Goal: Task Accomplishment & Management: Manage account settings

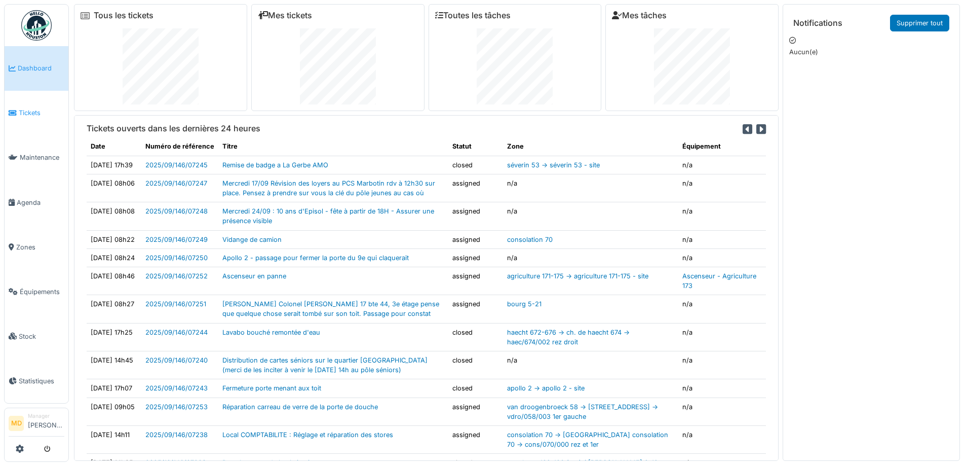
click at [38, 108] on span "Tickets" at bounding box center [42, 113] width 46 height 10
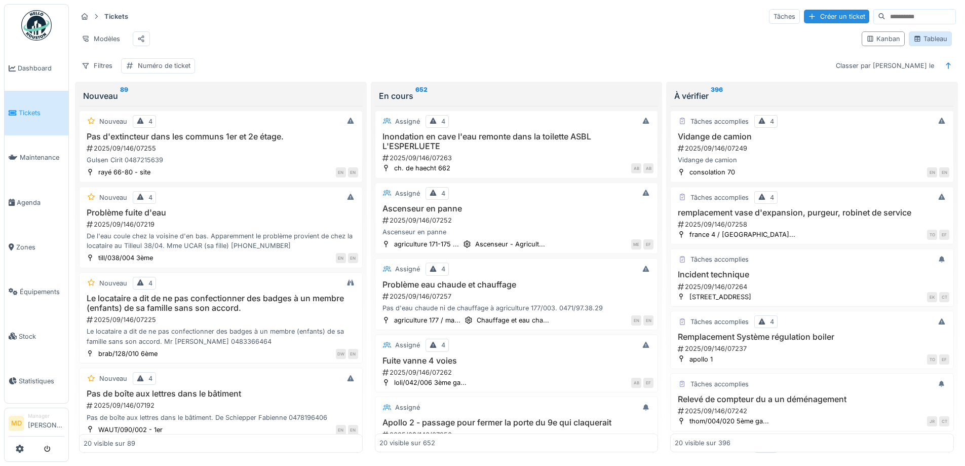
click at [915, 41] on icon at bounding box center [918, 39] width 6 height 6
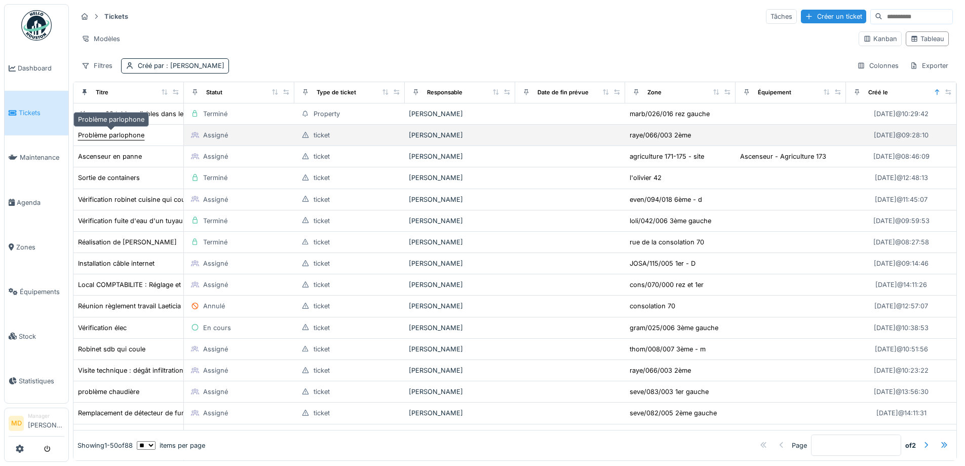
click at [101, 137] on div "Problème parlophone" at bounding box center [111, 135] width 66 height 10
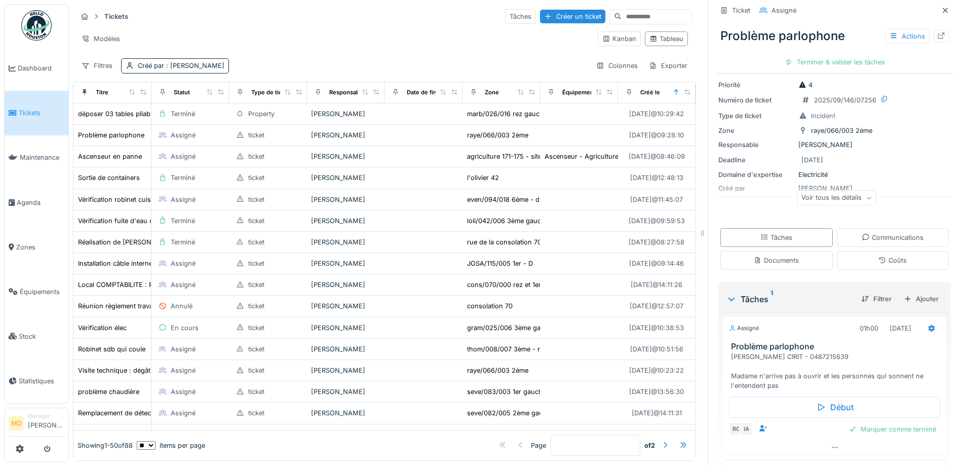
scroll to position [56, 0]
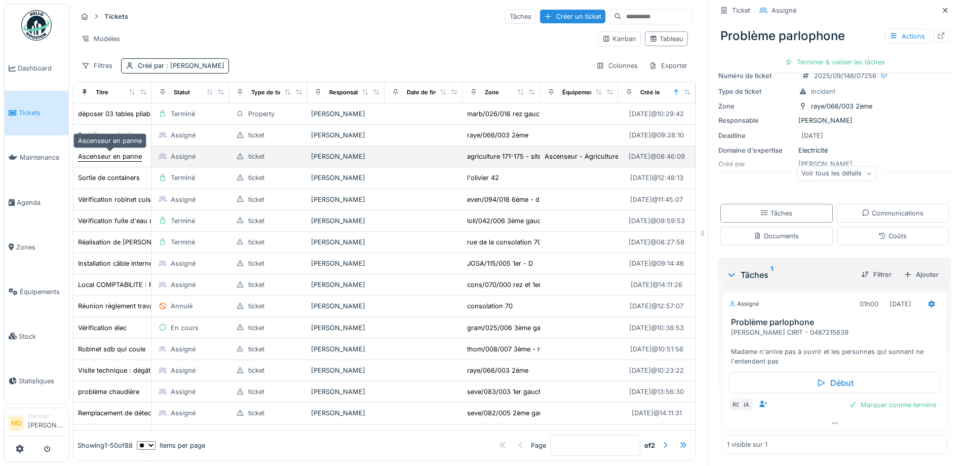
click at [95, 158] on div "Ascenseur en panne" at bounding box center [110, 156] width 64 height 10
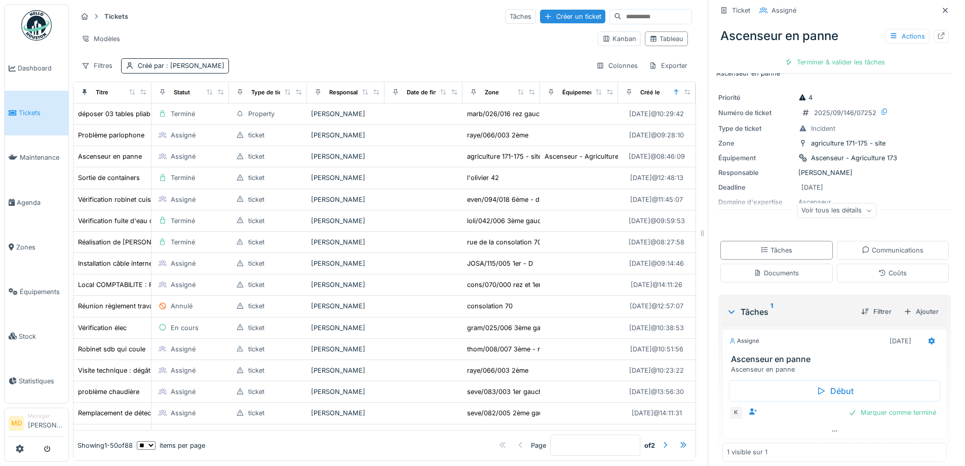
scroll to position [26, 0]
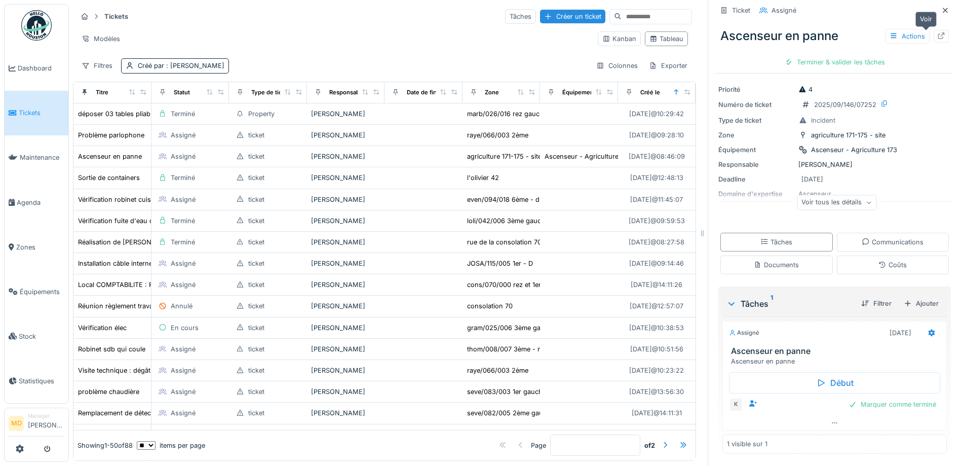
click at [934, 34] on div at bounding box center [941, 36] width 15 height 13
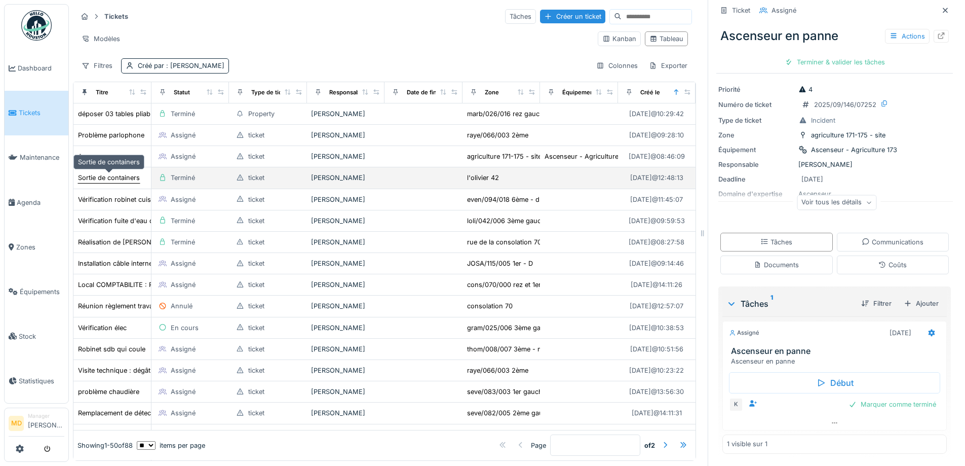
click at [112, 176] on div "Sortie de containers" at bounding box center [109, 178] width 62 height 10
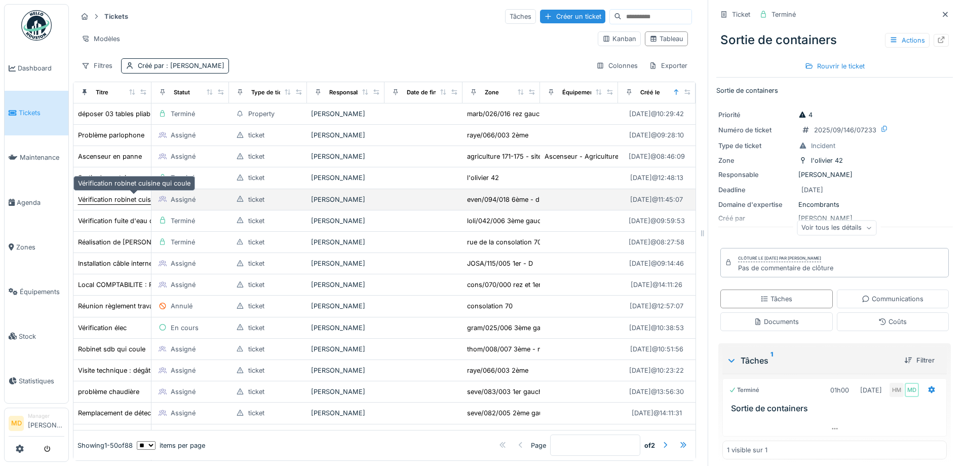
click at [118, 197] on div "Vérification robinet cuisine qui coule" at bounding box center [134, 200] width 112 height 10
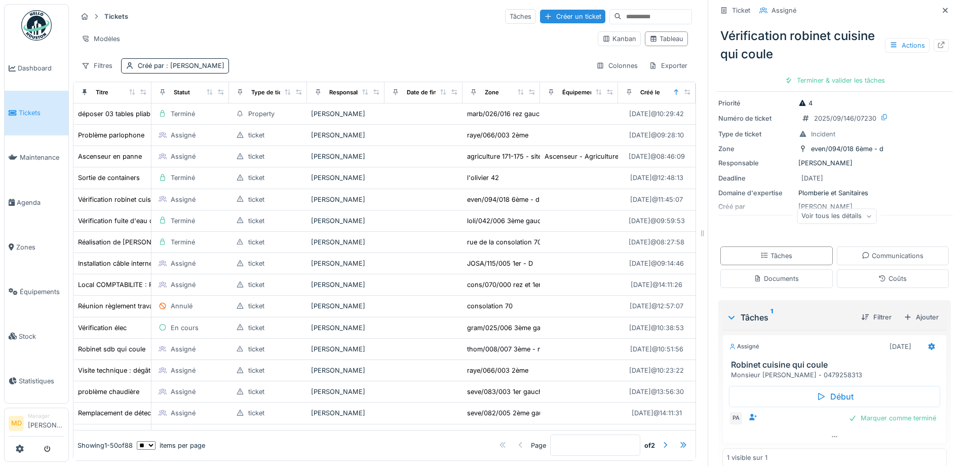
scroll to position [45, 0]
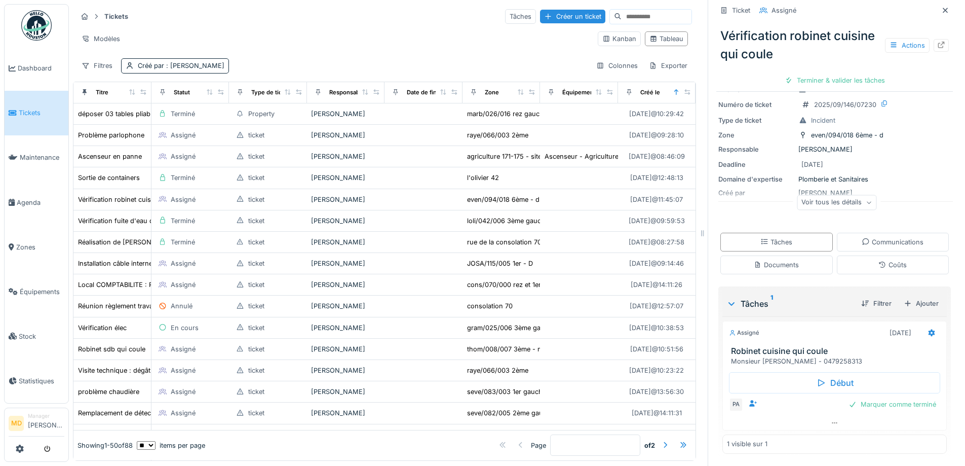
click at [836, 203] on div "Voir tous les détails" at bounding box center [837, 202] width 80 height 15
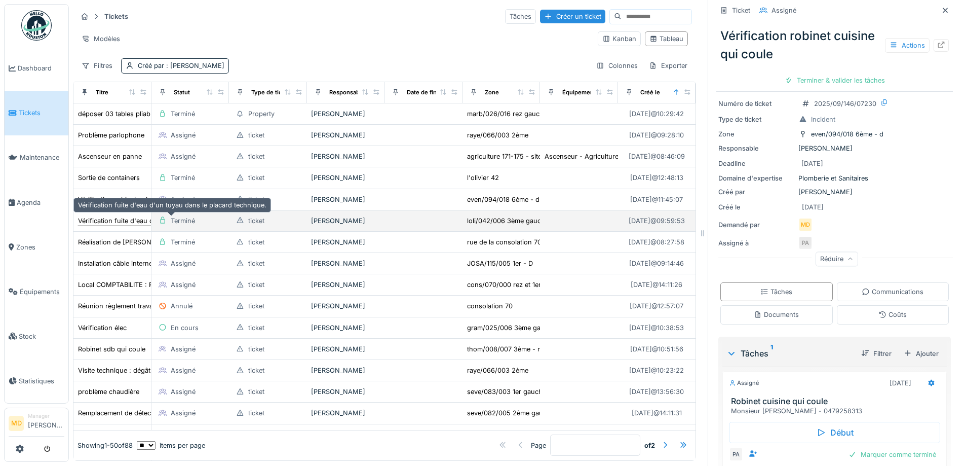
click at [103, 218] on div "Vérification fuite d'eau d'un tuyau dans le placard technique." at bounding box center [172, 221] width 188 height 10
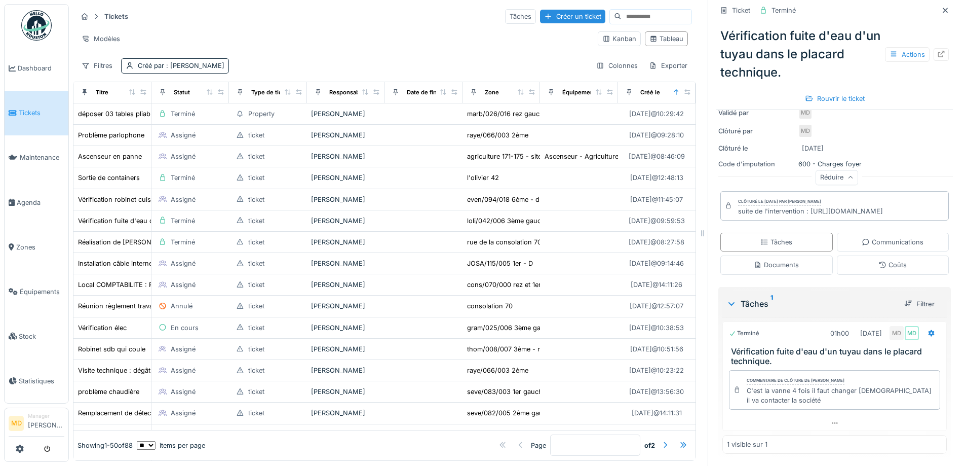
scroll to position [8, 0]
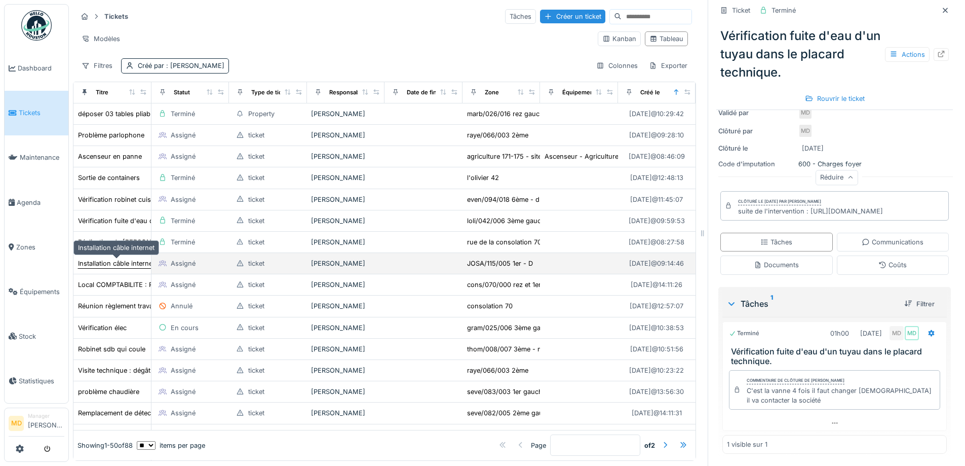
click at [105, 258] on div "Installation câble internet" at bounding box center [116, 263] width 76 height 10
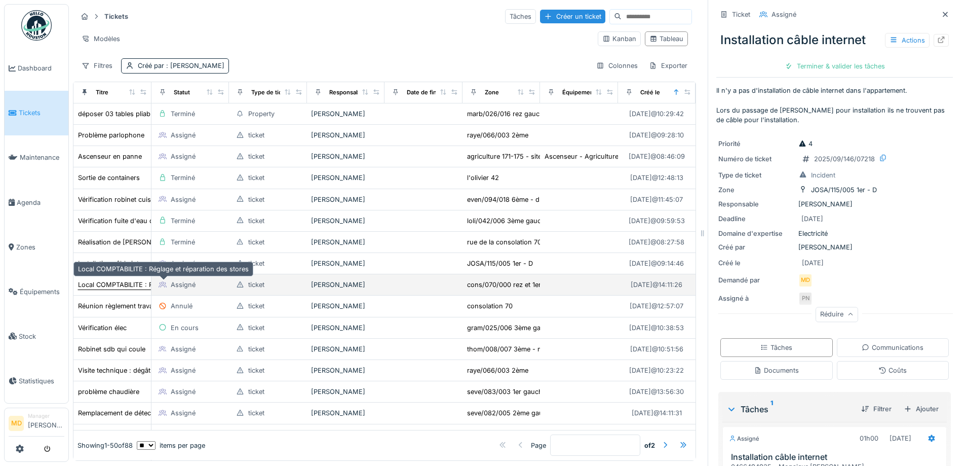
click at [95, 280] on div "Local COMPTABILITE : Réglage et réparation des stores" at bounding box center [163, 285] width 171 height 10
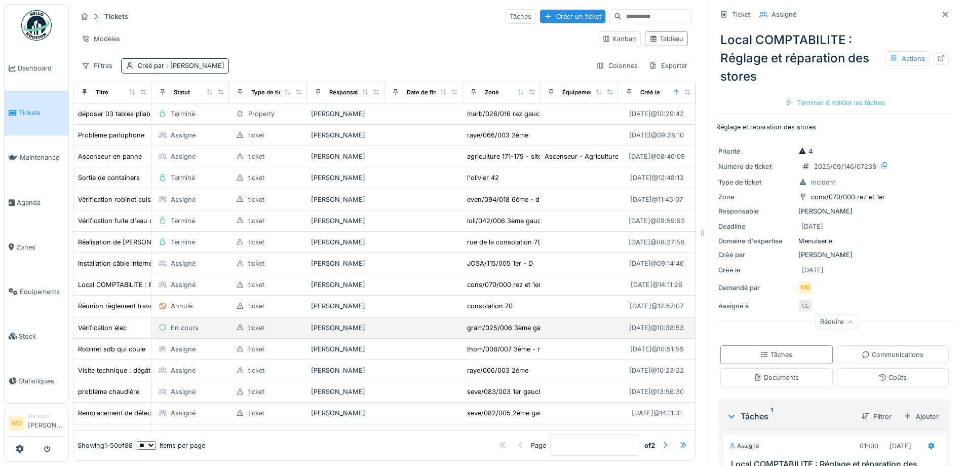
click at [101, 317] on td "Vérification élec" at bounding box center [112, 327] width 78 height 21
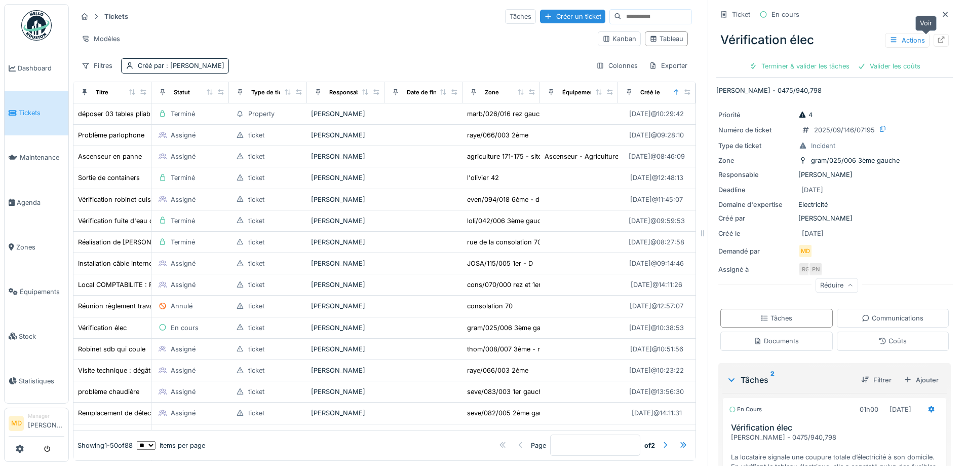
click at [937, 36] on icon at bounding box center [941, 39] width 8 height 7
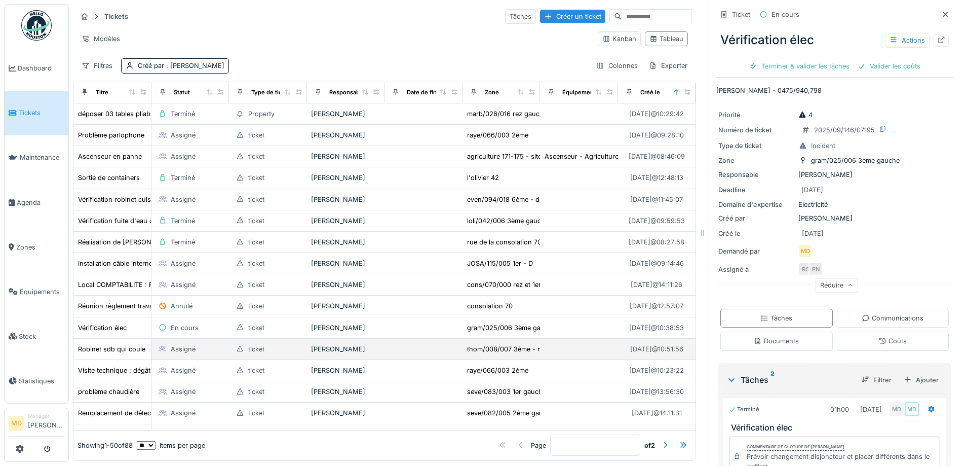
click at [111, 346] on td "Robinet sdb qui coule" at bounding box center [112, 348] width 78 height 21
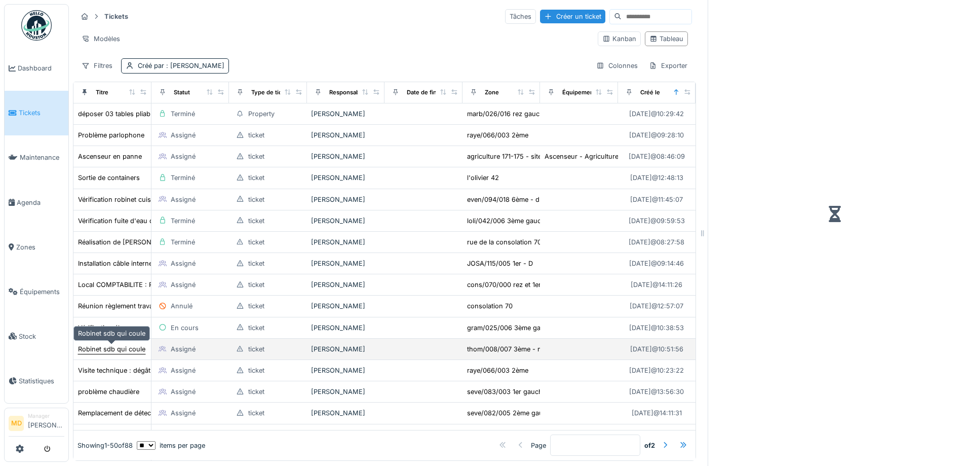
click at [111, 344] on div "Robinet sdb qui coule" at bounding box center [111, 349] width 67 height 10
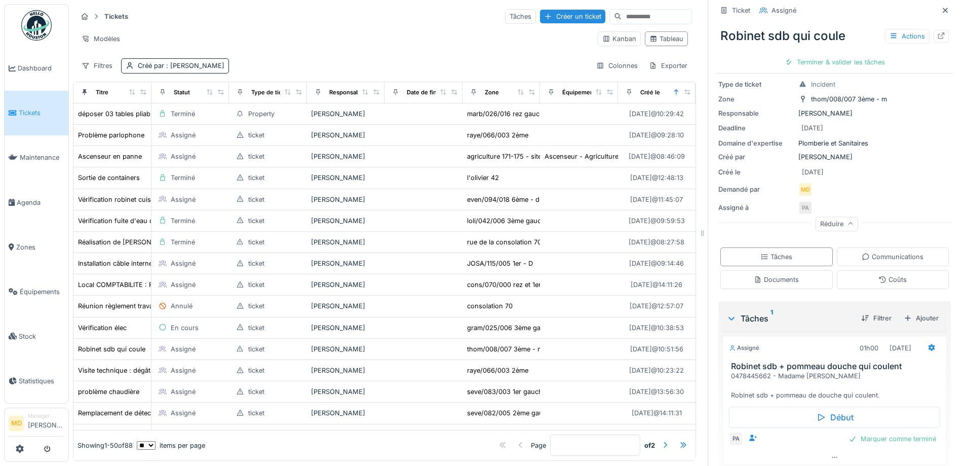
scroll to position [86, 0]
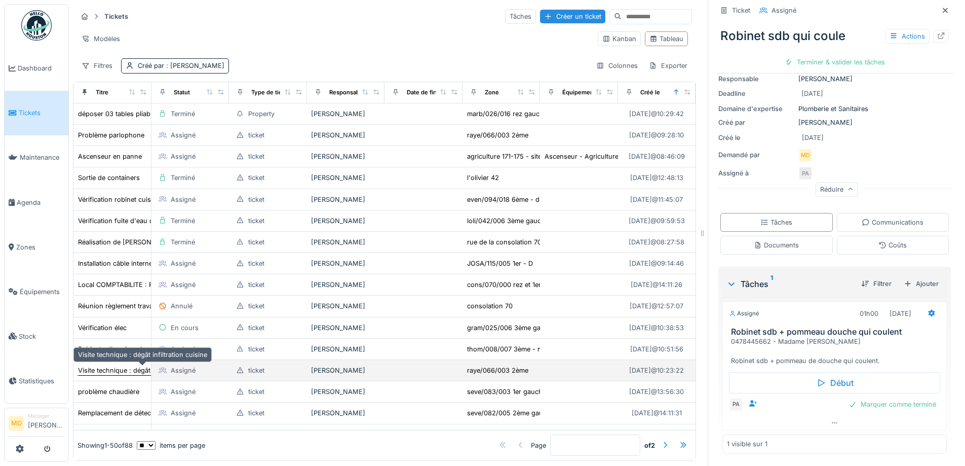
click at [122, 365] on div "Visite technique : dégât infiltration cuisine" at bounding box center [142, 370] width 129 height 10
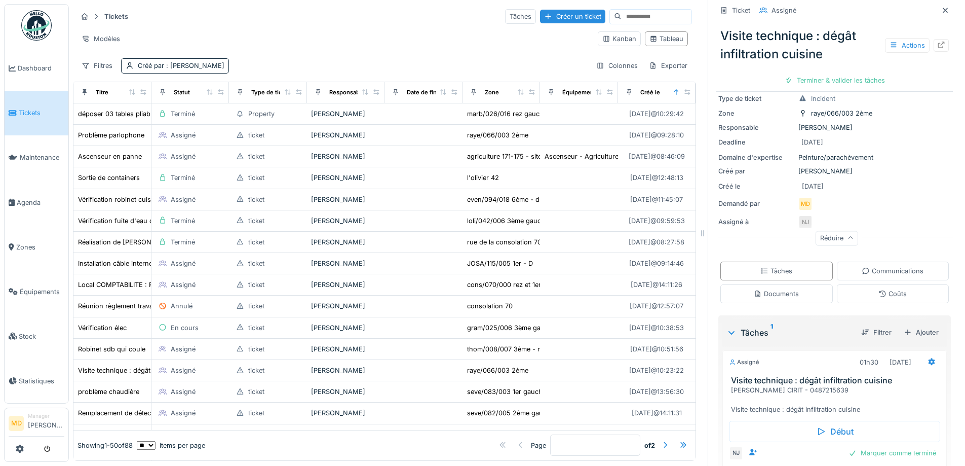
scroll to position [104, 0]
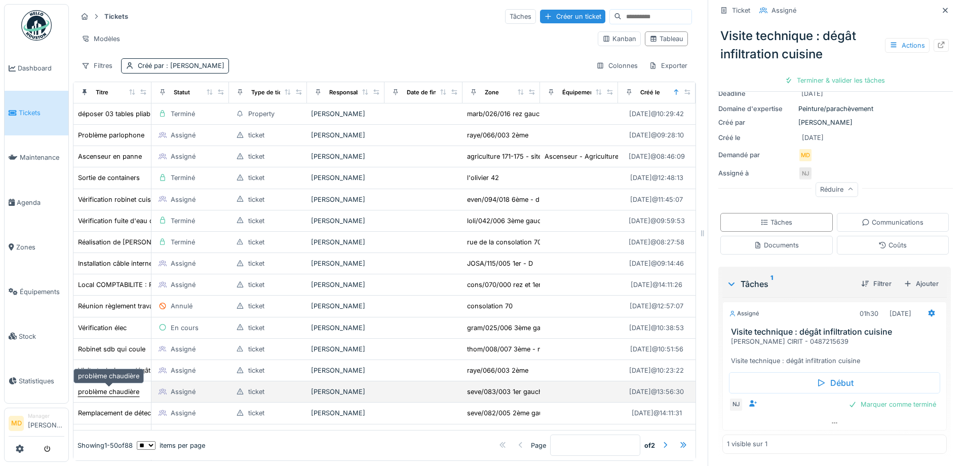
click at [123, 387] on div "problème chaudière" at bounding box center [108, 392] width 61 height 10
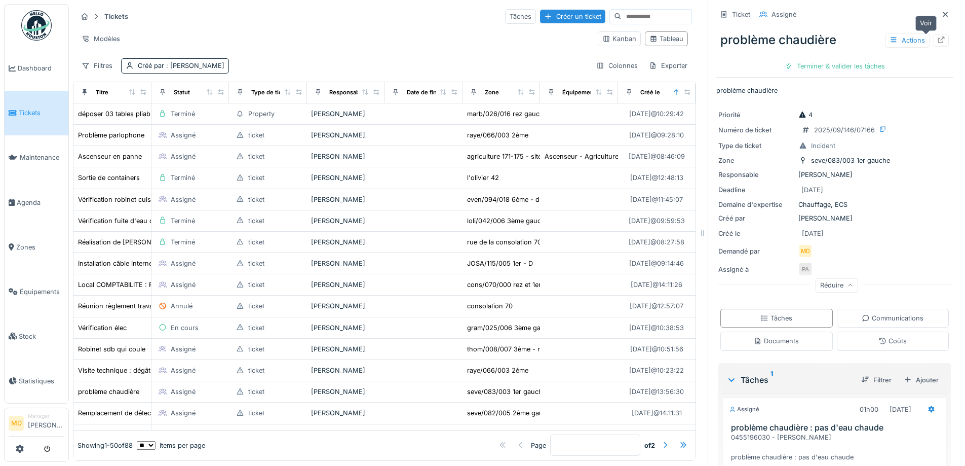
click at [937, 36] on icon at bounding box center [941, 39] width 8 height 7
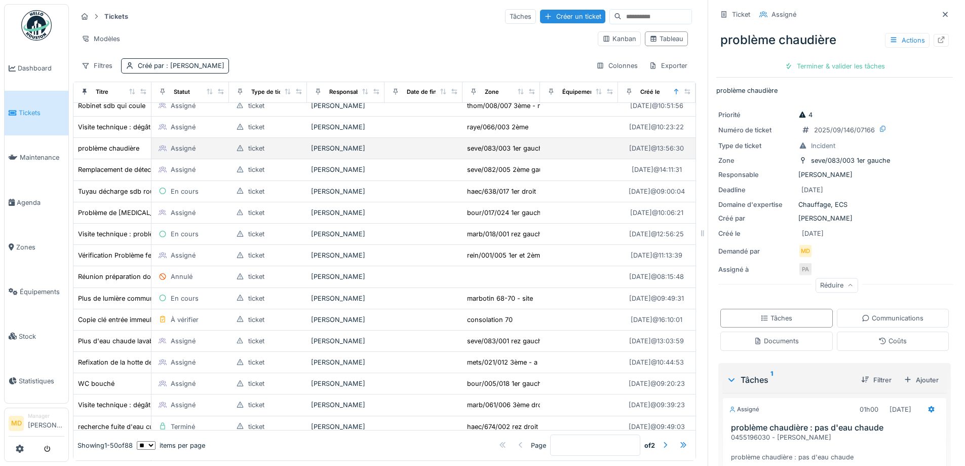
scroll to position [253, 0]
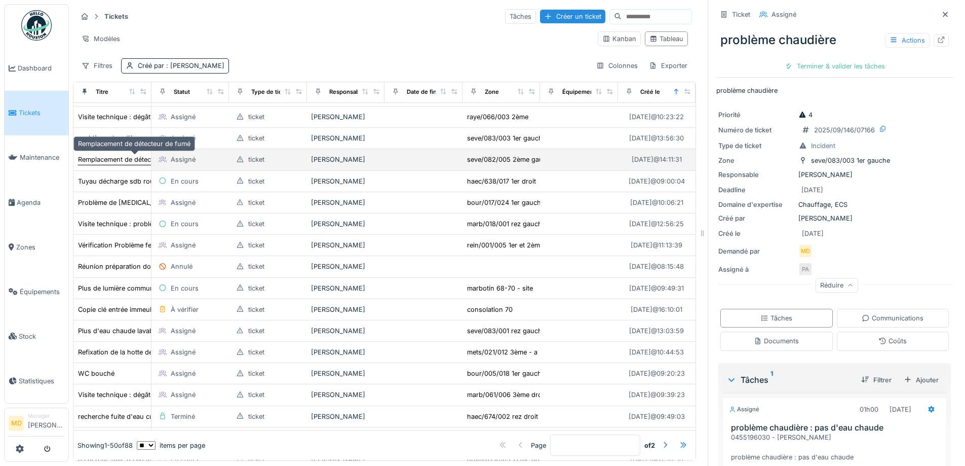
click at [128, 155] on div "Remplacement de détecteur de fumé" at bounding box center [134, 160] width 112 height 10
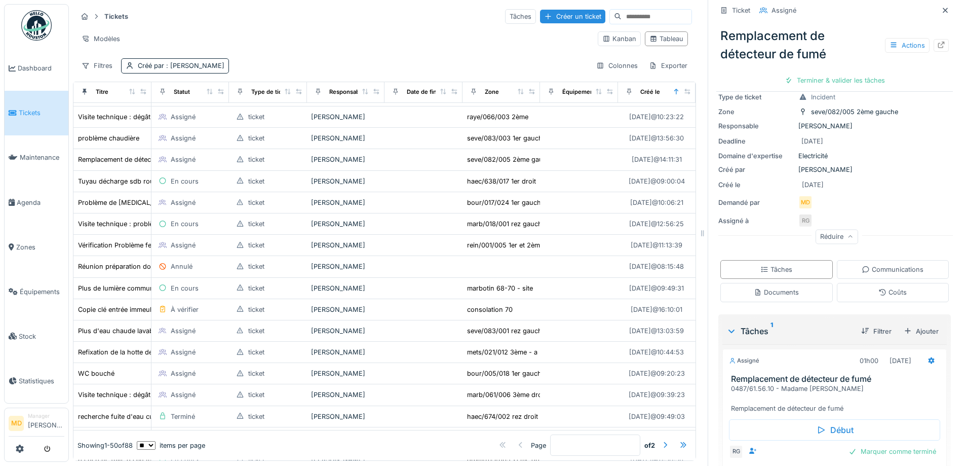
scroll to position [114, 0]
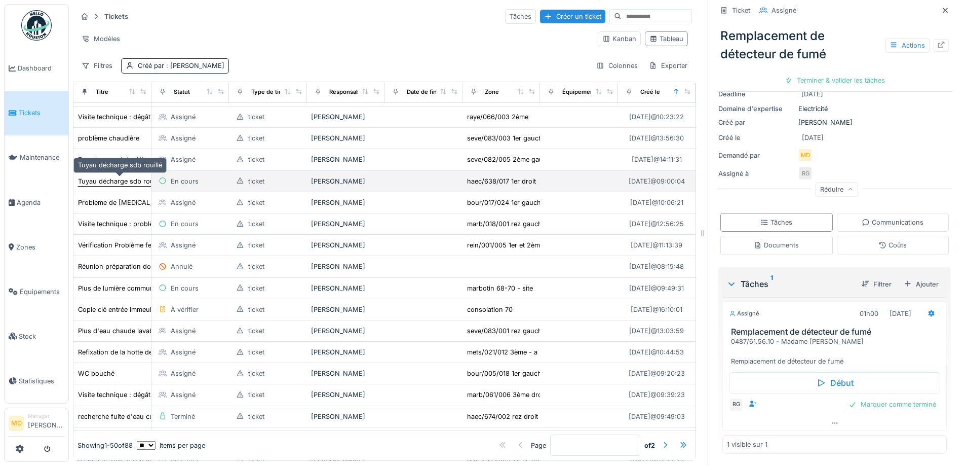
click at [99, 176] on div "Tuyau décharge sdb rouillé" at bounding box center [120, 181] width 84 height 10
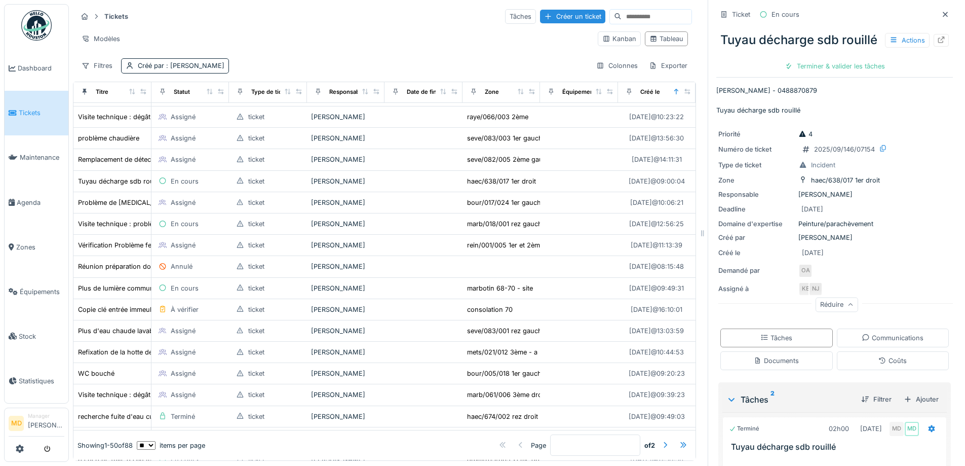
scroll to position [186, 0]
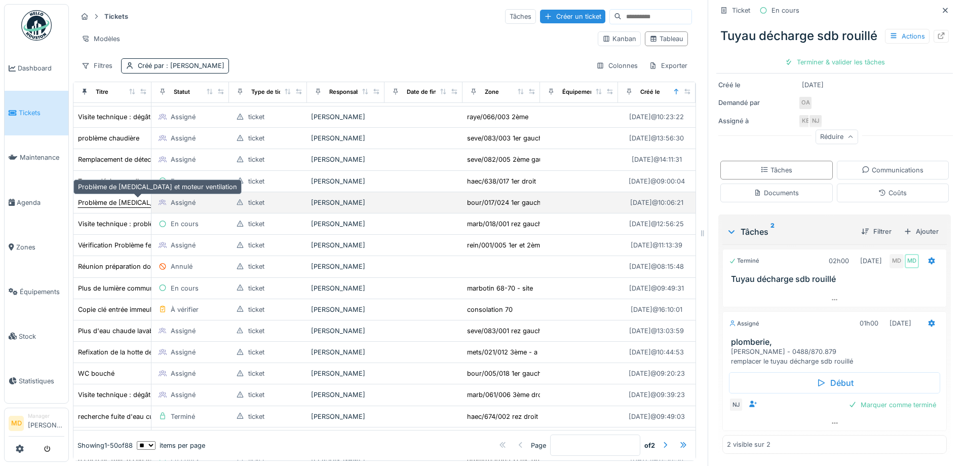
click at [93, 198] on div "Problème de bruit et moteur ventilation" at bounding box center [157, 203] width 159 height 10
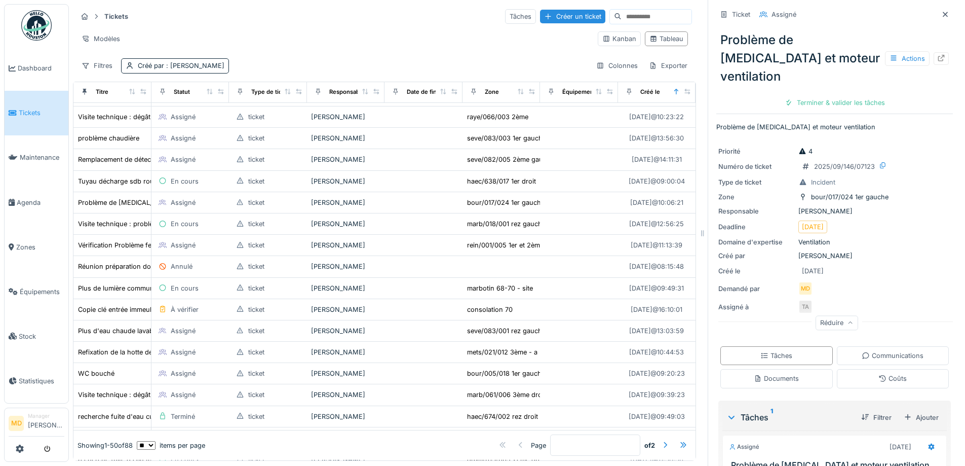
scroll to position [115, 0]
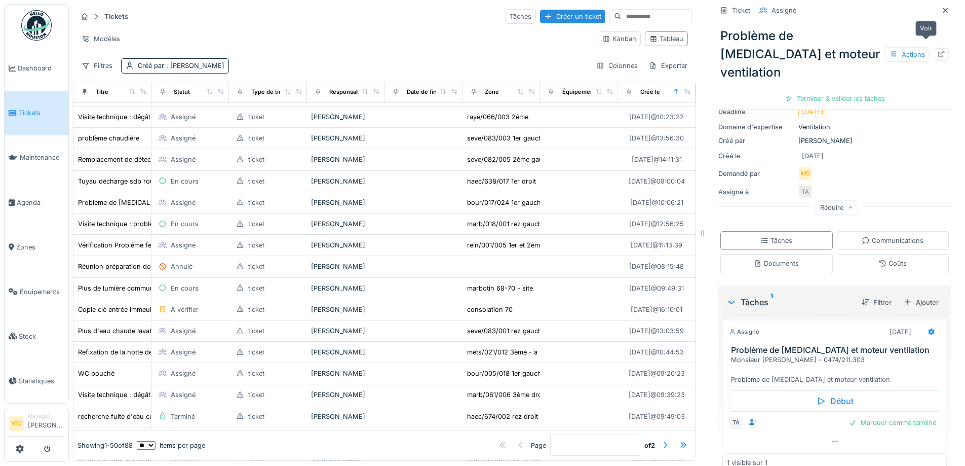
click at [938, 51] on icon at bounding box center [941, 54] width 7 height 7
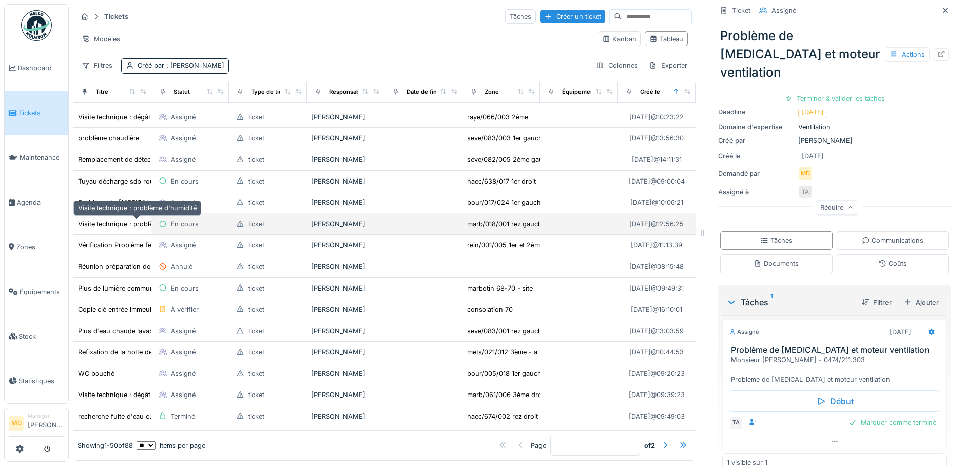
click at [94, 219] on div "Visite technique : problème d'humidité" at bounding box center [137, 224] width 119 height 10
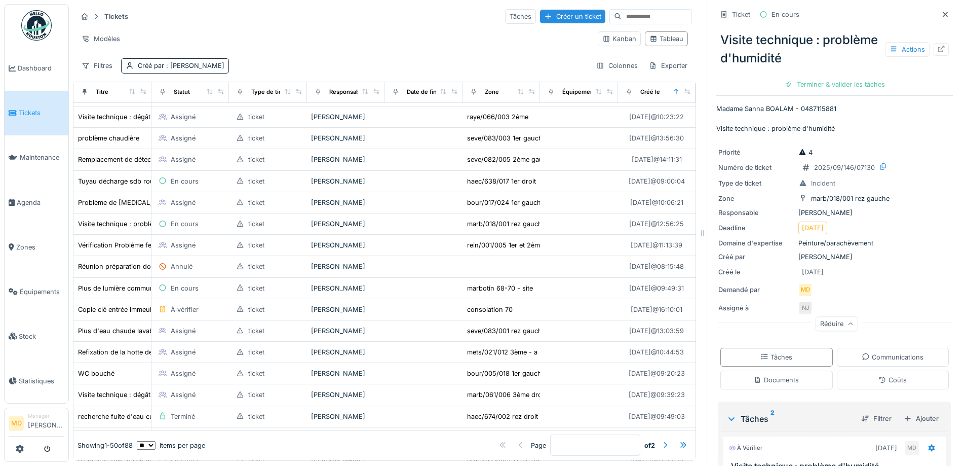
scroll to position [295, 0]
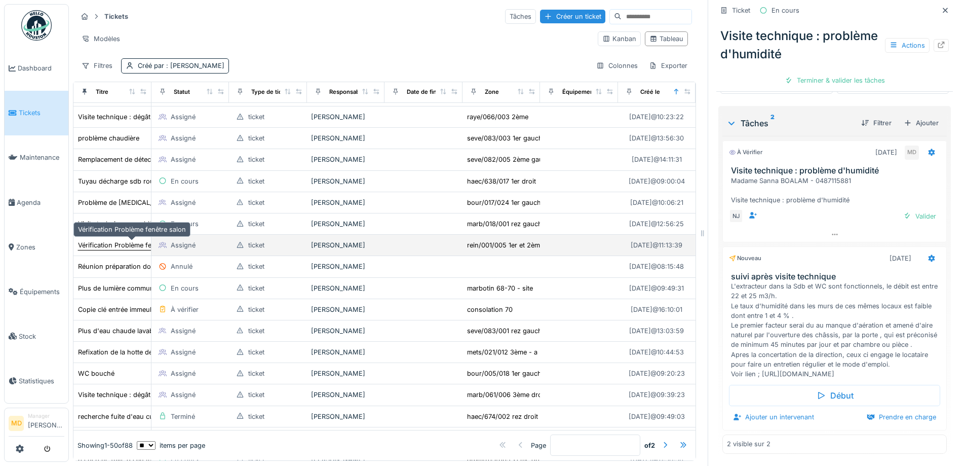
click at [108, 240] on div "Vérification Problème fenêtre salon" at bounding box center [132, 245] width 108 height 10
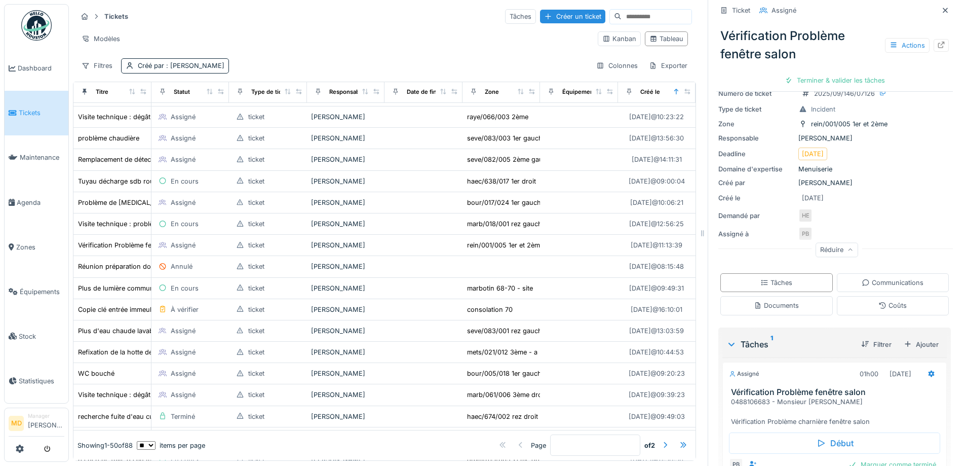
scroll to position [115, 0]
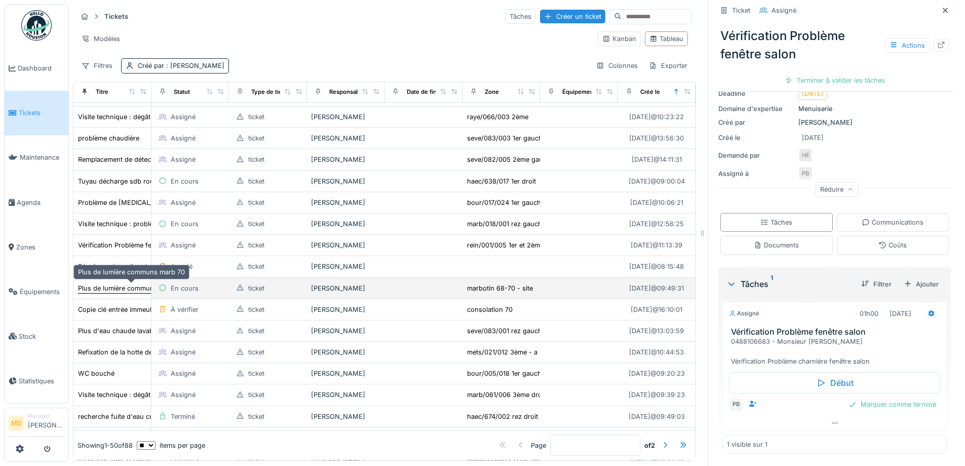
click at [96, 283] on div "Plus de lumière communs marb 70" at bounding box center [131, 288] width 107 height 10
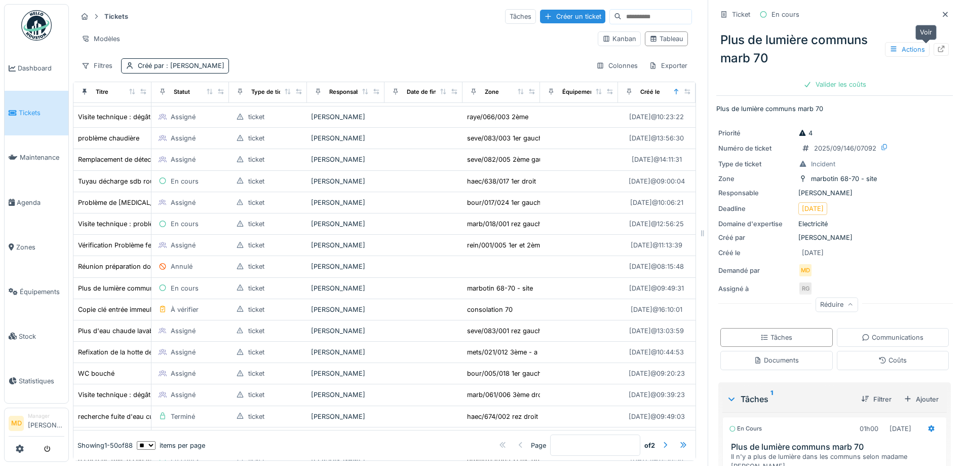
click at [934, 43] on div at bounding box center [941, 49] width 15 height 13
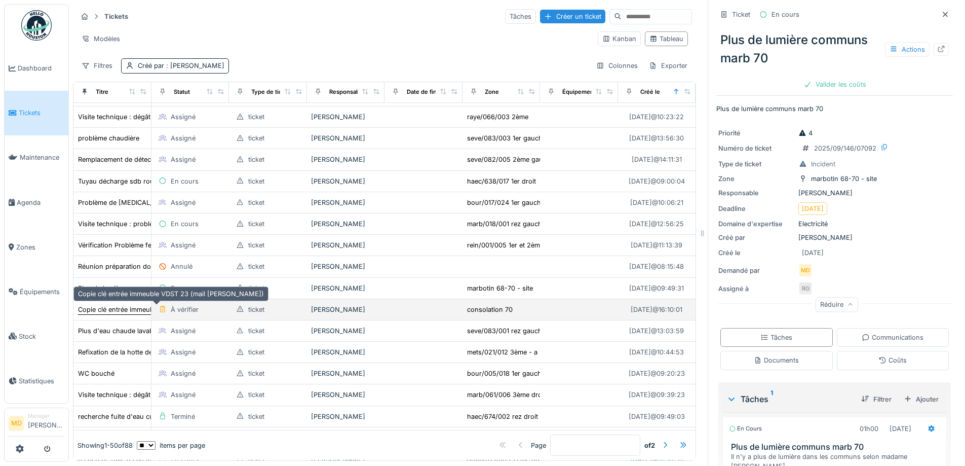
click at [110, 304] on div "Copie clé entrée immeuble VDST 23 (mail Edmond)" at bounding box center [171, 309] width 186 height 10
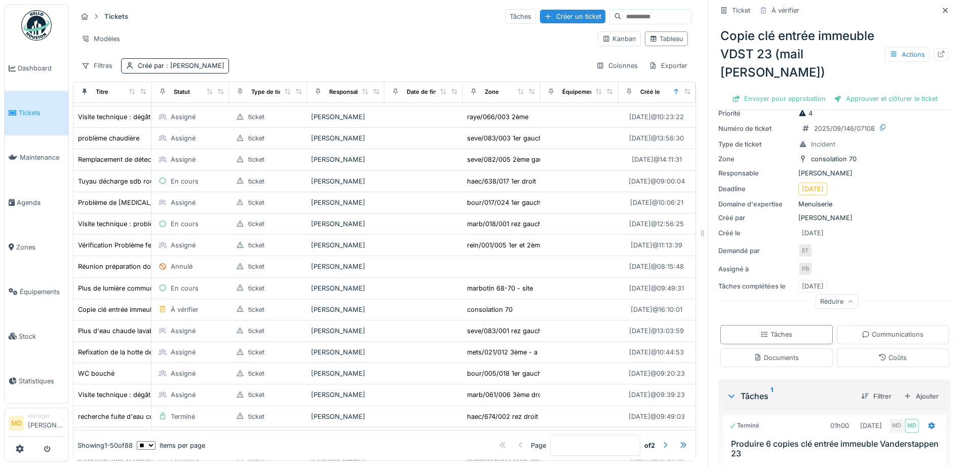
scroll to position [71, 0]
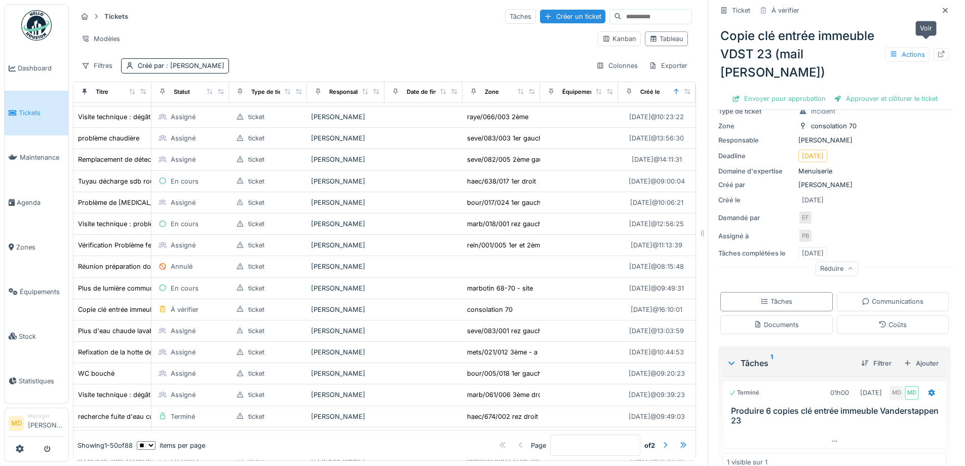
click at [937, 50] on div at bounding box center [941, 55] width 8 height 10
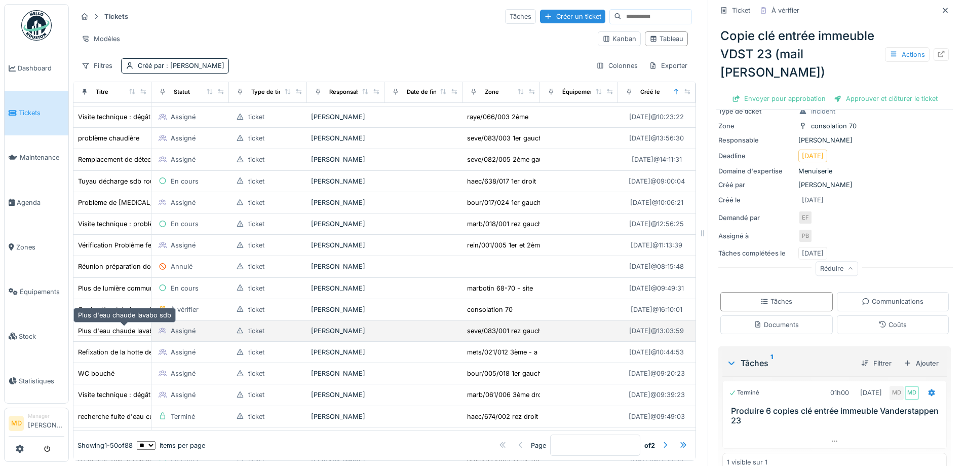
click at [116, 326] on div "Plus d'eau chaude lavabo sdb" at bounding box center [124, 331] width 93 height 10
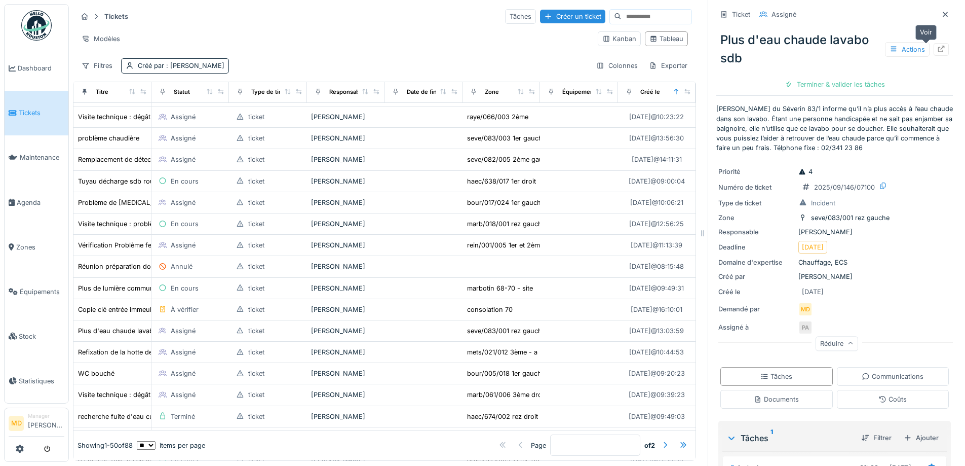
click at [937, 46] on icon at bounding box center [941, 49] width 8 height 7
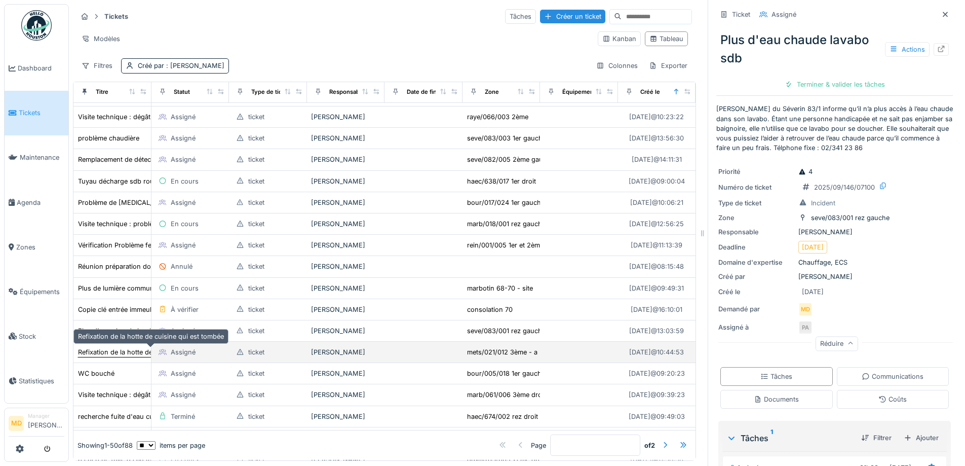
click at [109, 347] on div "Refixation de la hotte de cuisine qui est tombée" at bounding box center [151, 352] width 146 height 10
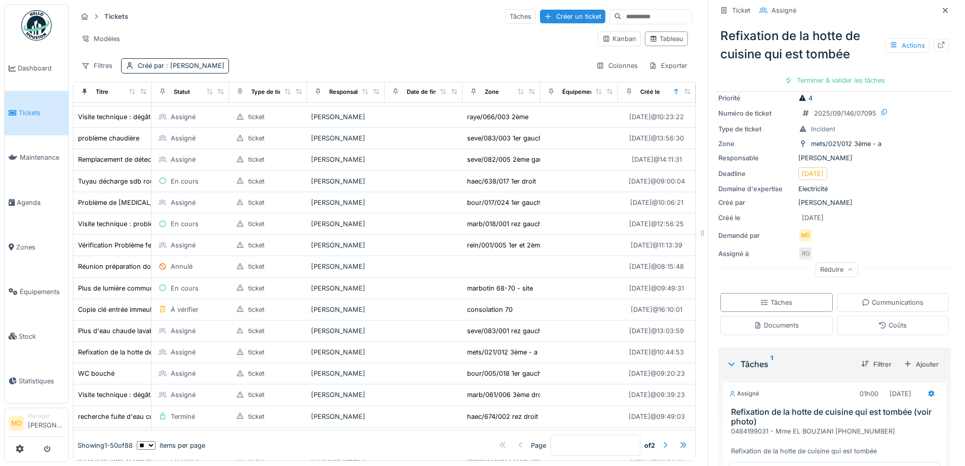
scroll to position [125, 0]
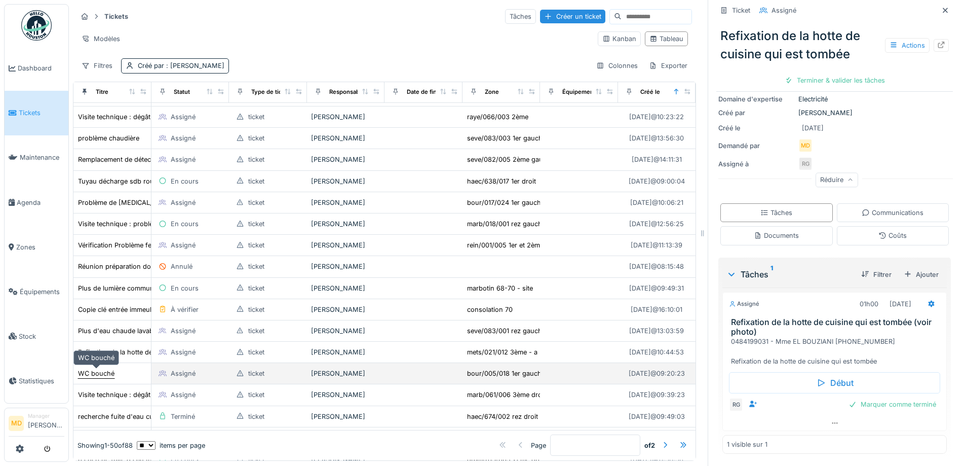
click at [98, 368] on div "WC bouché" at bounding box center [96, 373] width 36 height 10
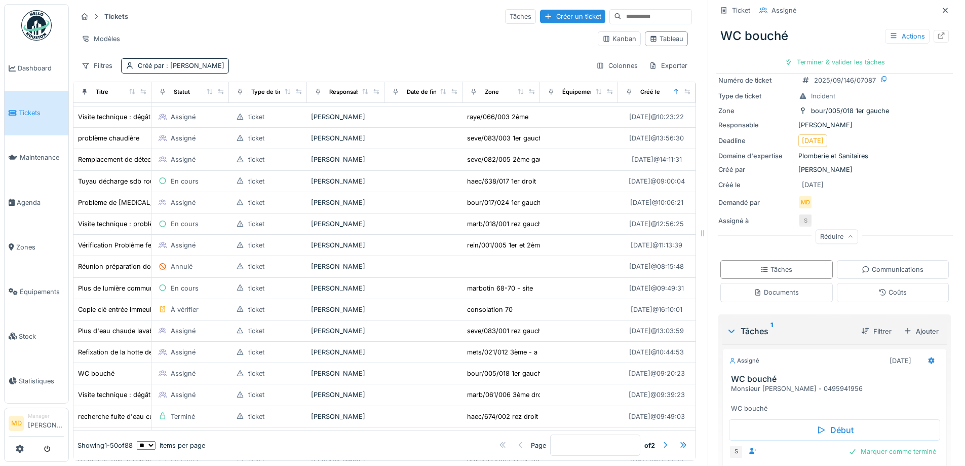
scroll to position [97, 0]
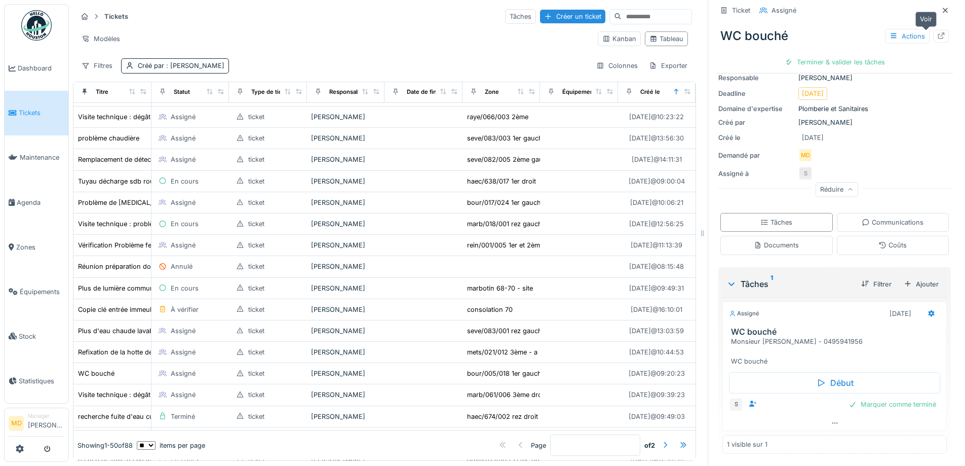
click at [937, 32] on icon at bounding box center [941, 35] width 8 height 7
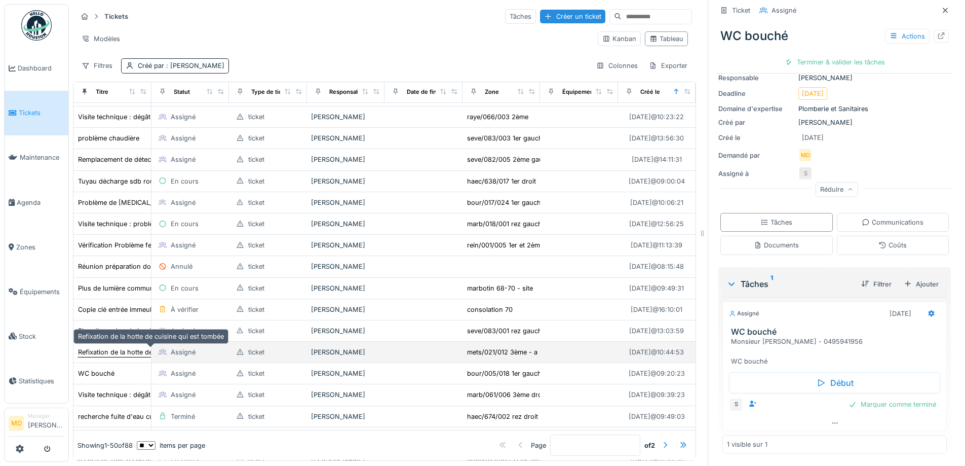
click at [121, 348] on div "Refixation de la hotte de cuisine qui est tombée" at bounding box center [151, 352] width 146 height 10
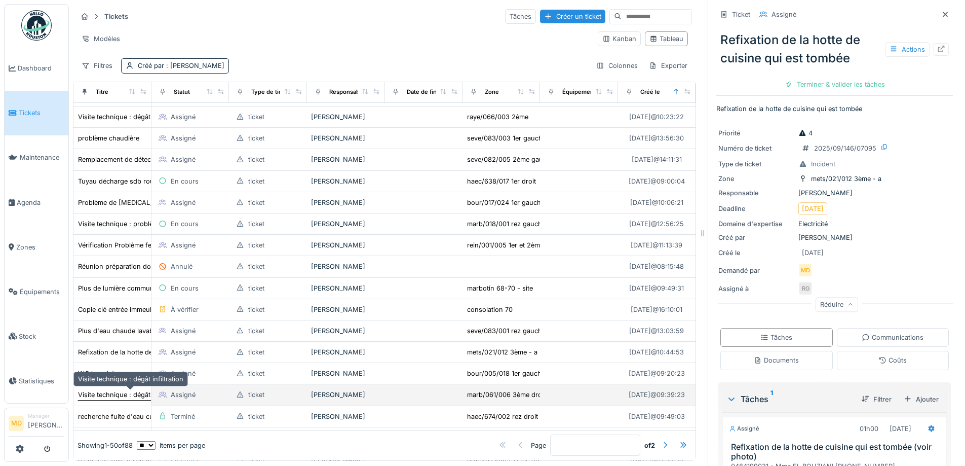
click at [103, 390] on div "Visite technique : dégât infiltration" at bounding box center [130, 395] width 105 height 10
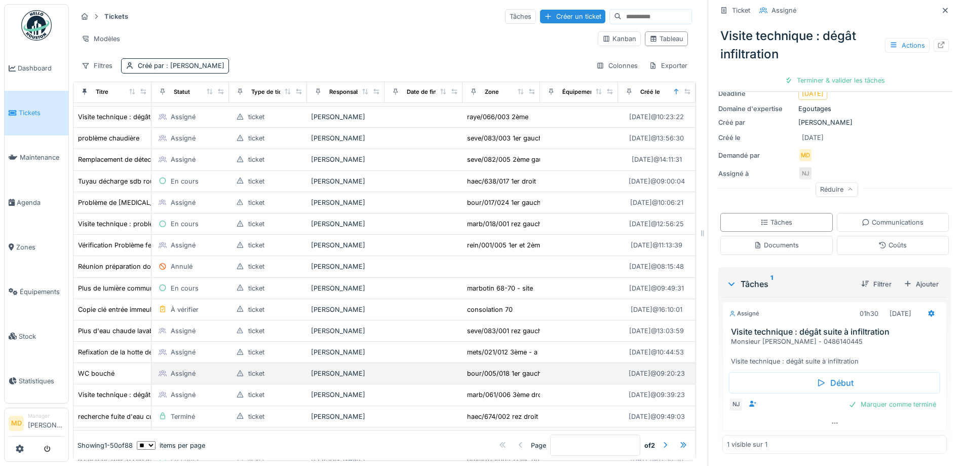
scroll to position [304, 0]
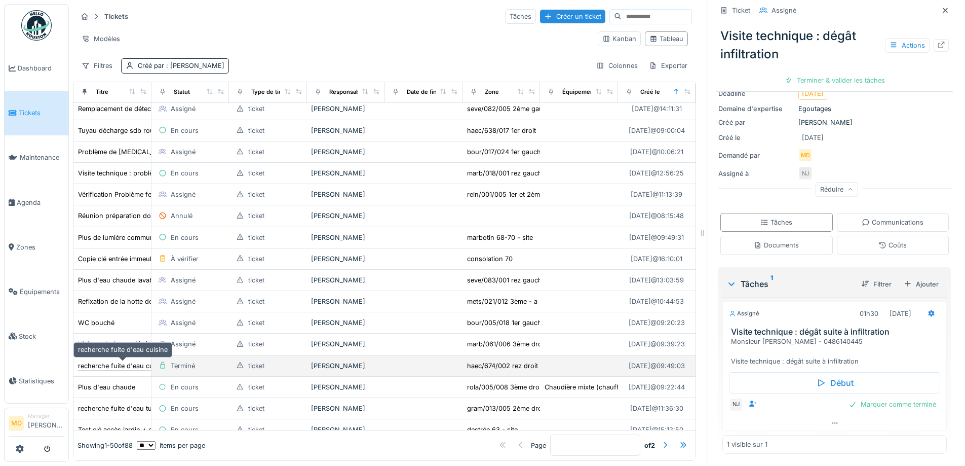
click at [134, 361] on div "recherche fuite d'eau cuisine" at bounding box center [123, 366] width 90 height 10
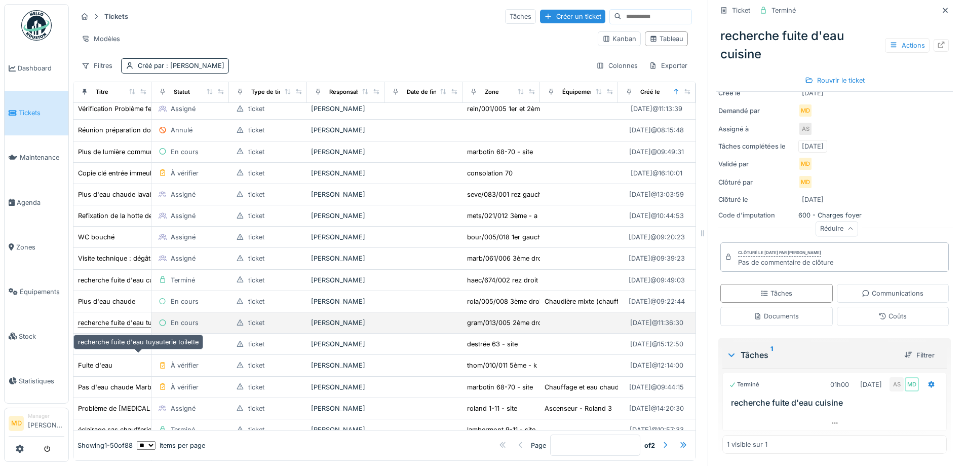
scroll to position [405, 0]
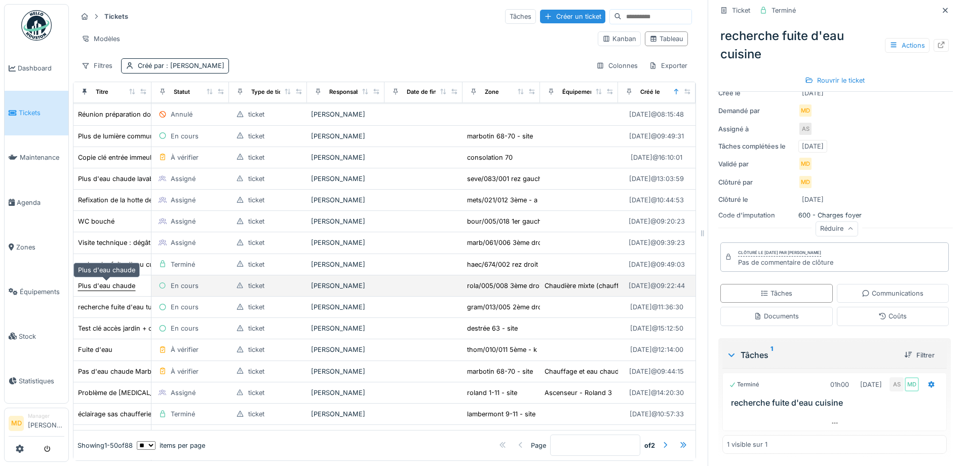
click at [105, 281] on div "Plus d'eau chaude" at bounding box center [106, 286] width 57 height 10
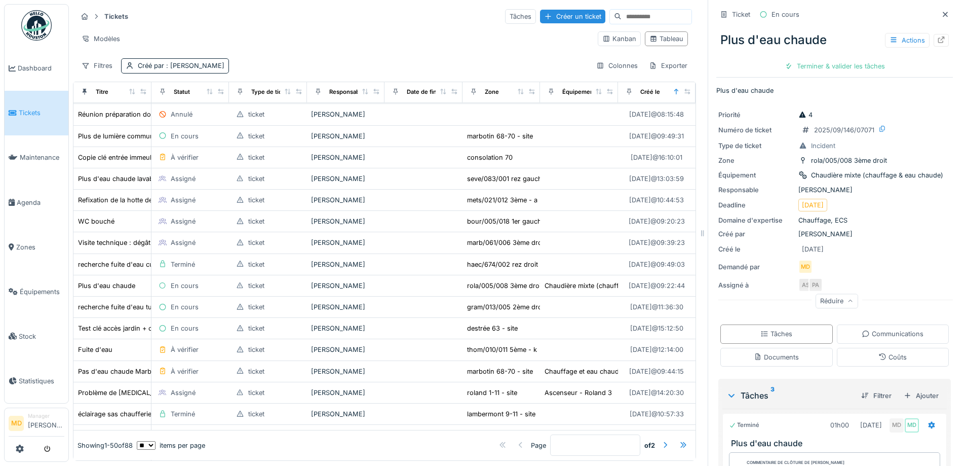
scroll to position [319, 0]
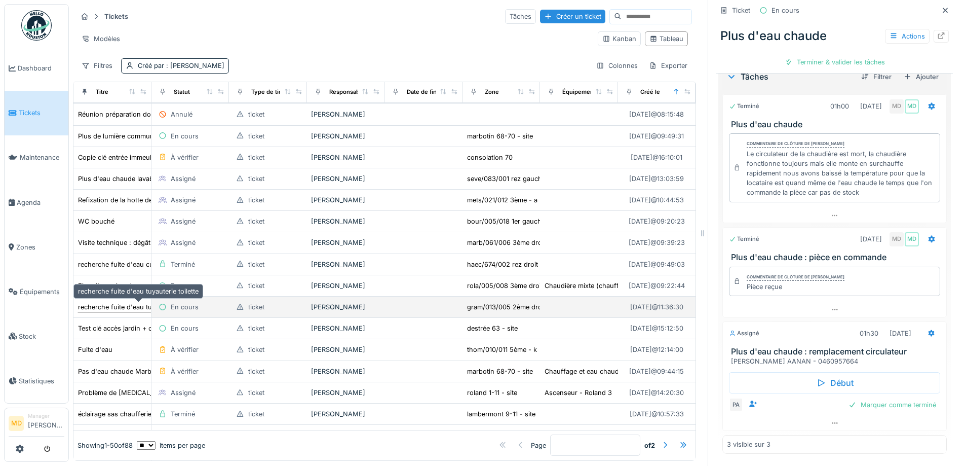
click at [99, 302] on div "recherche fuite d'eau tuyauterie toilette" at bounding box center [138, 307] width 121 height 10
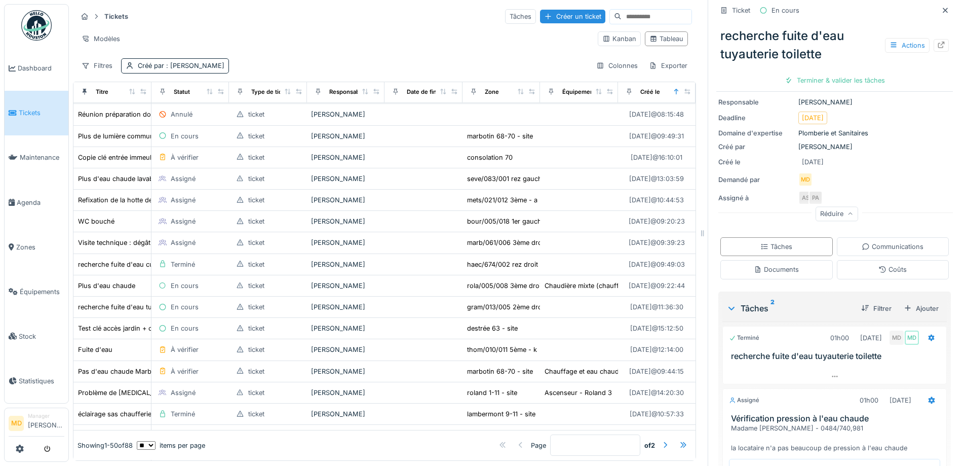
scroll to position [177, 0]
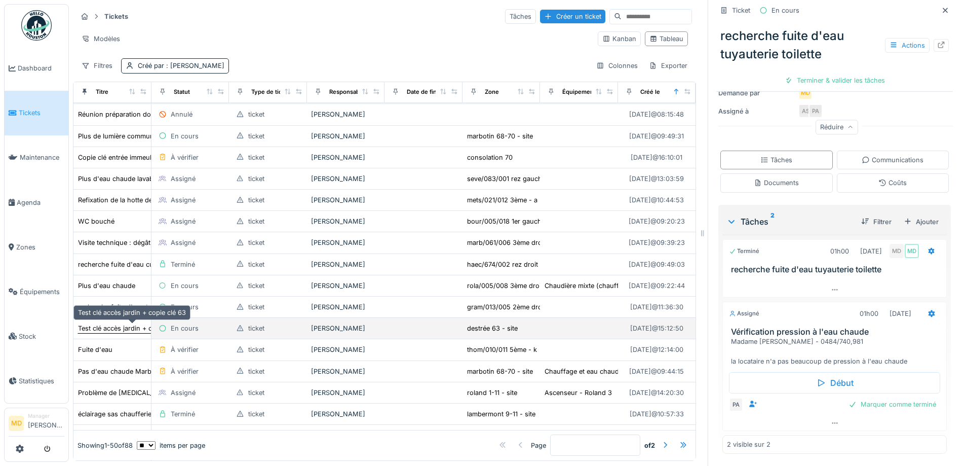
click at [120, 323] on div "Test clé accès jardin + copie clé 63" at bounding box center [132, 328] width 108 height 10
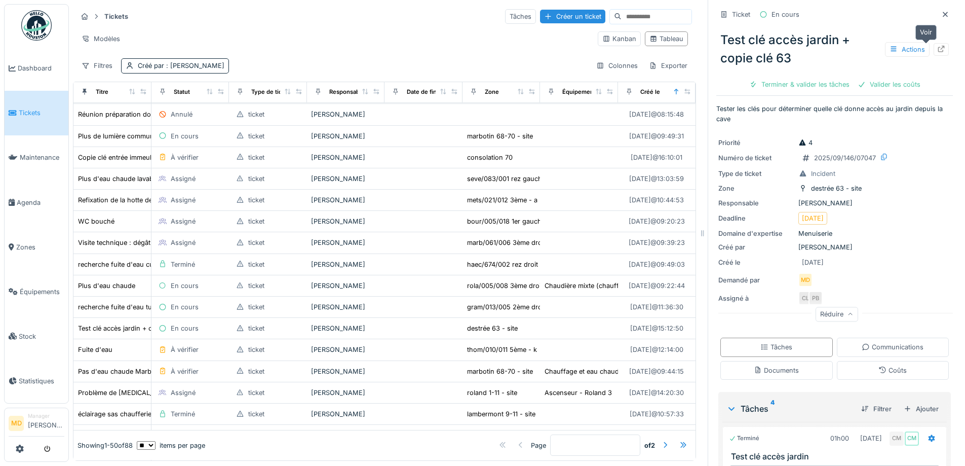
click at [937, 46] on icon at bounding box center [941, 49] width 8 height 7
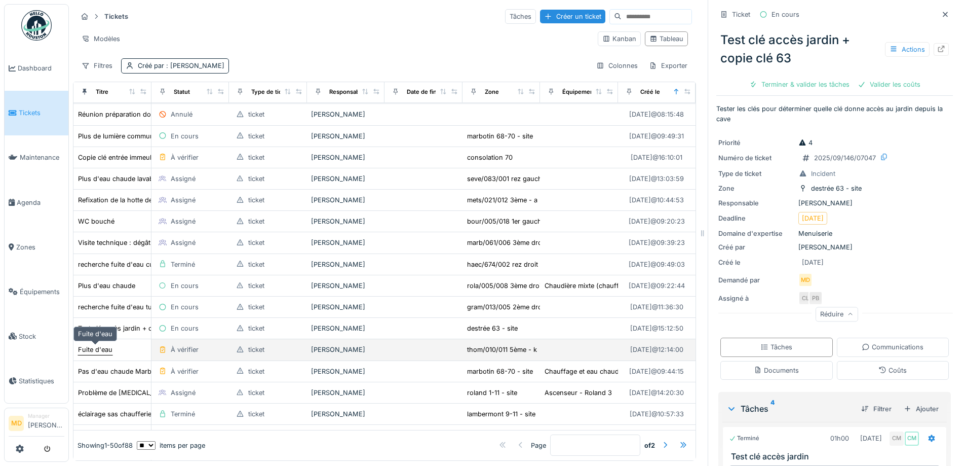
click at [91, 344] on div "Fuite d'eau" at bounding box center [95, 349] width 34 height 10
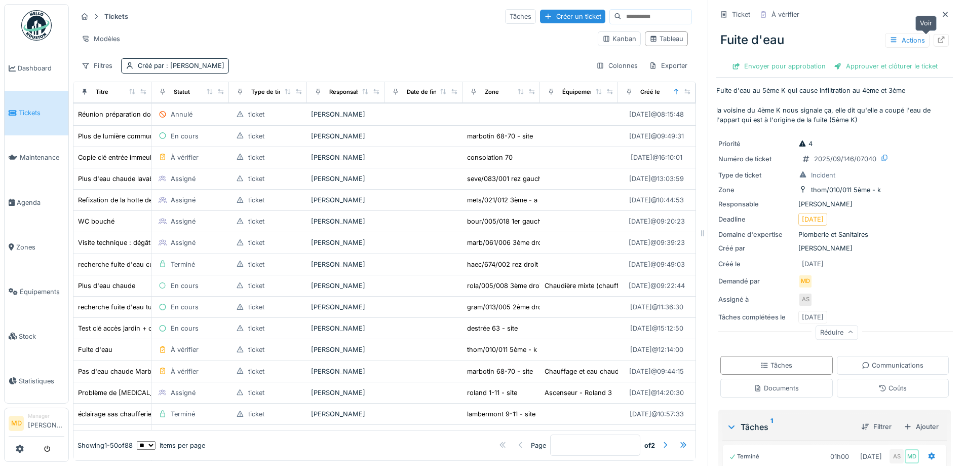
click at [937, 36] on icon at bounding box center [941, 39] width 8 height 7
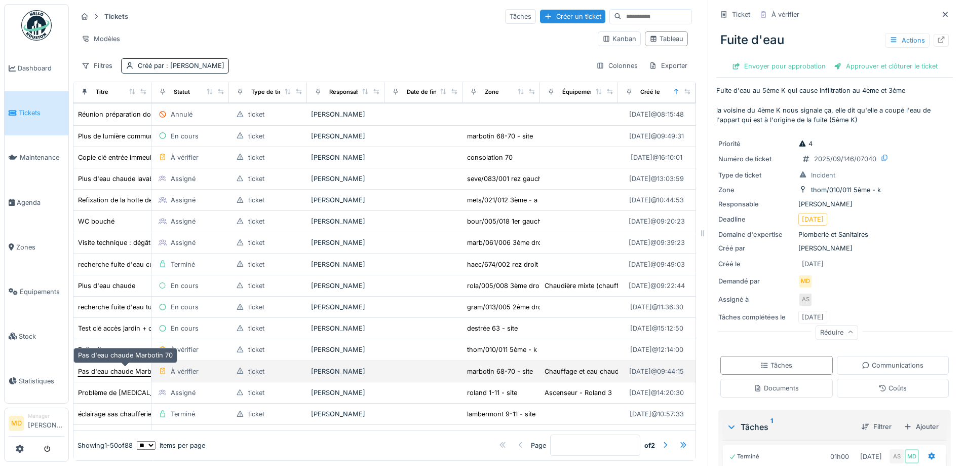
click at [107, 366] on div "Pas d'eau chaude Marbotin 70" at bounding box center [125, 371] width 95 height 10
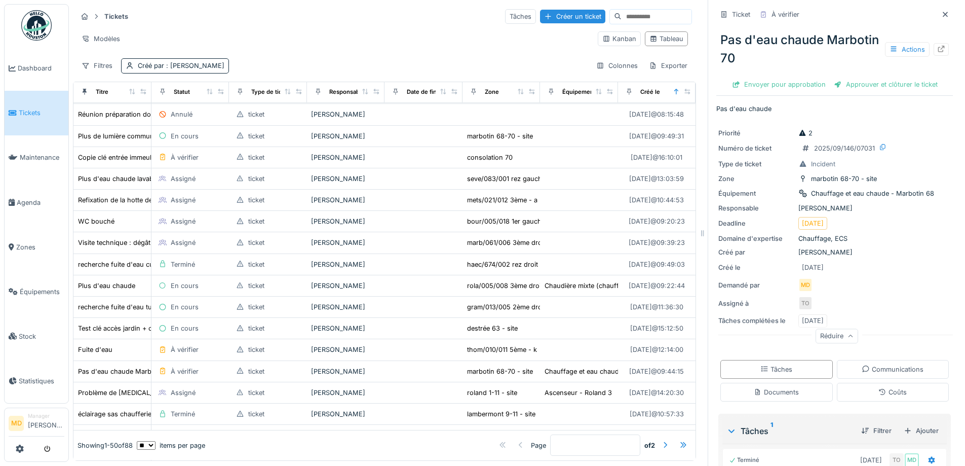
scroll to position [117, 0]
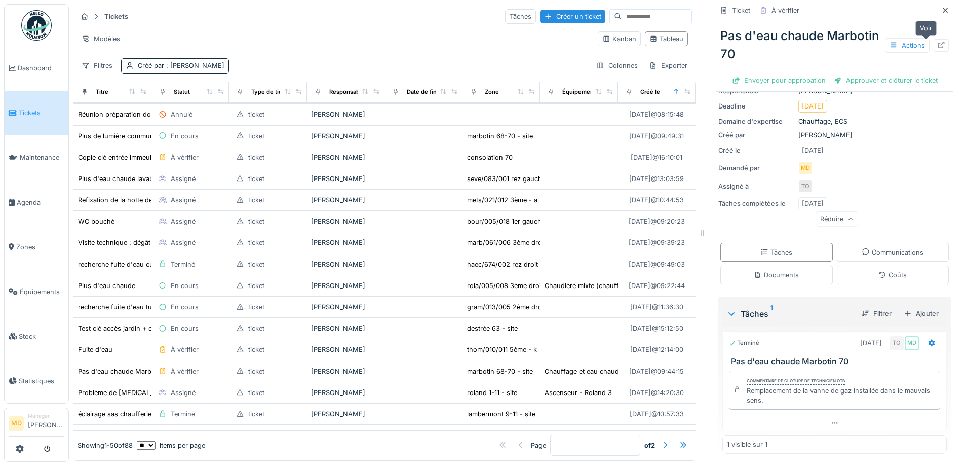
click at [937, 41] on div at bounding box center [941, 46] width 8 height 10
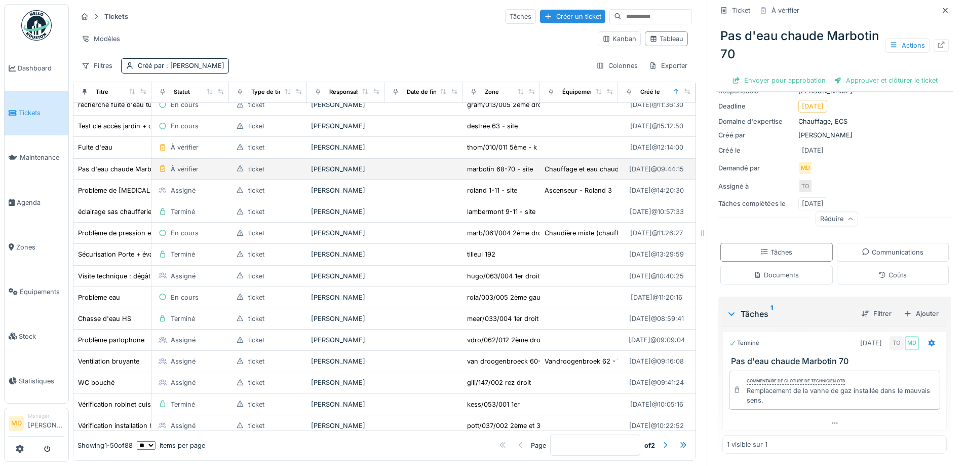
scroll to position [608, 0]
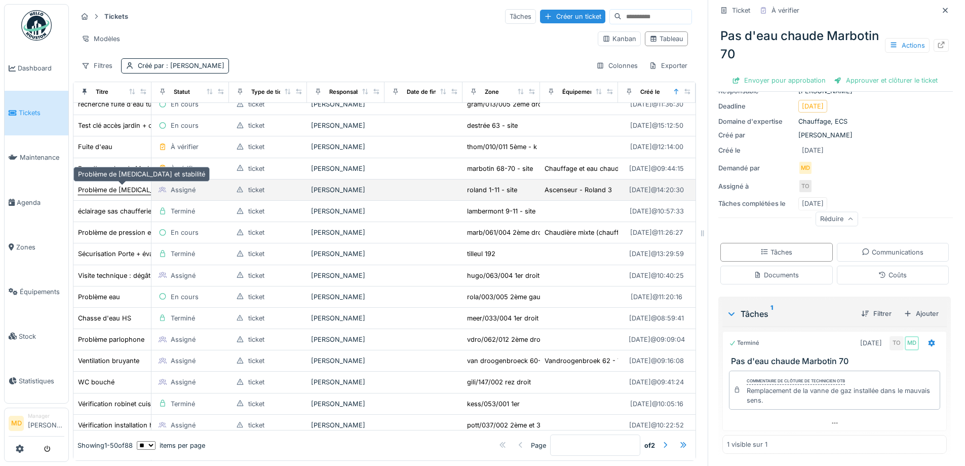
click at [125, 185] on div "Problème de bruit et stabilité" at bounding box center [141, 190] width 127 height 10
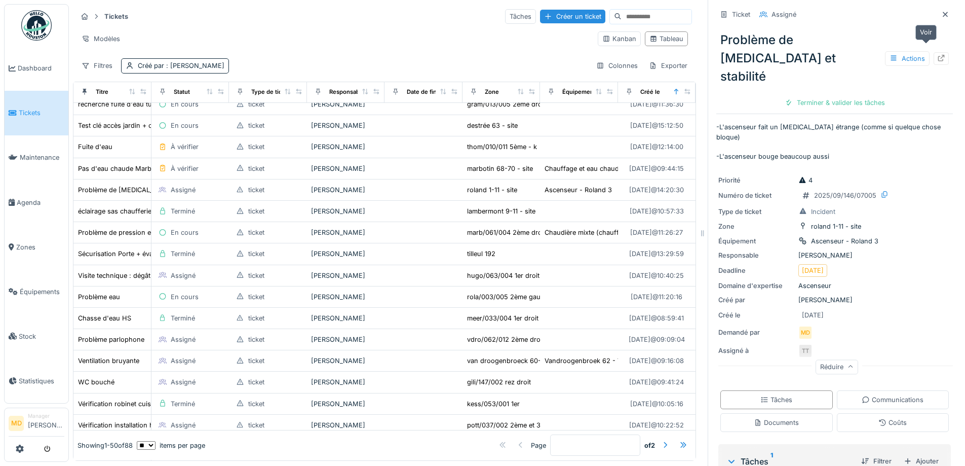
click at [934, 52] on div at bounding box center [941, 58] width 15 height 13
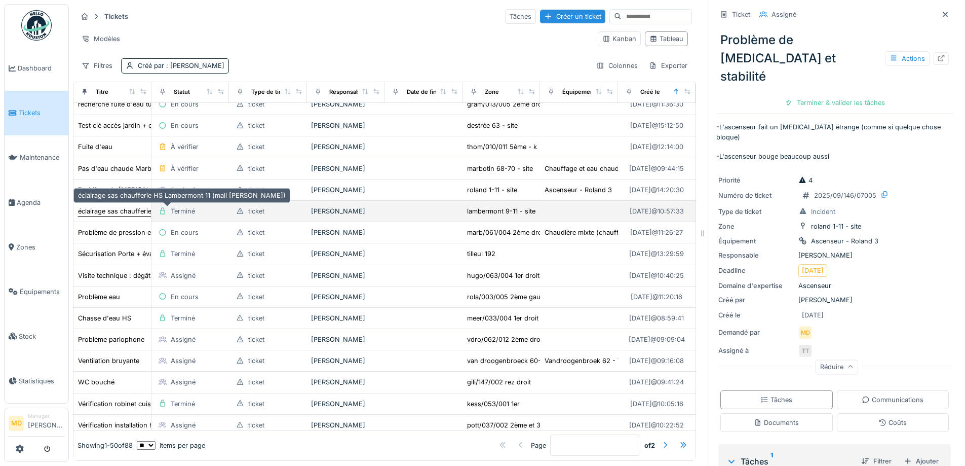
click at [110, 206] on div "éclairage sas chaufferie HS Lambermont 11 (mail Edmond)" at bounding box center [182, 211] width 208 height 10
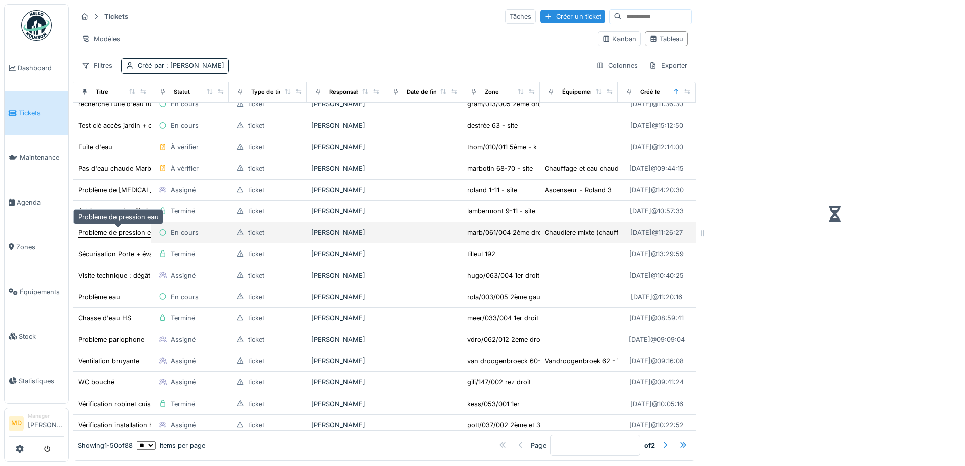
click at [103, 227] on div "Problème de pression eau" at bounding box center [118, 232] width 81 height 10
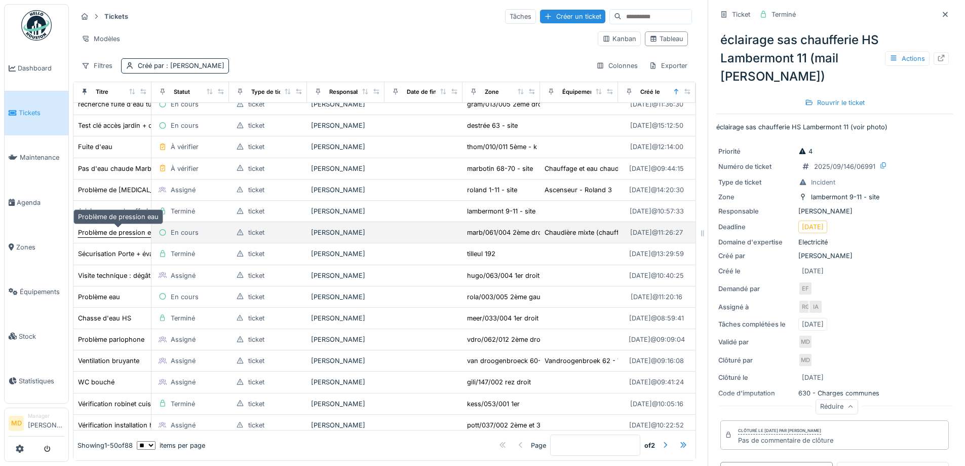
click at [102, 227] on div "Problème de pression eau" at bounding box center [118, 232] width 81 height 10
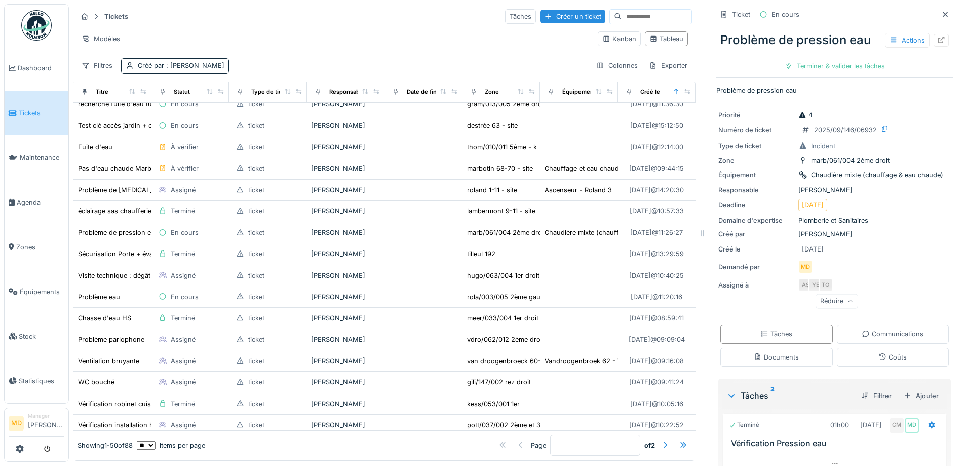
scroll to position [155, 0]
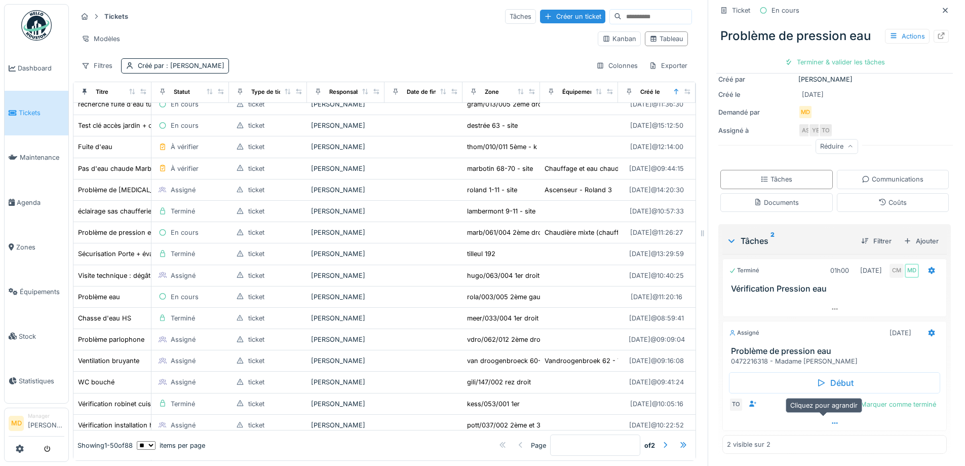
click at [832, 422] on icon at bounding box center [835, 423] width 6 height 2
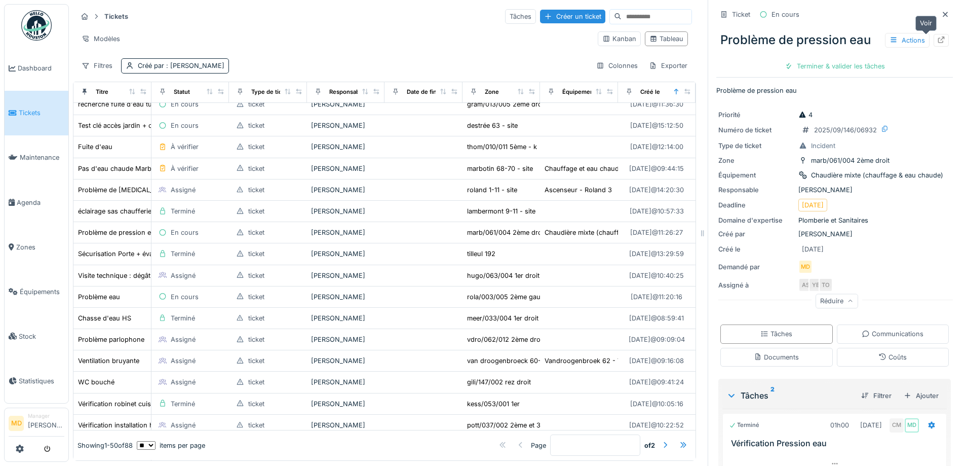
click at [938, 36] on icon at bounding box center [941, 39] width 7 height 7
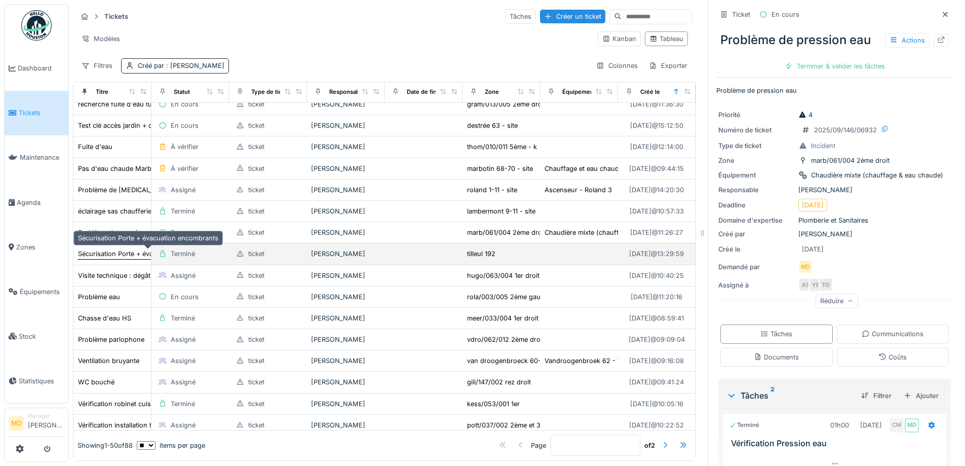
click at [116, 250] on div "Sécurisation Porte + évacuation encombrants" at bounding box center [148, 254] width 140 height 10
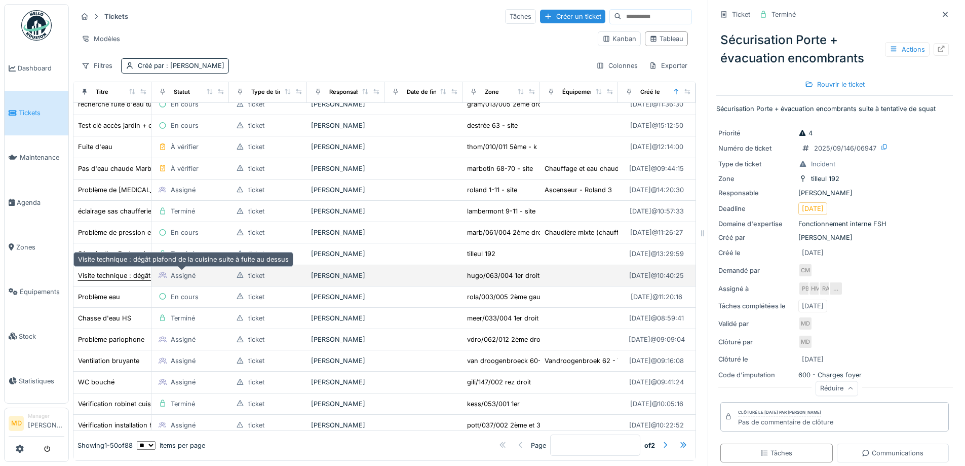
click at [102, 271] on div "Visite technique : dégât plafond de la cuisine suite à fuite au dessus" at bounding box center [183, 276] width 211 height 10
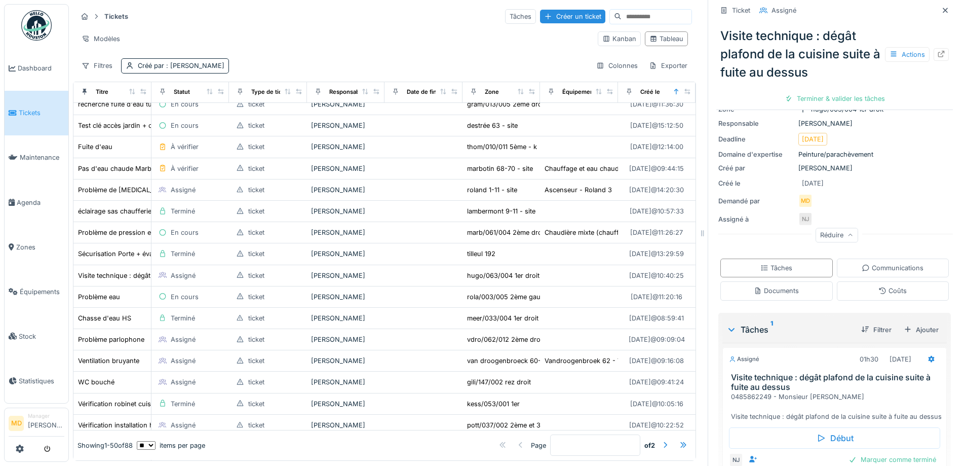
scroll to position [152, 0]
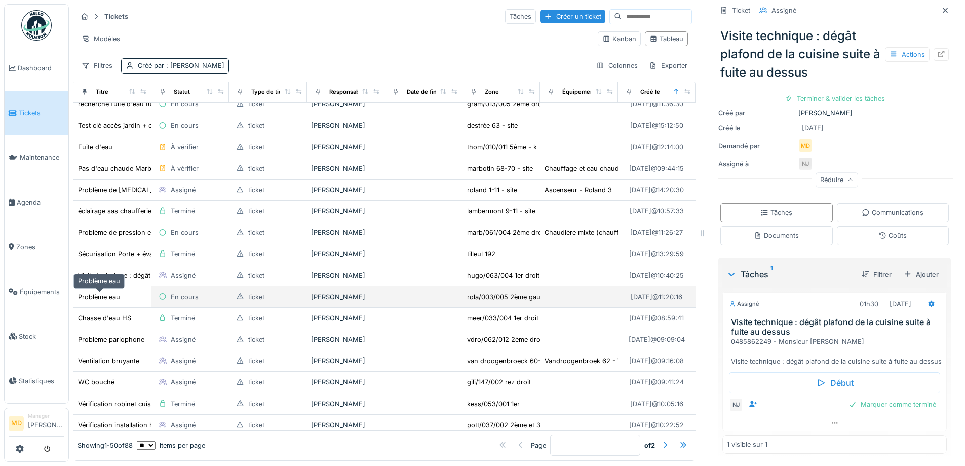
click at [109, 292] on div "Problème eau" at bounding box center [99, 297] width 42 height 10
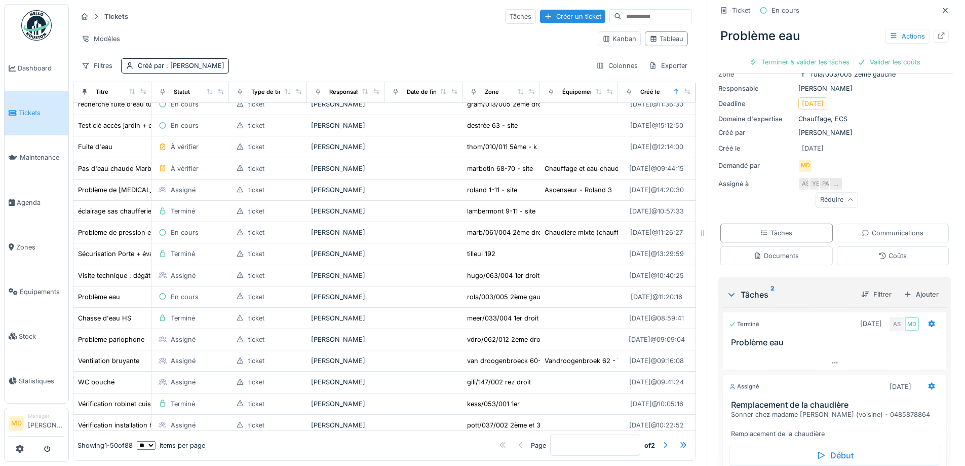
scroll to position [188, 0]
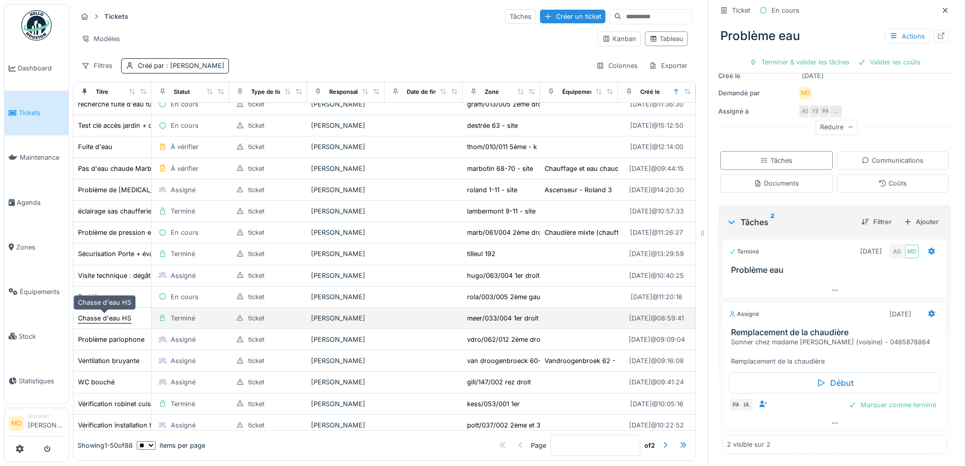
click at [114, 313] on div "Chasse d'eau HS" at bounding box center [104, 318] width 53 height 10
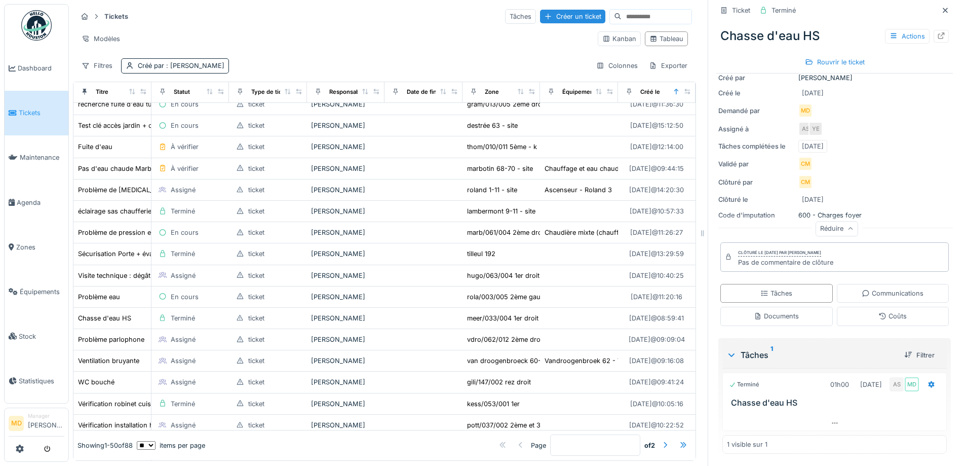
scroll to position [141, 0]
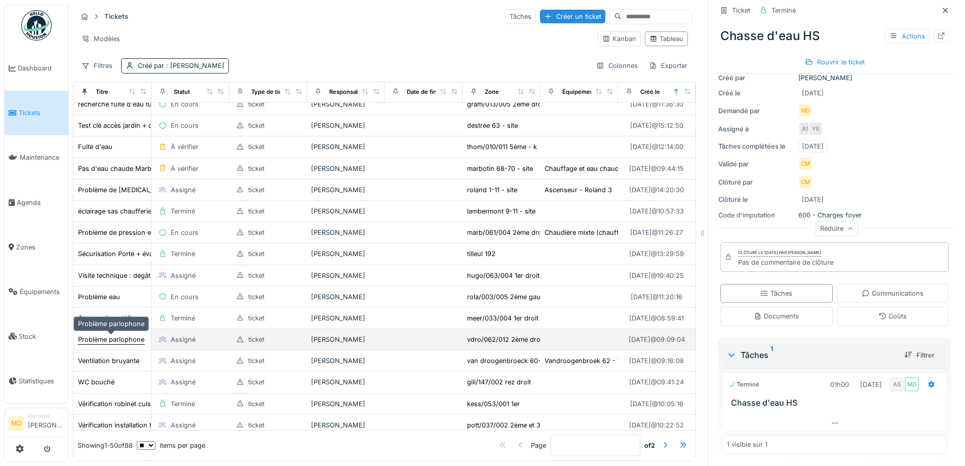
click at [102, 334] on div "Problème parlophone" at bounding box center [111, 339] width 66 height 10
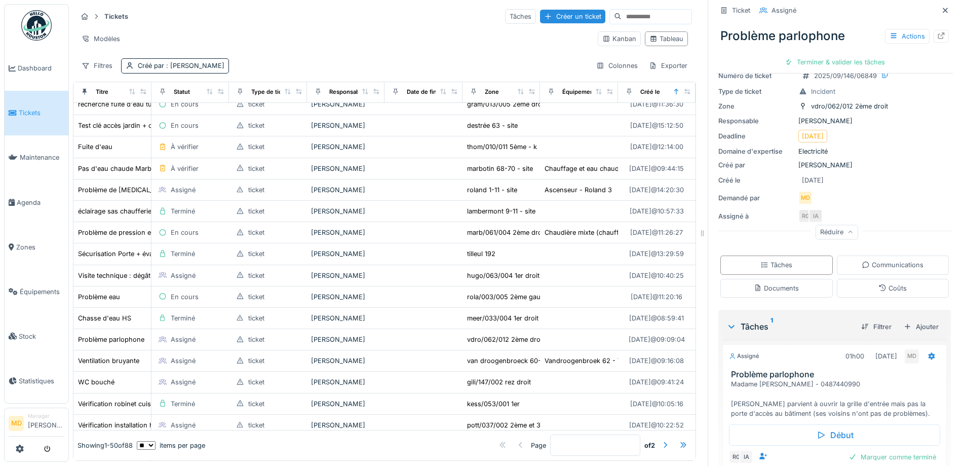
scroll to position [116, 0]
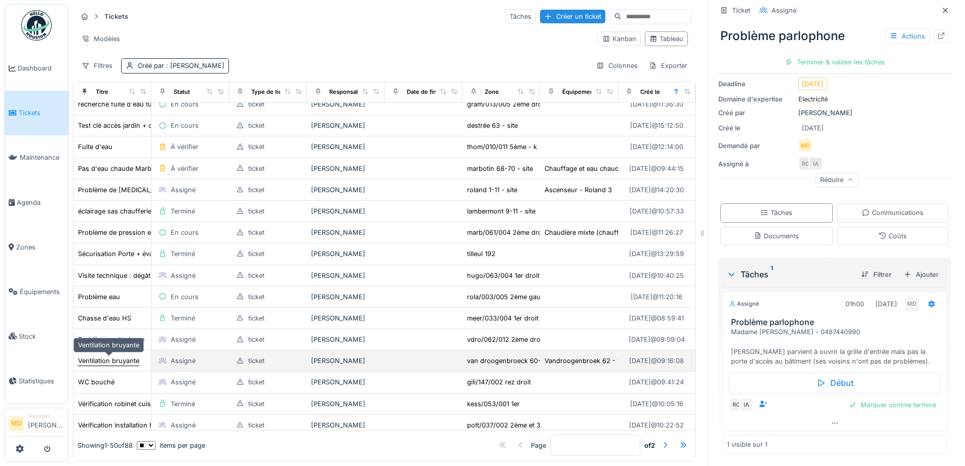
click at [101, 356] on div "Ventilation bruyante" at bounding box center [108, 361] width 61 height 10
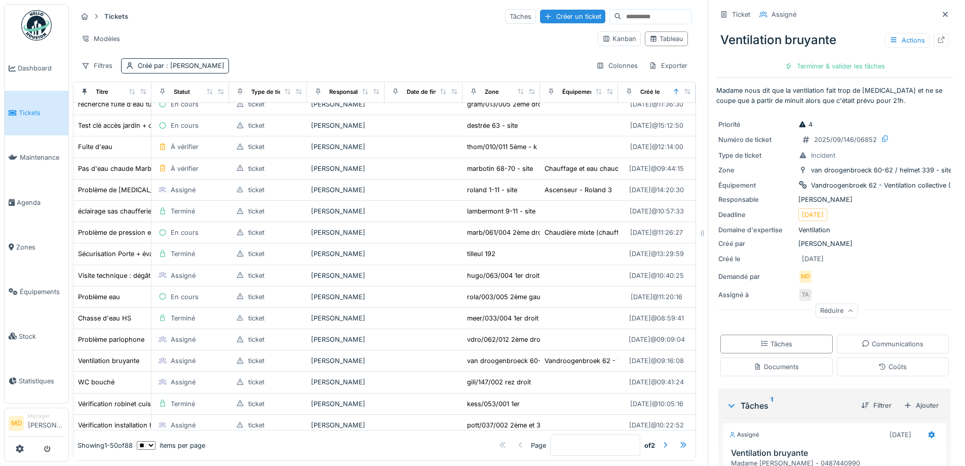
scroll to position [131, 0]
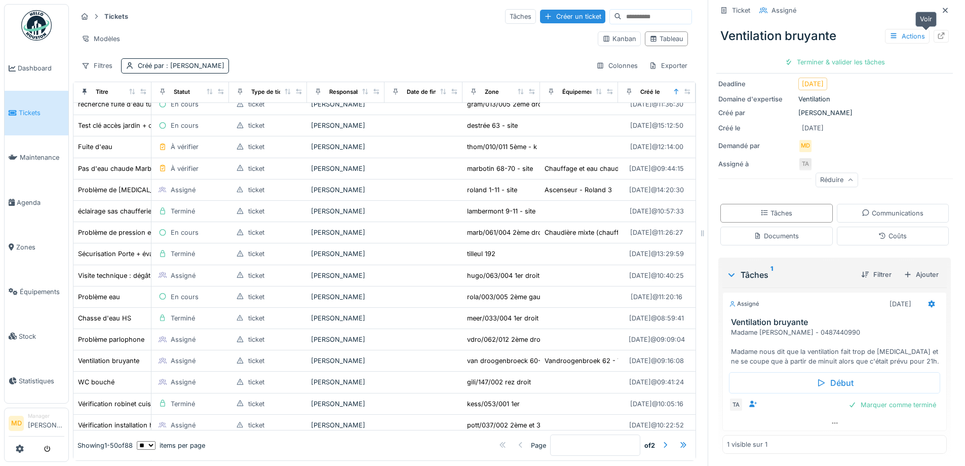
click at [937, 32] on icon at bounding box center [941, 35] width 8 height 7
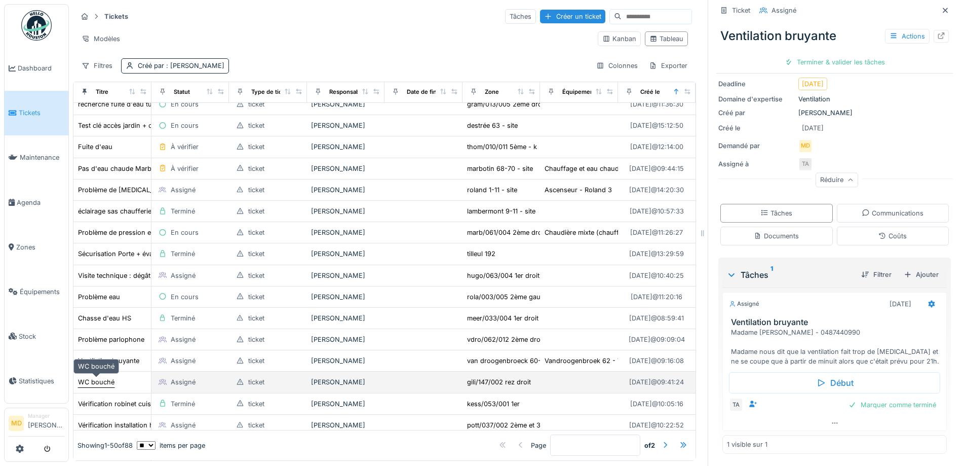
click at [107, 377] on div "WC bouché" at bounding box center [96, 382] width 36 height 10
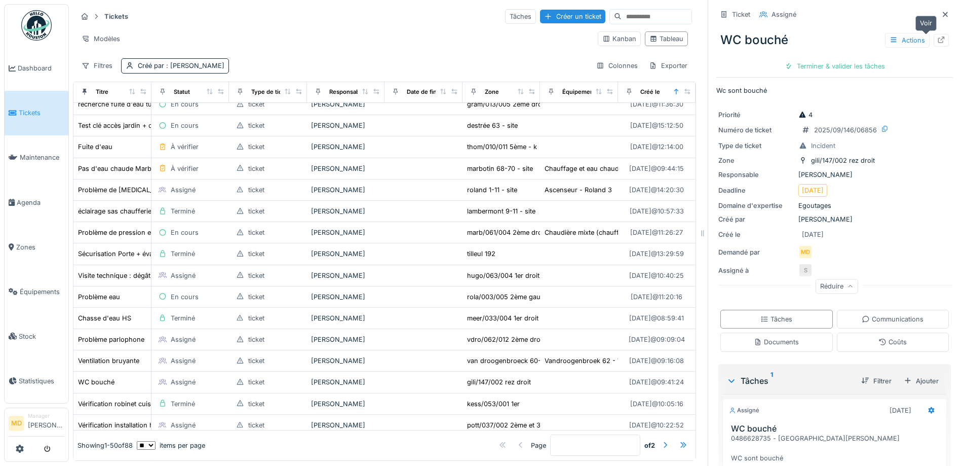
click at [934, 34] on div at bounding box center [941, 40] width 15 height 13
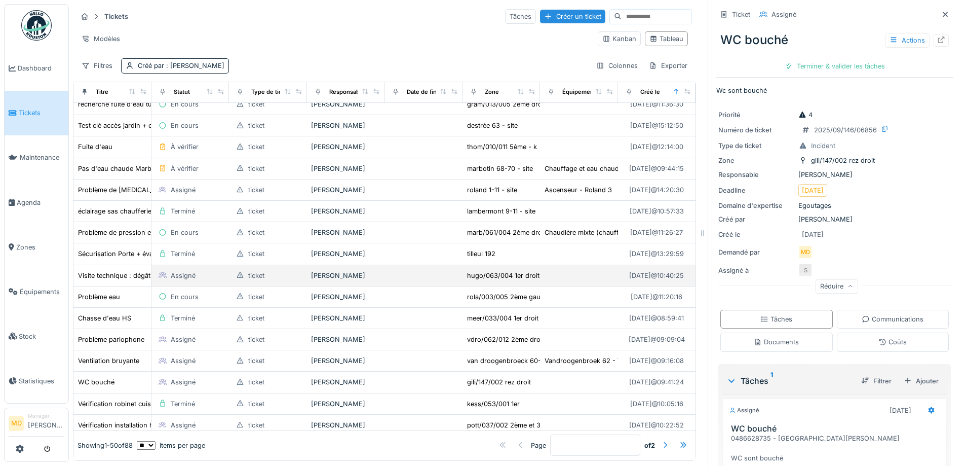
scroll to position [757, 0]
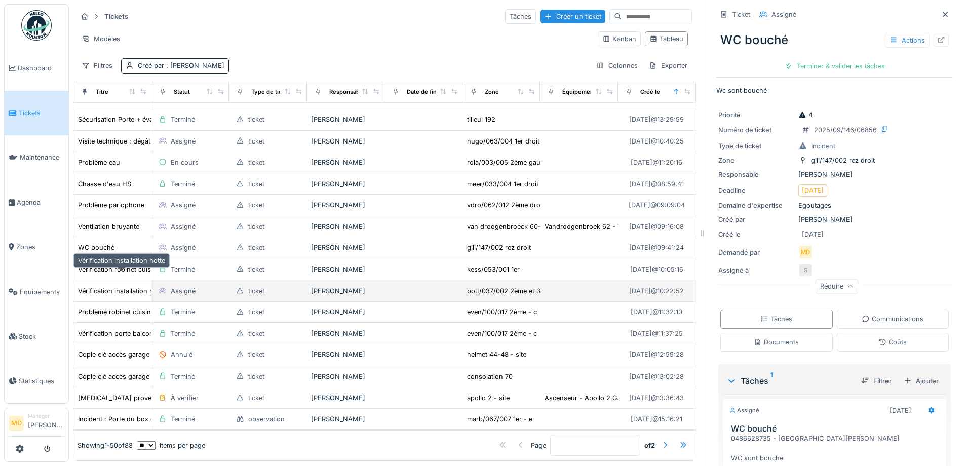
click at [94, 286] on div "Vérification installation hotte" at bounding box center [121, 291] width 87 height 10
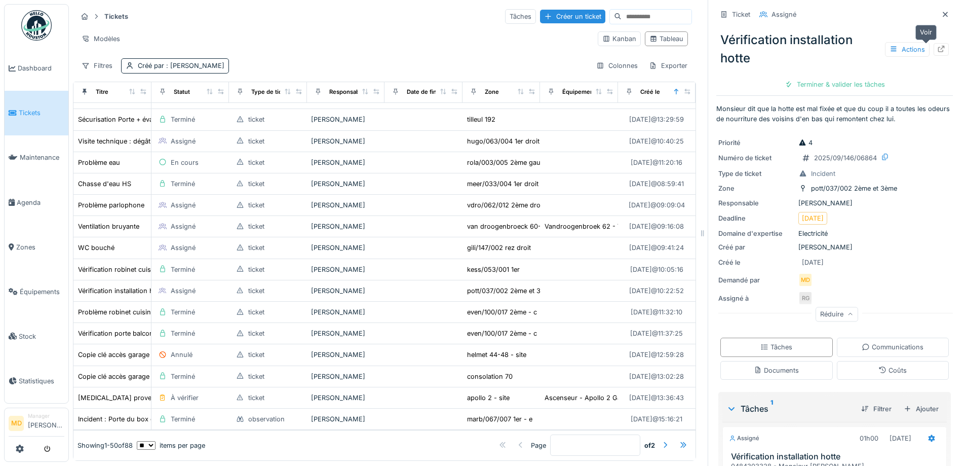
click at [937, 46] on icon at bounding box center [941, 49] width 8 height 7
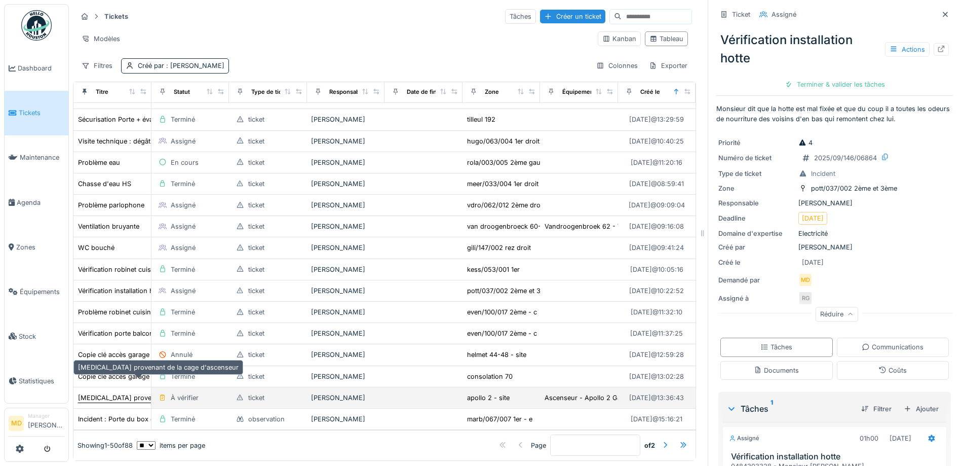
click at [115, 392] on div "Bruit provenant de la cage d'ascenseur" at bounding box center [159, 397] width 162 height 11
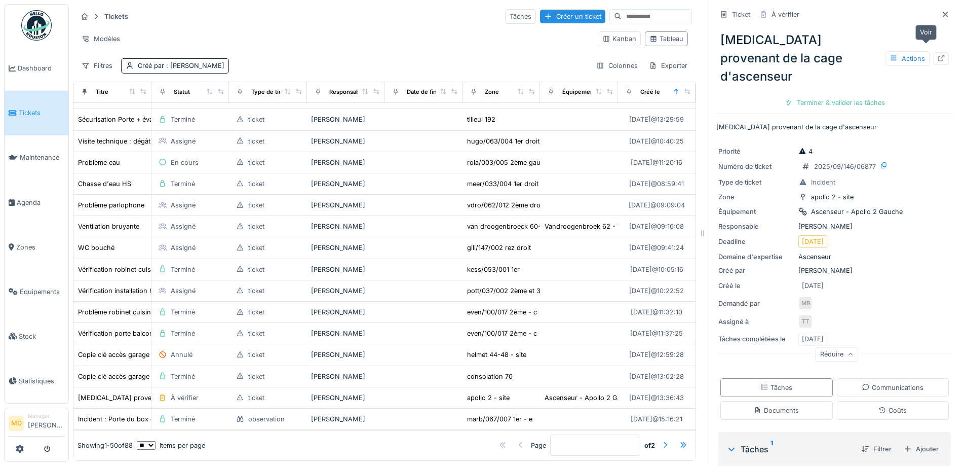
click at [937, 55] on icon at bounding box center [941, 58] width 8 height 7
click at [661, 440] on div at bounding box center [665, 445] width 8 height 10
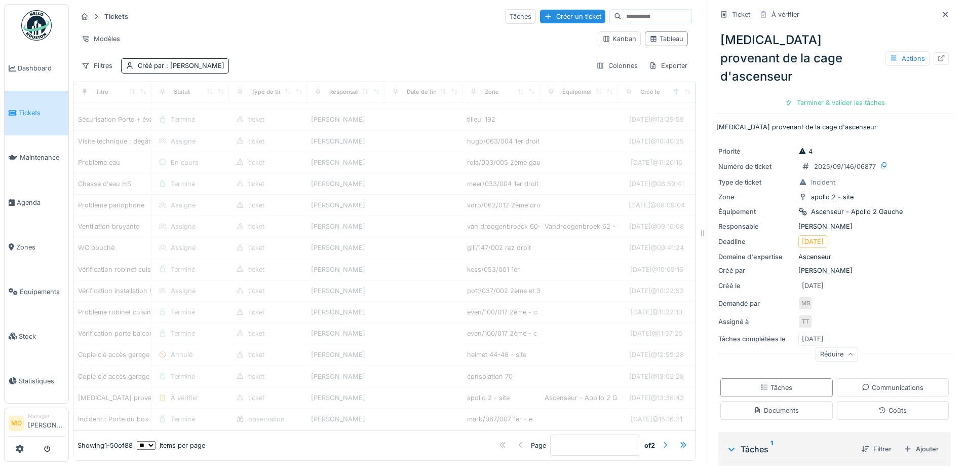
type input "*"
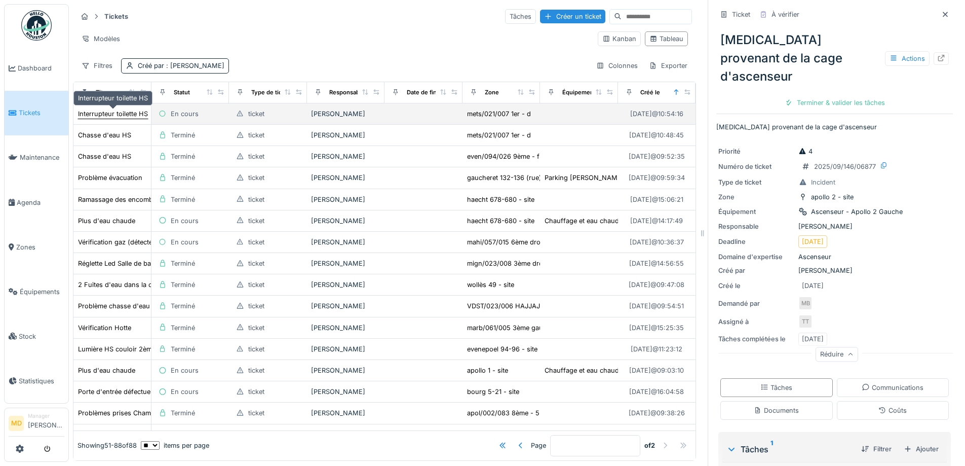
click at [114, 114] on div "Interrupteur toilette HS" at bounding box center [113, 114] width 70 height 10
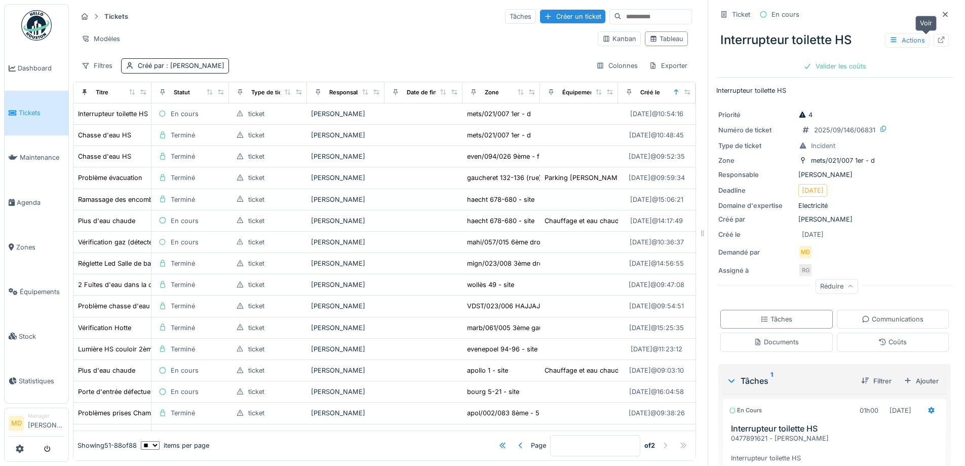
click at [937, 42] on icon at bounding box center [941, 39] width 8 height 7
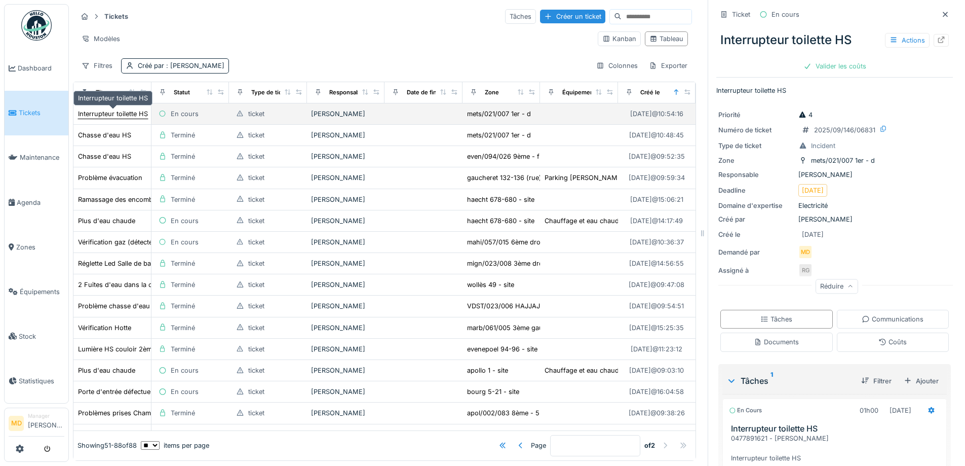
click at [129, 113] on div "Interrupteur toilette HS" at bounding box center [113, 114] width 70 height 10
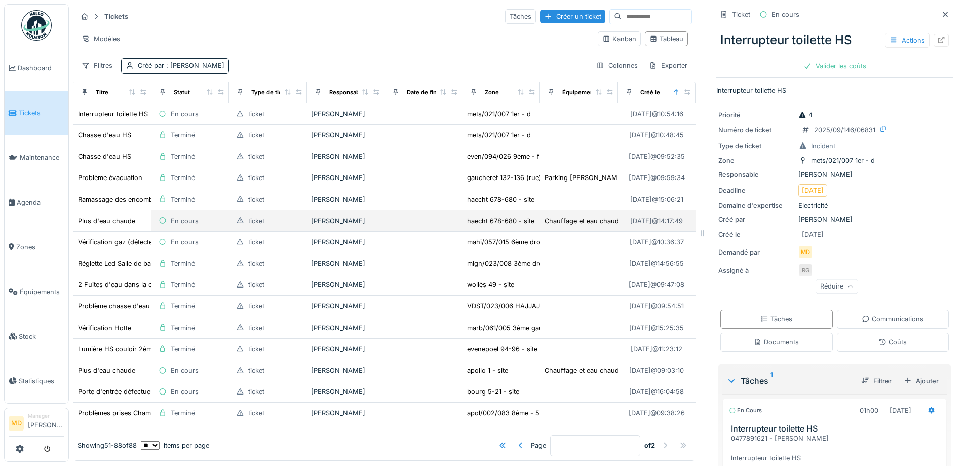
click at [103, 226] on td "Plus d'eau chaude" at bounding box center [112, 220] width 78 height 21
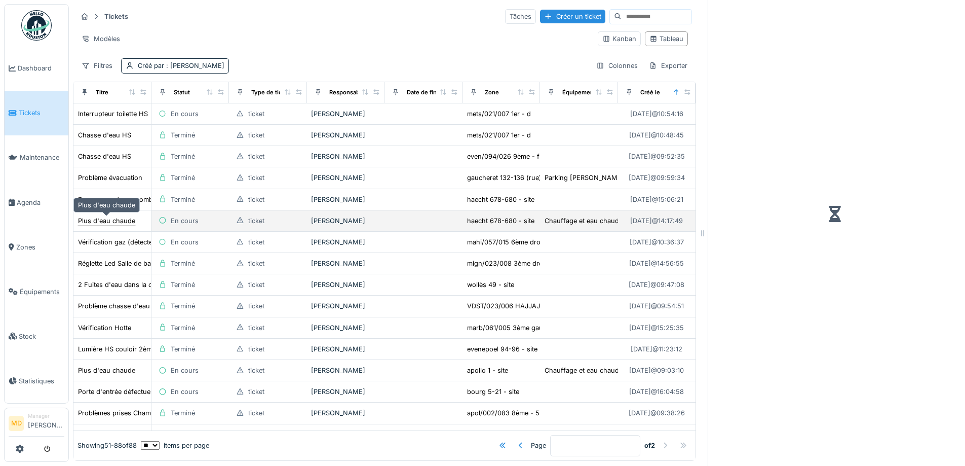
click at [103, 219] on div "Plus d'eau chaude" at bounding box center [106, 221] width 57 height 10
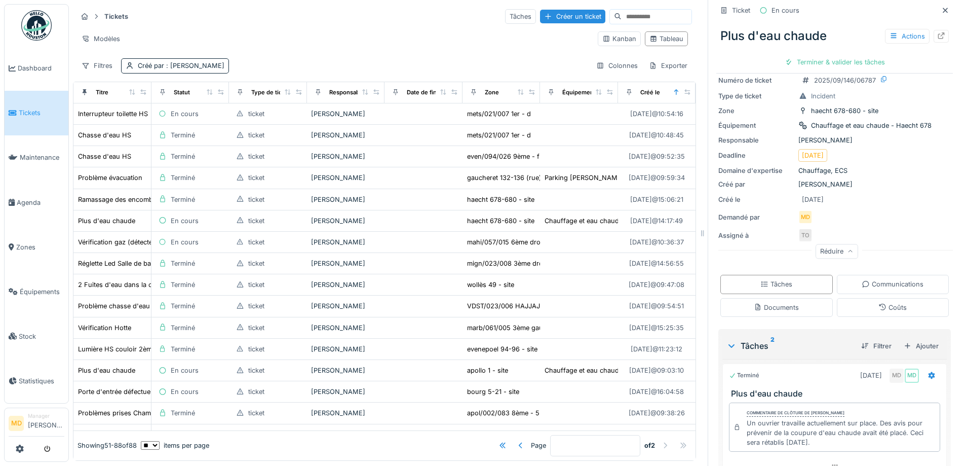
scroll to position [196, 0]
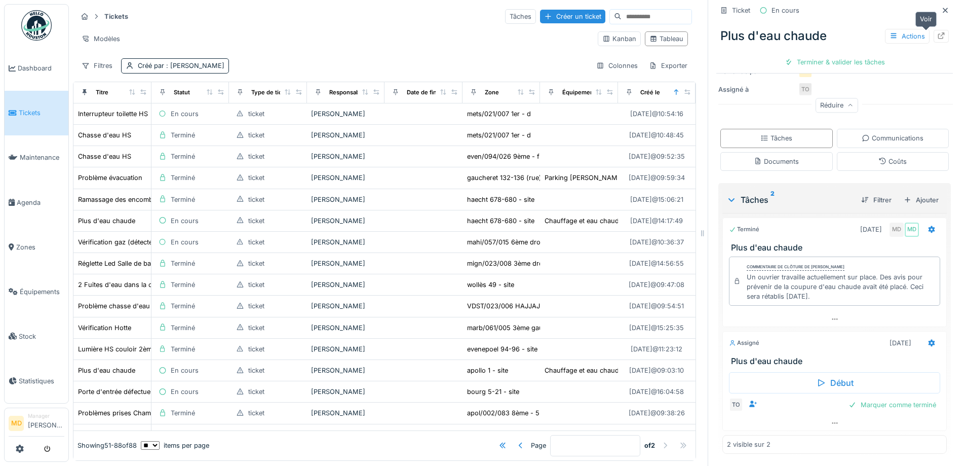
click at [937, 33] on icon at bounding box center [941, 35] width 8 height 7
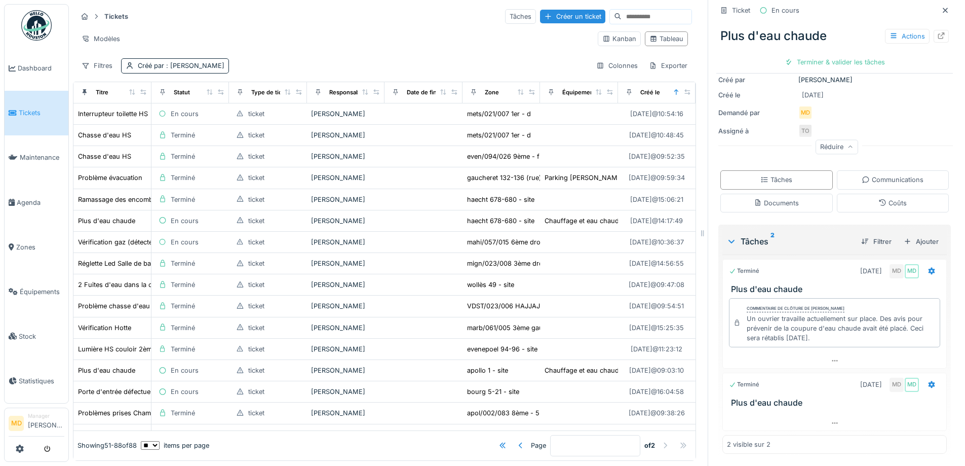
scroll to position [154, 0]
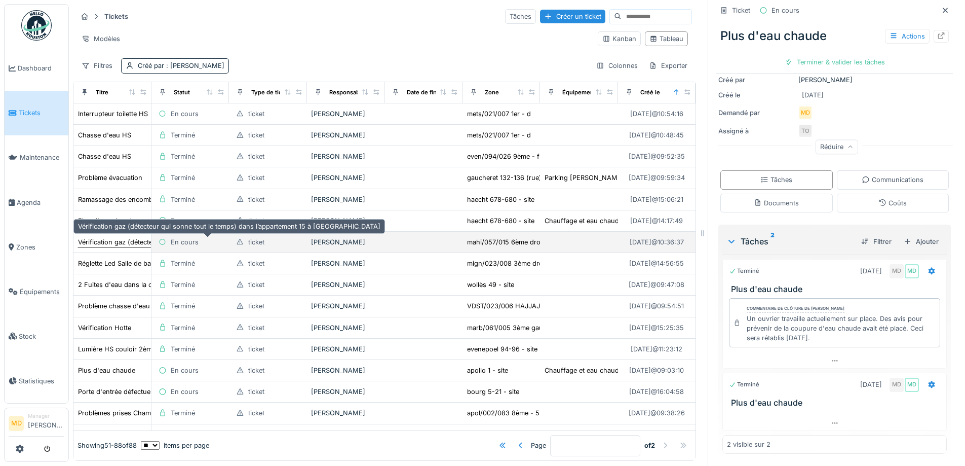
click at [110, 246] on div "Vérification gaz (détecteur qui sonne tout le temps) dans l’appartement 15 à Ma…" at bounding box center [229, 242] width 302 height 10
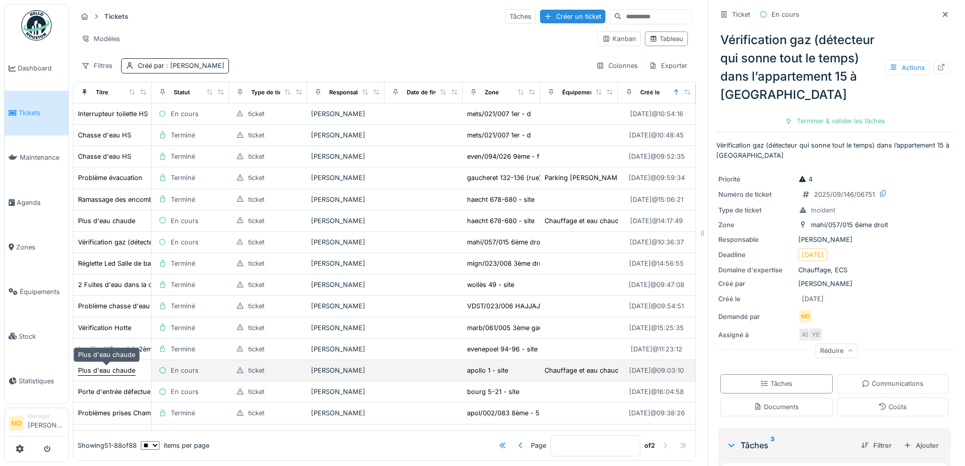
click at [115, 371] on div "Plus d'eau chaude" at bounding box center [106, 370] width 57 height 10
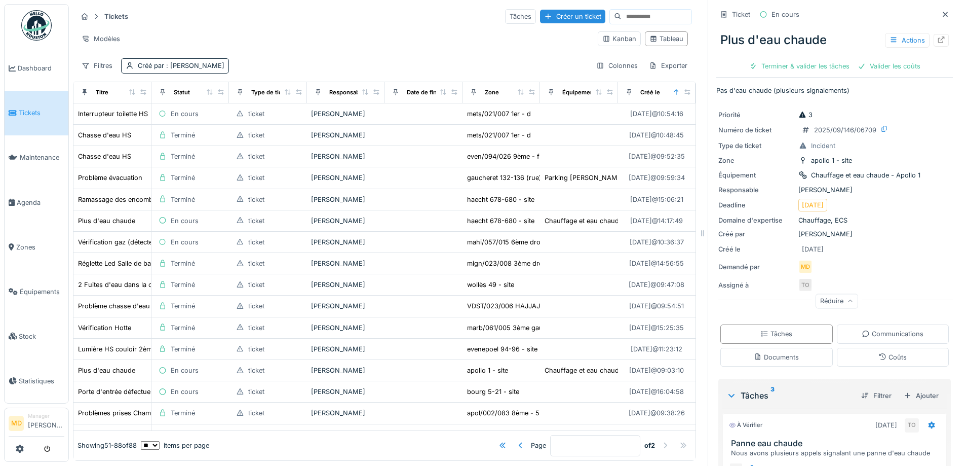
scroll to position [301, 0]
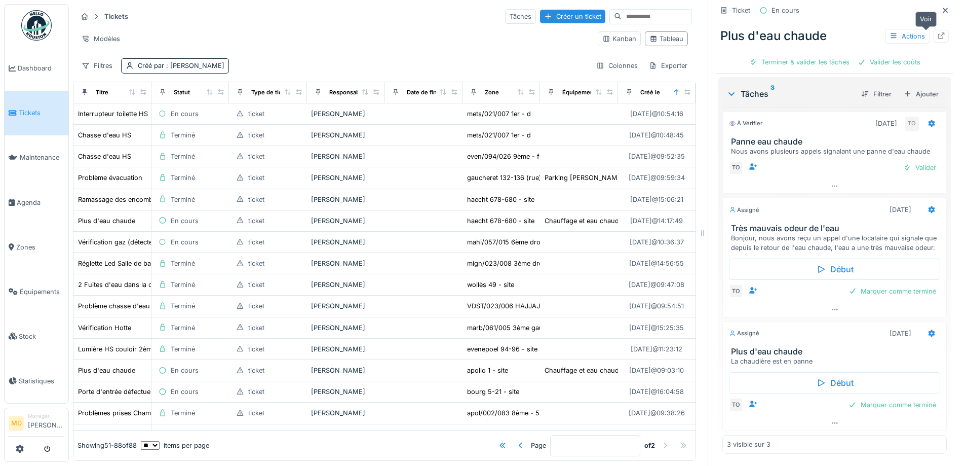
click at [938, 38] on icon at bounding box center [941, 35] width 7 height 7
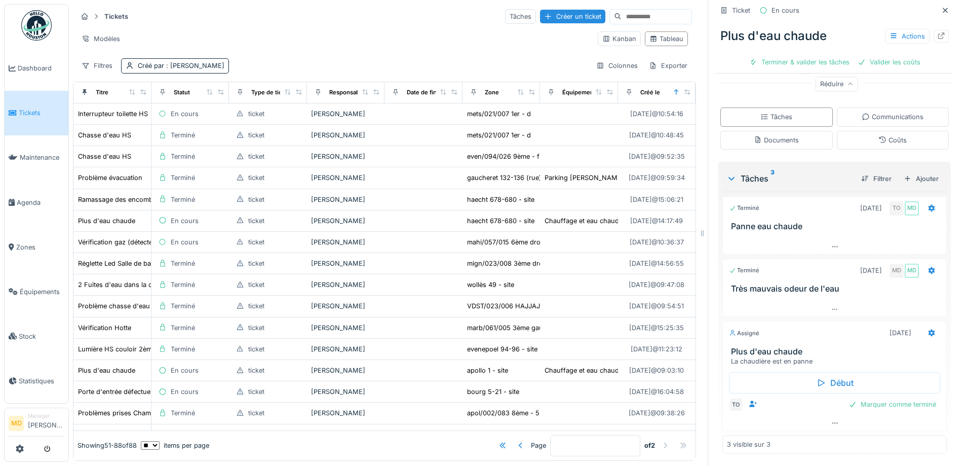
scroll to position [217, 0]
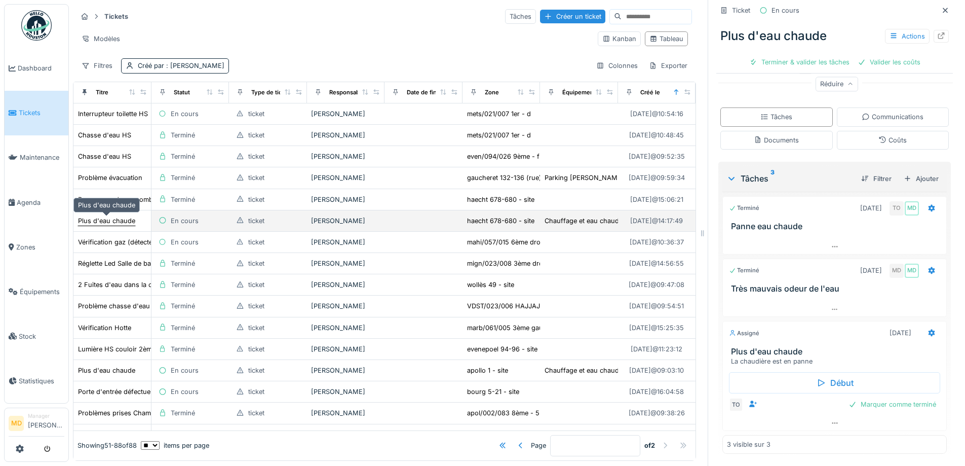
click at [130, 223] on div "Plus d'eau chaude" at bounding box center [106, 221] width 57 height 10
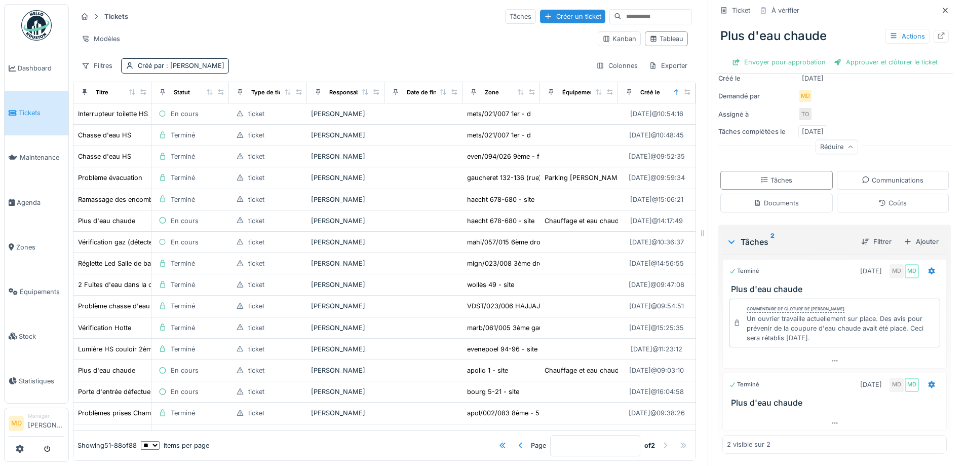
scroll to position [8, 0]
click at [831, 419] on icon at bounding box center [835, 422] width 8 height 7
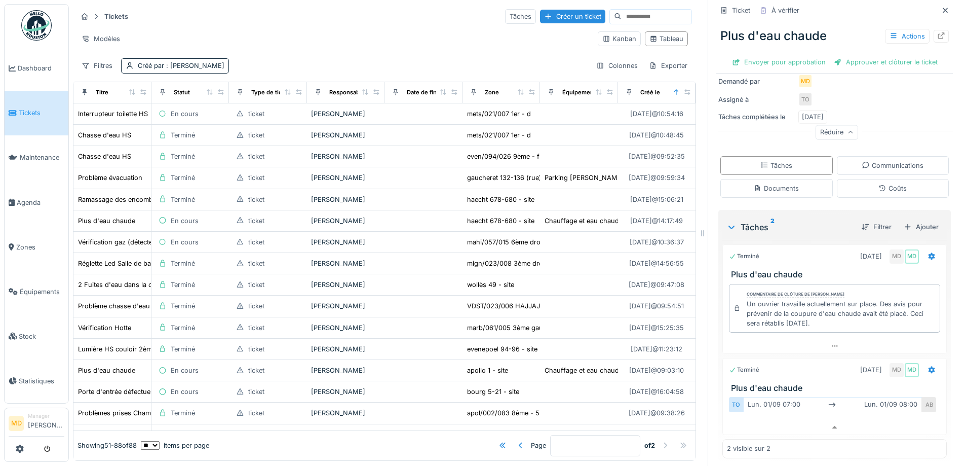
scroll to position [190, 0]
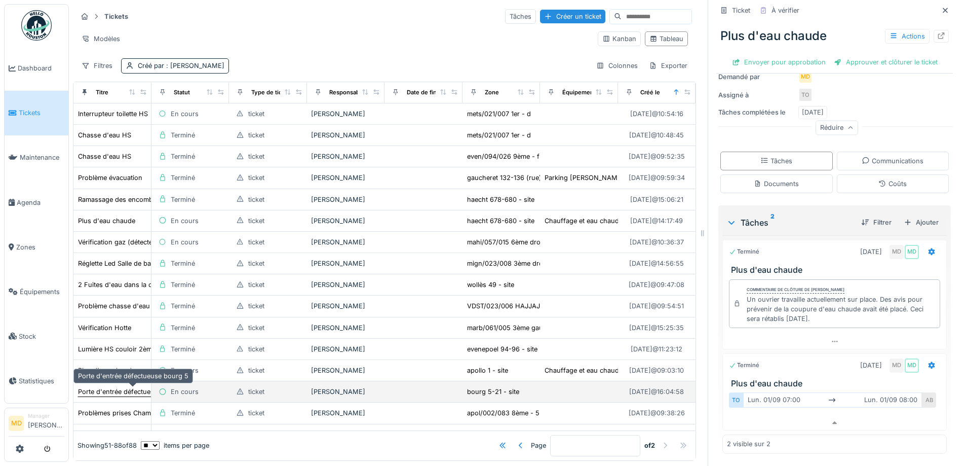
click at [113, 387] on div "Porte d'entrée défectueuse bourg 5" at bounding box center [133, 392] width 110 height 10
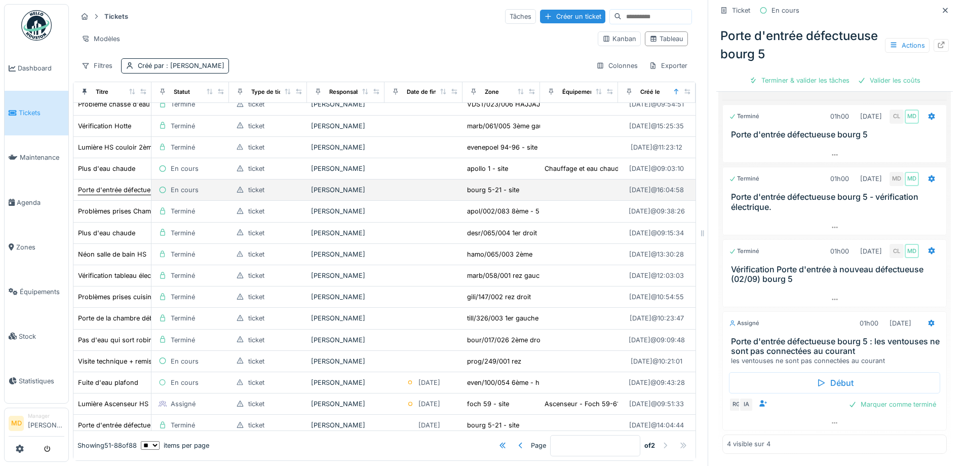
scroll to position [203, 0]
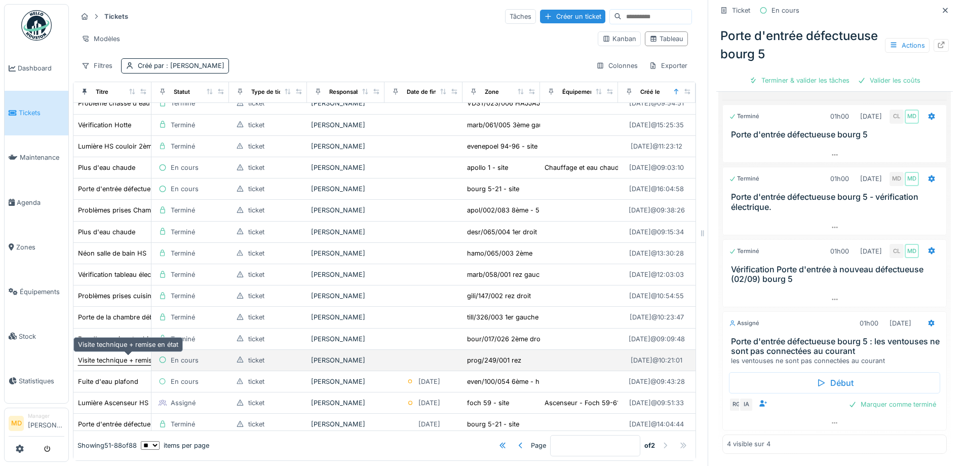
click at [116, 355] on div "Visite technique + remise en état" at bounding box center [128, 360] width 100 height 10
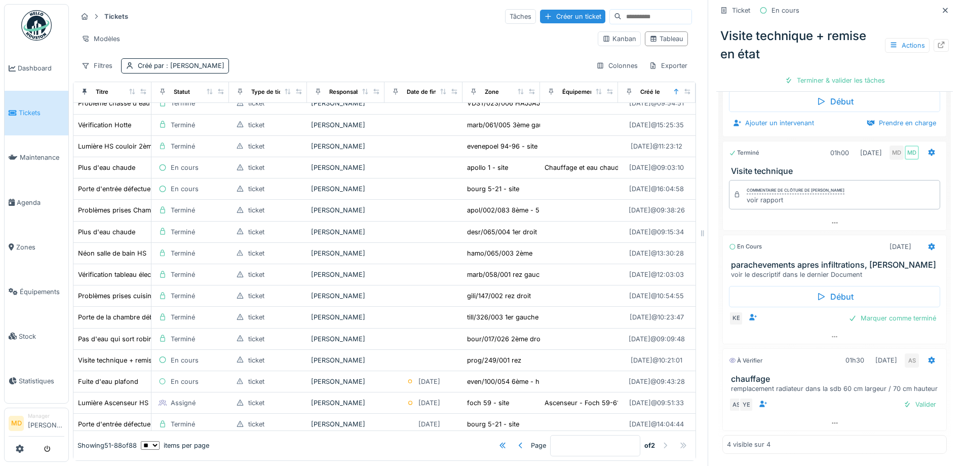
scroll to position [386, 0]
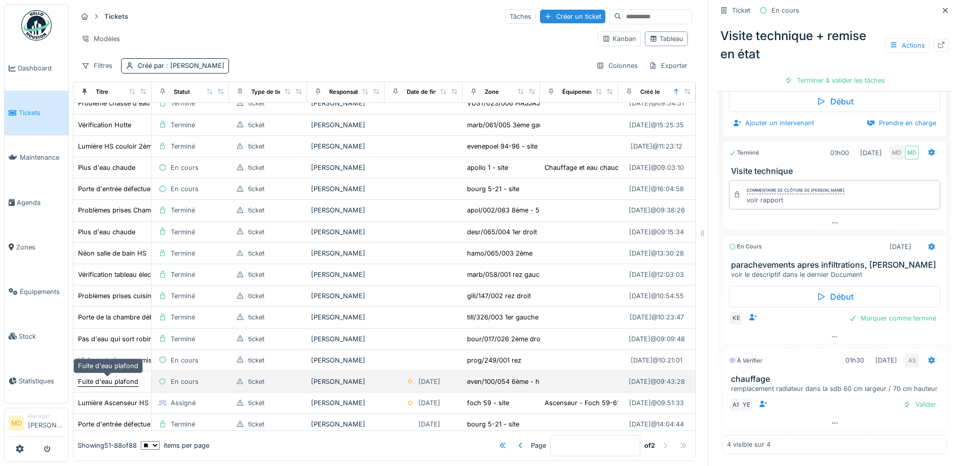
click at [111, 376] on div "Fuite d'eau plafond" at bounding box center [108, 381] width 60 height 10
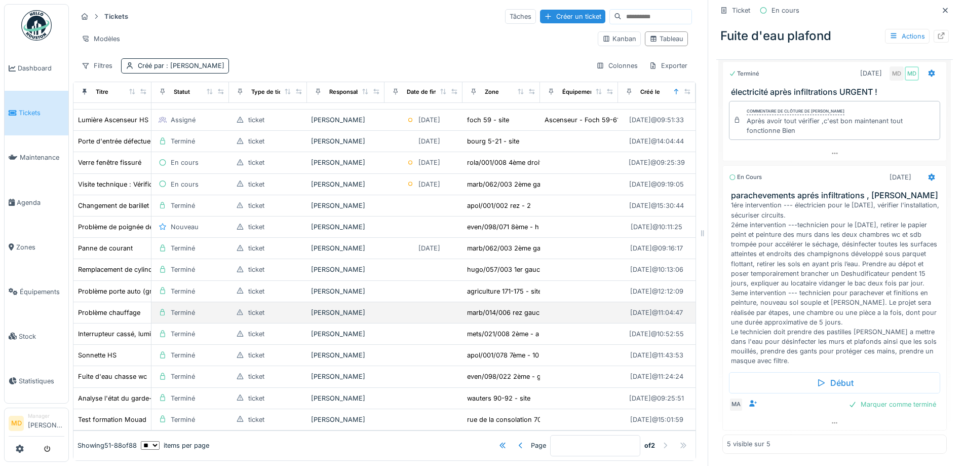
scroll to position [399, 0]
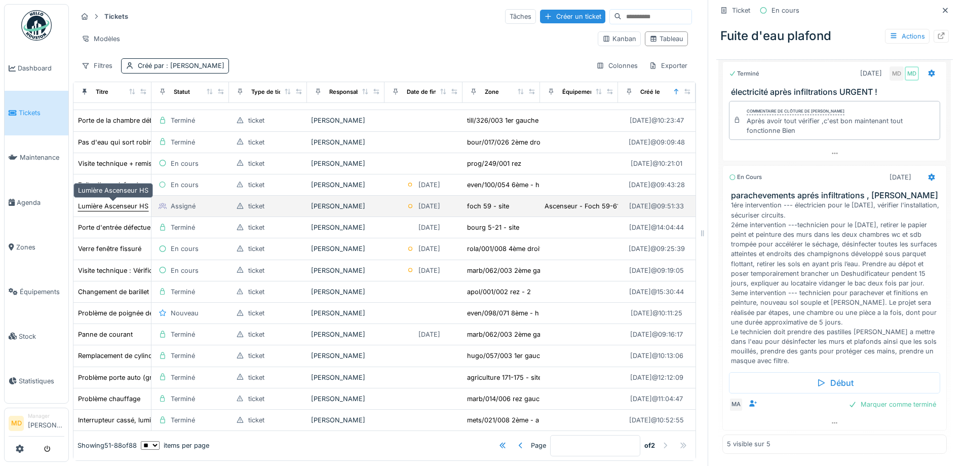
click at [109, 201] on div "Lumière Ascenseur HS" at bounding box center [113, 206] width 70 height 10
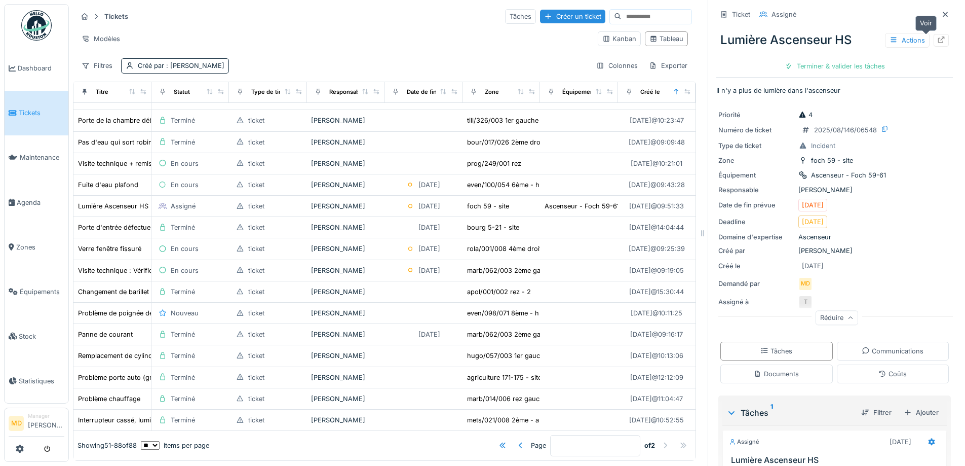
click at [938, 36] on icon at bounding box center [941, 39] width 7 height 7
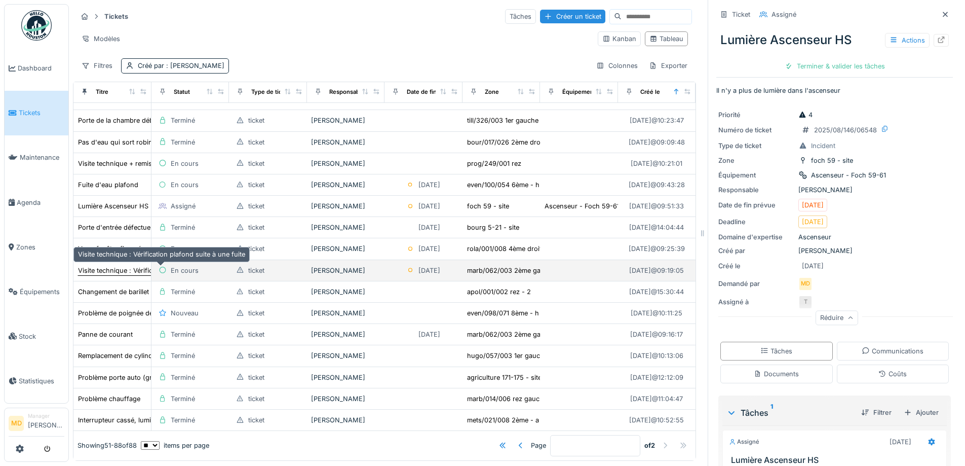
click at [118, 265] on div "Visite technique : Vérification plafond suite à une fuite" at bounding box center [161, 270] width 167 height 10
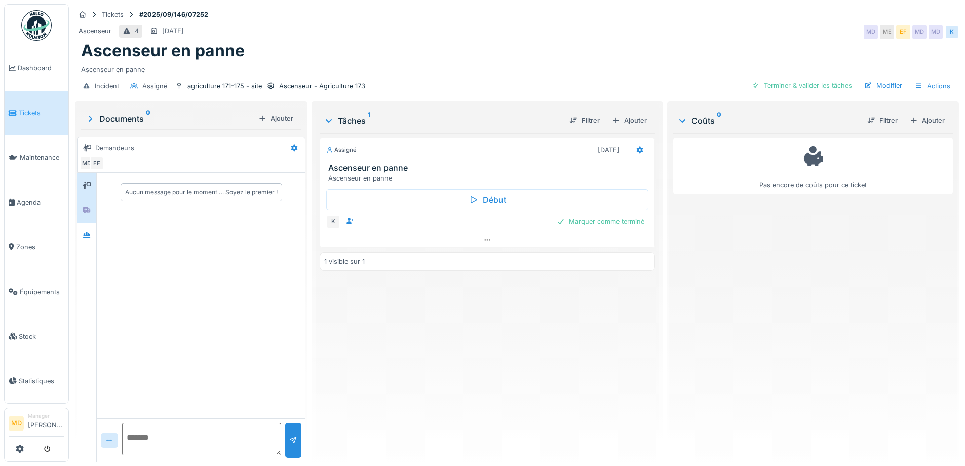
click at [88, 209] on icon at bounding box center [86, 210] width 7 height 6
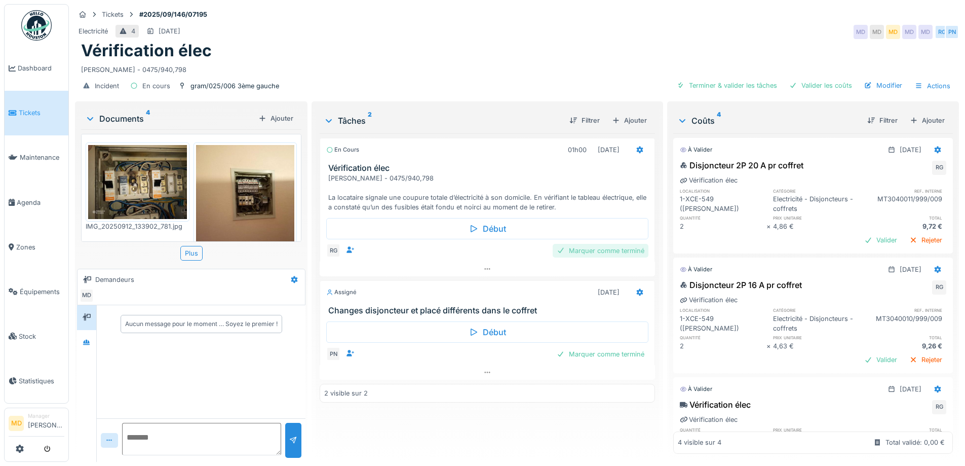
click at [605, 248] on div "Marquer comme terminé" at bounding box center [601, 251] width 96 height 14
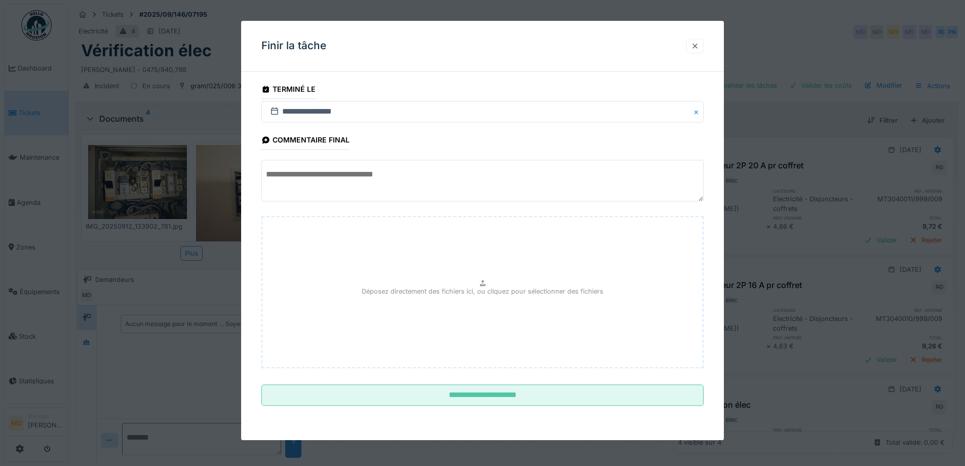
click at [695, 42] on div at bounding box center [695, 46] width 8 height 10
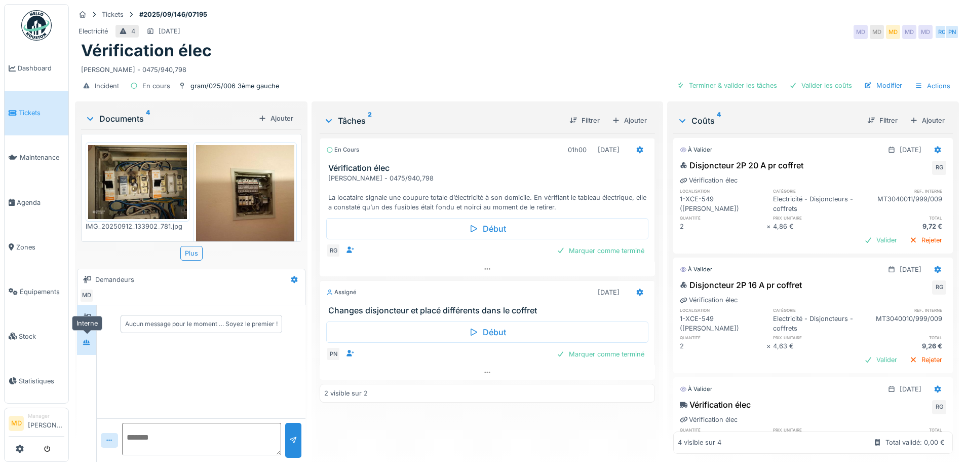
click at [90, 347] on div at bounding box center [86, 342] width 15 height 13
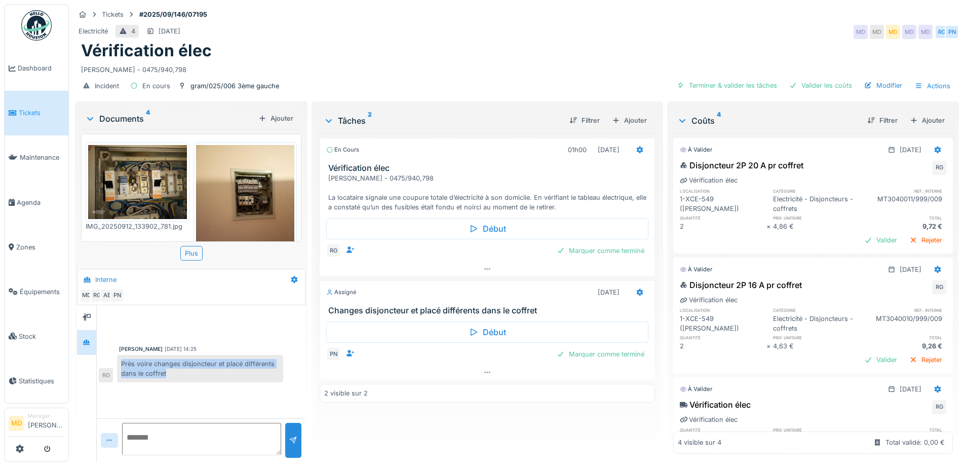
drag, startPoint x: 121, startPoint y: 364, endPoint x: 203, endPoint y: 372, distance: 82.5
click at [203, 372] on div "Près voire changes disjoncteur et placé différents dans le coffret" at bounding box center [200, 368] width 166 height 27
copy div "Près voire changes disjoncteur et placé différents dans le coffret"
click at [629, 252] on div "Marquer comme terminé" at bounding box center [601, 251] width 96 height 14
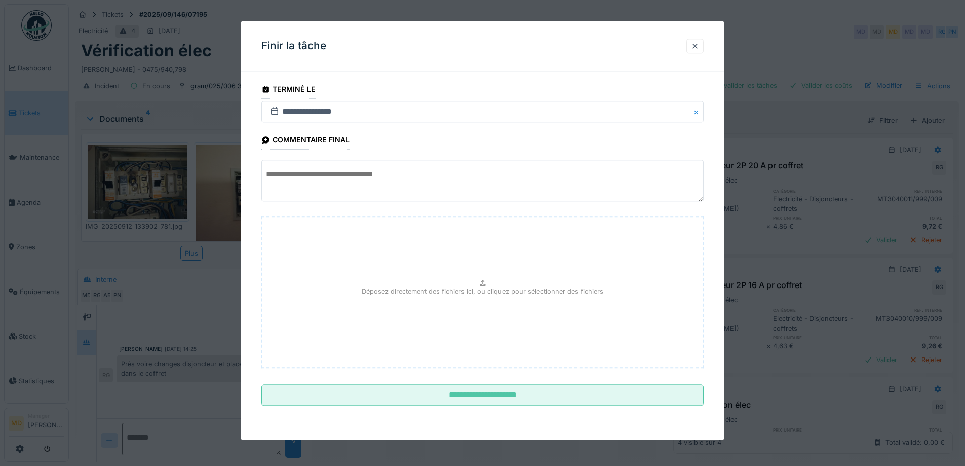
click at [327, 168] on textarea at bounding box center [482, 181] width 442 height 42
paste textarea "**********"
click at [286, 172] on textarea "**********" at bounding box center [482, 181] width 442 height 42
click at [295, 173] on textarea "**********" at bounding box center [482, 181] width 442 height 42
click at [327, 173] on textarea "**********" at bounding box center [482, 181] width 442 height 42
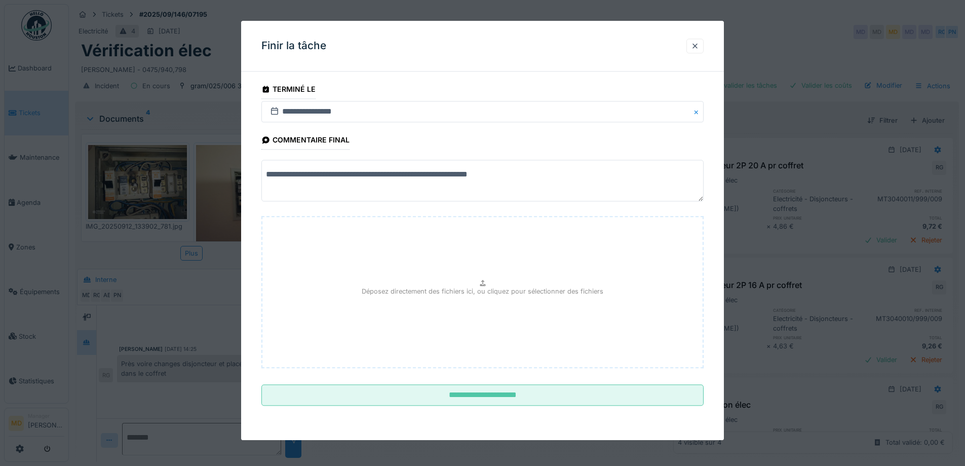
click at [422, 175] on textarea "**********" at bounding box center [482, 181] width 442 height 42
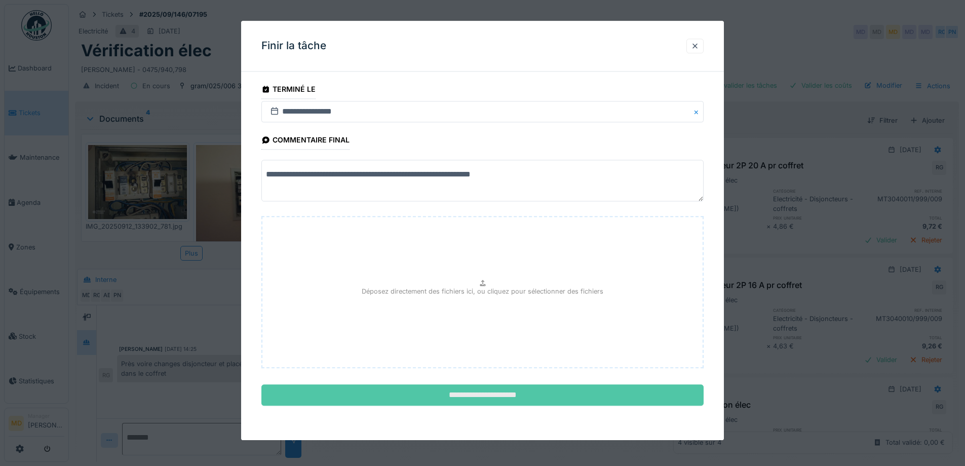
type textarea "**********"
click at [474, 394] on input "**********" at bounding box center [482, 394] width 442 height 21
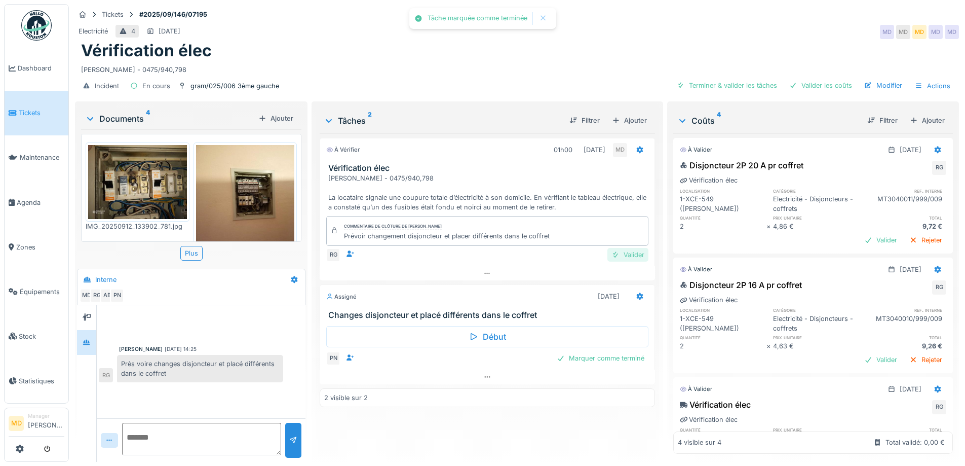
click at [619, 254] on div "Valider" at bounding box center [627, 255] width 41 height 14
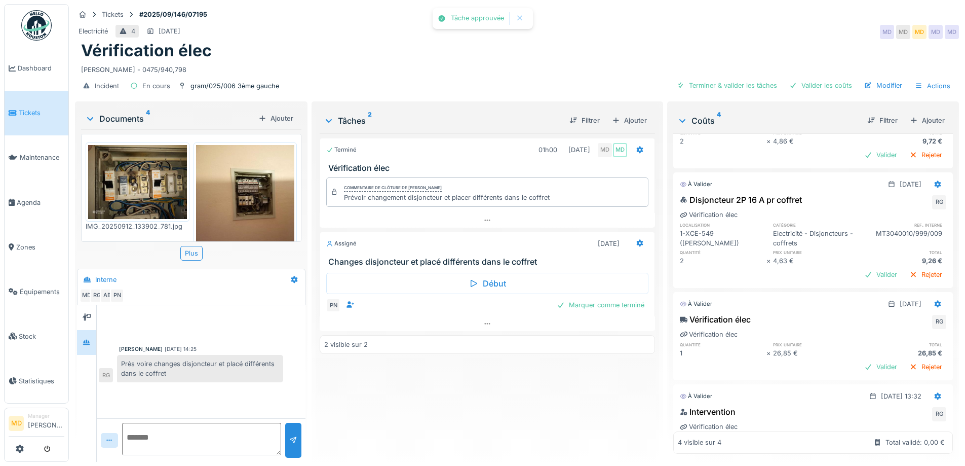
scroll to position [145, 0]
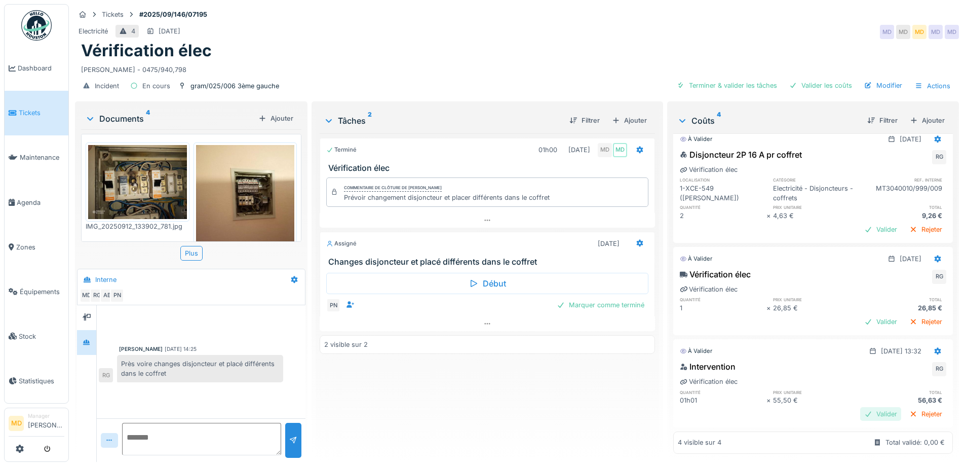
click at [860, 407] on div "Valider" at bounding box center [880, 414] width 41 height 14
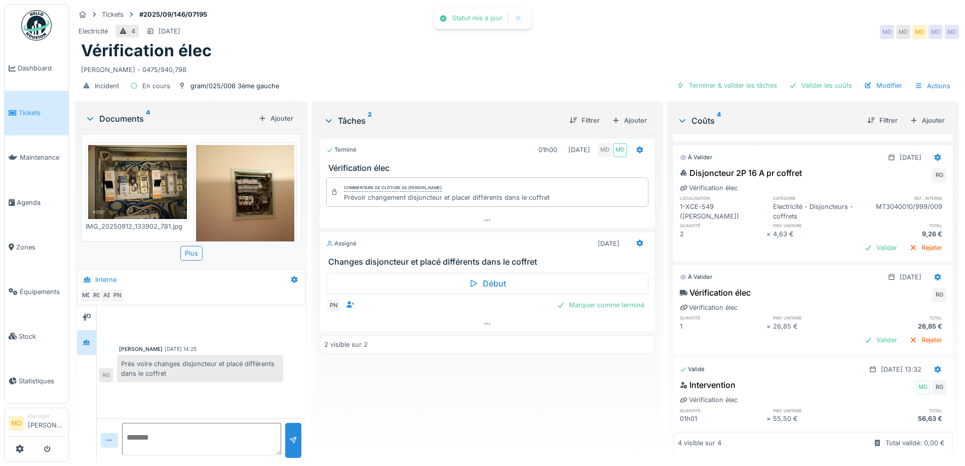
scroll to position [127, 0]
click at [860, 333] on div "Valider" at bounding box center [880, 340] width 41 height 14
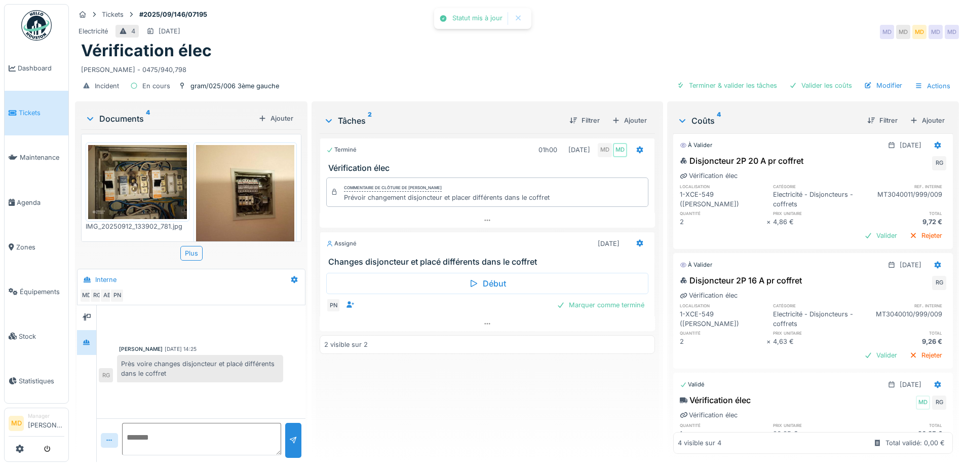
scroll to position [0, 0]
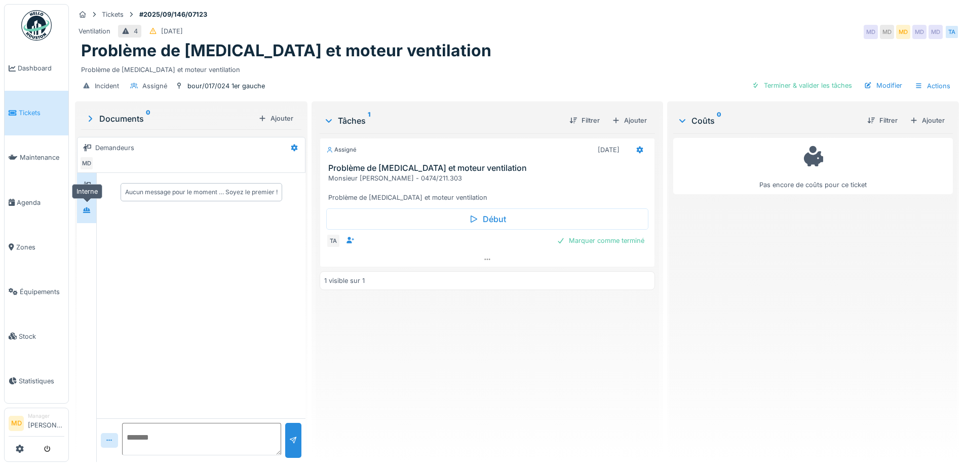
click at [84, 216] on div at bounding box center [86, 210] width 15 height 13
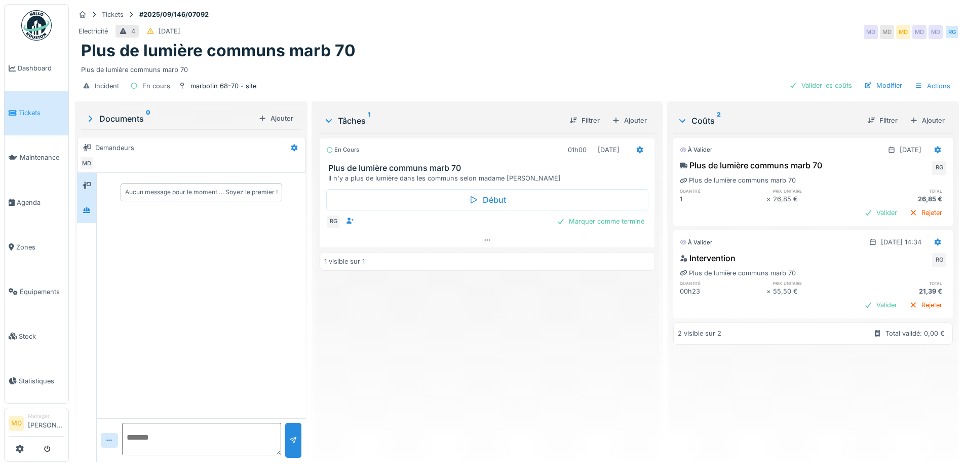
click at [87, 212] on icon at bounding box center [87, 210] width 8 height 7
click at [169, 452] on textarea at bounding box center [201, 438] width 159 height 32
type textarea "**********"
click at [485, 242] on icon at bounding box center [487, 240] width 8 height 7
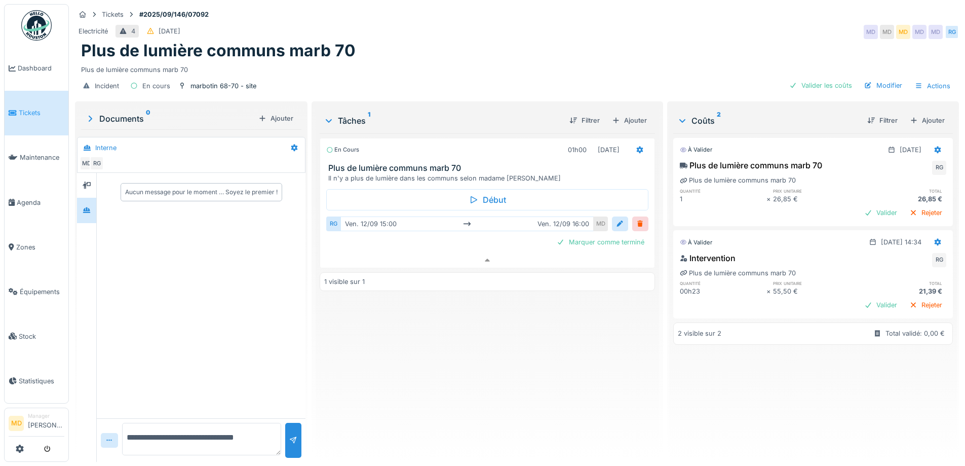
drag, startPoint x: 243, startPoint y: 428, endPoint x: -106, endPoint y: 428, distance: 349.5
click at [0, 428] on html "Dashboard Tickets Maintenance Agenda Zones Équipements Stock Statistiques MD Ma…" at bounding box center [482, 233] width 965 height 466
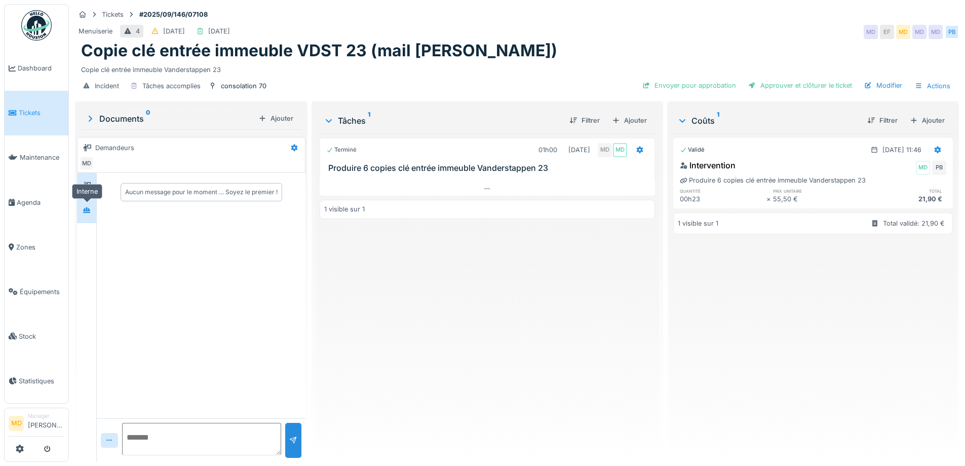
click at [83, 212] on icon at bounding box center [87, 210] width 8 height 7
click at [807, 83] on div "Approuver et clôturer le ticket" at bounding box center [800, 86] width 112 height 14
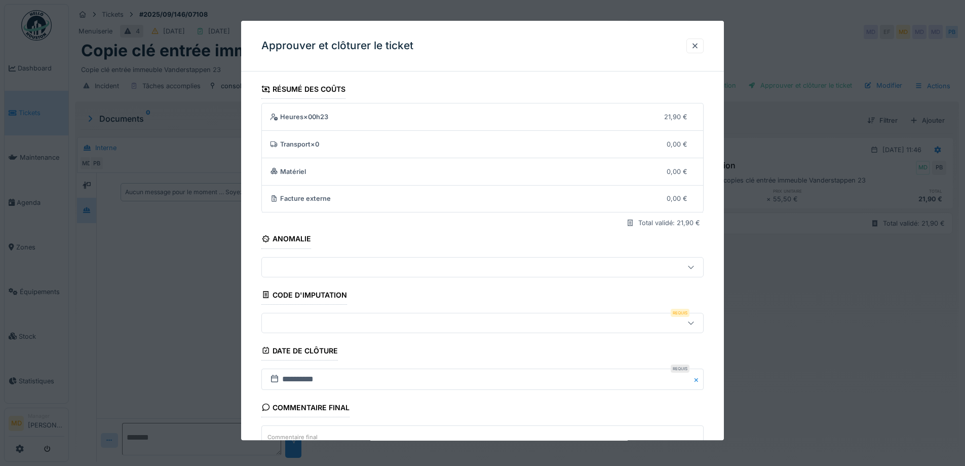
click at [461, 272] on div at bounding box center [456, 266] width 381 height 11
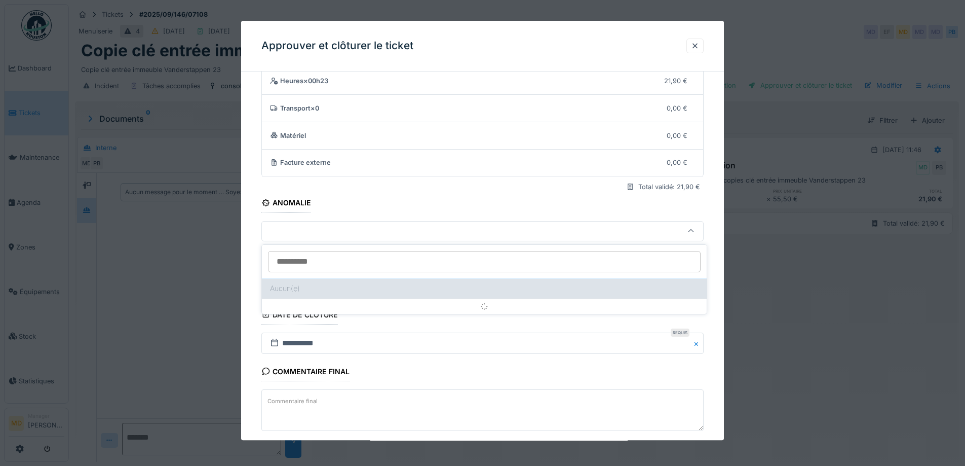
scroll to position [36, 0]
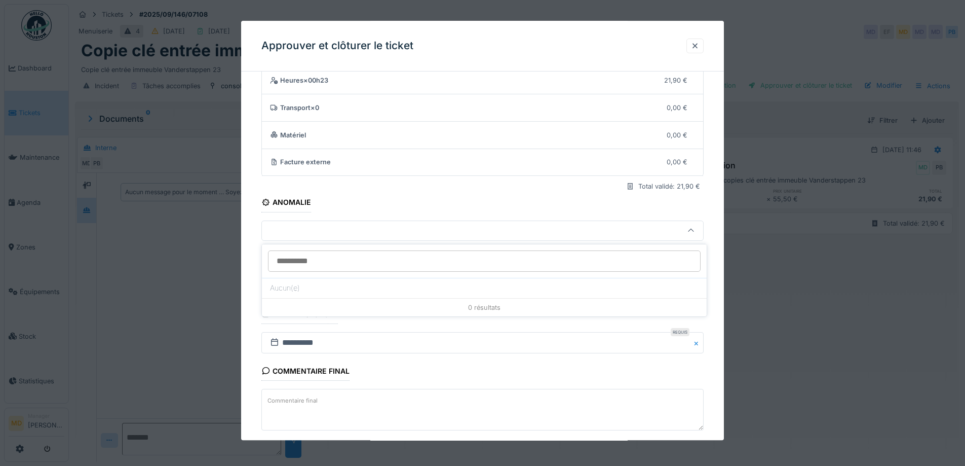
click at [253, 197] on div "**********" at bounding box center [482, 266] width 483 height 447
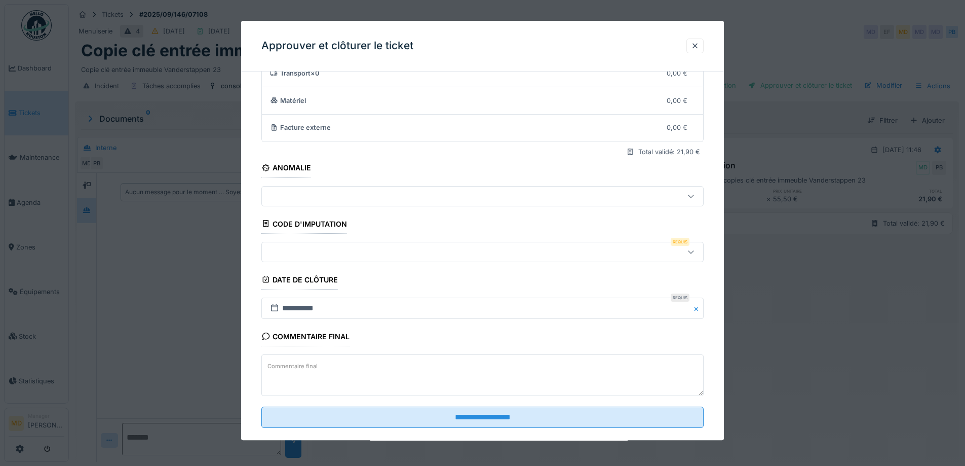
scroll to position [87, 0]
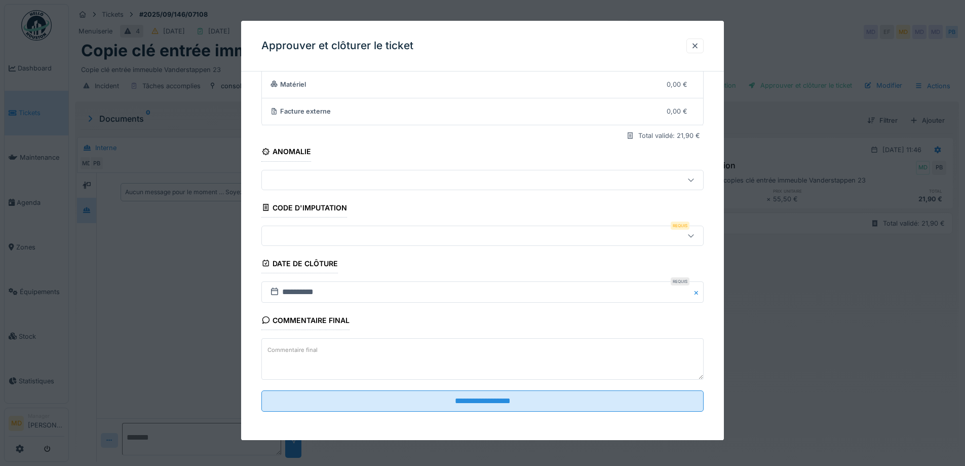
click at [361, 226] on div at bounding box center [482, 235] width 442 height 20
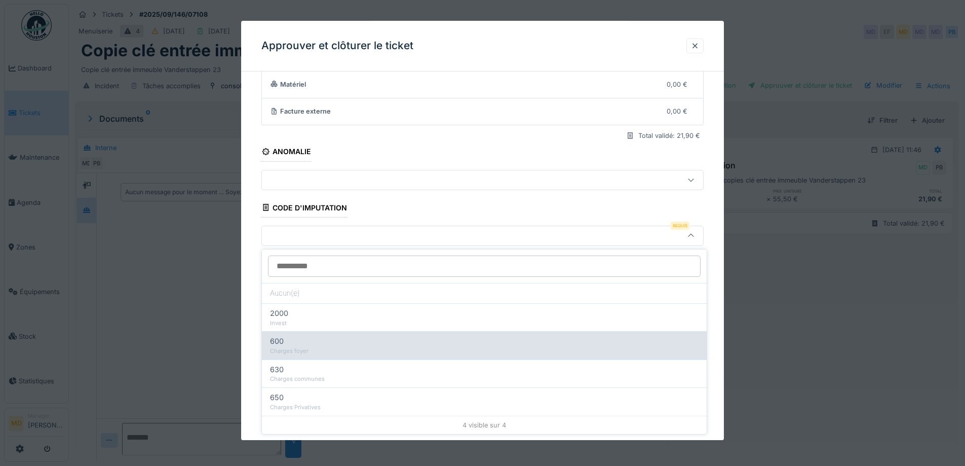
click at [322, 346] on div "600" at bounding box center [484, 340] width 429 height 11
type input "***"
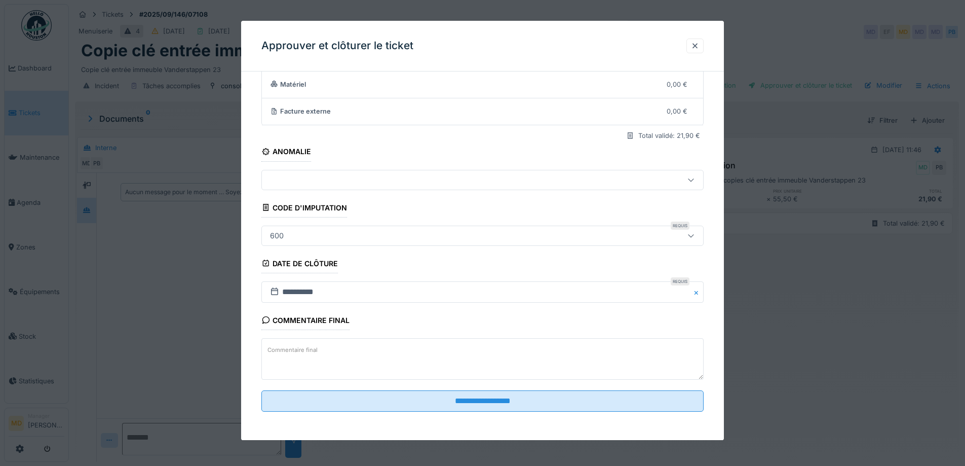
scroll to position [8, 0]
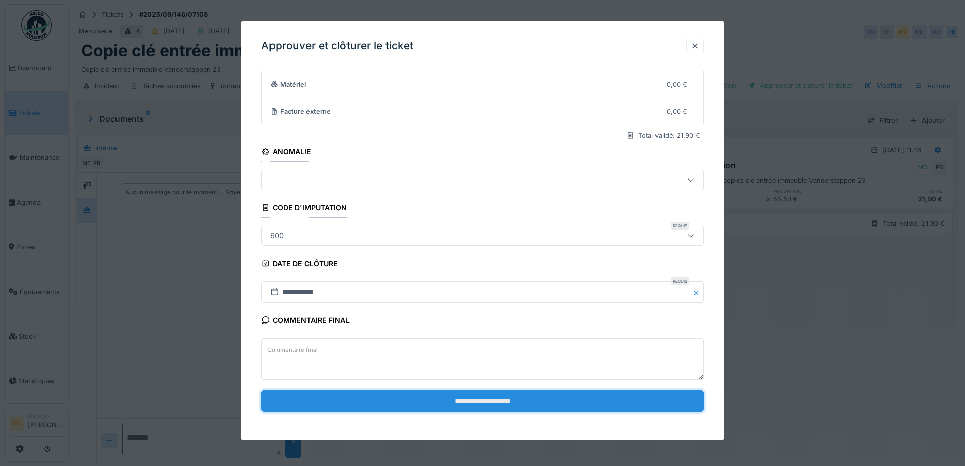
click at [490, 403] on input "**********" at bounding box center [482, 400] width 442 height 21
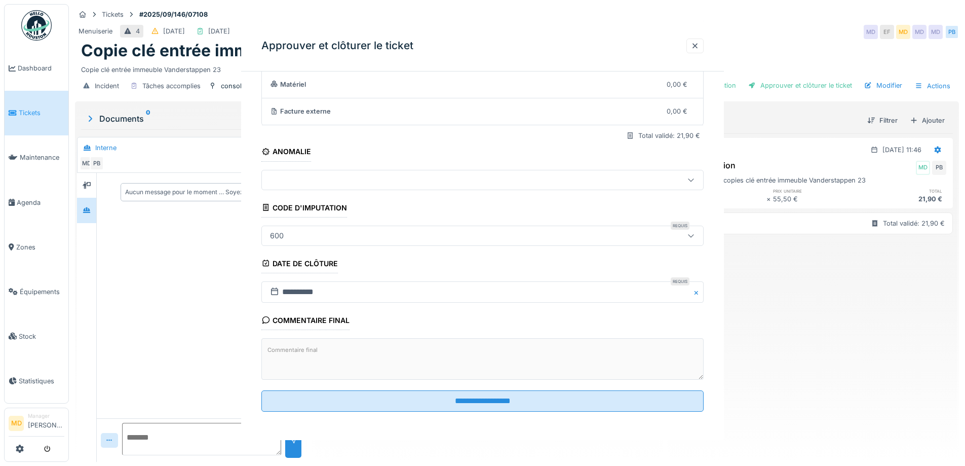
scroll to position [0, 0]
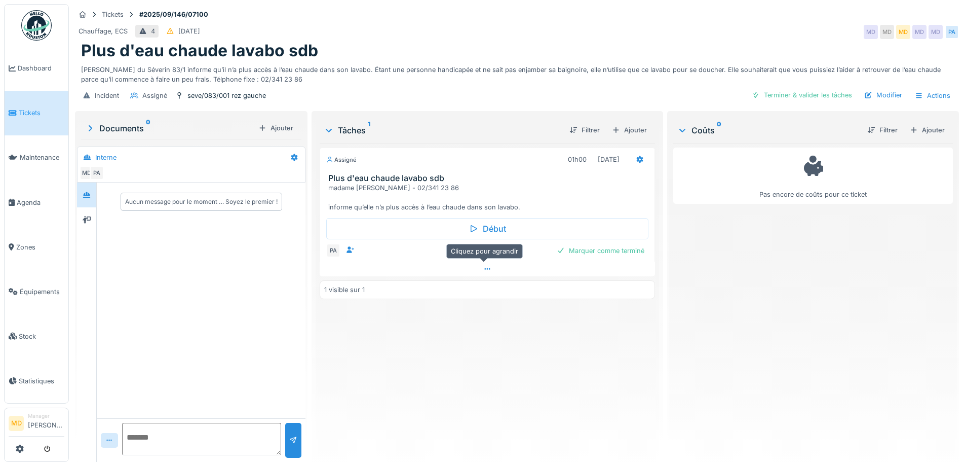
click at [483, 272] on icon at bounding box center [487, 268] width 8 height 7
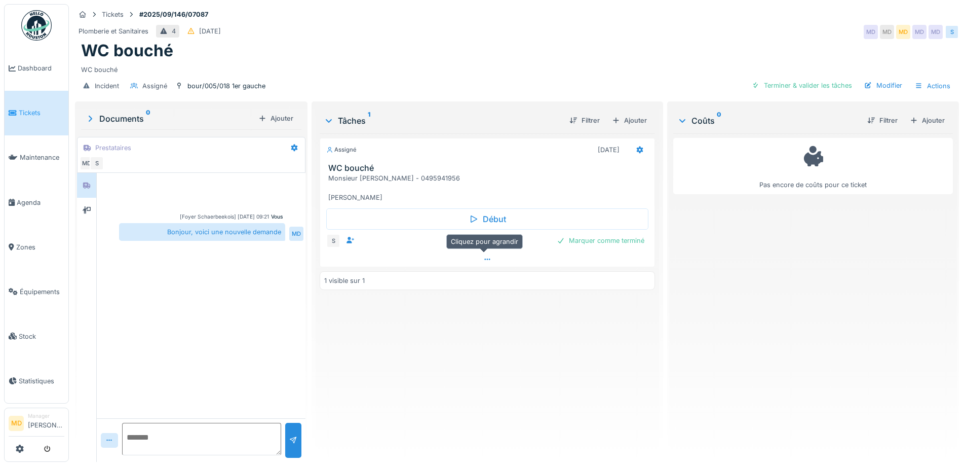
click at [485, 257] on icon at bounding box center [487, 259] width 8 height 7
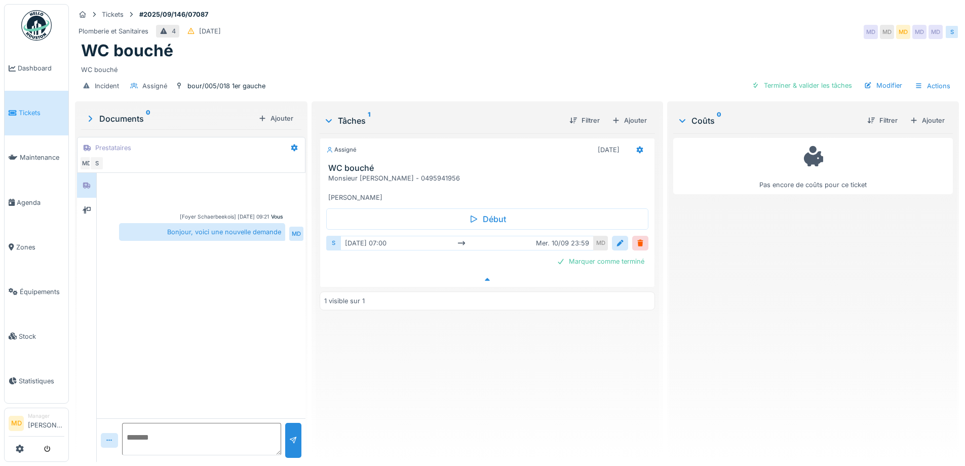
scroll to position [8, 0]
click at [485, 278] on icon at bounding box center [487, 279] width 5 height 3
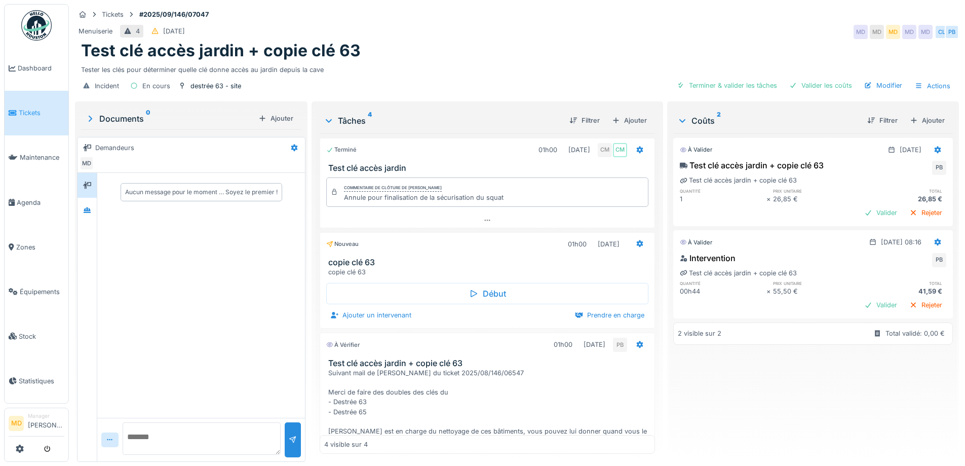
scroll to position [236, 0]
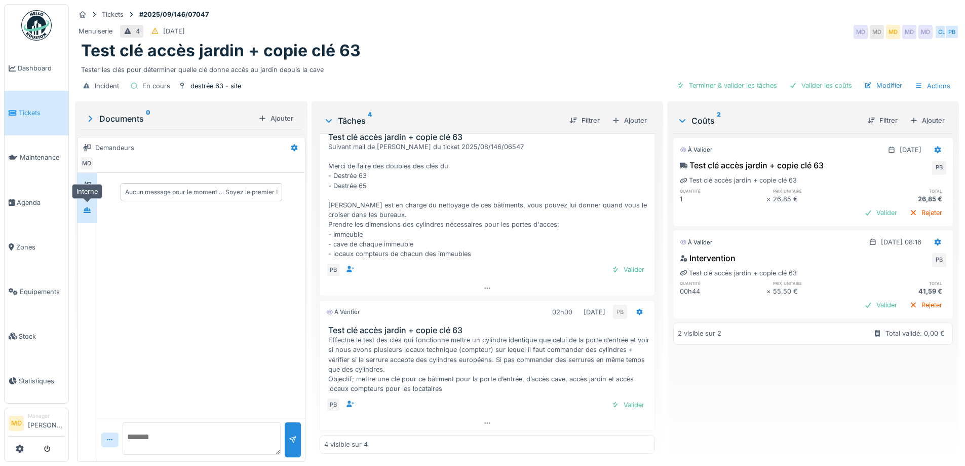
click at [83, 206] on div at bounding box center [87, 210] width 15 height 13
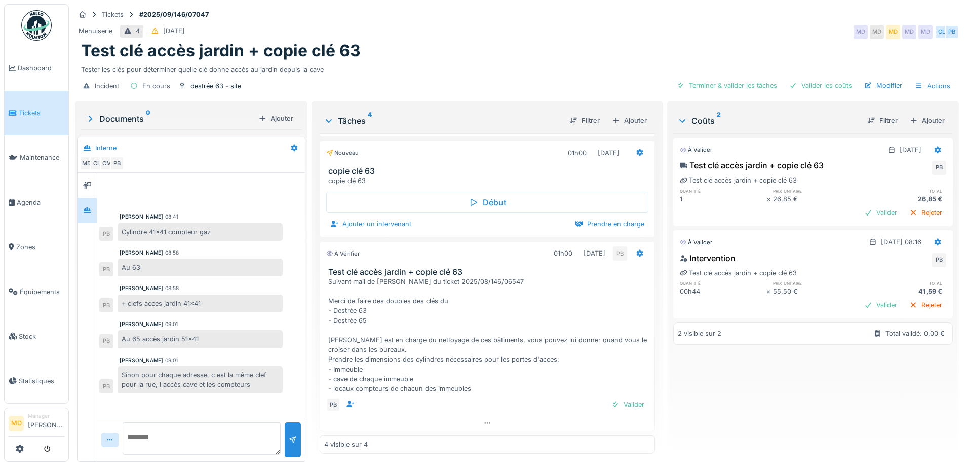
scroll to position [33, 0]
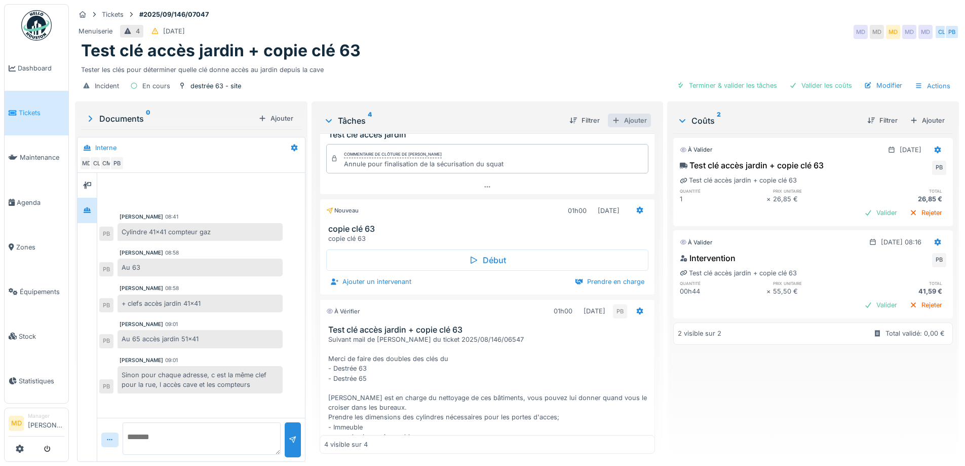
click at [624, 113] on div "Ajouter" at bounding box center [629, 120] width 43 height 14
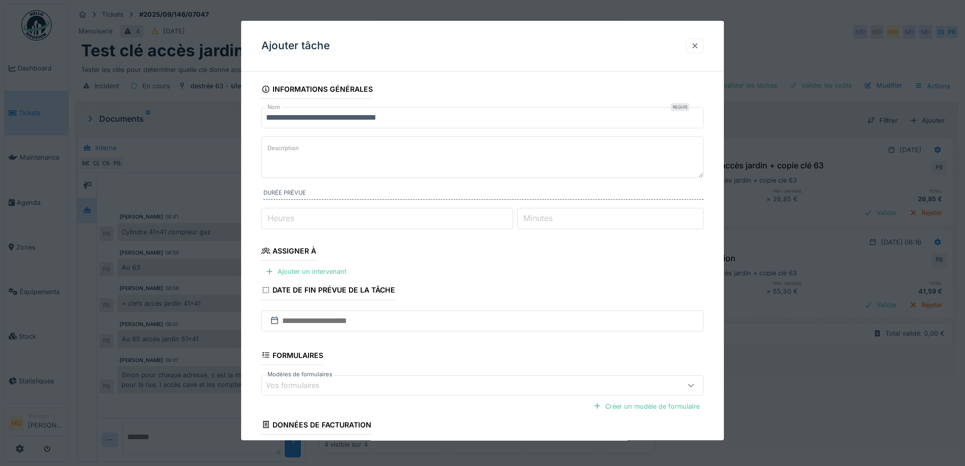
click at [699, 47] on div at bounding box center [695, 46] width 8 height 10
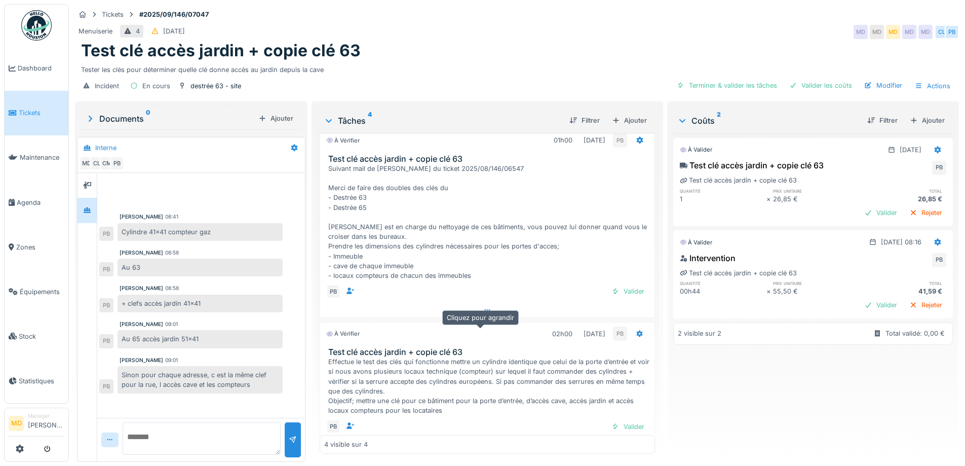
scroll to position [236, 0]
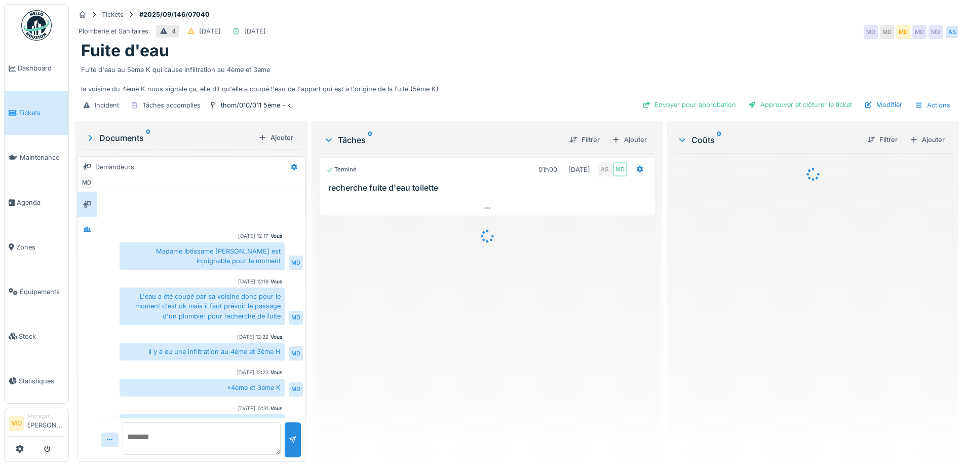
scroll to position [148, 0]
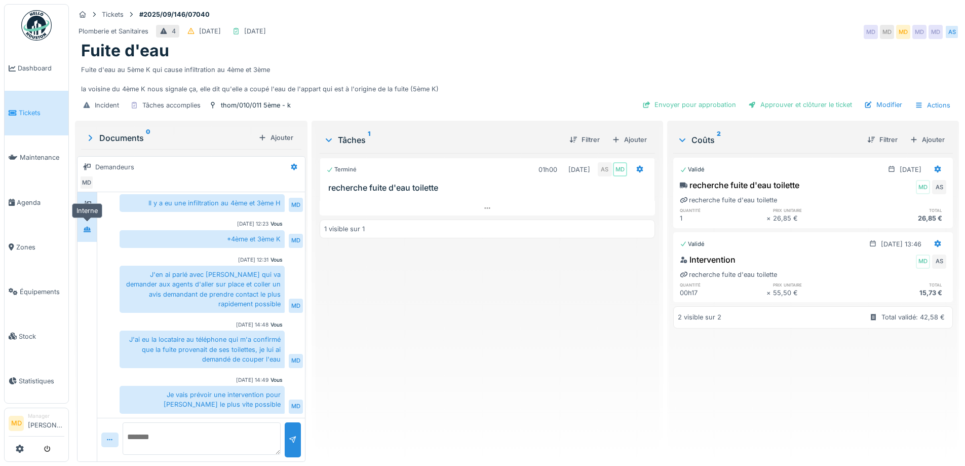
click at [93, 238] on div at bounding box center [87, 229] width 15 height 17
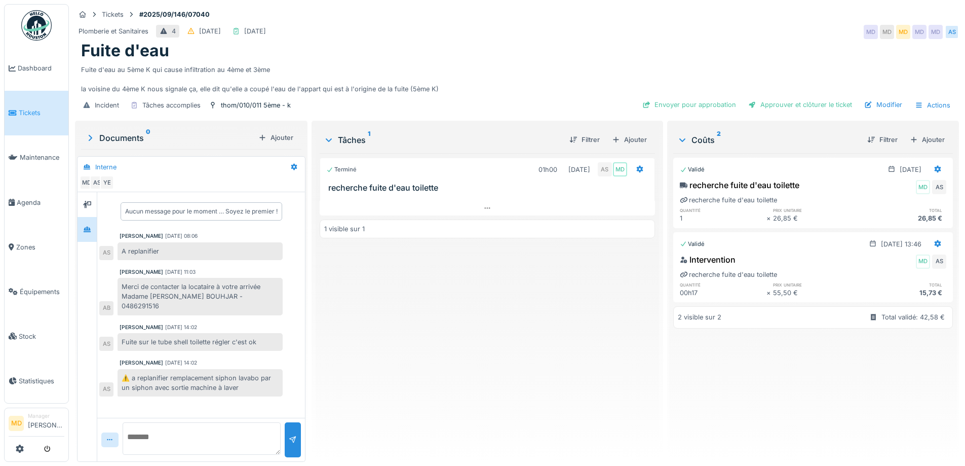
scroll to position [8, 0]
click at [476, 206] on div at bounding box center [487, 208] width 335 height 15
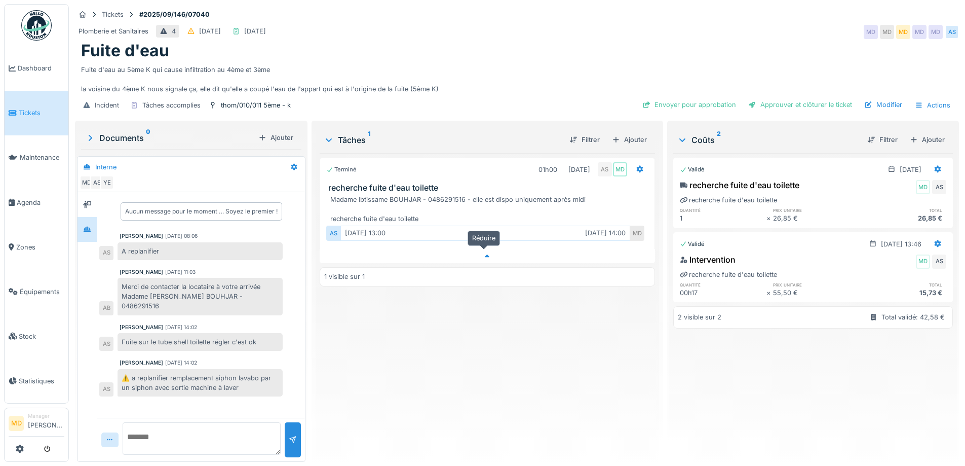
click at [481, 252] on div at bounding box center [487, 256] width 335 height 15
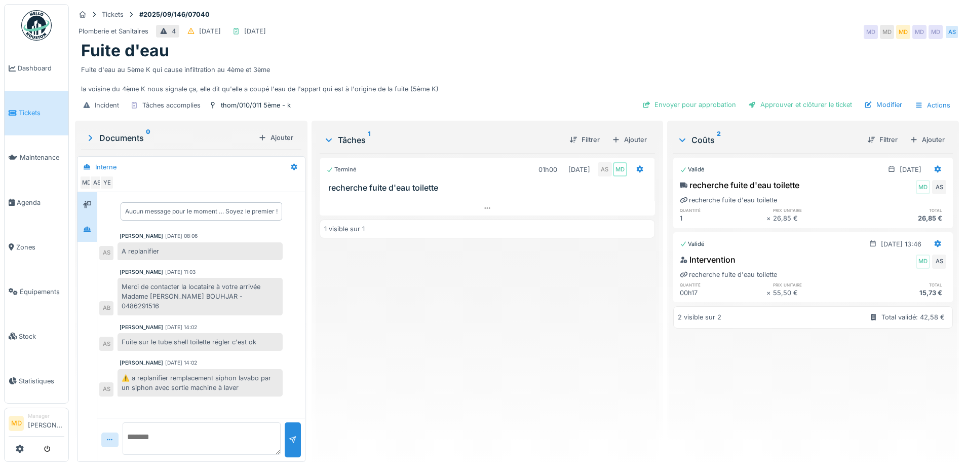
click at [95, 196] on div at bounding box center [87, 204] width 19 height 25
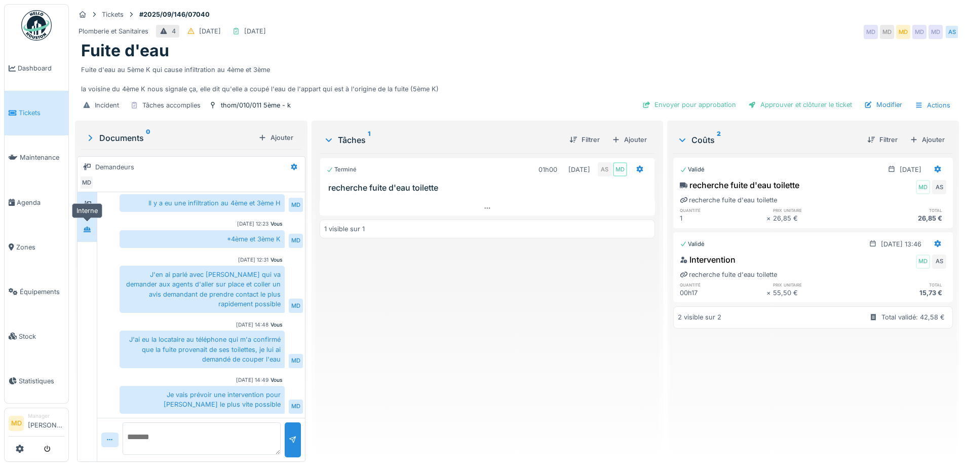
click at [86, 226] on icon at bounding box center [87, 229] width 8 height 7
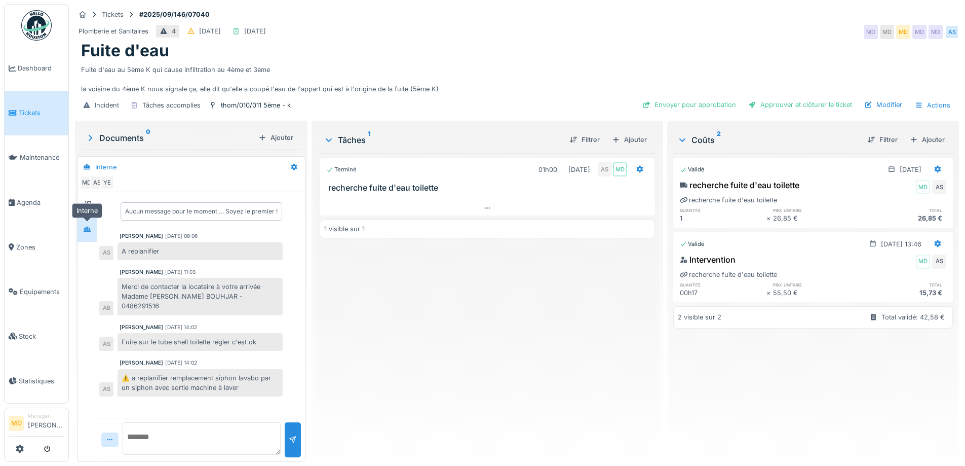
scroll to position [0, 0]
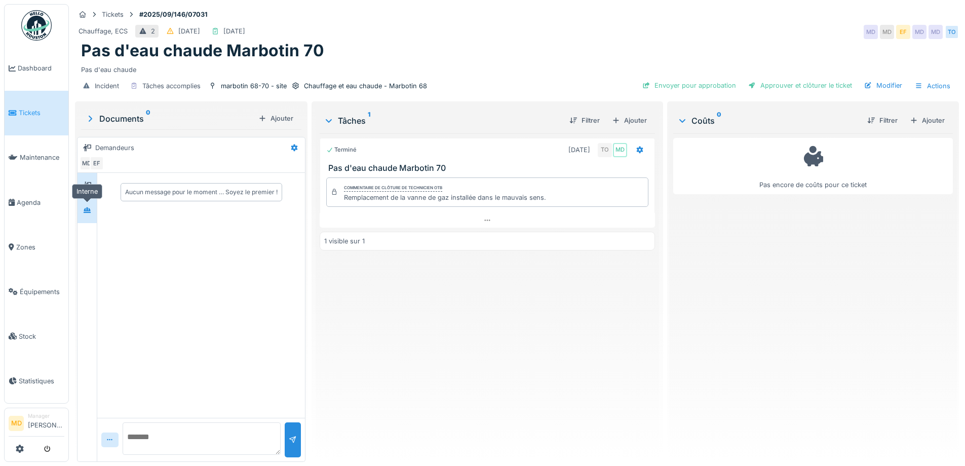
click at [82, 212] on div at bounding box center [87, 210] width 15 height 13
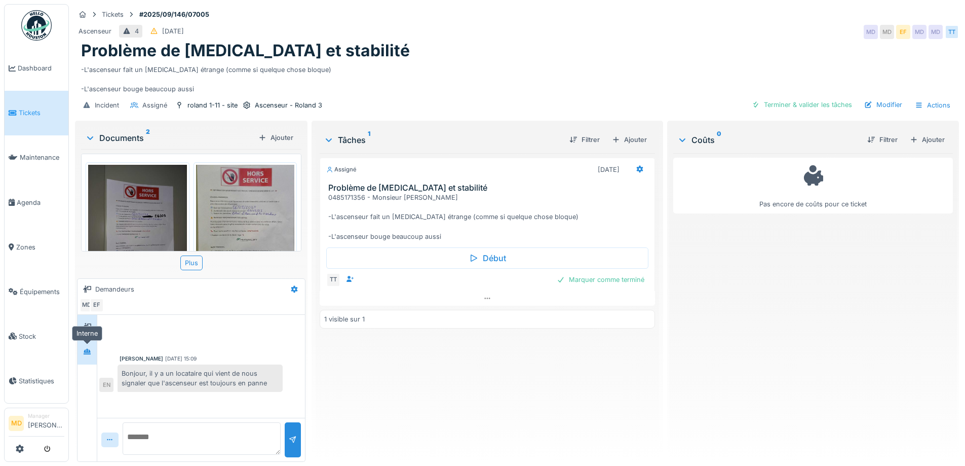
click at [81, 351] on div at bounding box center [87, 351] width 15 height 13
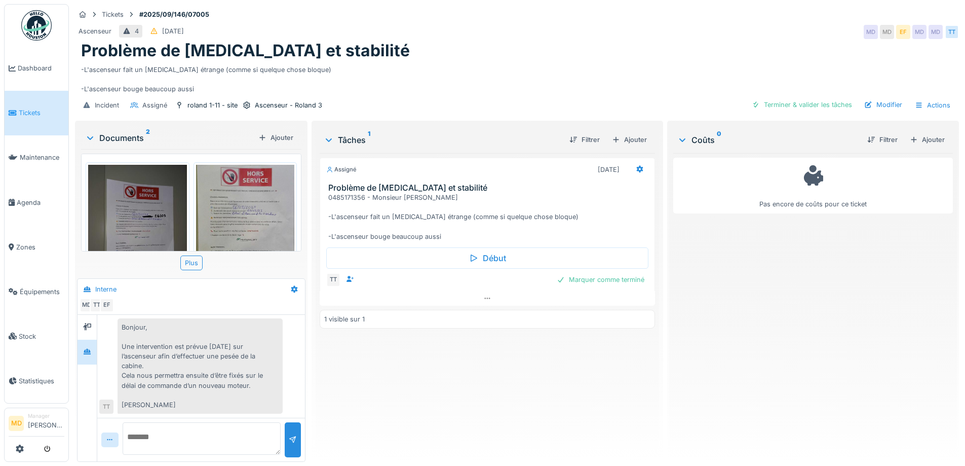
scroll to position [8, 0]
click at [208, 433] on textarea at bounding box center [202, 438] width 158 height 32
type textarea "*"
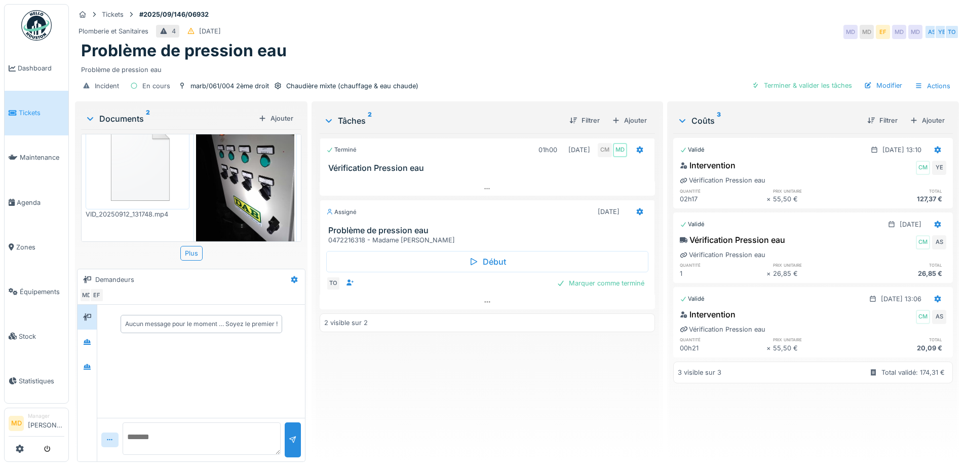
scroll to position [49, 0]
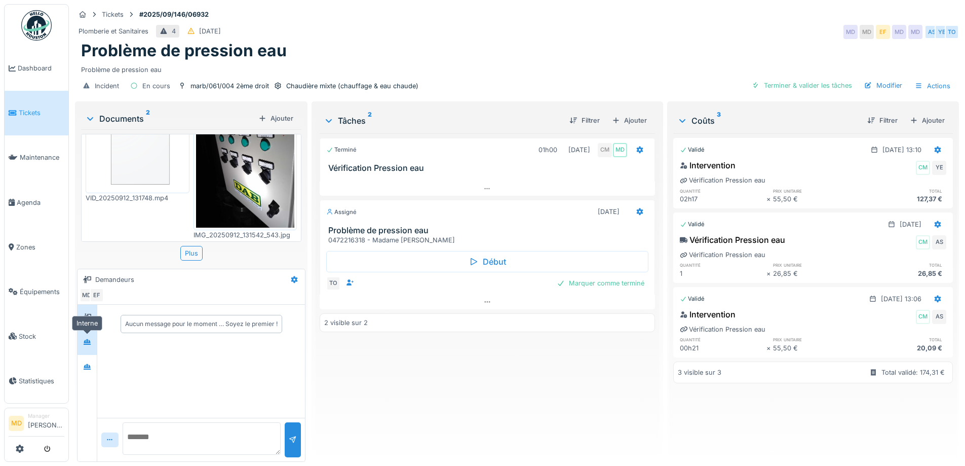
click at [85, 336] on div at bounding box center [87, 341] width 15 height 13
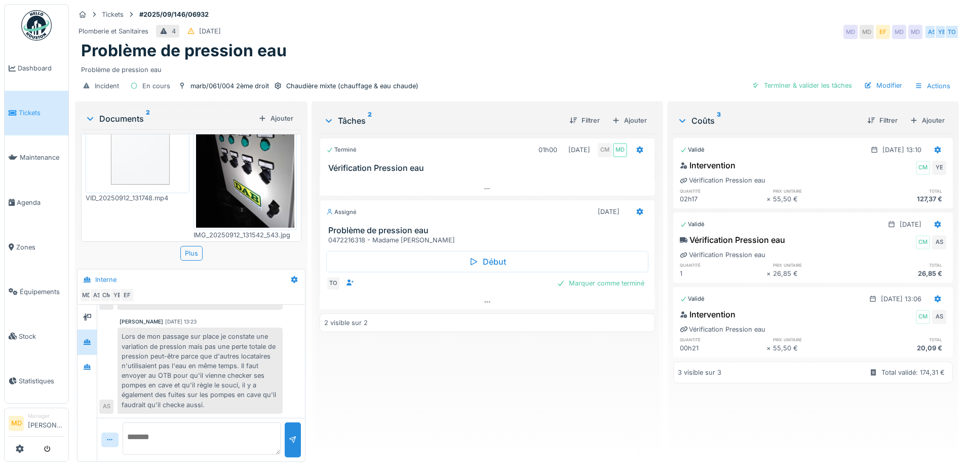
scroll to position [8, 0]
click at [93, 361] on div at bounding box center [87, 367] width 15 height 13
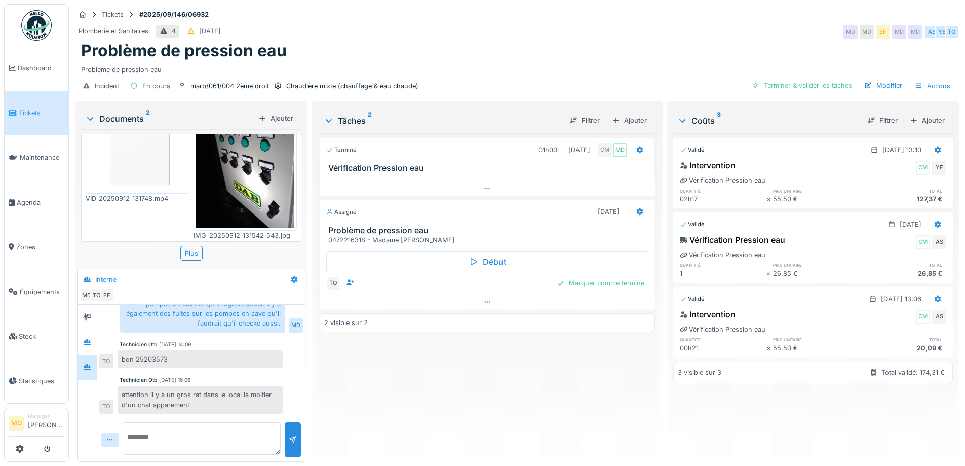
scroll to position [49, 0]
click at [219, 422] on textarea at bounding box center [202, 438] width 158 height 32
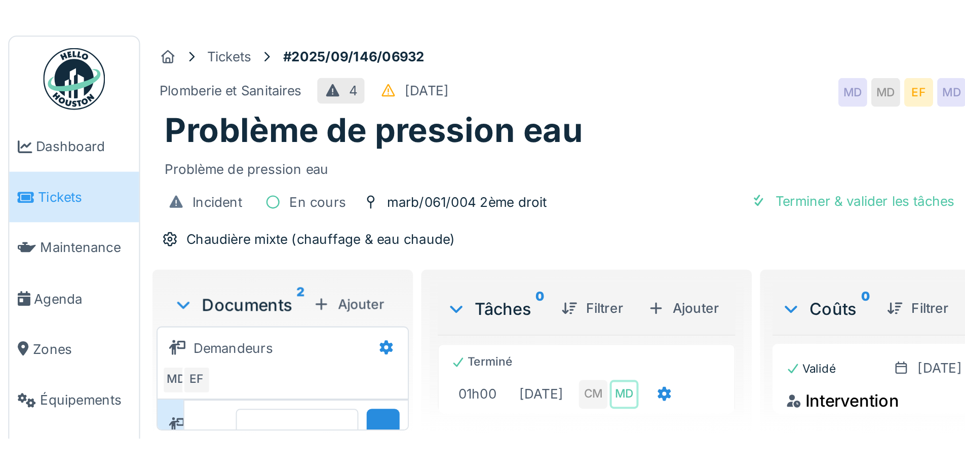
scroll to position [0, 0]
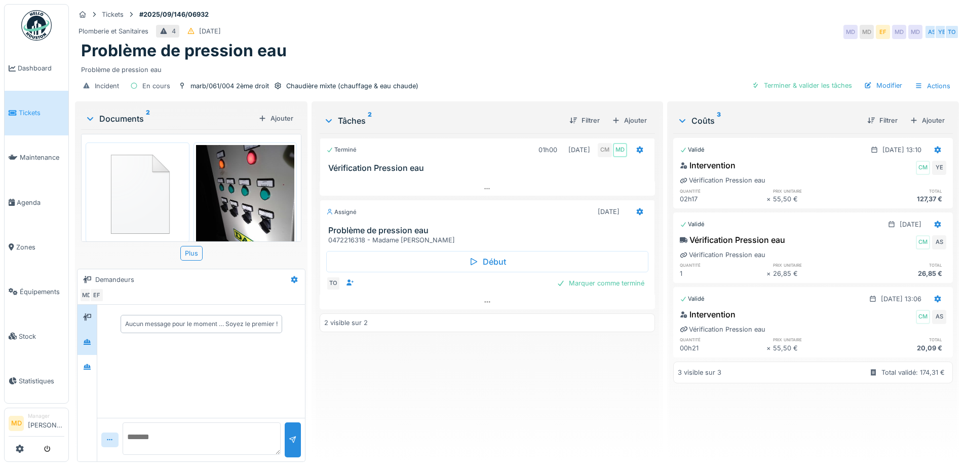
click at [93, 344] on div at bounding box center [87, 341] width 15 height 13
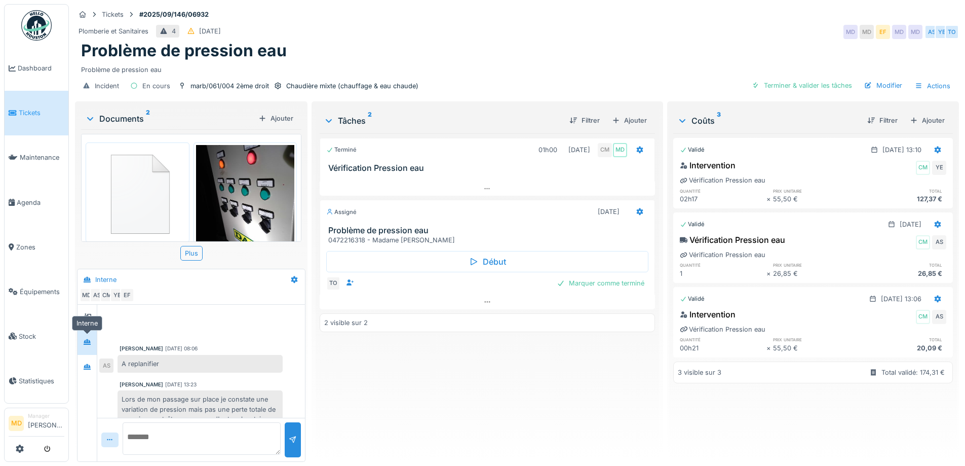
scroll to position [63, 0]
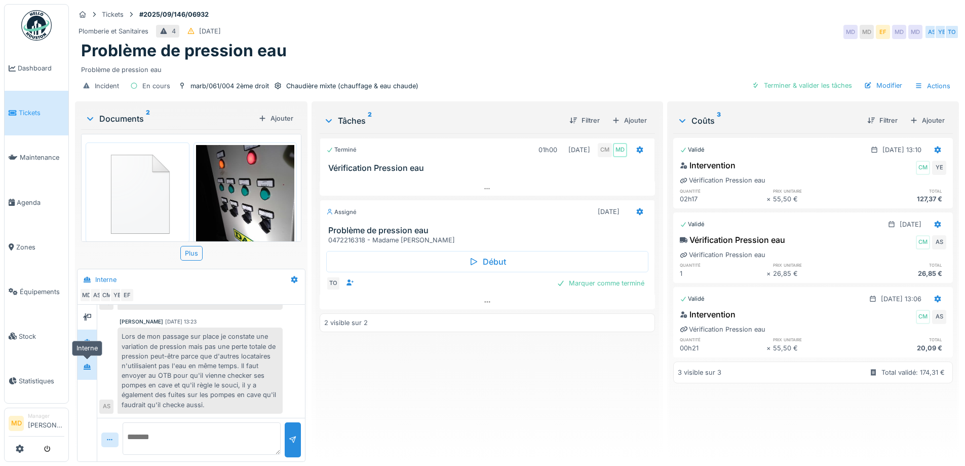
click at [85, 363] on icon at bounding box center [87, 366] width 8 height 7
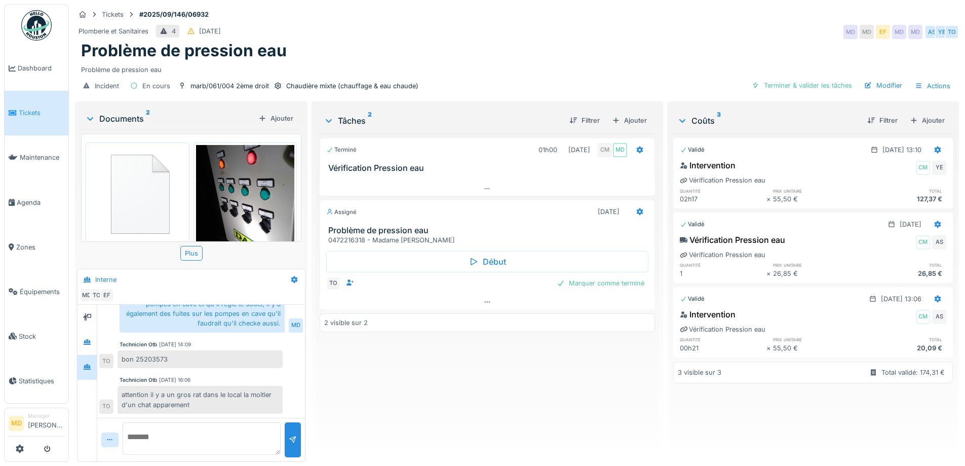
scroll to position [139, 0]
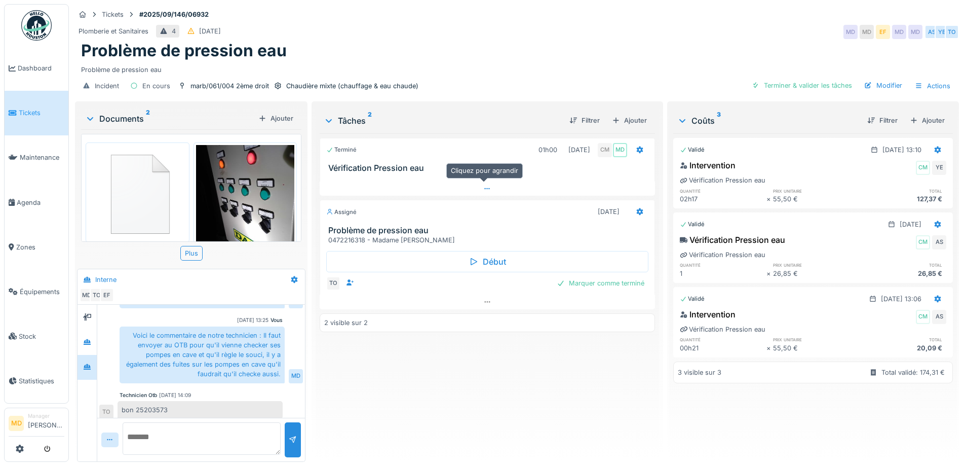
click at [489, 181] on div at bounding box center [487, 188] width 335 height 15
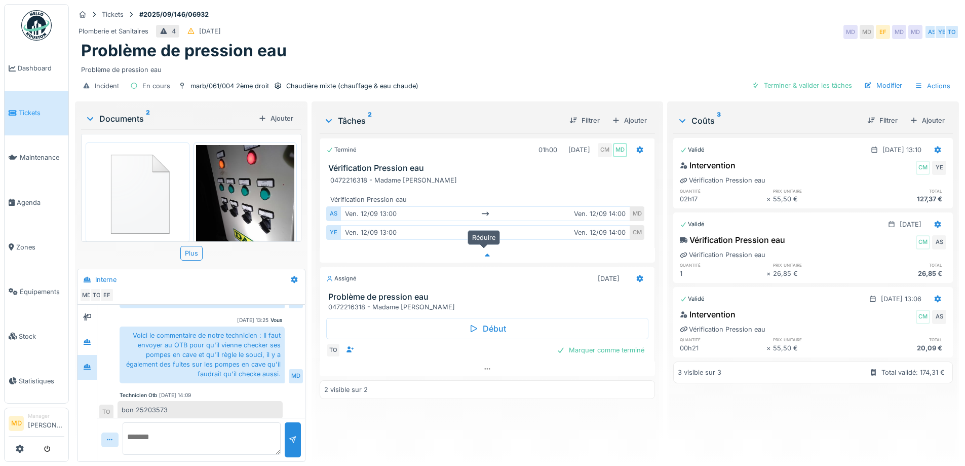
click at [486, 252] on icon at bounding box center [487, 255] width 8 height 7
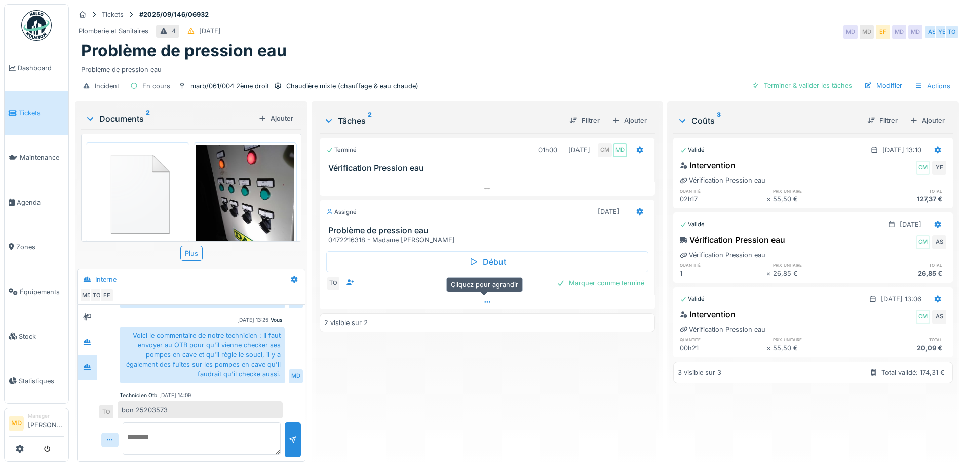
click at [488, 298] on div at bounding box center [487, 301] width 335 height 15
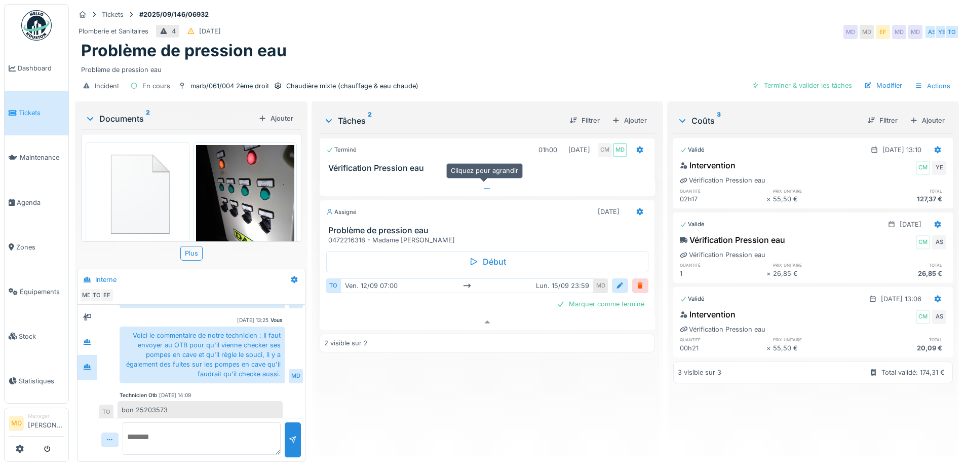
click at [483, 185] on icon at bounding box center [487, 188] width 8 height 7
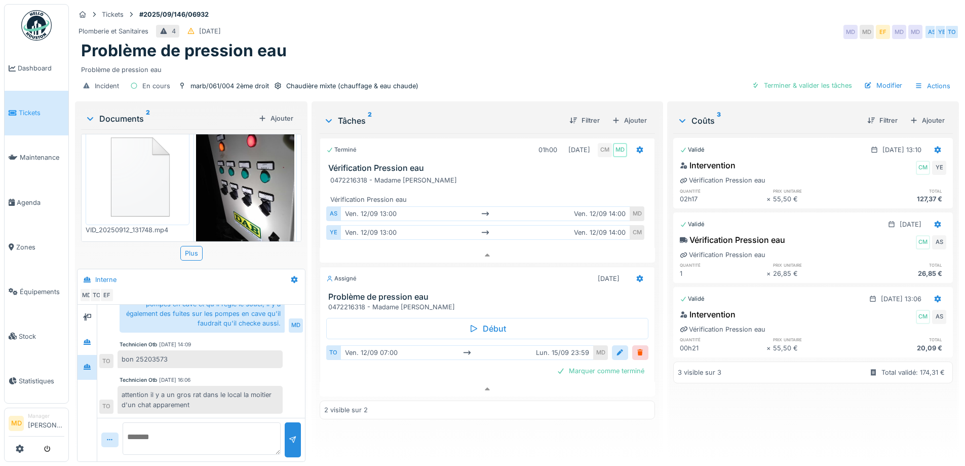
scroll to position [0, 0]
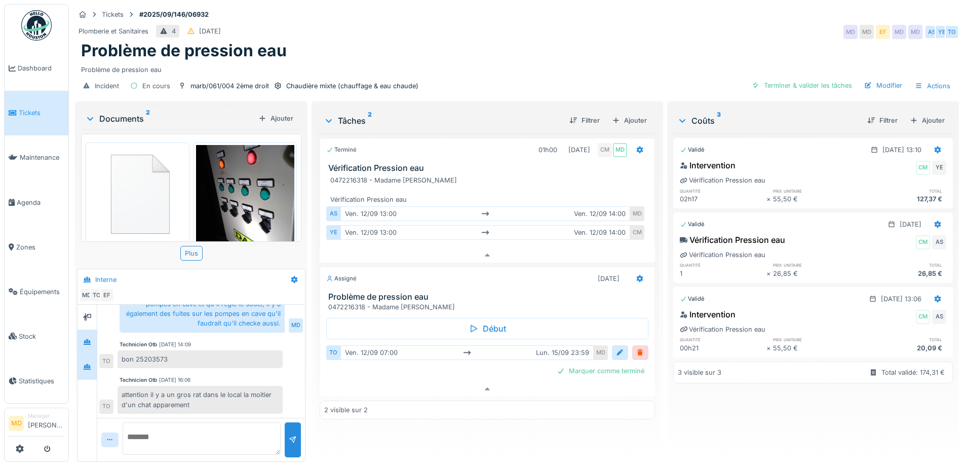
click at [94, 337] on div at bounding box center [87, 341] width 15 height 13
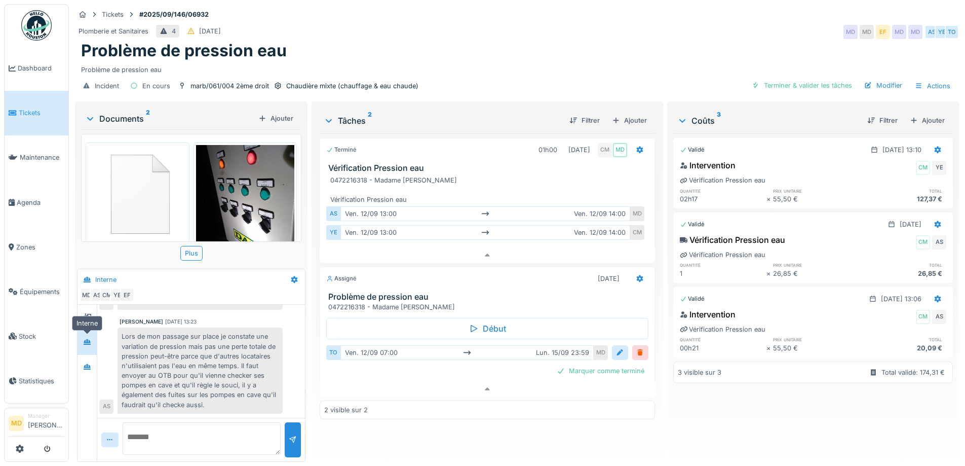
scroll to position [63, 0]
click at [90, 312] on div at bounding box center [87, 317] width 8 height 10
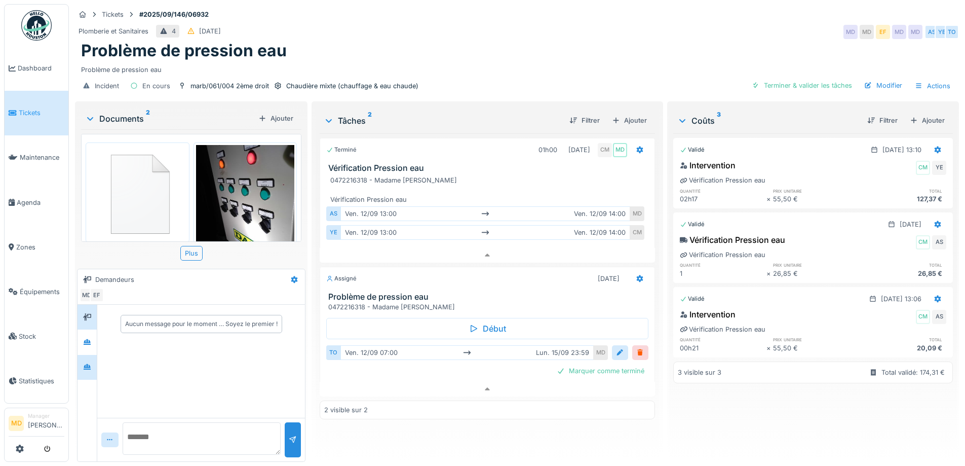
click at [90, 359] on div at bounding box center [87, 367] width 15 height 17
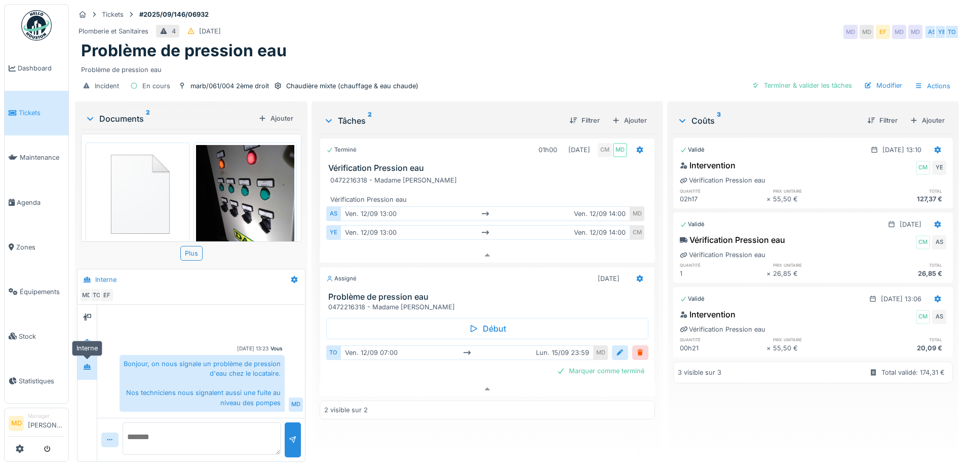
scroll to position [189, 0]
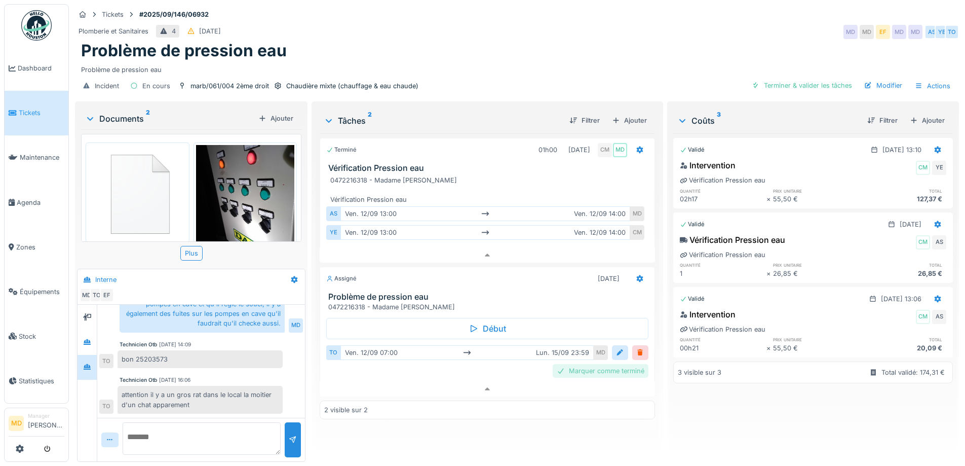
click at [586, 367] on div "Marquer comme terminé" at bounding box center [601, 371] width 96 height 14
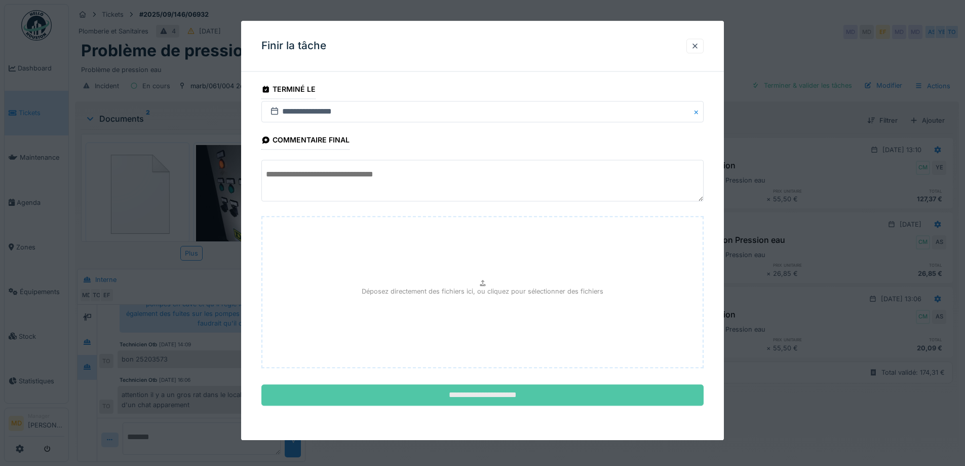
click at [366, 385] on input "**********" at bounding box center [482, 394] width 442 height 21
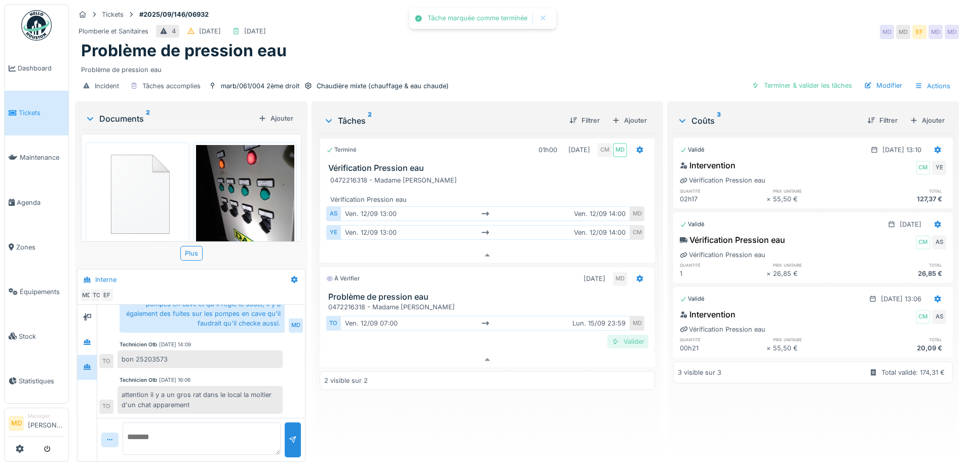
click at [611, 336] on div at bounding box center [615, 341] width 8 height 10
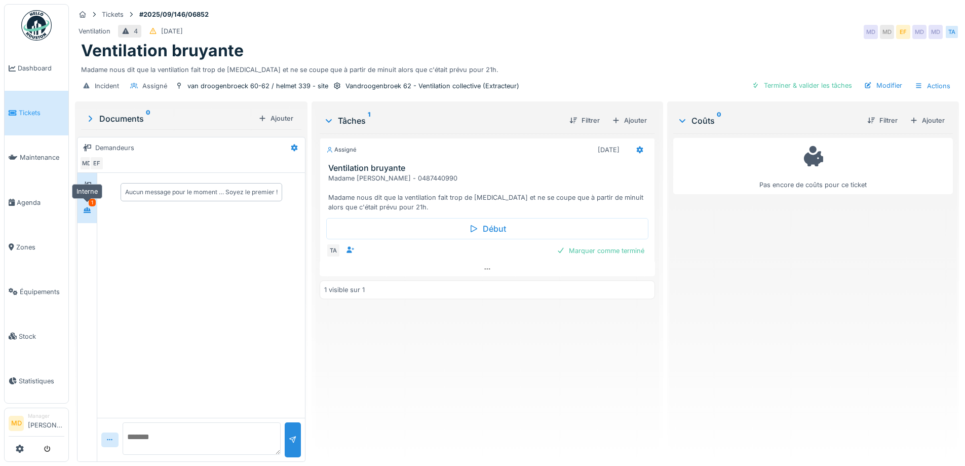
click at [90, 207] on icon at bounding box center [87, 210] width 8 height 7
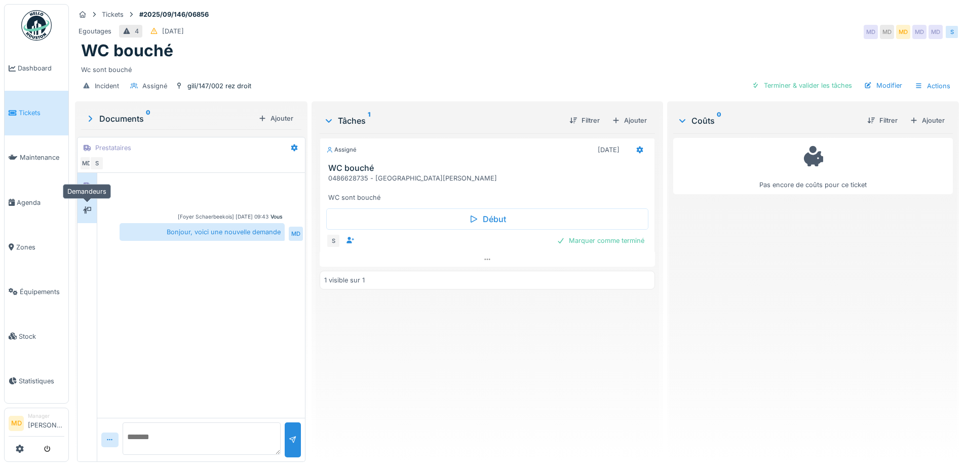
click at [84, 211] on icon at bounding box center [87, 210] width 8 height 7
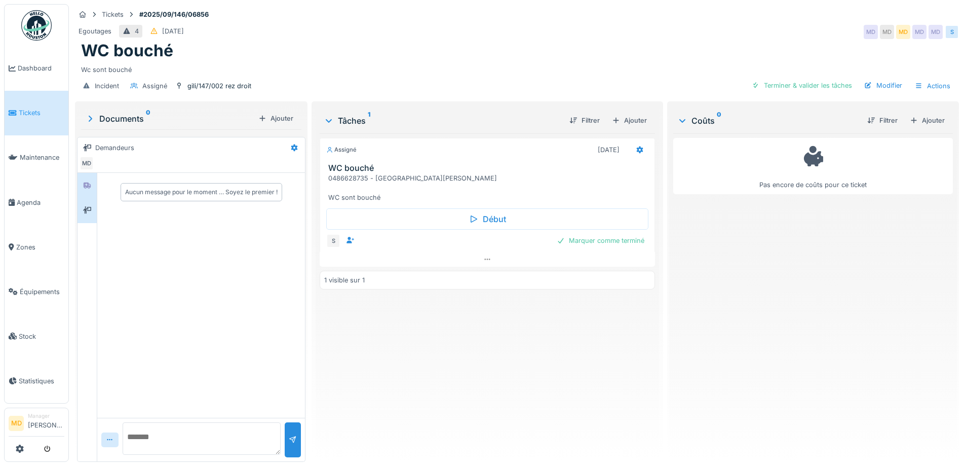
click at [88, 197] on div at bounding box center [87, 185] width 19 height 25
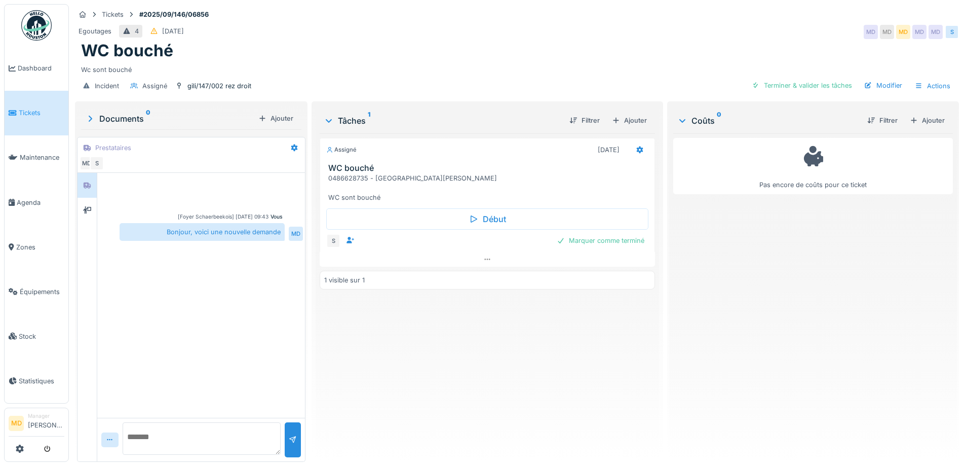
click at [175, 440] on textarea at bounding box center [202, 438] width 158 height 32
paste textarea "**********"
drag, startPoint x: 223, startPoint y: 424, endPoint x: 257, endPoint y: 434, distance: 34.8
click at [223, 424] on textarea "**********" at bounding box center [201, 438] width 156 height 32
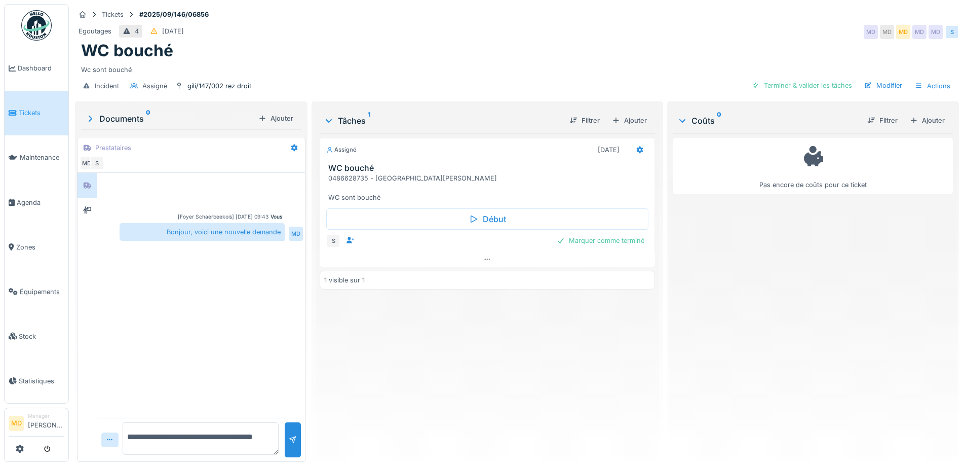
scroll to position [9, 0]
type textarea "**********"
click at [289, 440] on div at bounding box center [293, 440] width 8 height 10
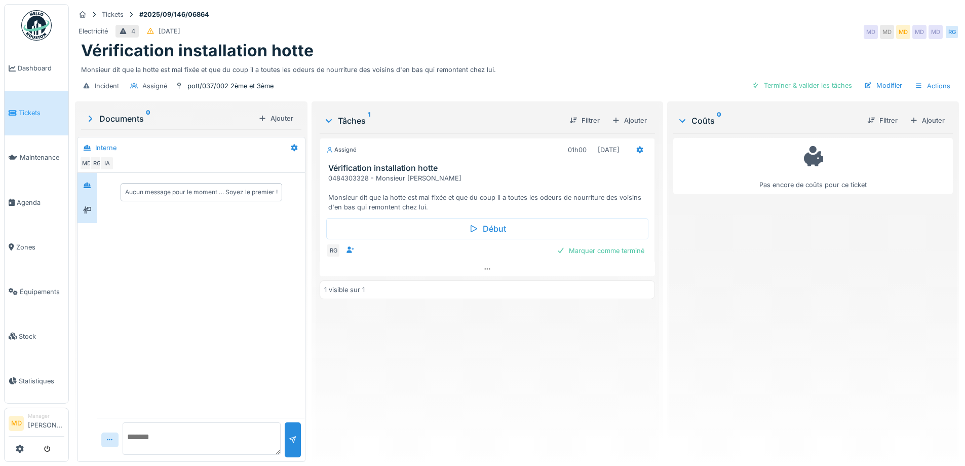
click at [91, 209] on icon at bounding box center [87, 209] width 8 height 7
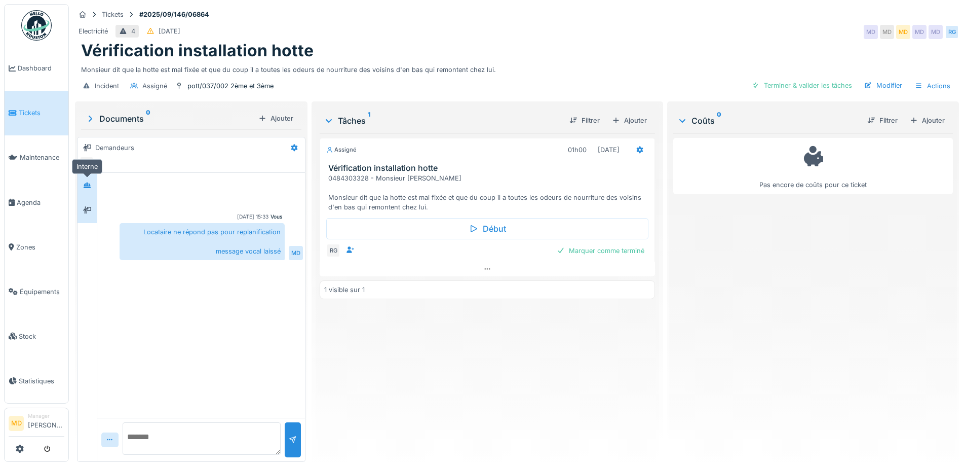
click at [88, 188] on div at bounding box center [87, 185] width 8 height 10
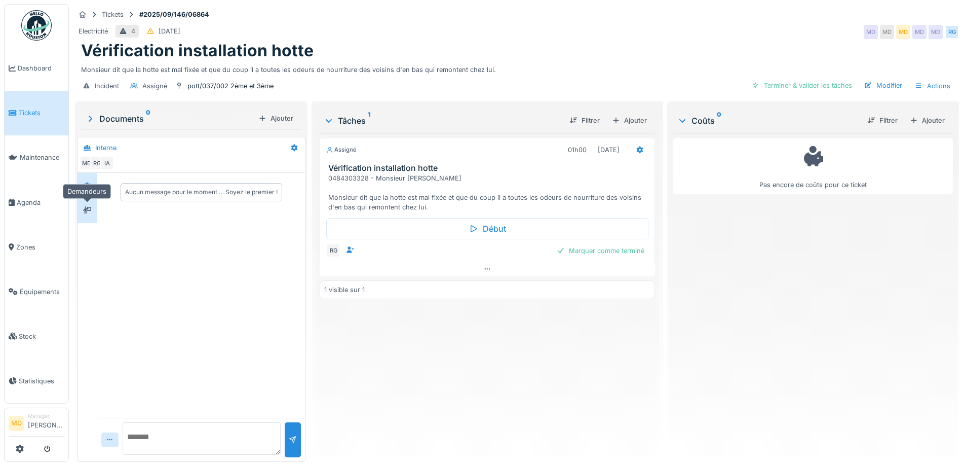
click at [85, 212] on icon at bounding box center [87, 209] width 8 height 7
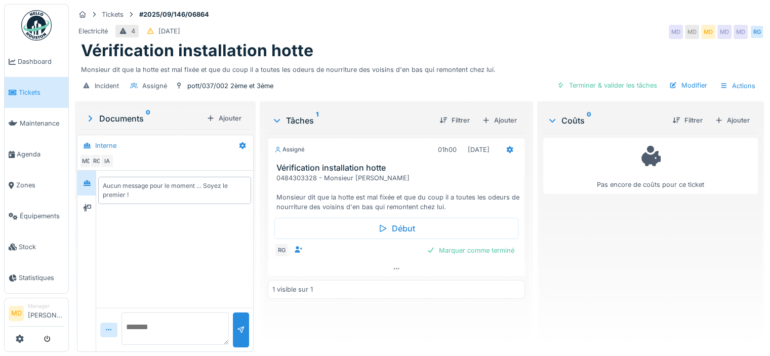
click at [411, 32] on div "Electricité 4 [DATE] MD MD MD MD MD RG" at bounding box center [419, 32] width 689 height 18
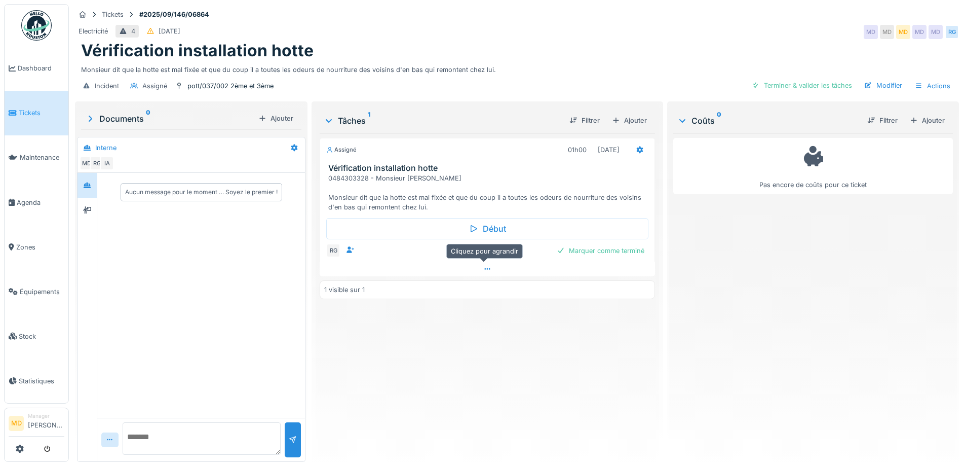
click at [484, 273] on div at bounding box center [487, 268] width 335 height 15
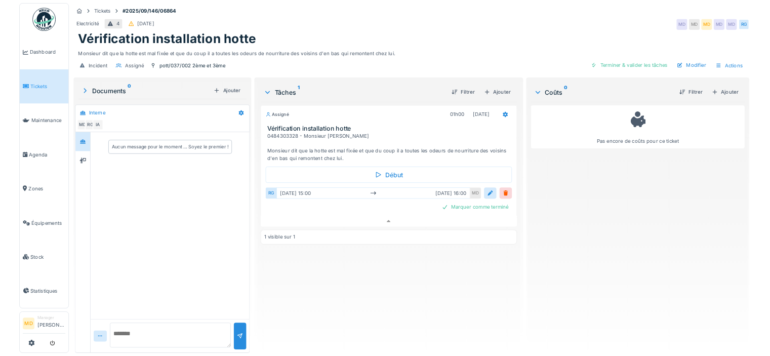
scroll to position [8, 0]
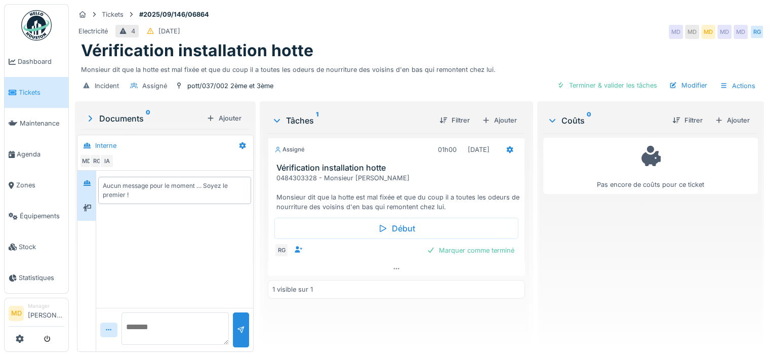
click at [85, 208] on div at bounding box center [87, 208] width 18 height 25
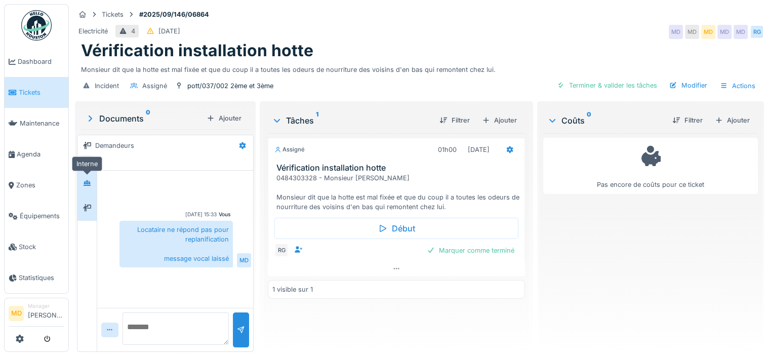
click at [85, 180] on icon at bounding box center [87, 183] width 7 height 6
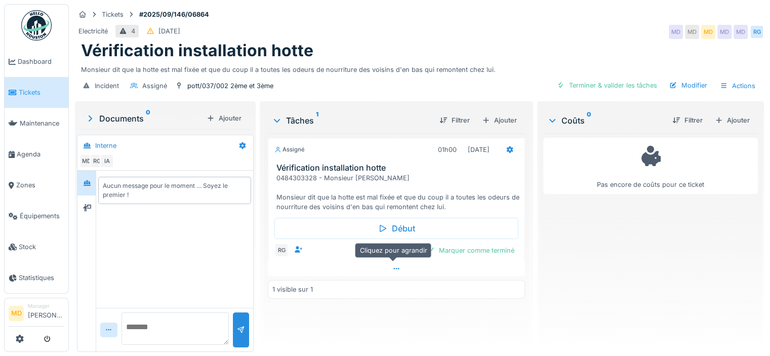
click at [400, 261] on div at bounding box center [396, 268] width 257 height 15
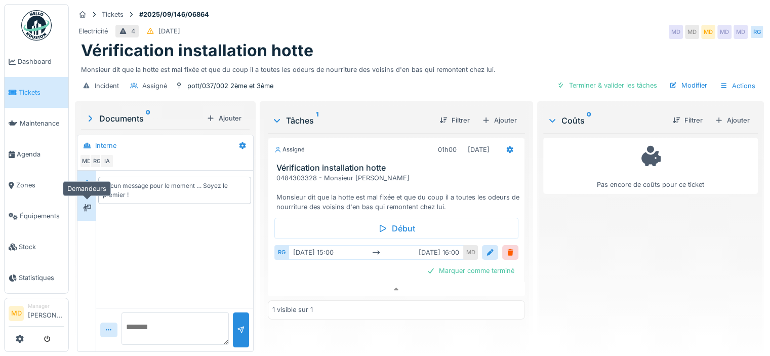
click at [88, 205] on icon at bounding box center [87, 208] width 8 height 7
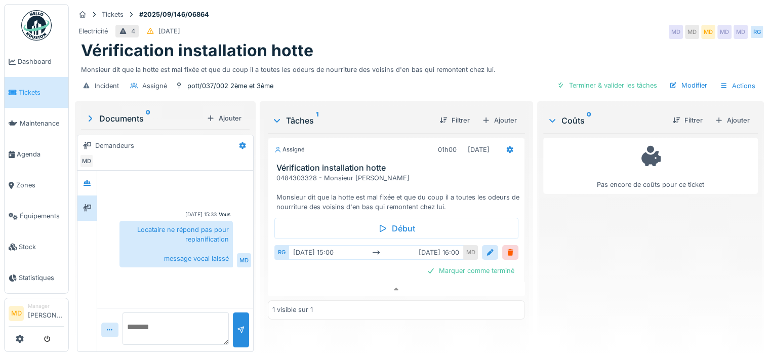
click at [194, 314] on textarea at bounding box center [176, 329] width 106 height 32
type textarea "*"
type textarea "**********"
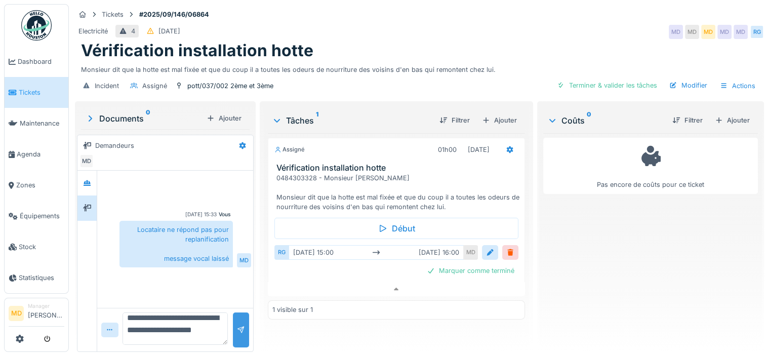
click at [237, 325] on div at bounding box center [241, 330] width 8 height 10
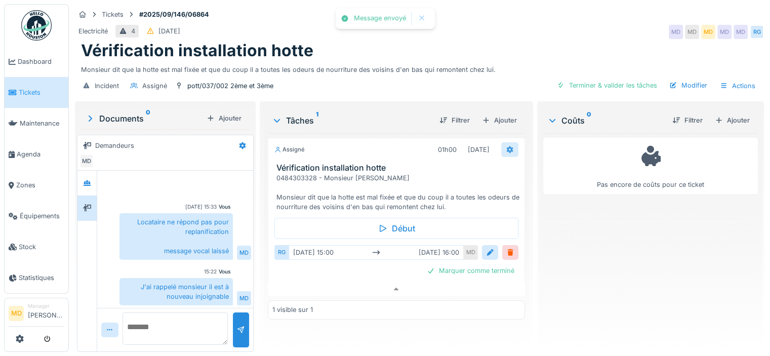
click at [503, 142] on div at bounding box center [509, 149] width 17 height 15
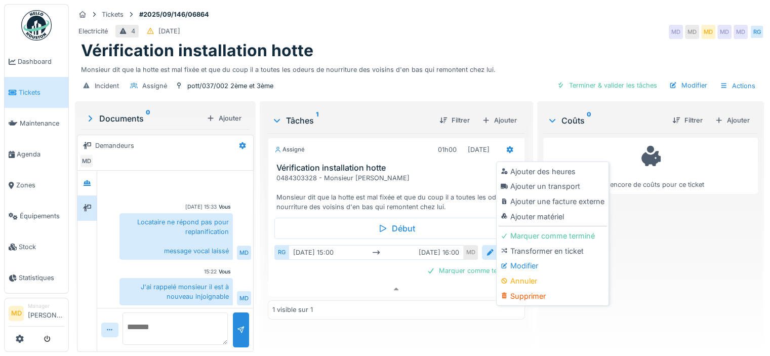
click at [410, 334] on div "Assigné 01h00 09/09/2025 Vérification installation hotte 0484303328 - Monsieur …" at bounding box center [396, 238] width 257 height 211
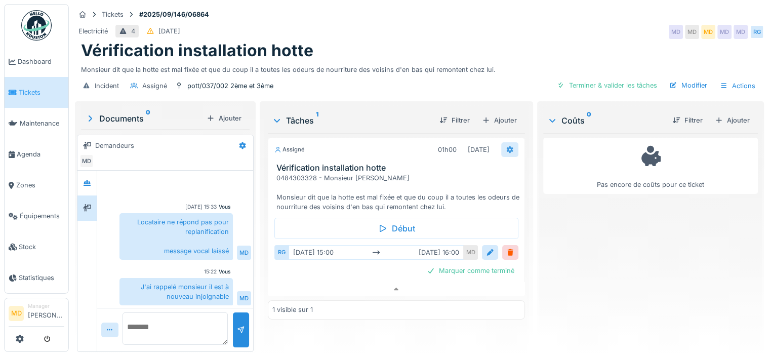
click at [506, 146] on icon at bounding box center [510, 149] width 8 height 7
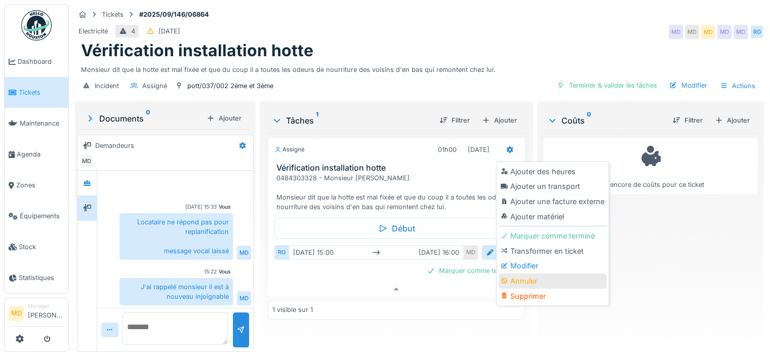
click at [512, 274] on div "Annuler" at bounding box center [553, 281] width 108 height 15
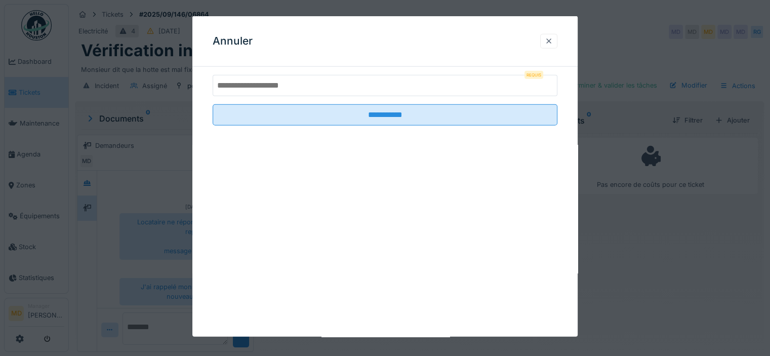
click at [553, 42] on div at bounding box center [549, 41] width 8 height 10
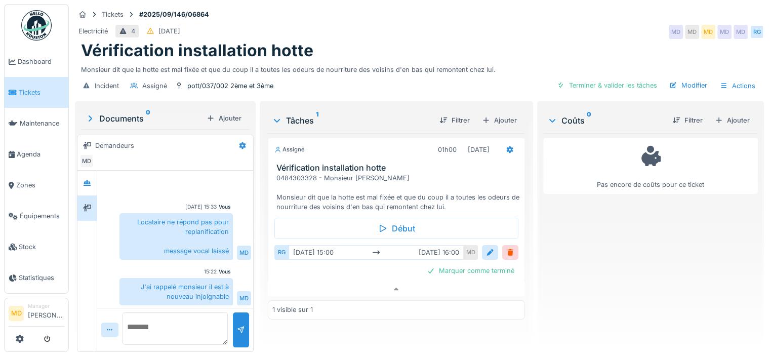
click at [506, 138] on div "Assigné 01h00 09/09/2025" at bounding box center [396, 147] width 256 height 19
click at [507, 146] on icon at bounding box center [510, 149] width 7 height 7
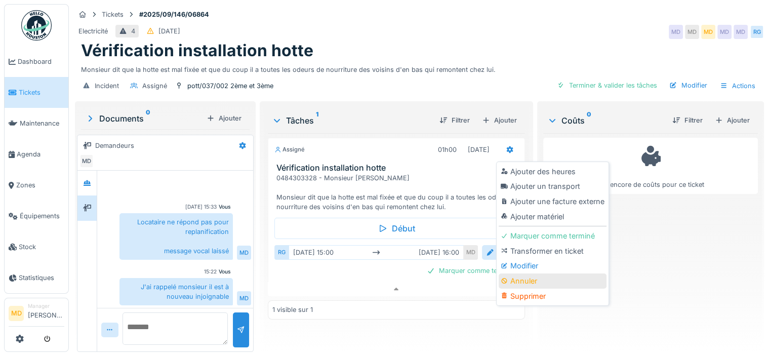
click at [518, 278] on div "Annuler" at bounding box center [553, 281] width 108 height 15
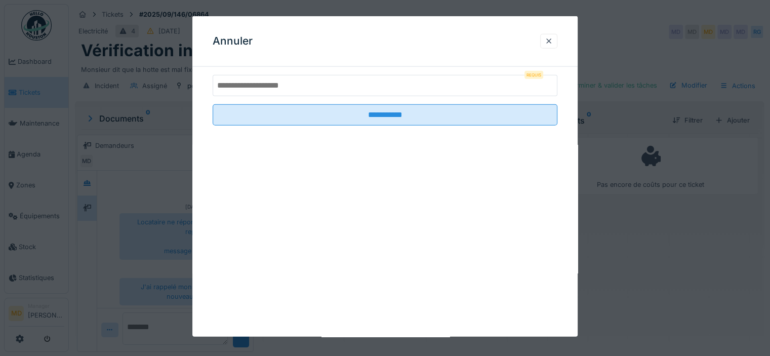
click at [280, 88] on input "text" at bounding box center [385, 85] width 345 height 21
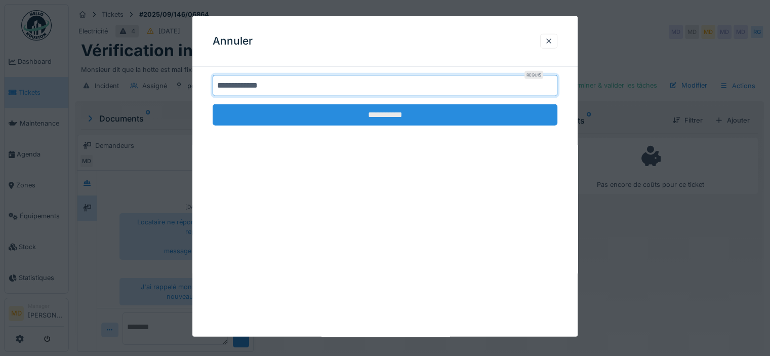
type input "**********"
click at [342, 112] on input "**********" at bounding box center [385, 114] width 345 height 21
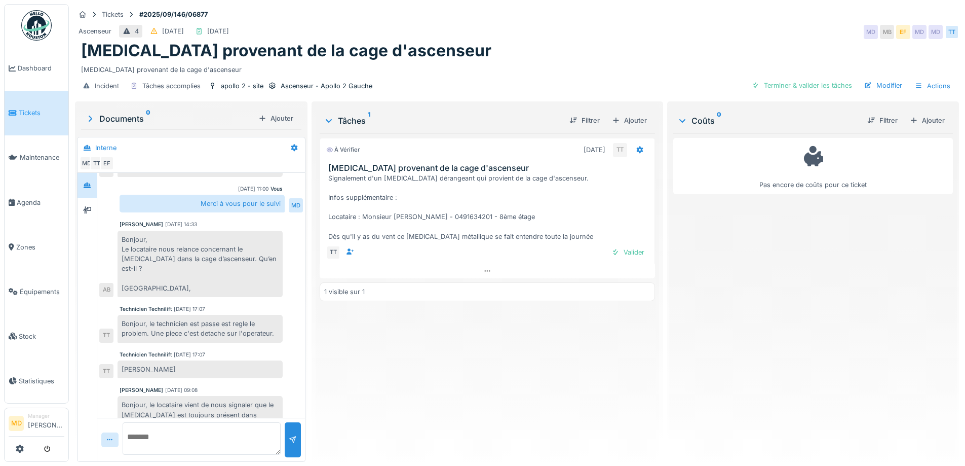
scroll to position [8, 0]
click at [613, 247] on div at bounding box center [615, 252] width 8 height 10
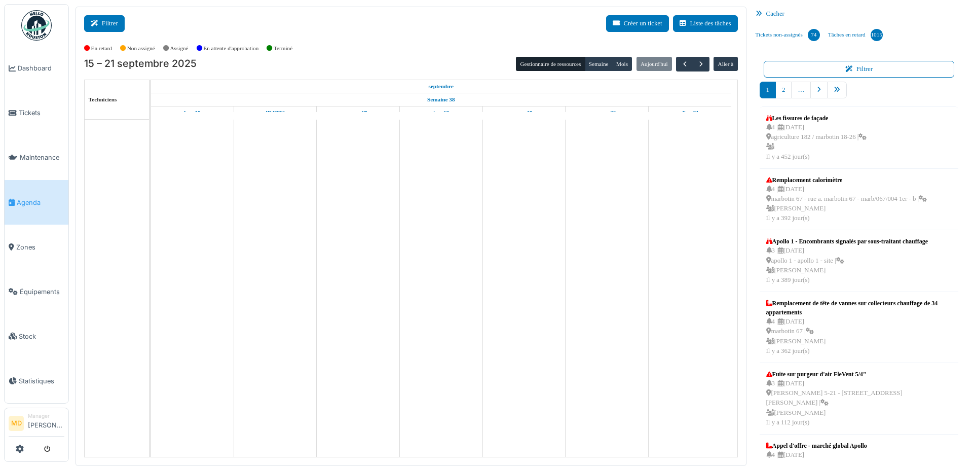
click at [95, 29] on button "Filtrer" at bounding box center [104, 23] width 41 height 17
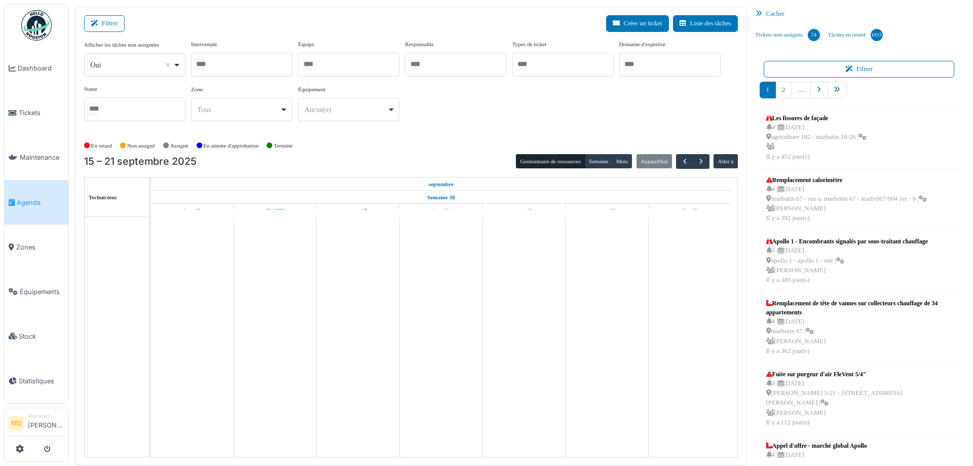
click at [248, 66] on div at bounding box center [241, 65] width 101 height 24
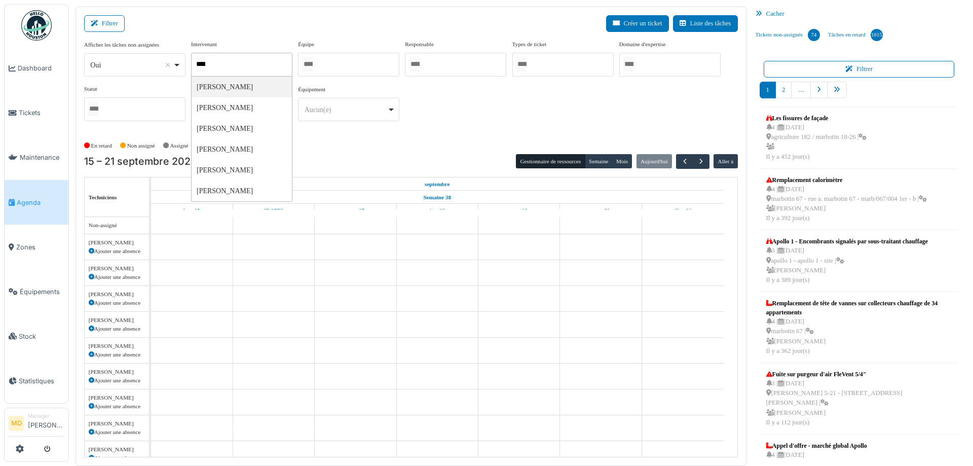
type input "*****"
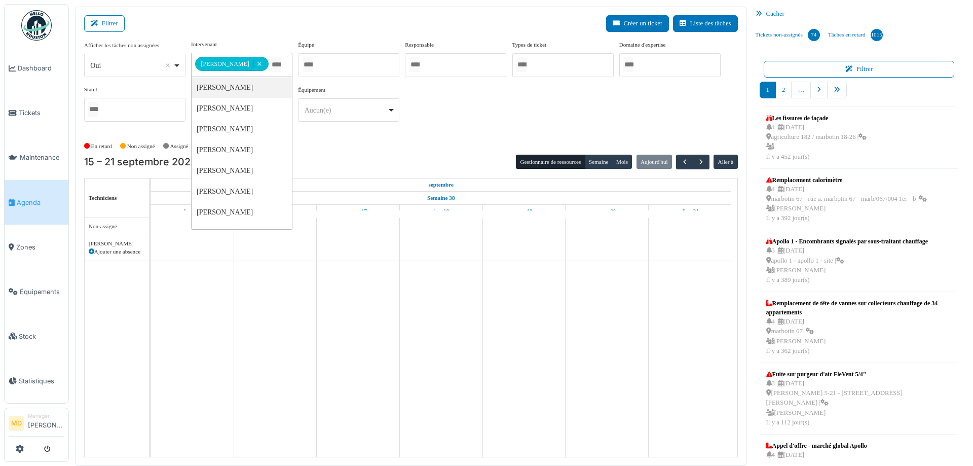
click at [495, 68] on div at bounding box center [455, 65] width 101 height 24
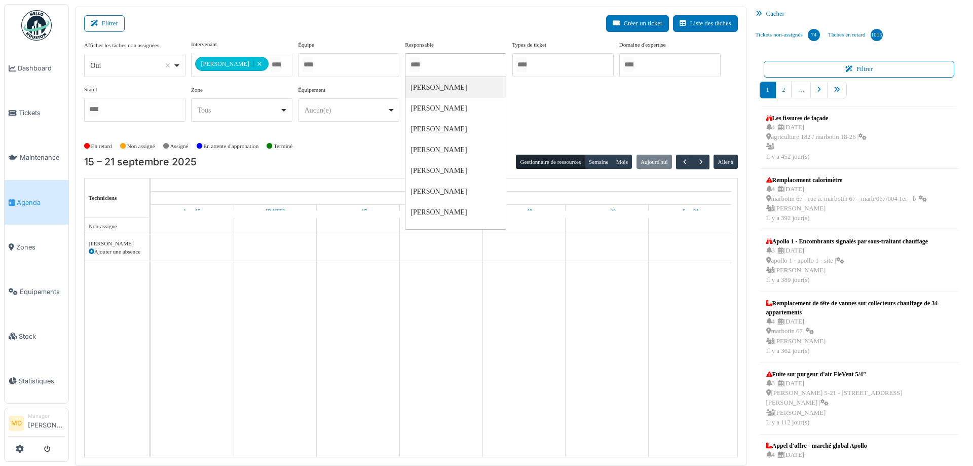
click at [622, 123] on div "**********" at bounding box center [410, 85] width 653 height 90
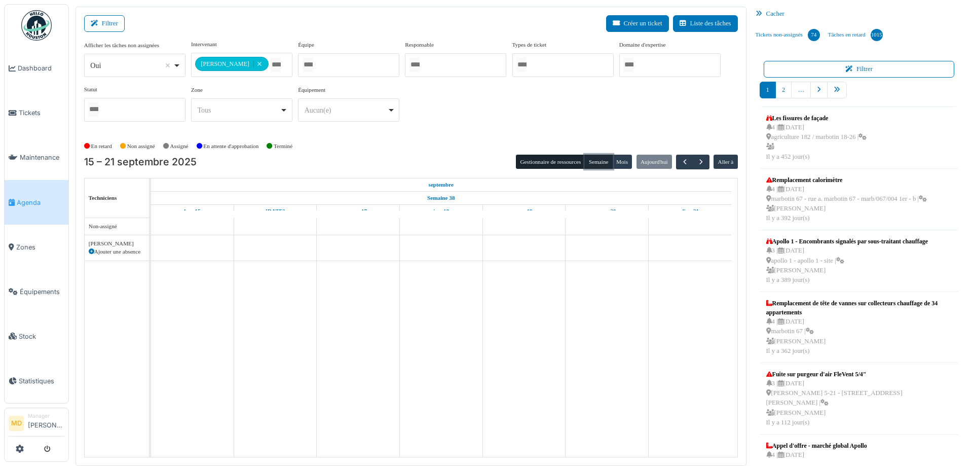
click at [589, 157] on button "Semaine" at bounding box center [599, 162] width 28 height 14
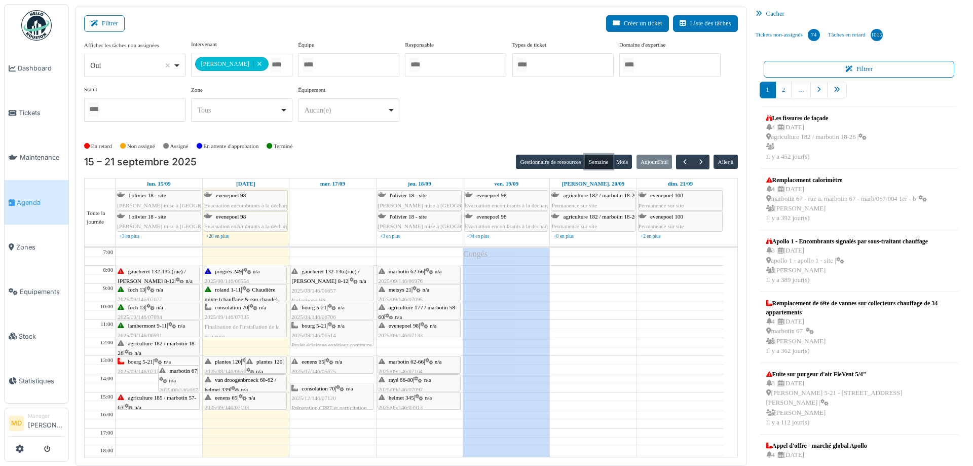
click at [238, 362] on span "plantes 120" at bounding box center [228, 361] width 26 height 6
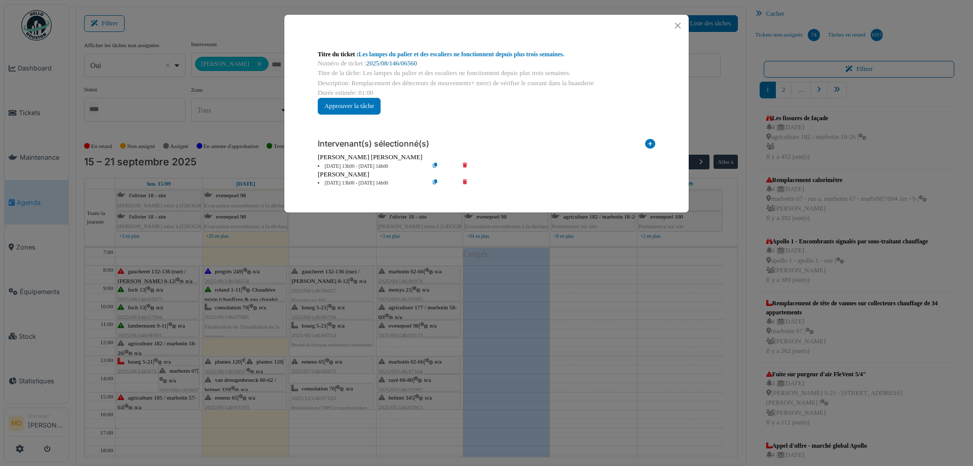
click at [398, 64] on link "2025/08/146/06560" at bounding box center [391, 63] width 51 height 7
click at [677, 30] on button "Close" at bounding box center [678, 26] width 14 height 14
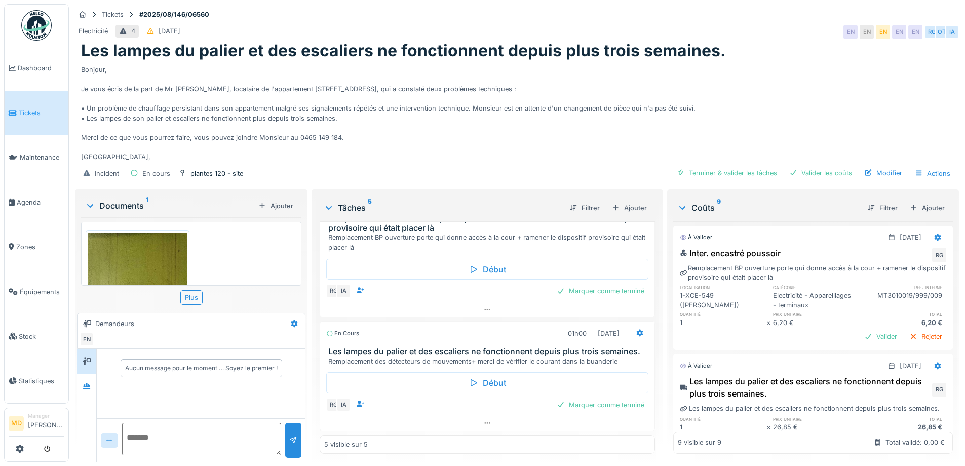
scroll to position [227, 0]
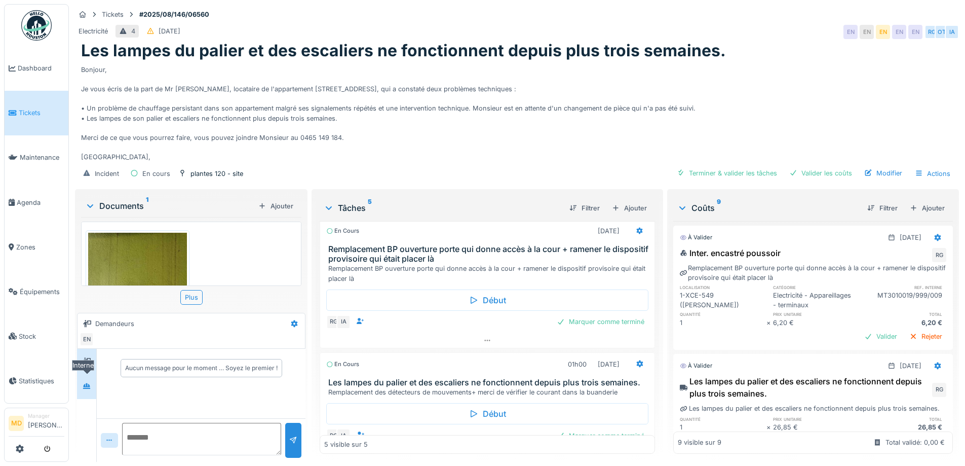
click at [84, 384] on icon at bounding box center [87, 385] width 8 height 7
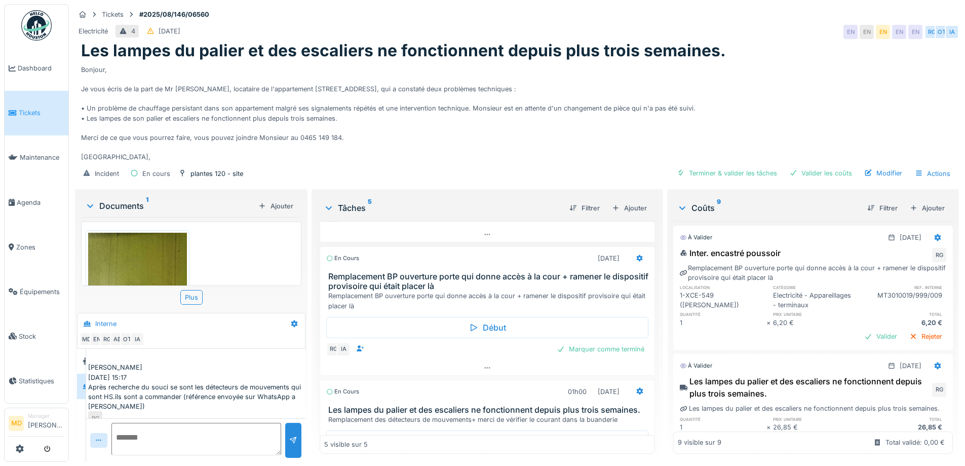
scroll to position [177, 0]
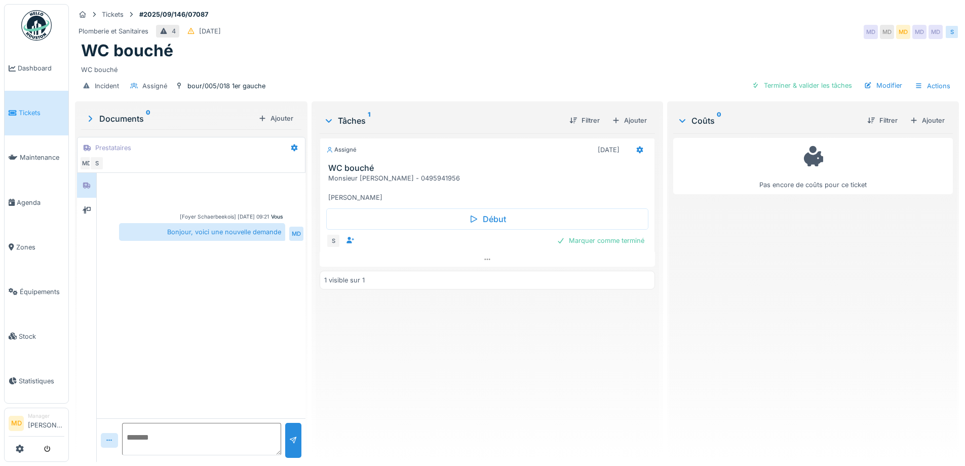
scroll to position [8, 0]
click at [165, 428] on textarea at bounding box center [201, 438] width 159 height 32
paste textarea "**********"
click at [226, 422] on textarea "**********" at bounding box center [200, 438] width 156 height 32
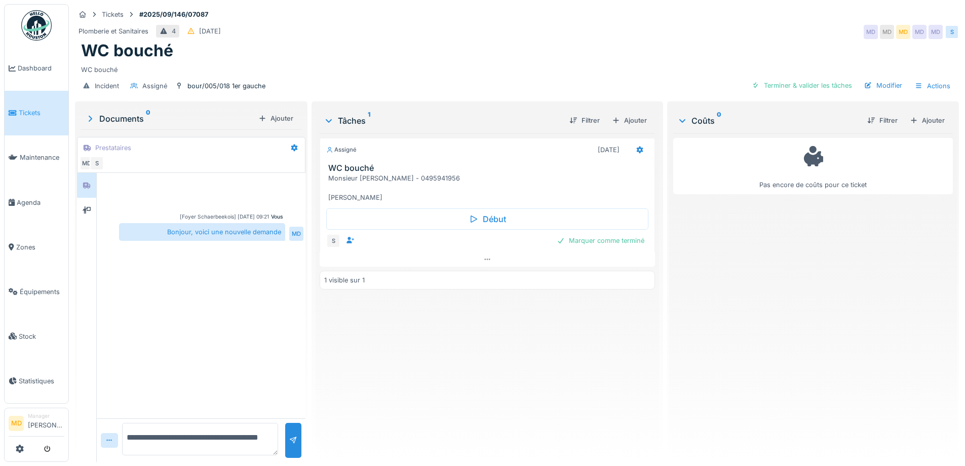
scroll to position [9, 0]
click at [230, 441] on textarea "**********" at bounding box center [200, 438] width 156 height 32
type textarea "**********"
click at [289, 435] on div at bounding box center [293, 440] width 8 height 10
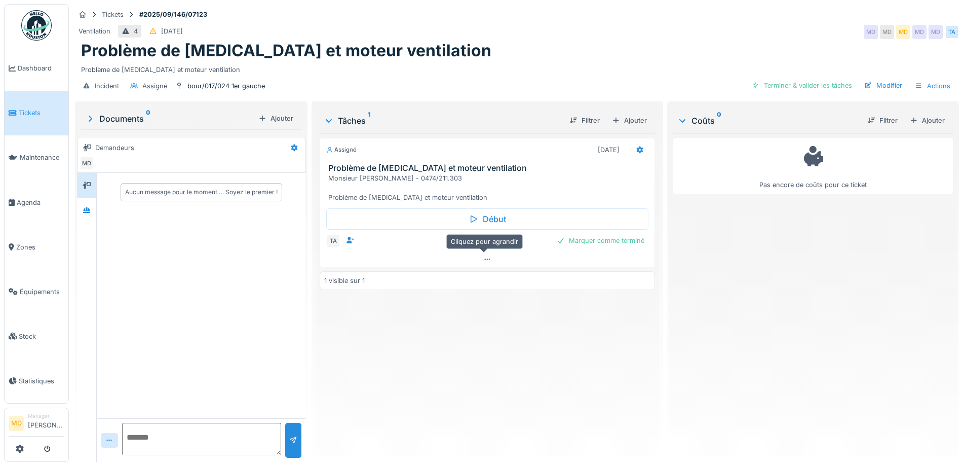
click at [489, 255] on div at bounding box center [487, 259] width 334 height 15
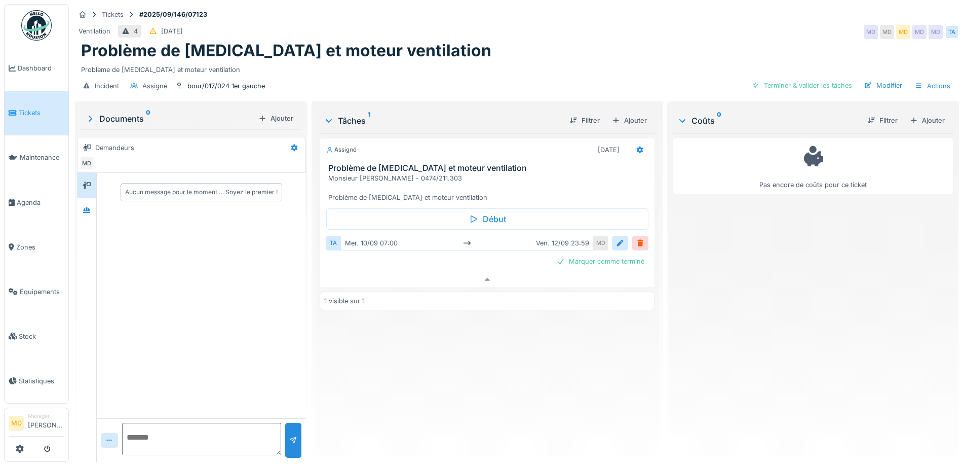
click at [169, 426] on textarea at bounding box center [201, 438] width 159 height 32
paste textarea "**********"
click at [223, 422] on textarea "**********" at bounding box center [200, 438] width 156 height 32
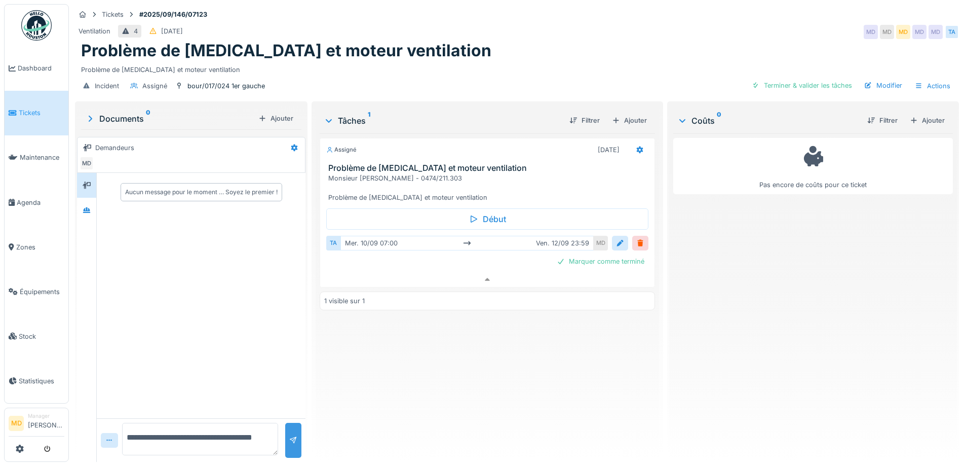
type textarea "**********"
click at [289, 435] on div at bounding box center [293, 440] width 8 height 10
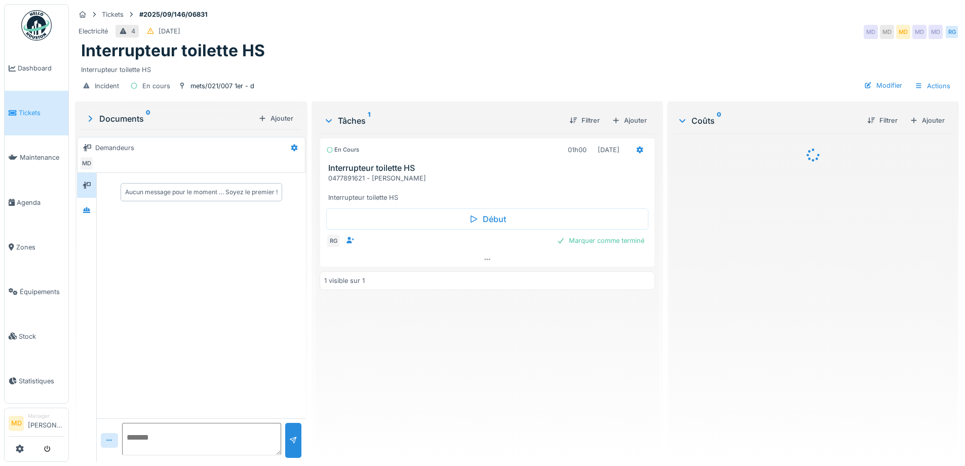
click at [77, 213] on div "Aucun message pour le moment … Soyez le premier !" at bounding box center [191, 317] width 228 height 289
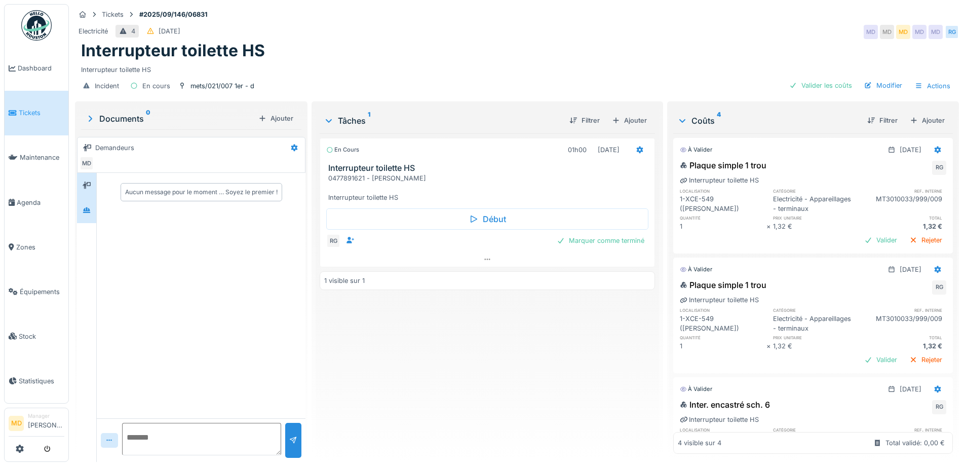
click at [87, 213] on icon at bounding box center [86, 210] width 7 height 6
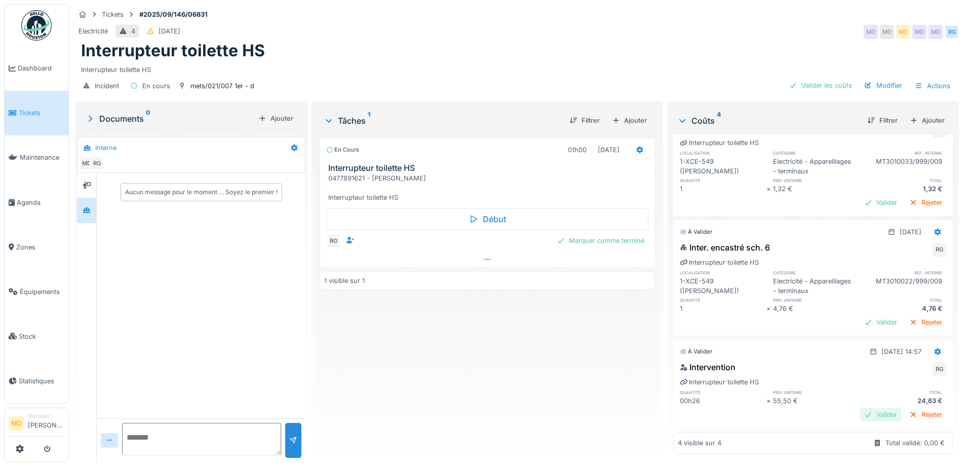
click at [861, 407] on div "Valider" at bounding box center [880, 414] width 41 height 14
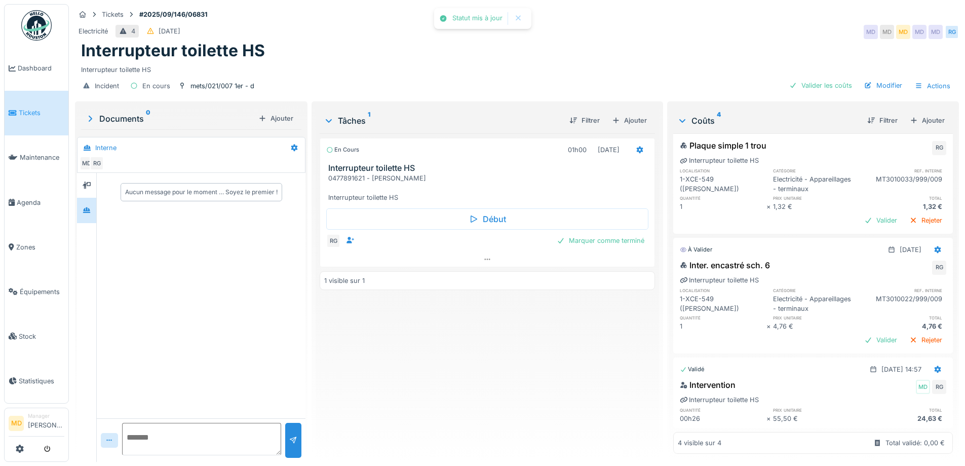
scroll to position [184, 0]
click at [860, 333] on div "Valider" at bounding box center [880, 340] width 41 height 14
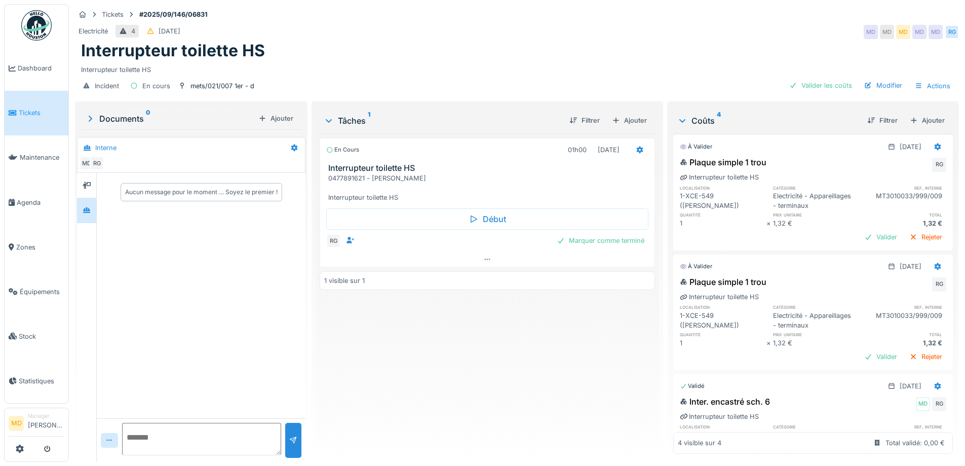
scroll to position [0, 0]
click at [860, 366] on div "Valider" at bounding box center [880, 360] width 41 height 14
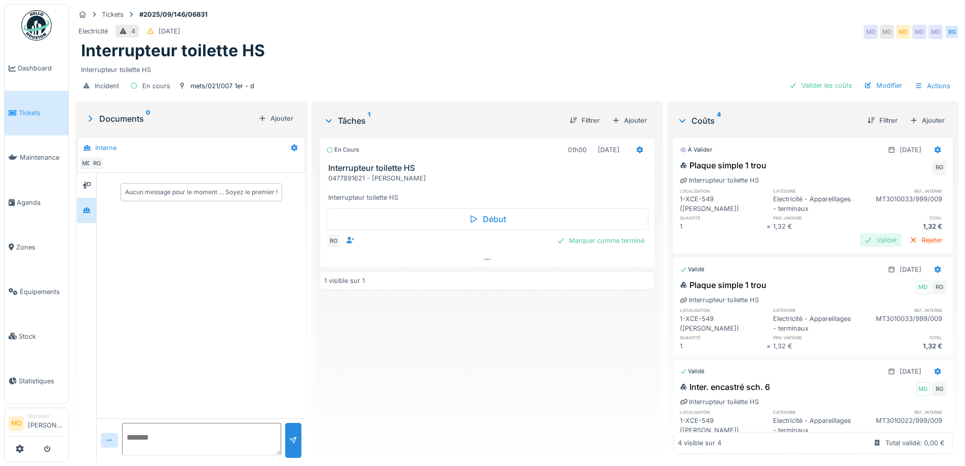
click at [860, 247] on div "Valider" at bounding box center [880, 240] width 41 height 14
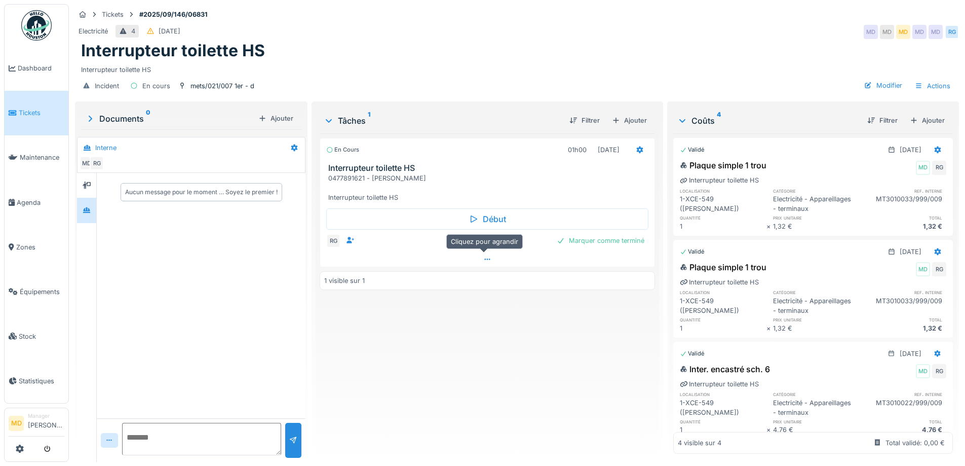
click at [487, 259] on icon at bounding box center [487, 259] width 8 height 7
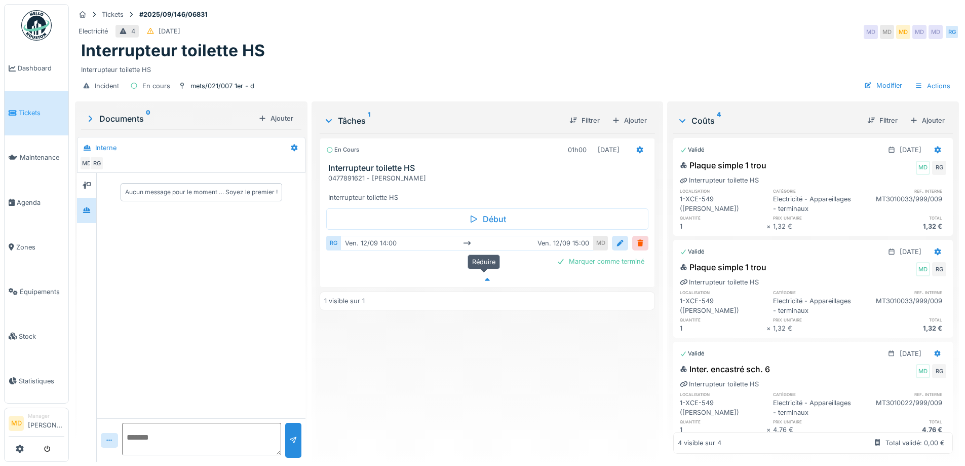
click at [490, 275] on div at bounding box center [487, 279] width 334 height 15
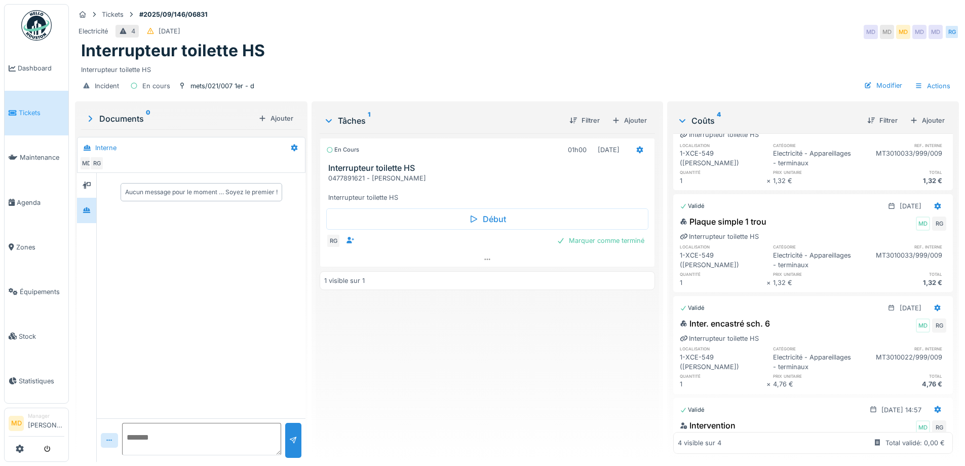
scroll to position [130, 0]
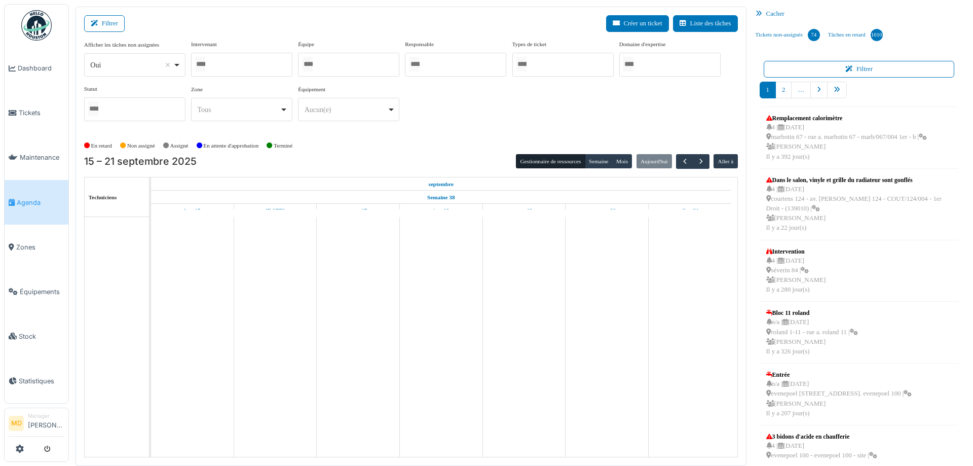
click at [205, 67] on input "Tous" at bounding box center [200, 64] width 10 height 15
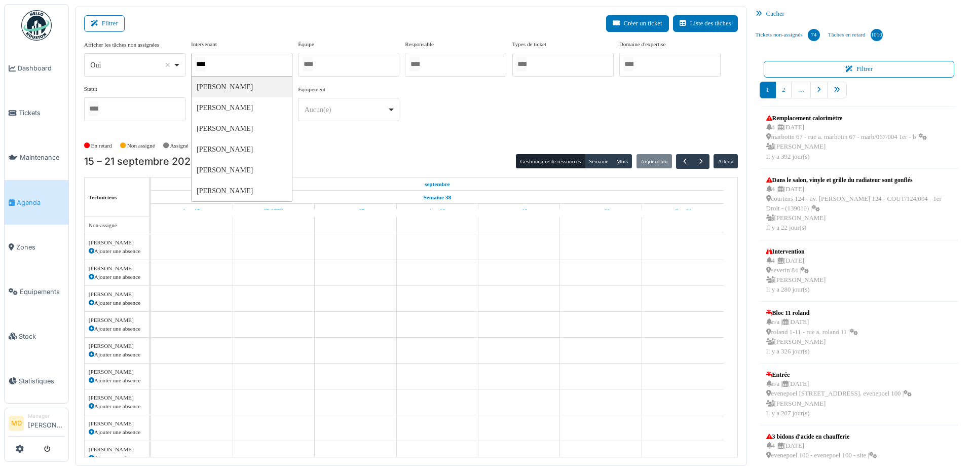
type input "*****"
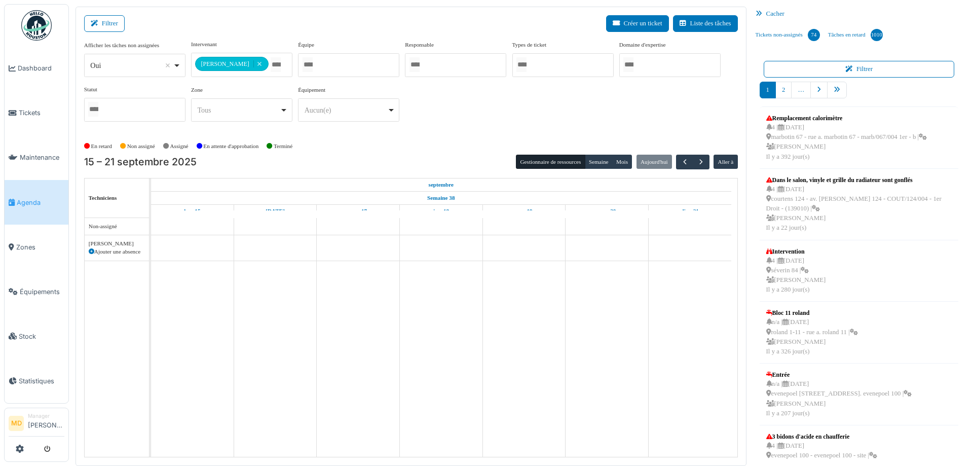
click at [471, 118] on div "**********" at bounding box center [410, 85] width 653 height 90
click at [590, 162] on button "Semaine" at bounding box center [599, 162] width 28 height 14
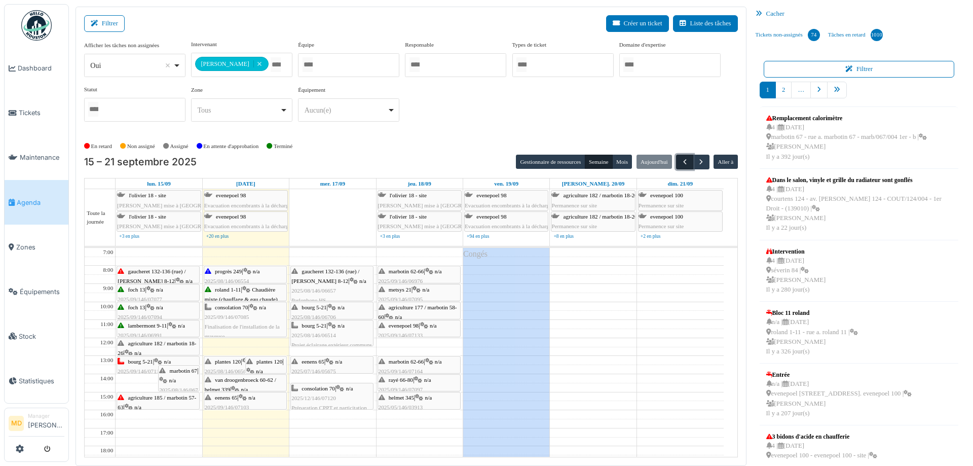
click at [680, 160] on span "button" at bounding box center [684, 162] width 9 height 9
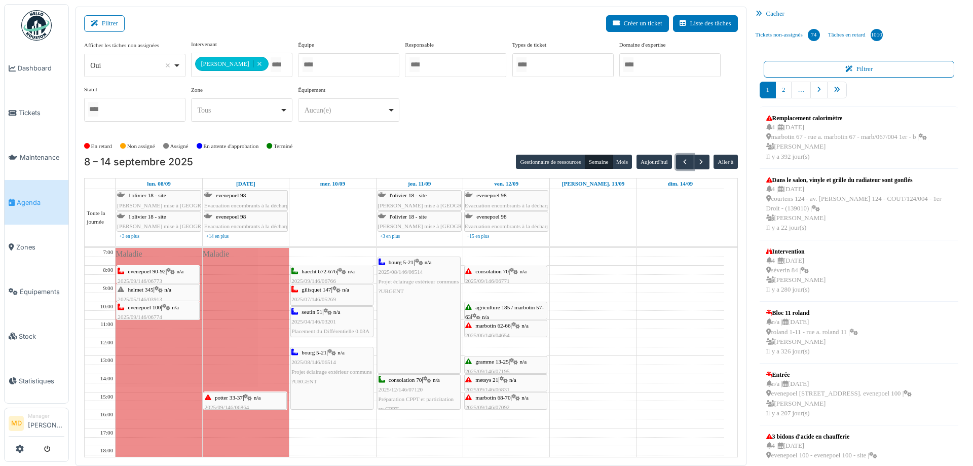
click at [508, 361] on span "gramme 13-25" at bounding box center [491, 361] width 33 height 6
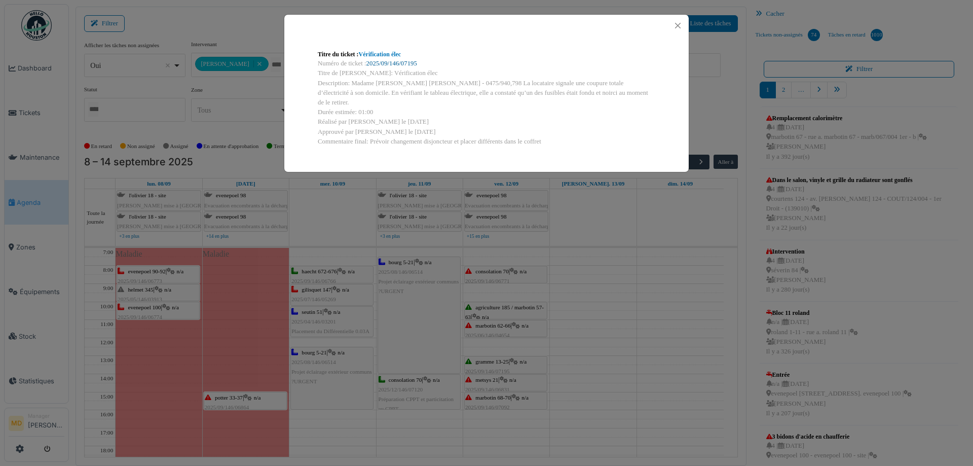
click at [399, 62] on link "2025/09/146/07195" at bounding box center [391, 63] width 51 height 7
click at [676, 26] on button "Close" at bounding box center [678, 26] width 14 height 14
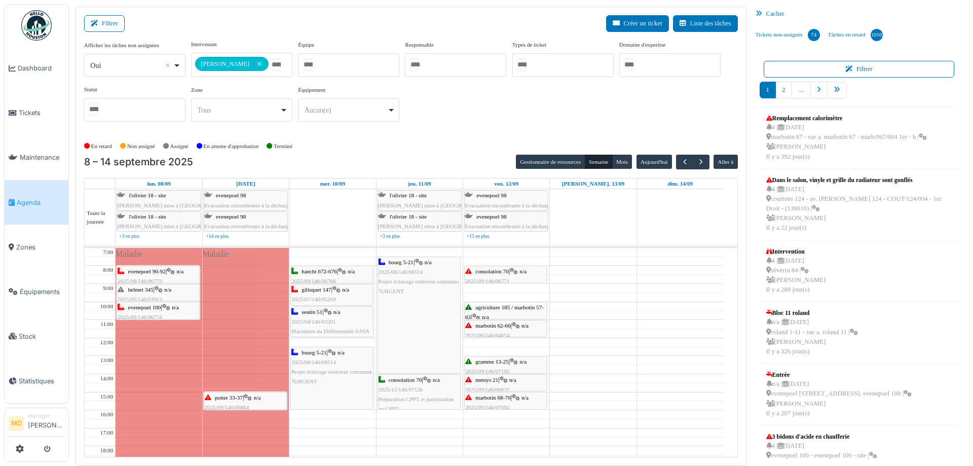
click at [500, 400] on div "marbotin 68-70 | n/a 2025/09/146/07092 Plus de lumière communs marb 70" at bounding box center [505, 407] width 81 height 29
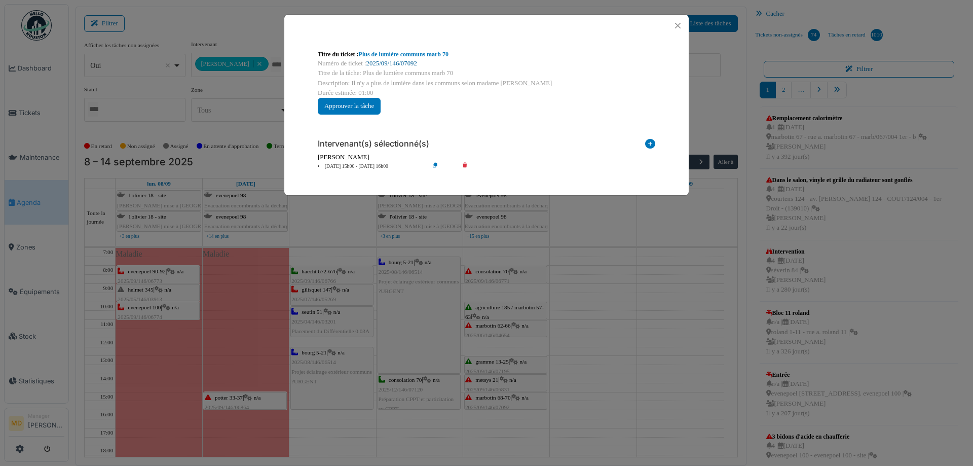
click at [397, 63] on link "2025/09/146/07092" at bounding box center [391, 63] width 51 height 7
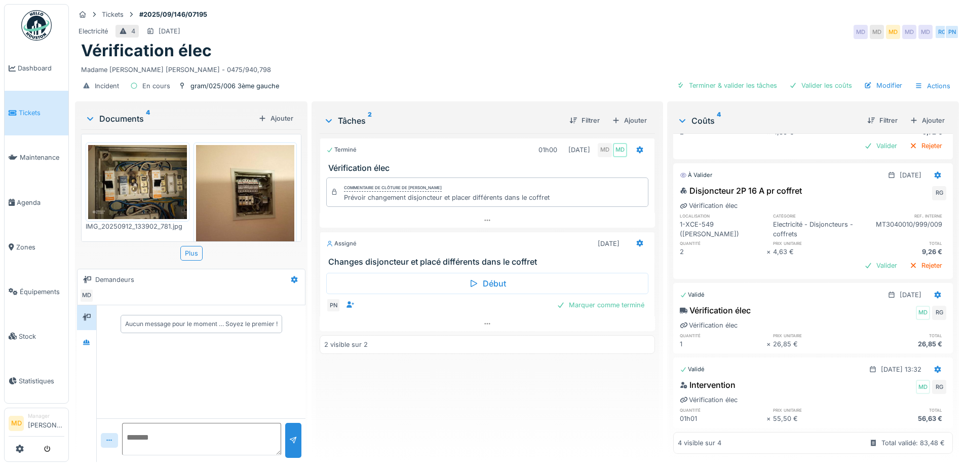
scroll to position [109, 0]
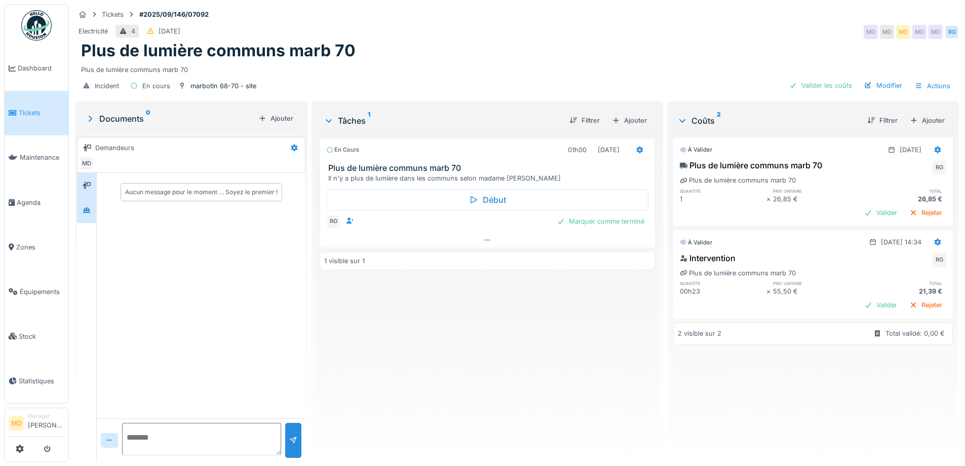
click at [80, 213] on div at bounding box center [86, 210] width 15 height 13
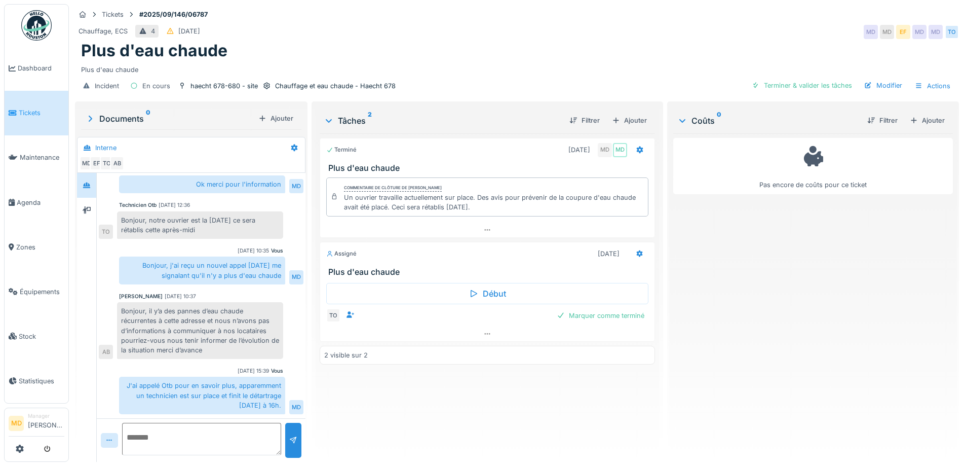
scroll to position [8, 0]
click at [84, 206] on icon at bounding box center [87, 209] width 8 height 7
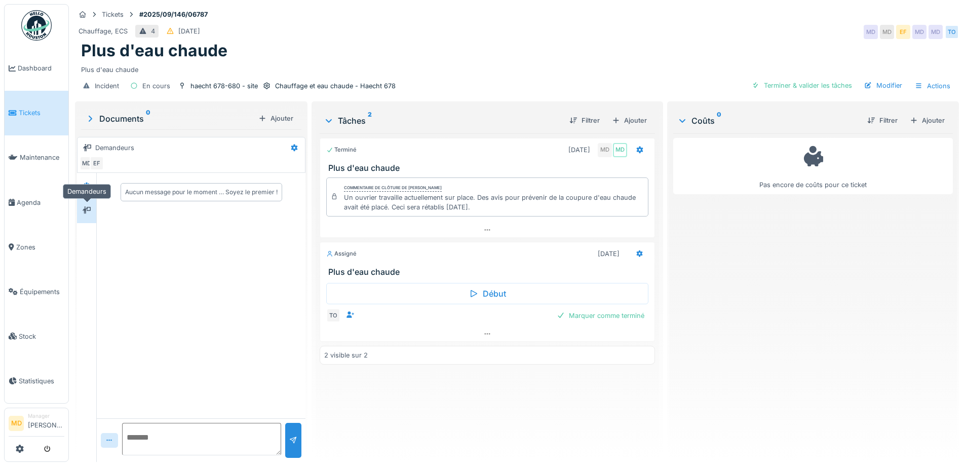
scroll to position [0, 0]
click at [88, 182] on icon at bounding box center [86, 185] width 7 height 6
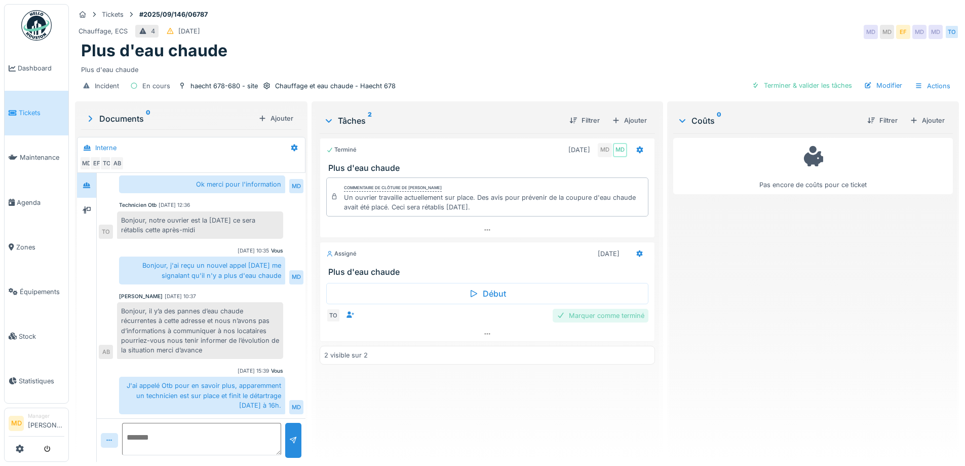
click at [581, 314] on div "Marquer comme terminé" at bounding box center [601, 315] width 96 height 14
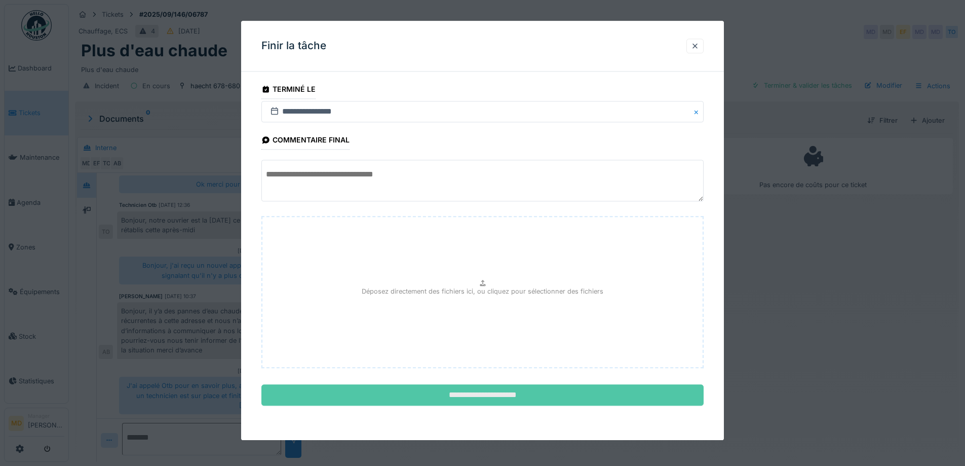
click at [492, 395] on input "**********" at bounding box center [482, 394] width 442 height 21
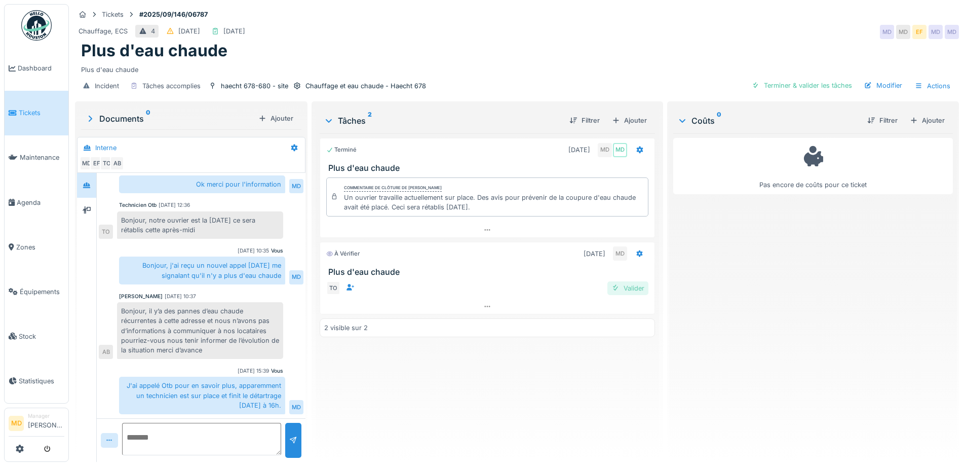
click at [621, 281] on div "Valider" at bounding box center [627, 288] width 41 height 14
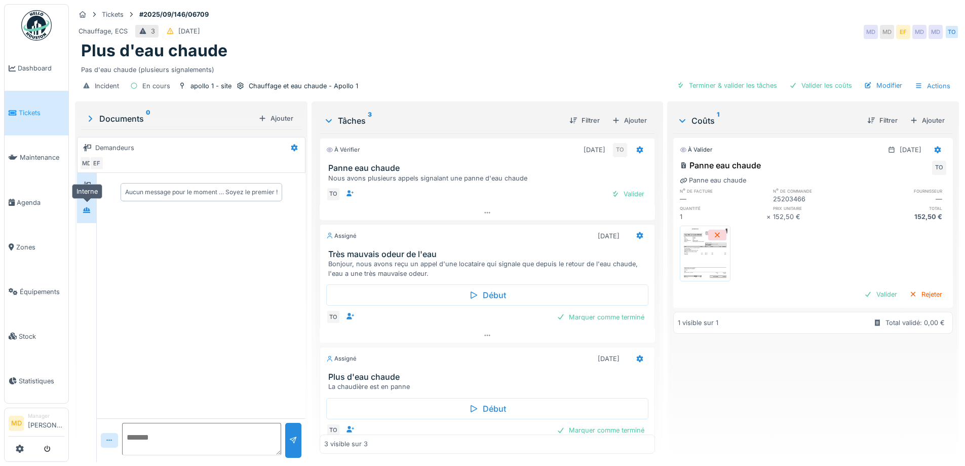
click at [84, 204] on div at bounding box center [86, 210] width 15 height 13
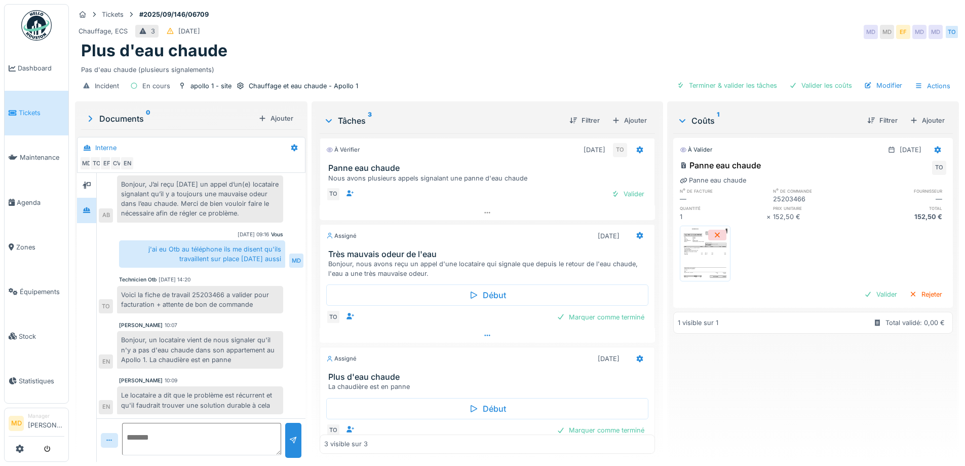
scroll to position [26, 0]
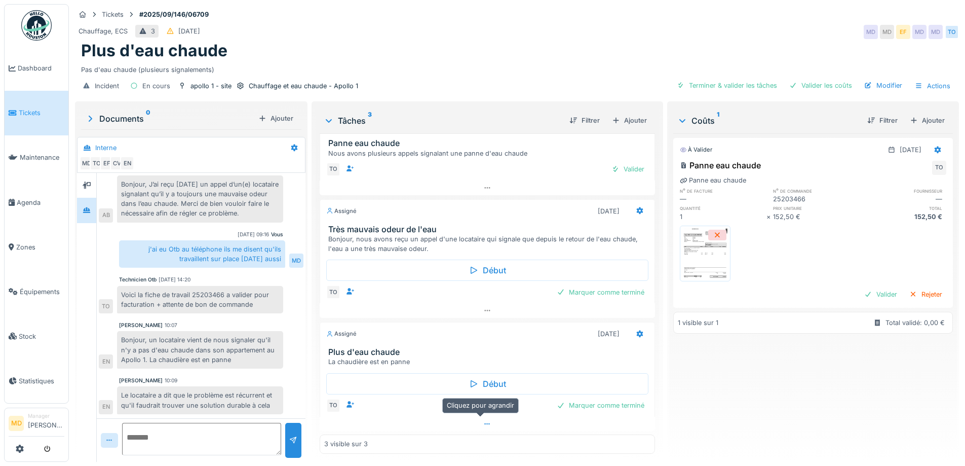
click at [485, 416] on div at bounding box center [487, 423] width 335 height 15
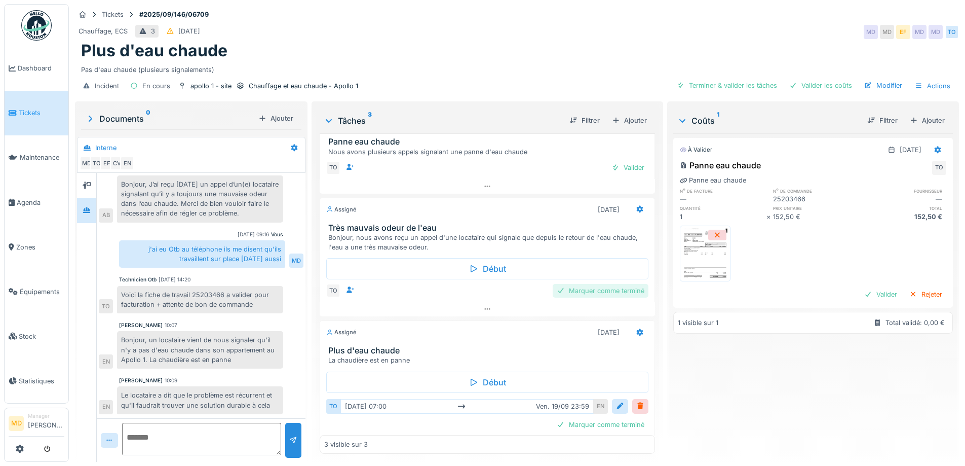
click at [585, 286] on div "Marquer comme terminé" at bounding box center [601, 291] width 96 height 14
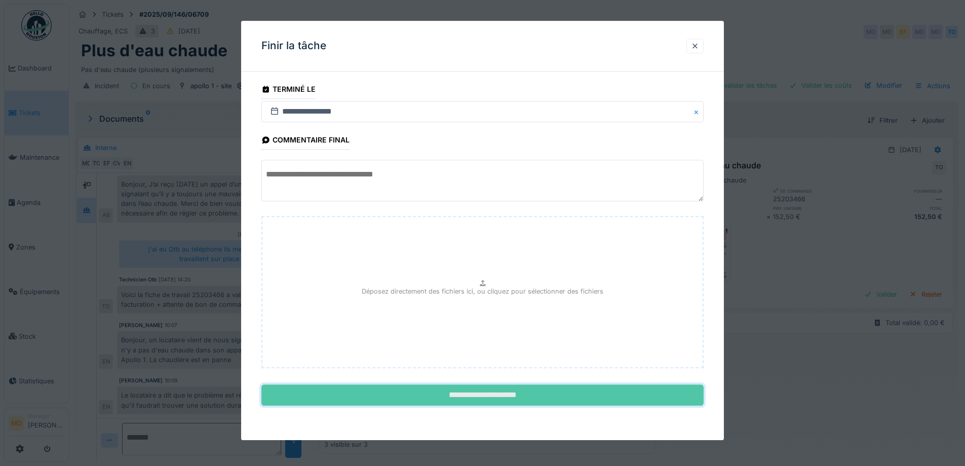
click at [506, 403] on input "**********" at bounding box center [482, 394] width 442 height 21
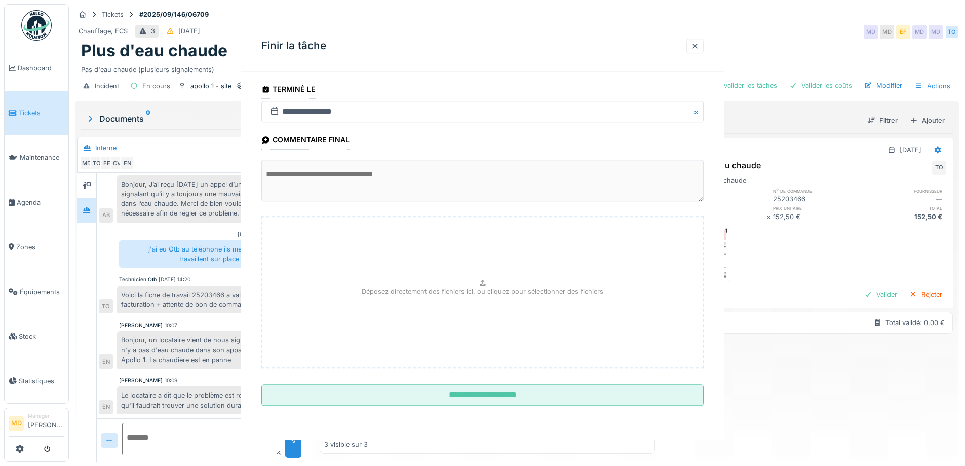
scroll to position [20, 0]
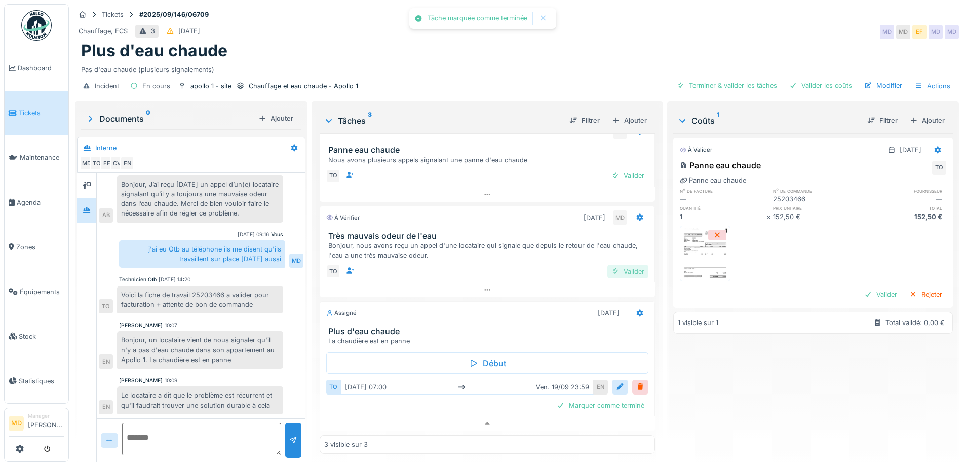
click at [611, 266] on div at bounding box center [615, 271] width 8 height 10
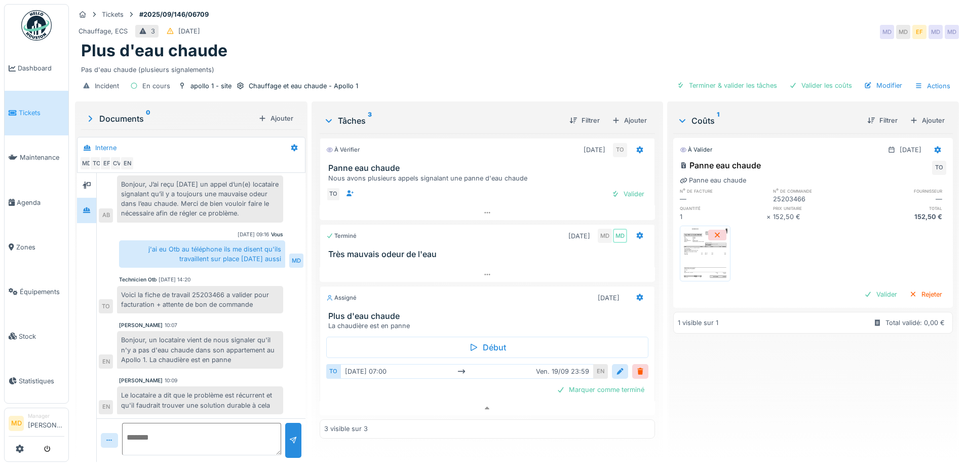
scroll to position [0, 0]
click at [632, 200] on div "Valider" at bounding box center [627, 194] width 41 height 14
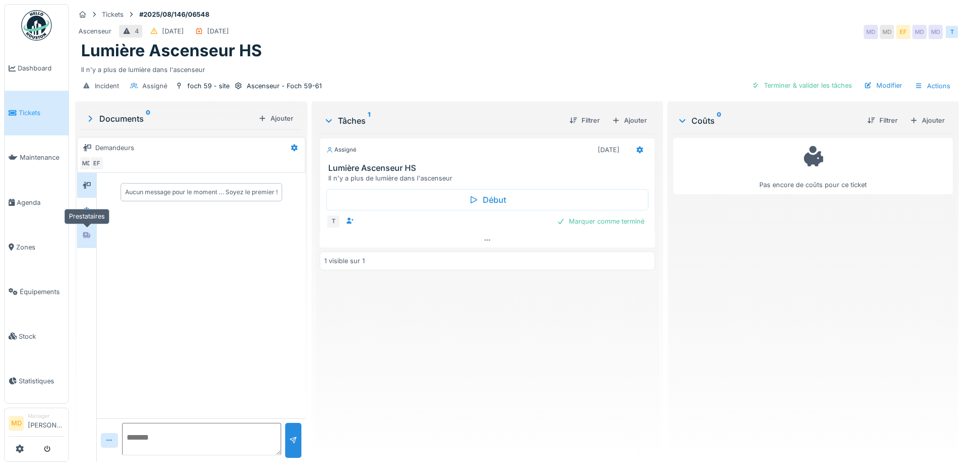
click at [91, 237] on div at bounding box center [86, 235] width 15 height 13
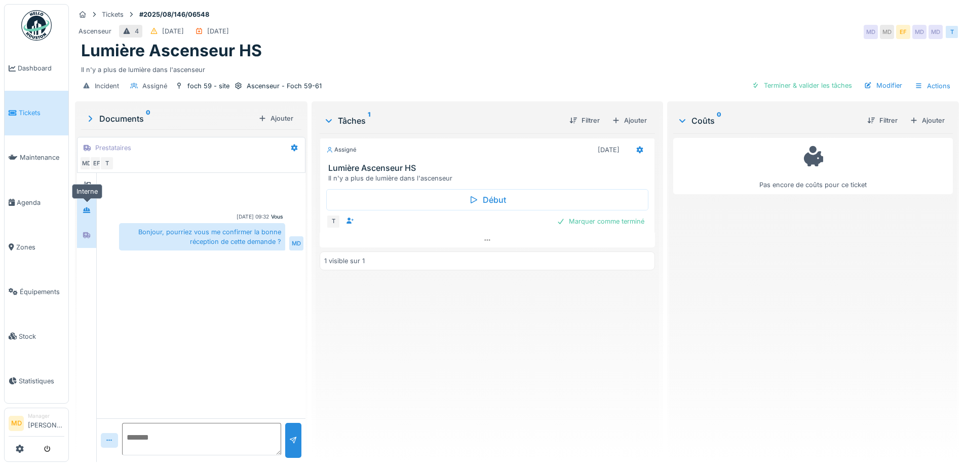
click at [92, 213] on div at bounding box center [86, 210] width 15 height 13
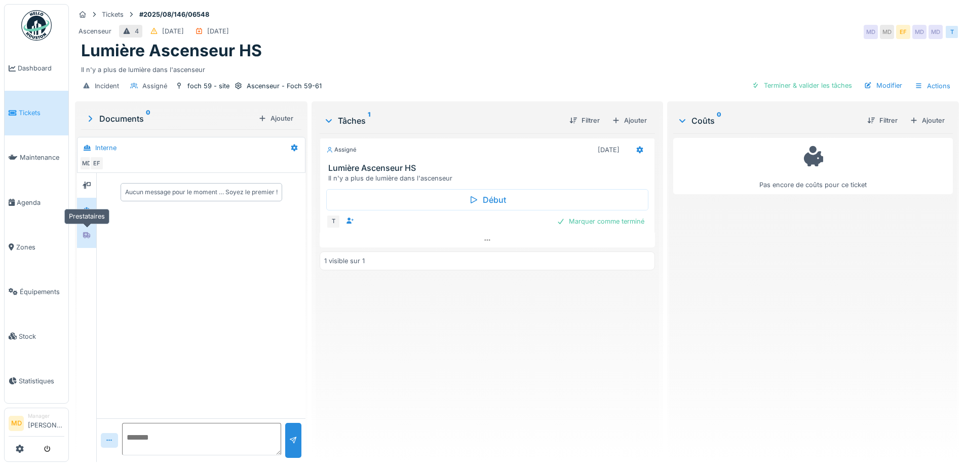
click at [89, 239] on div at bounding box center [87, 235] width 8 height 10
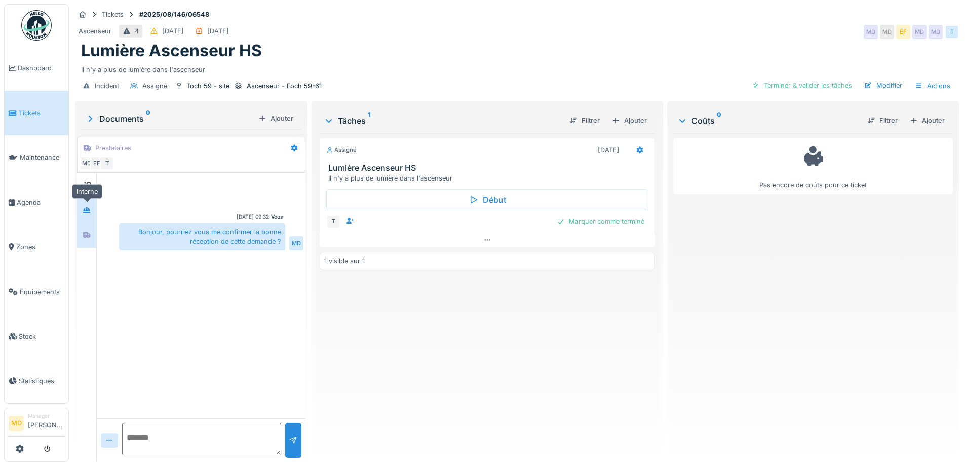
click at [86, 210] on icon at bounding box center [86, 210] width 7 height 6
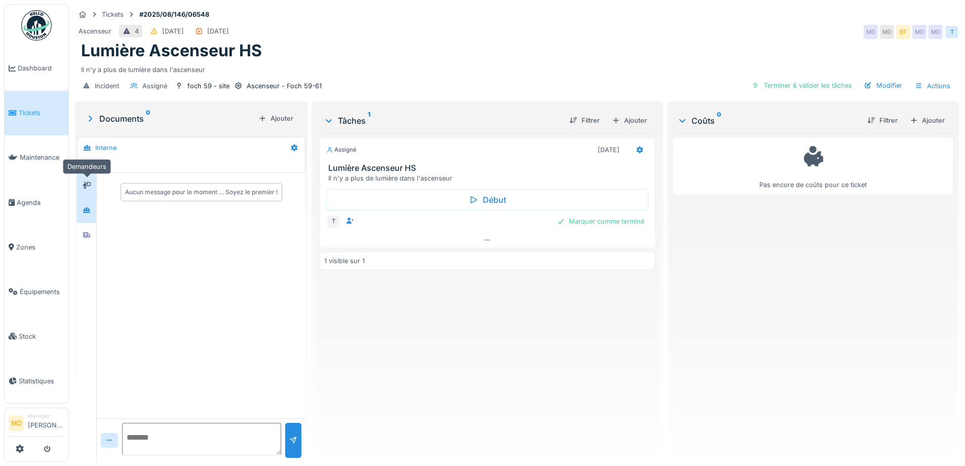
click at [93, 186] on div at bounding box center [86, 185] width 15 height 13
click at [90, 218] on div at bounding box center [86, 210] width 15 height 17
click at [83, 237] on div at bounding box center [86, 235] width 15 height 13
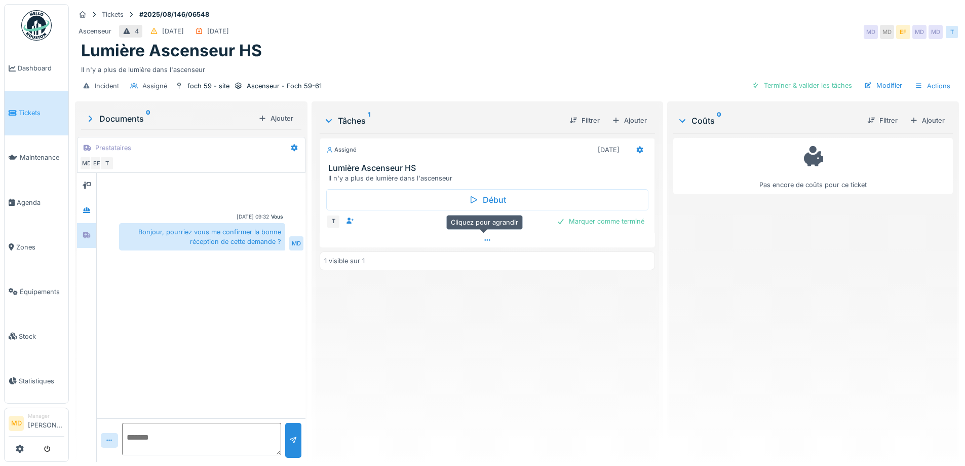
click at [492, 237] on div at bounding box center [487, 240] width 335 height 15
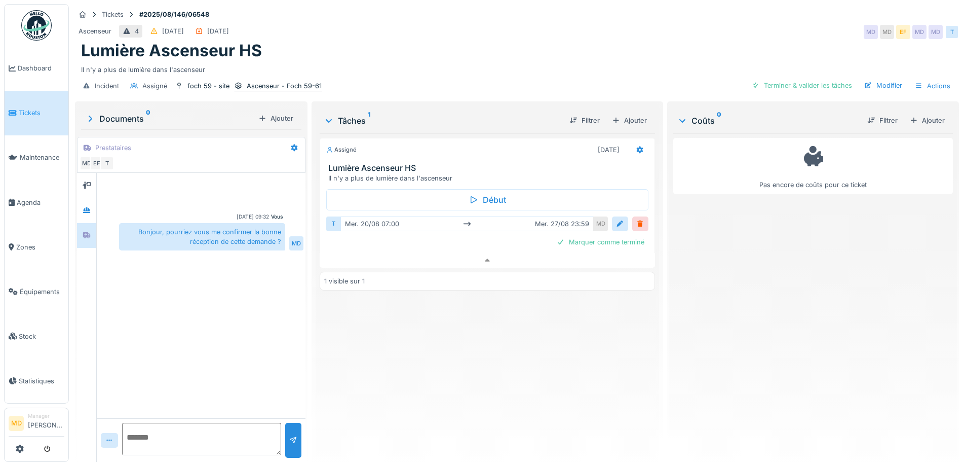
click at [244, 81] on div "Ascenseur - Foch 59-61" at bounding box center [278, 86] width 88 height 11
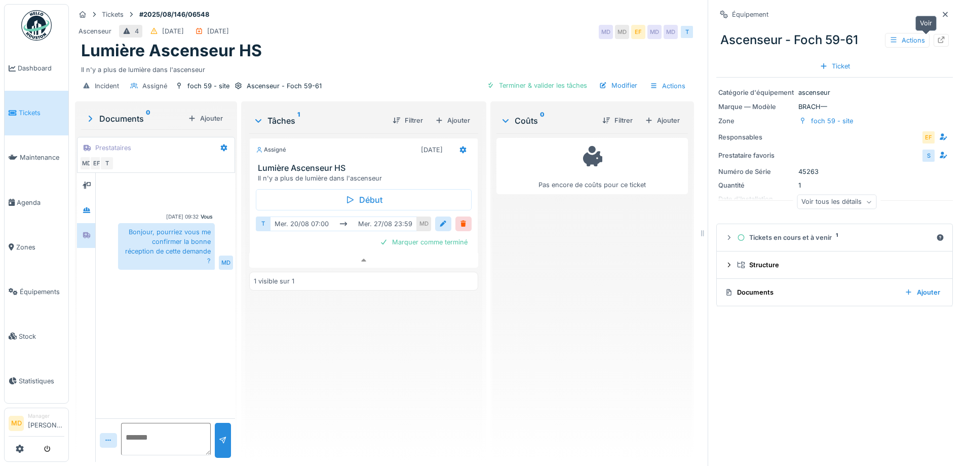
click at [937, 36] on icon at bounding box center [941, 39] width 8 height 7
click at [221, 81] on div "foch 59 - site" at bounding box center [208, 86] width 42 height 10
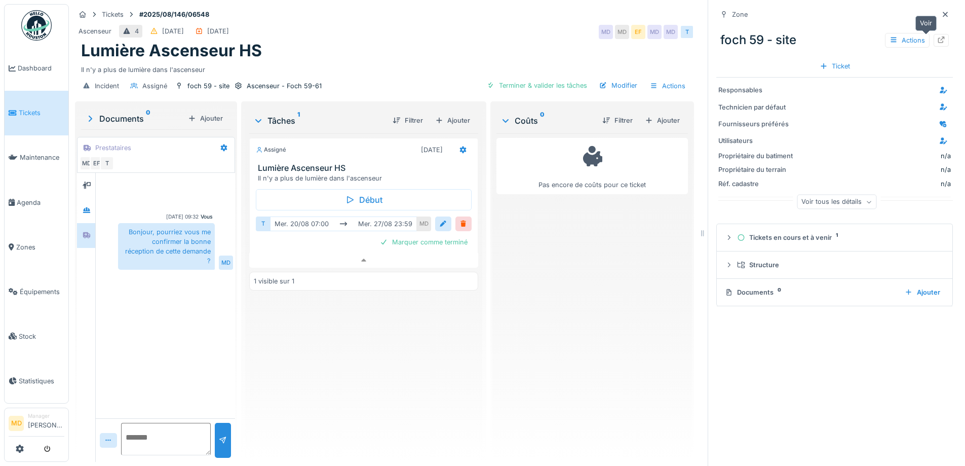
click at [937, 36] on icon at bounding box center [941, 39] width 8 height 7
click at [941, 11] on icon at bounding box center [945, 14] width 8 height 7
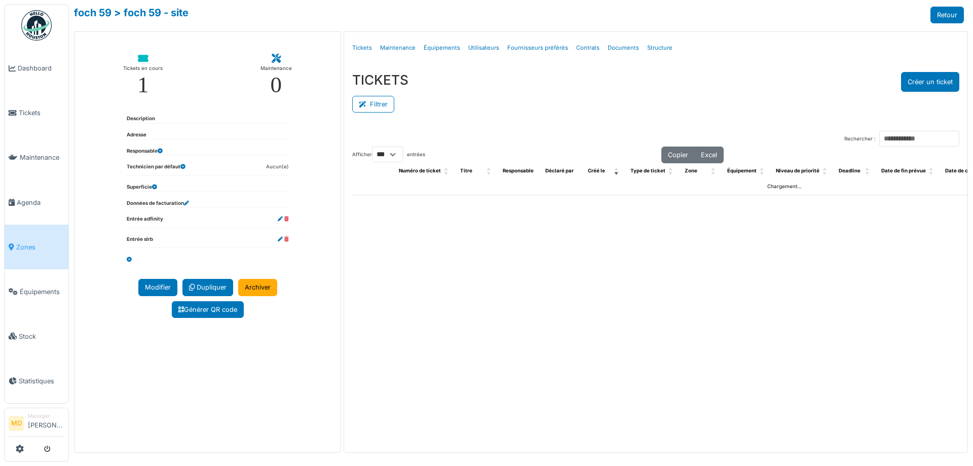
select select "***"
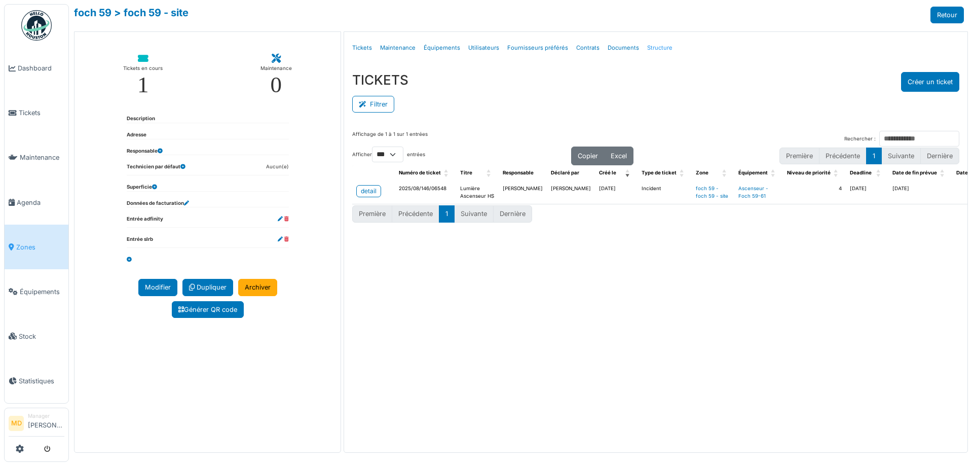
click at [643, 45] on link "Structure" at bounding box center [659, 48] width 33 height 24
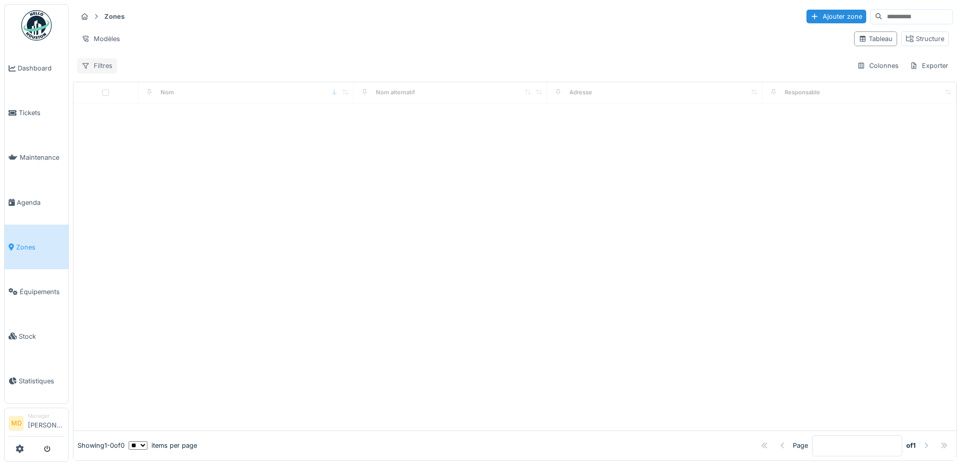
click at [96, 64] on div "Filtres" at bounding box center [97, 65] width 40 height 15
click at [28, 206] on link "Agenda" at bounding box center [37, 202] width 64 height 45
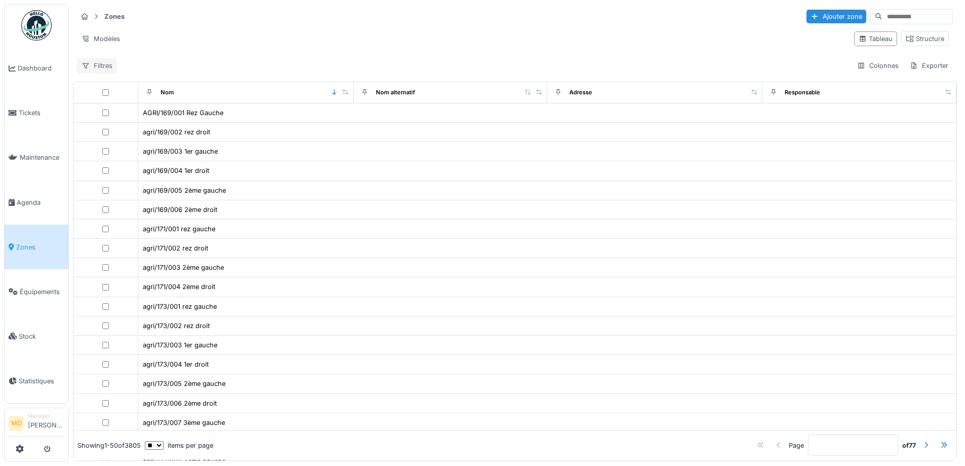
click at [102, 64] on div "Filtres" at bounding box center [97, 65] width 40 height 15
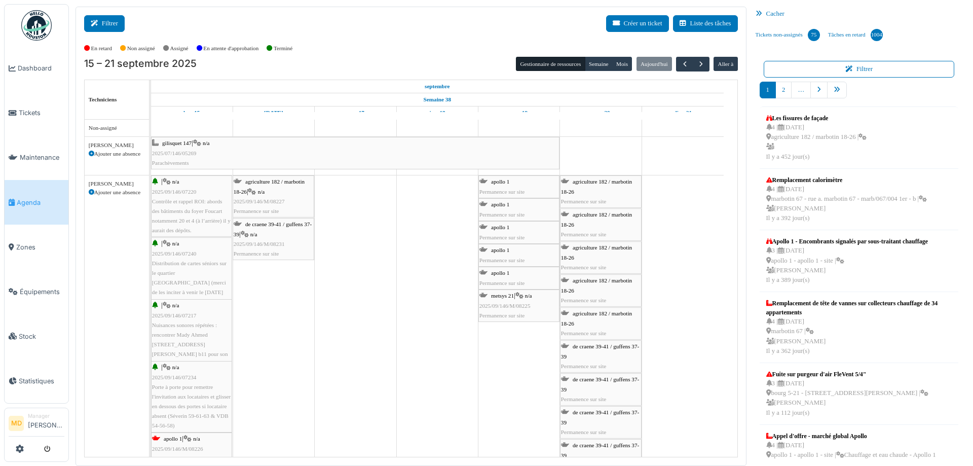
click at [100, 18] on button "Filtrer" at bounding box center [104, 23] width 41 height 17
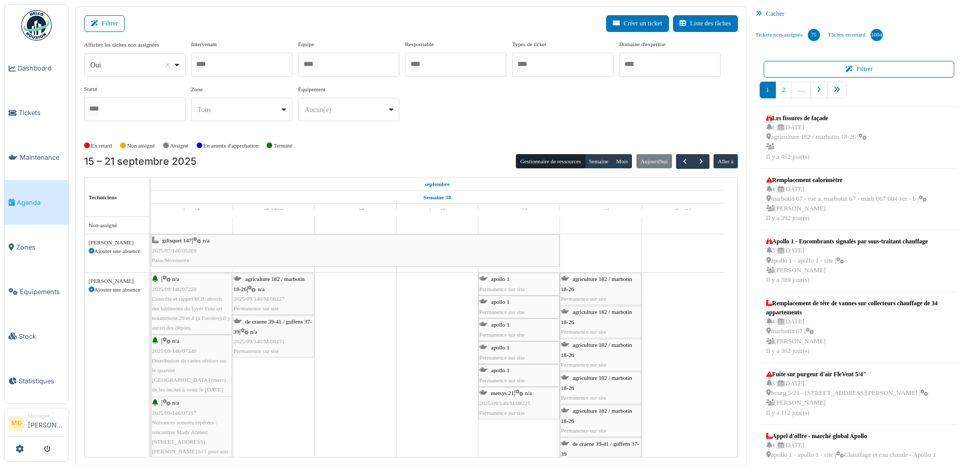
click at [269, 61] on div at bounding box center [241, 65] width 101 height 24
type input "*****"
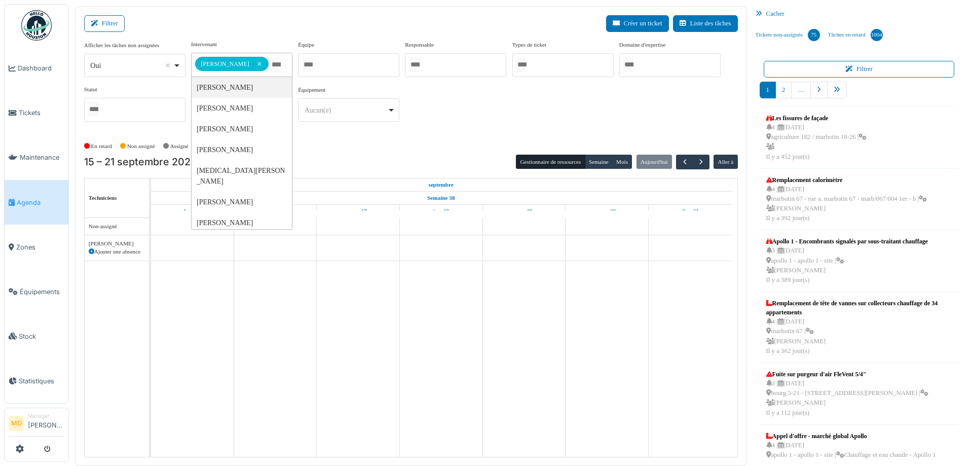
click at [456, 119] on div "**********" at bounding box center [410, 85] width 653 height 90
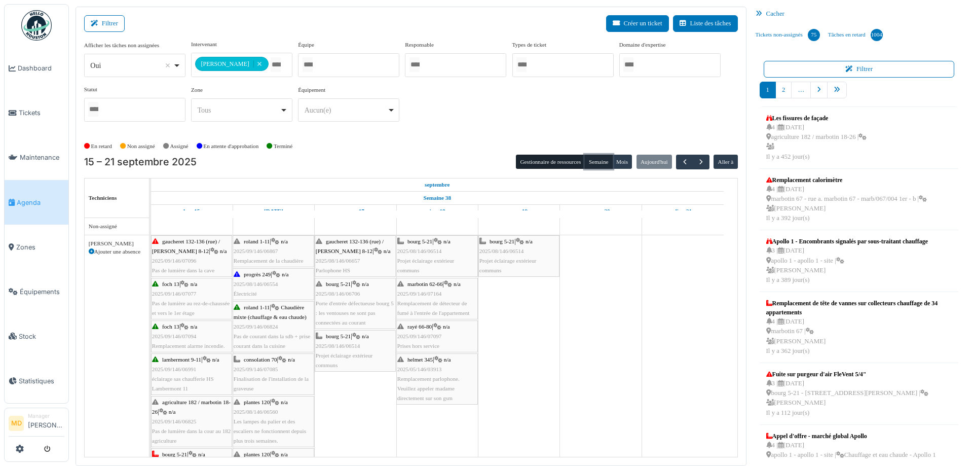
click at [591, 160] on button "Semaine" at bounding box center [599, 162] width 28 height 14
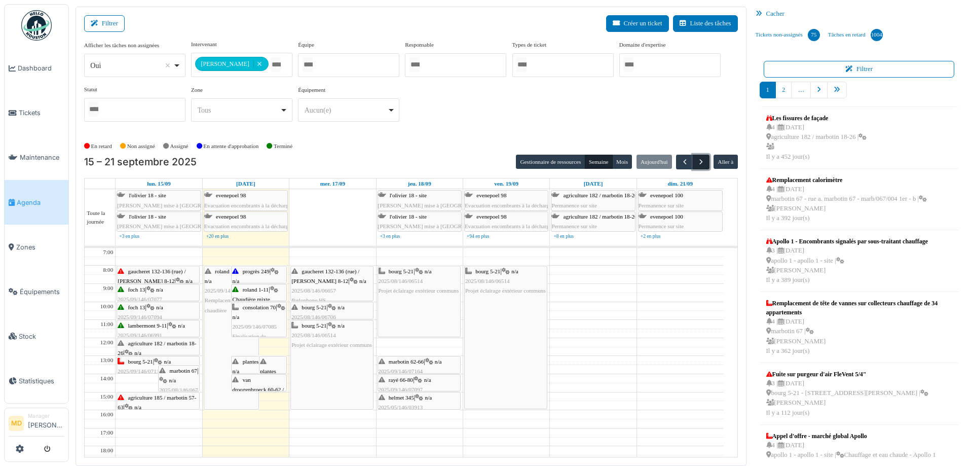
click at [700, 157] on button "button" at bounding box center [700, 162] width 17 height 15
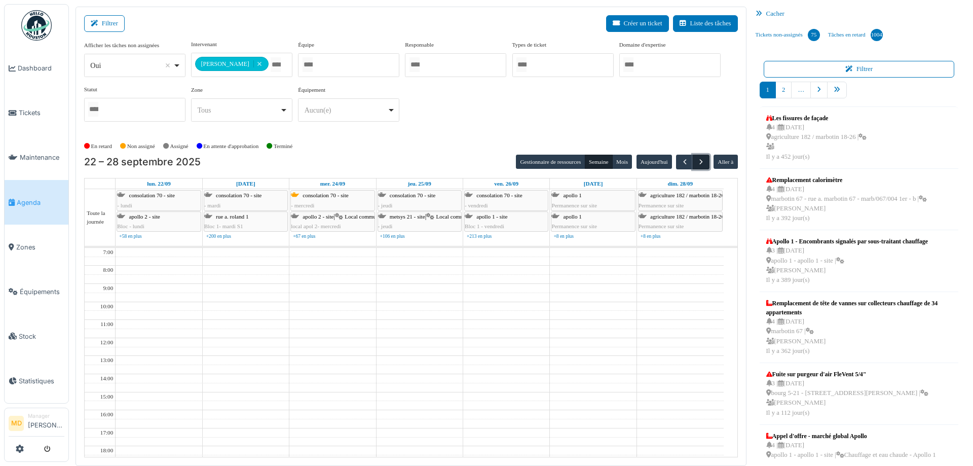
click at [697, 160] on span "button" at bounding box center [701, 162] width 9 height 9
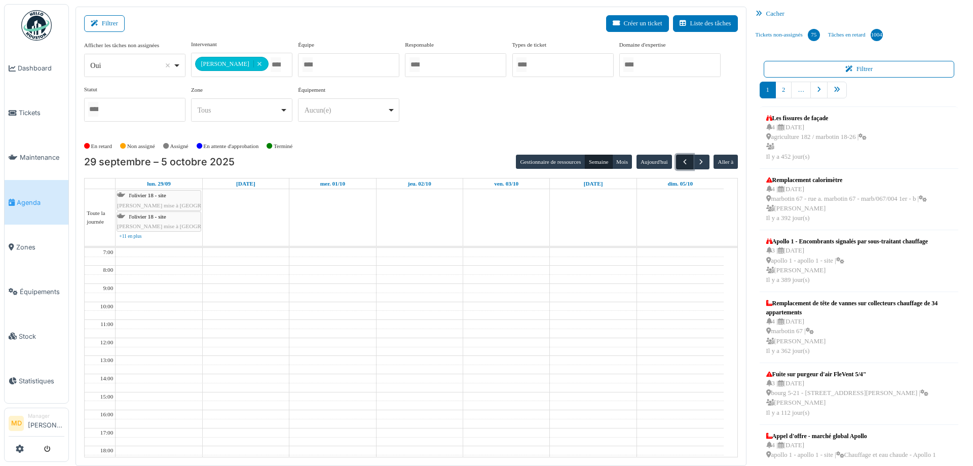
click at [680, 164] on span "button" at bounding box center [684, 162] width 9 height 9
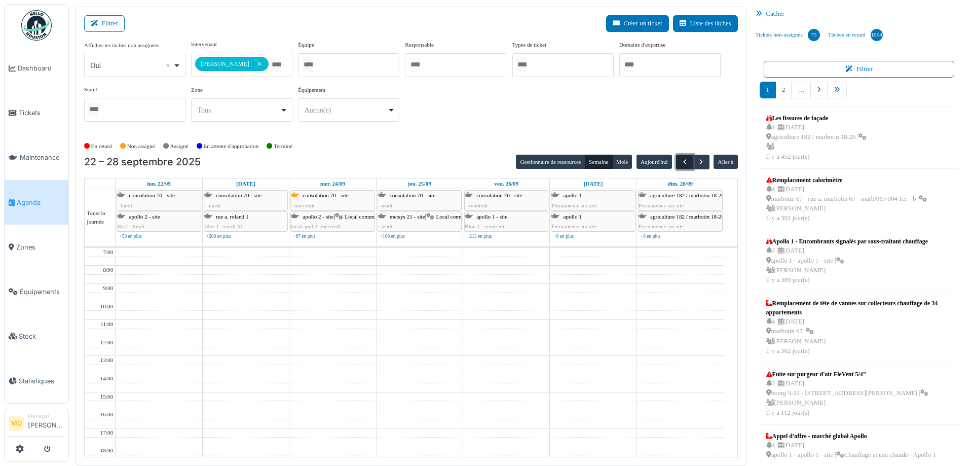
click at [680, 164] on span "button" at bounding box center [684, 162] width 9 height 9
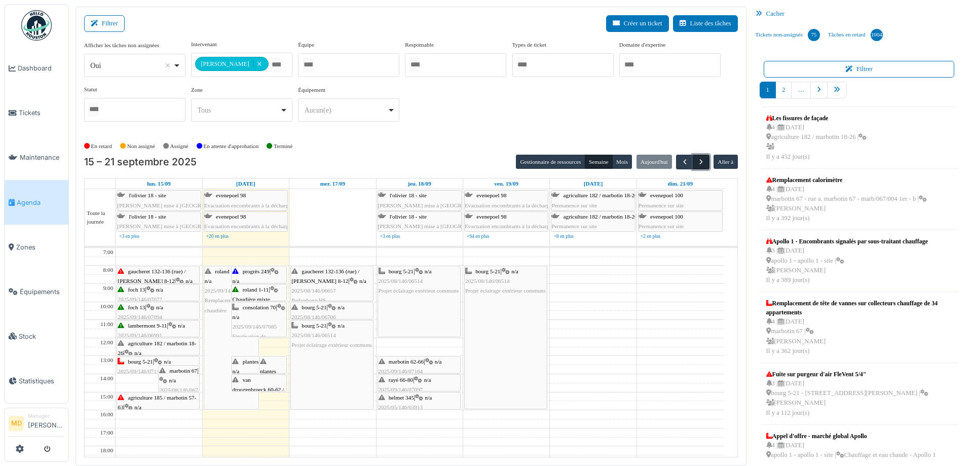
click at [692, 162] on button "button" at bounding box center [700, 162] width 17 height 15
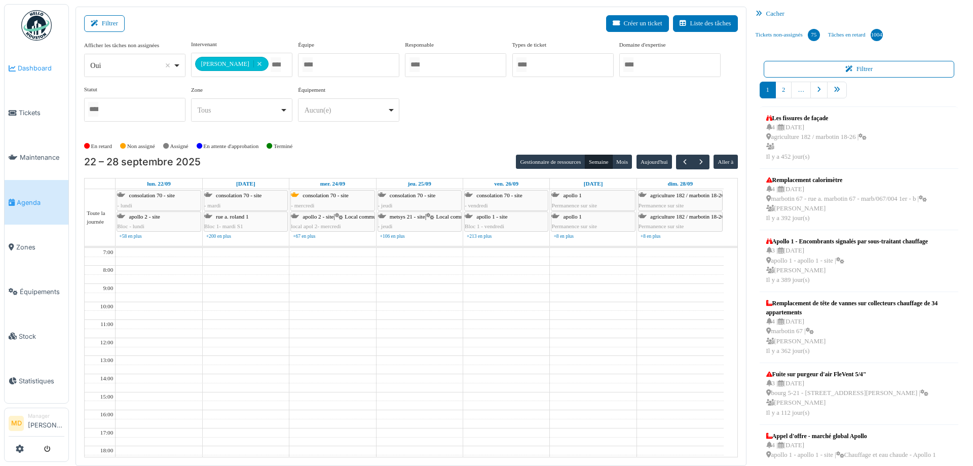
click at [26, 70] on span "Dashboard" at bounding box center [41, 68] width 47 height 10
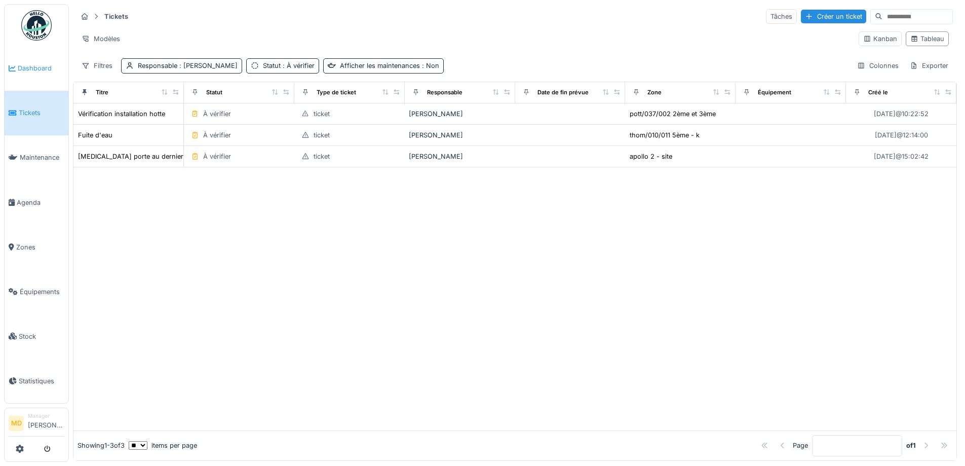
click at [29, 69] on span "Dashboard" at bounding box center [41, 68] width 47 height 10
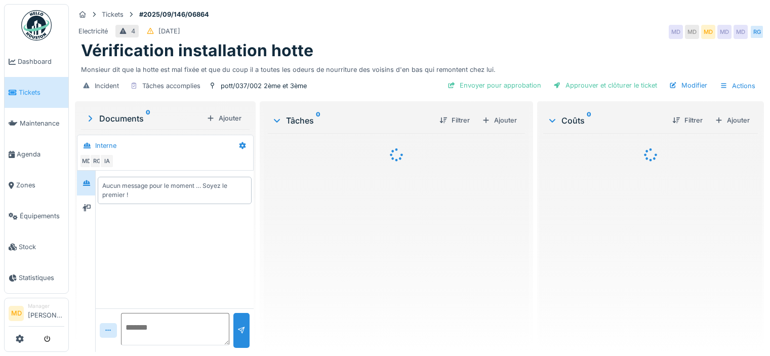
scroll to position [8, 0]
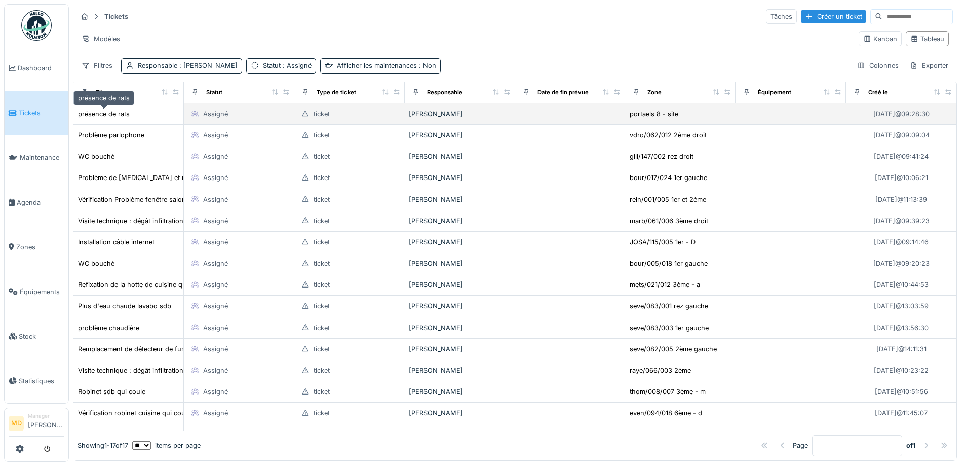
click at [105, 115] on div "présence de rats" at bounding box center [104, 114] width 52 height 10
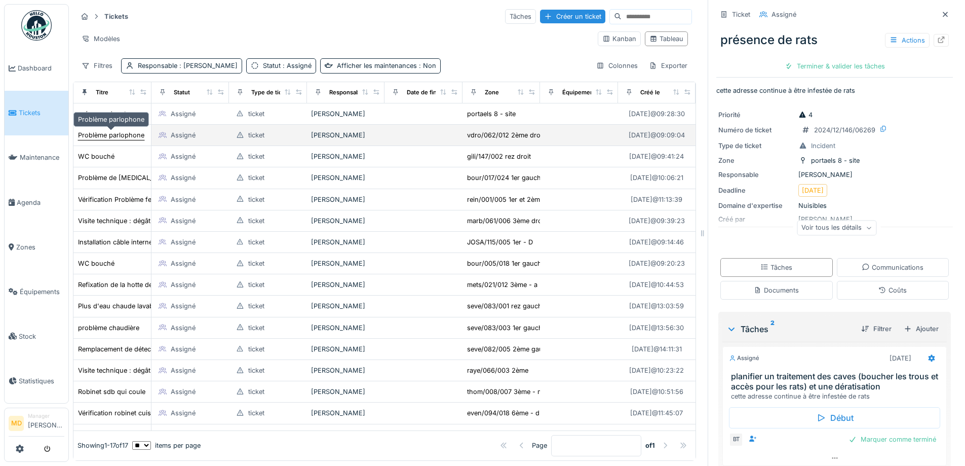
click at [97, 134] on div "Problème parlophone" at bounding box center [111, 135] width 66 height 10
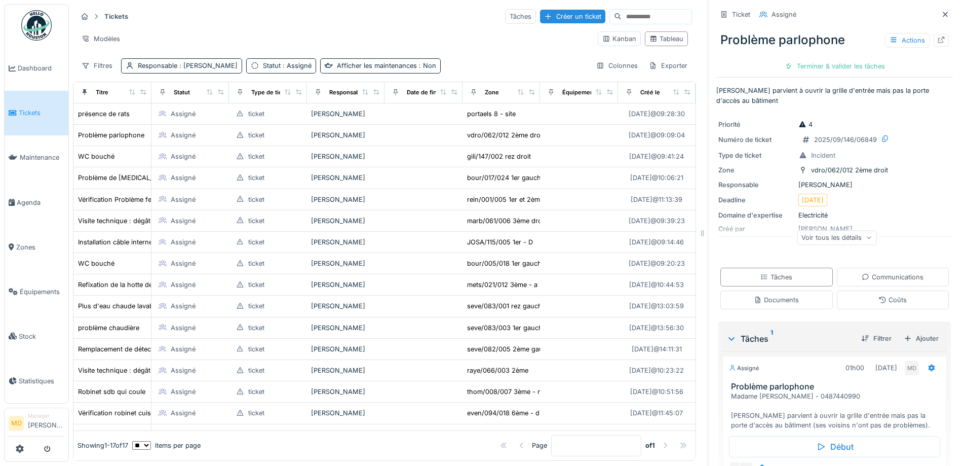
scroll to position [65, 0]
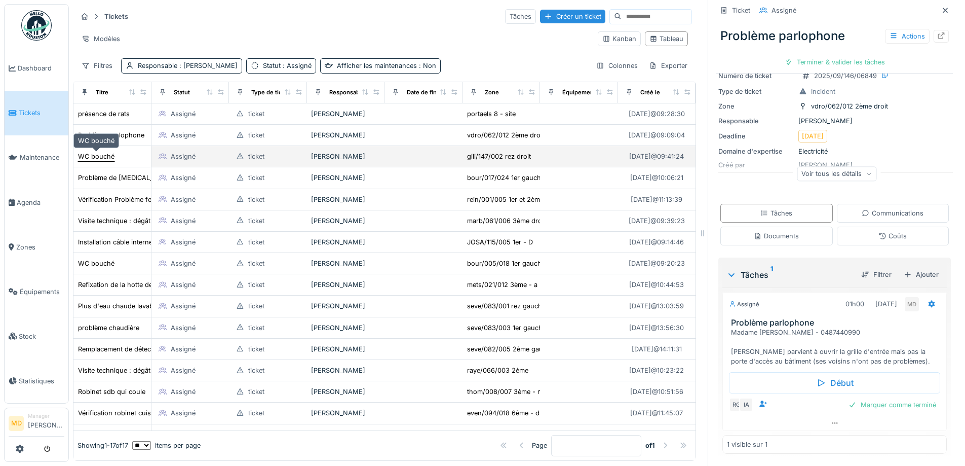
click at [89, 156] on div "WC bouché" at bounding box center [96, 156] width 36 height 10
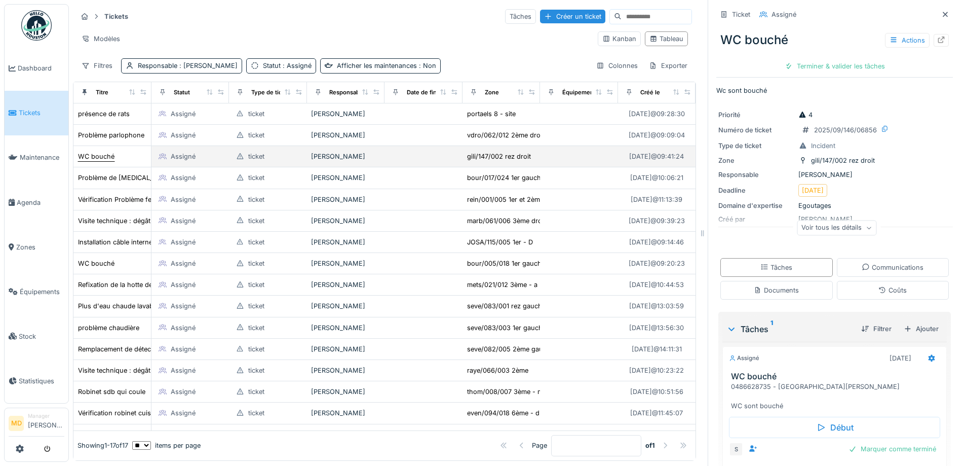
click at [105, 154] on div "WC bouché" at bounding box center [96, 156] width 36 height 10
click at [934, 40] on div at bounding box center [941, 40] width 15 height 13
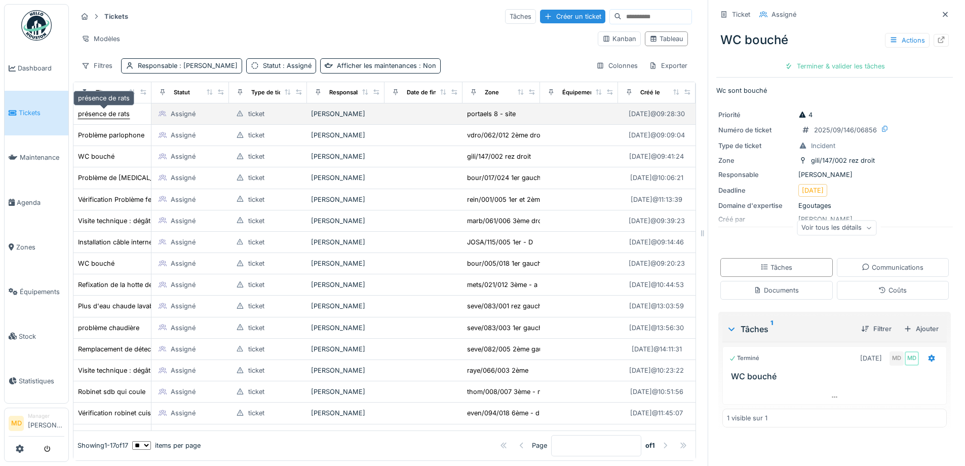
click at [100, 111] on div "présence de rats" at bounding box center [104, 114] width 52 height 10
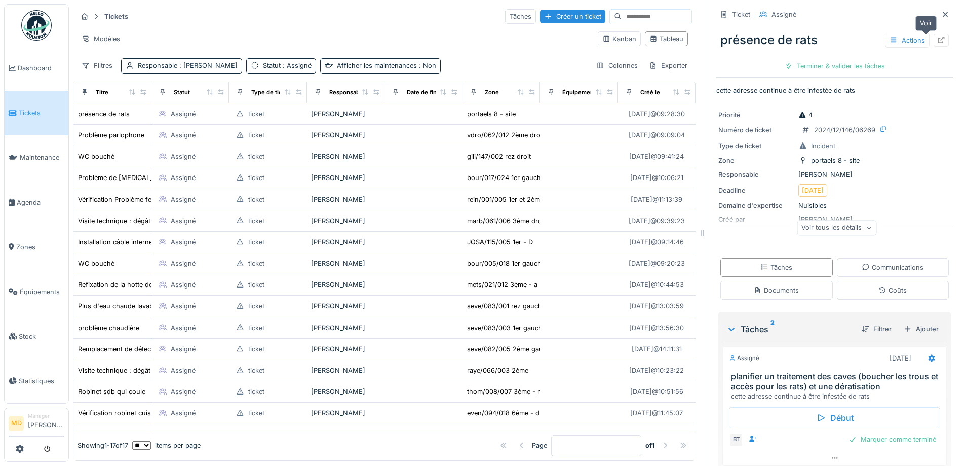
click at [937, 41] on icon at bounding box center [941, 39] width 8 height 7
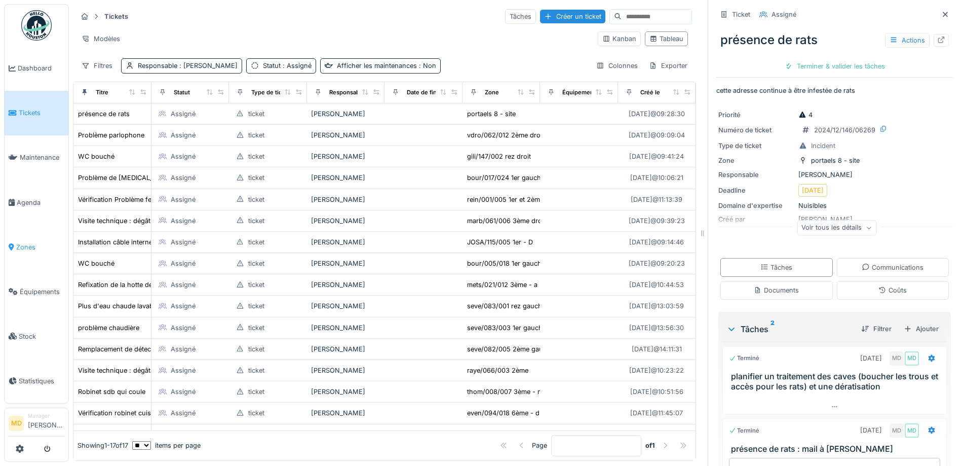
click at [27, 243] on span "Zones" at bounding box center [40, 247] width 48 height 10
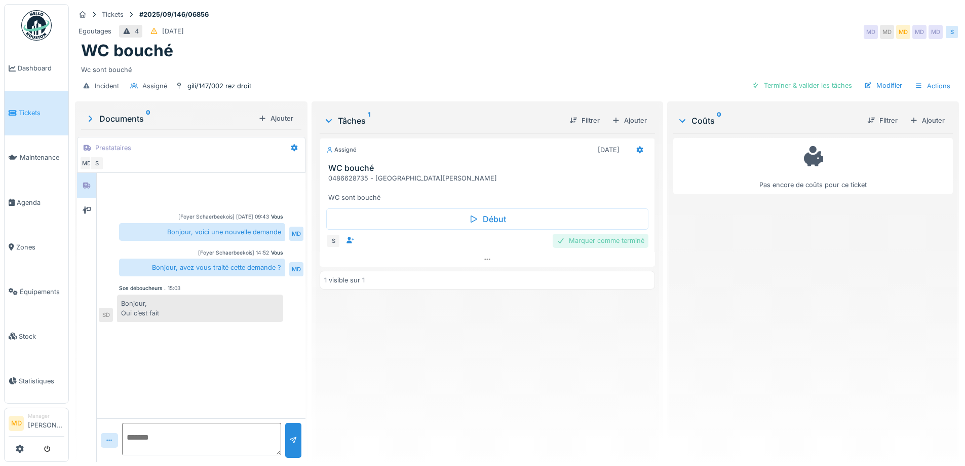
click at [619, 243] on div "Marquer comme terminé" at bounding box center [601, 241] width 96 height 14
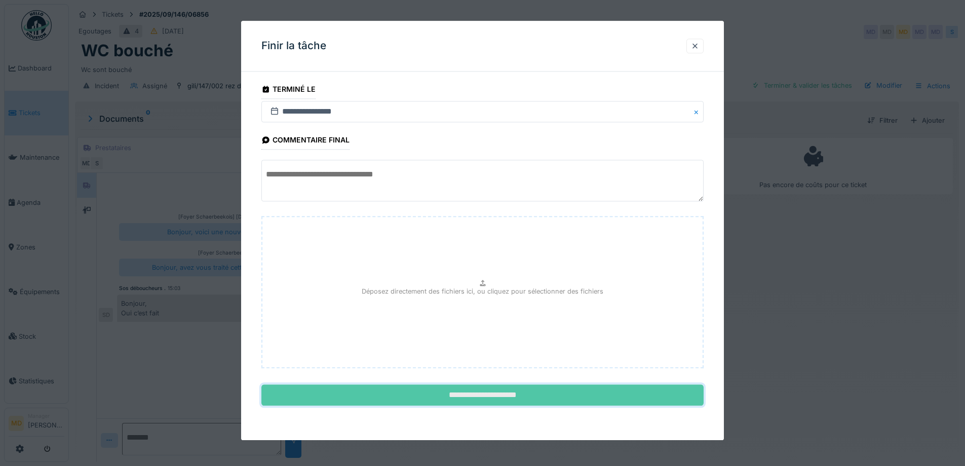
click at [490, 395] on input "**********" at bounding box center [482, 394] width 442 height 21
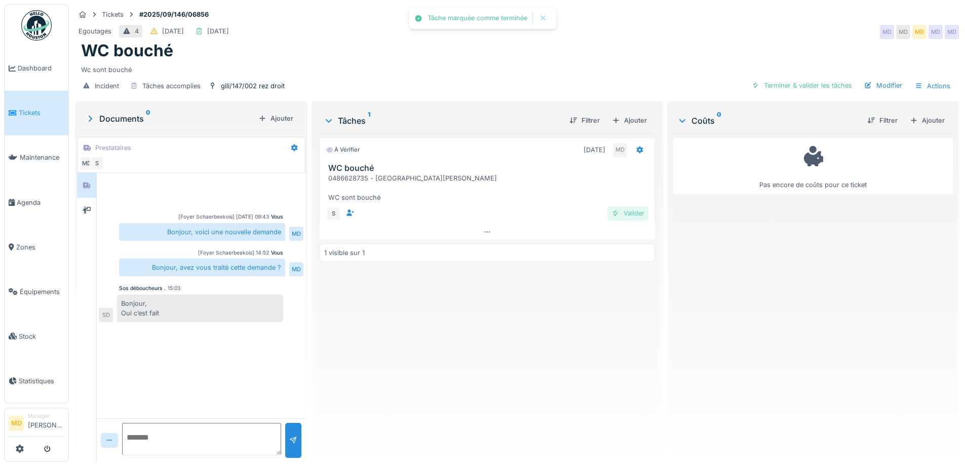
click at [631, 210] on div "Valider" at bounding box center [627, 213] width 41 height 14
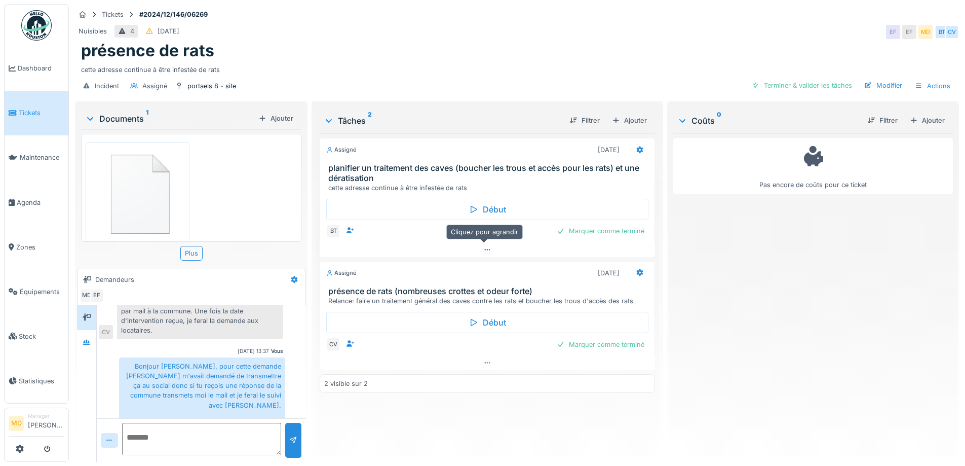
click at [478, 245] on div at bounding box center [487, 249] width 335 height 15
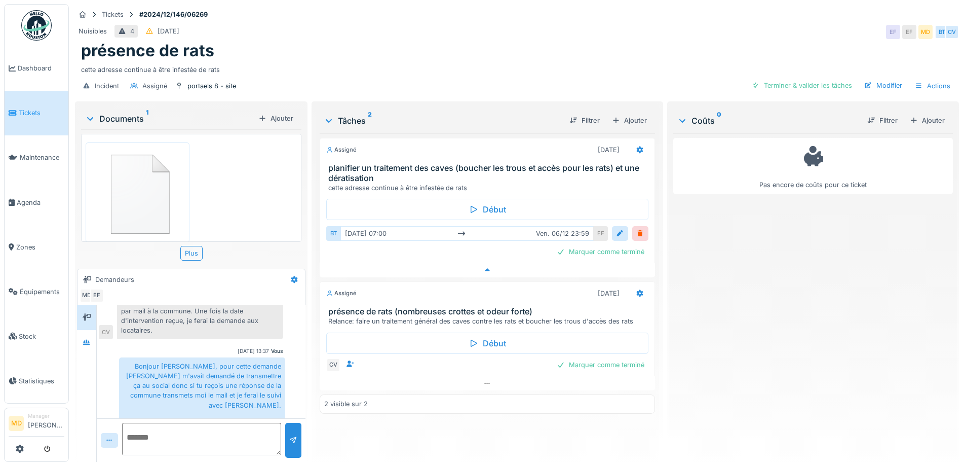
scroll to position [8, 0]
click at [479, 265] on div at bounding box center [487, 269] width 335 height 15
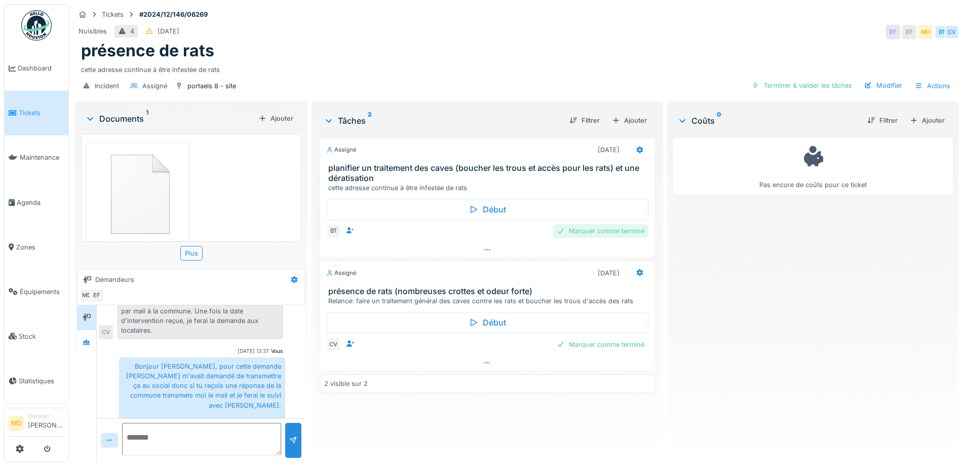
click at [591, 225] on div "Marquer comme terminé" at bounding box center [601, 231] width 96 height 14
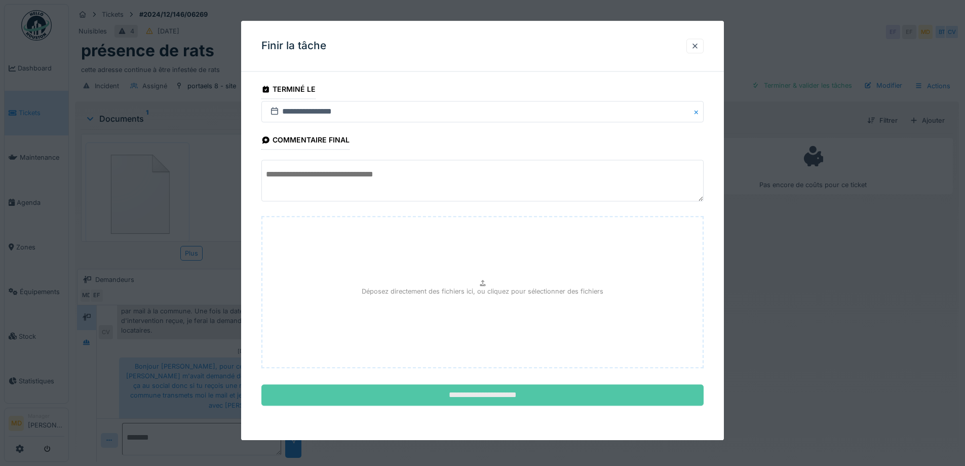
click at [544, 402] on input "**********" at bounding box center [482, 394] width 442 height 21
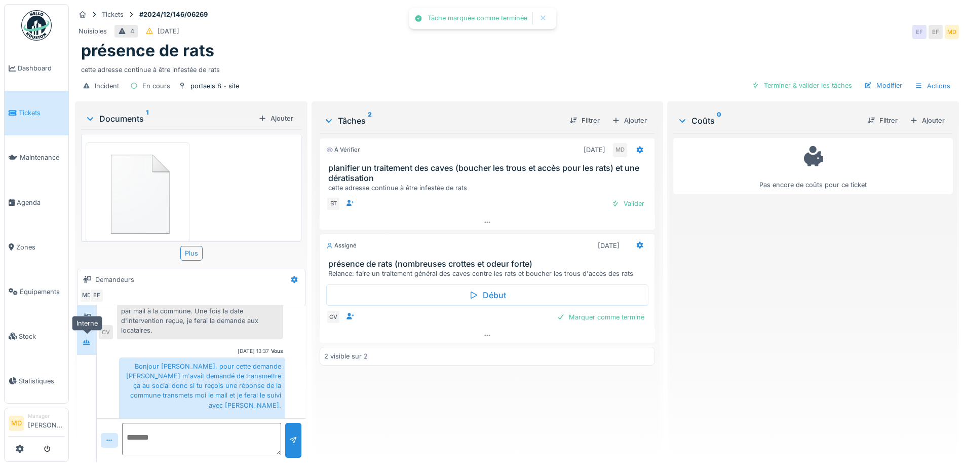
click at [88, 338] on div at bounding box center [87, 342] width 8 height 10
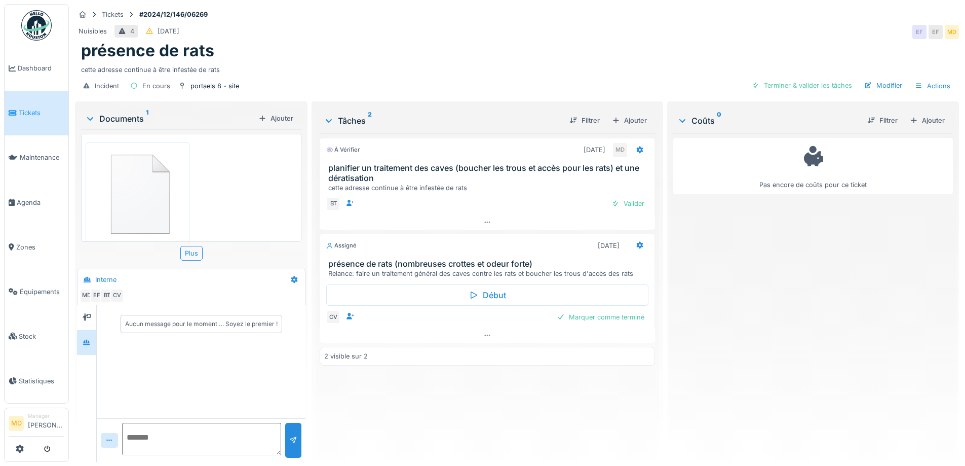
scroll to position [0, 0]
click at [92, 313] on div at bounding box center [86, 317] width 15 height 13
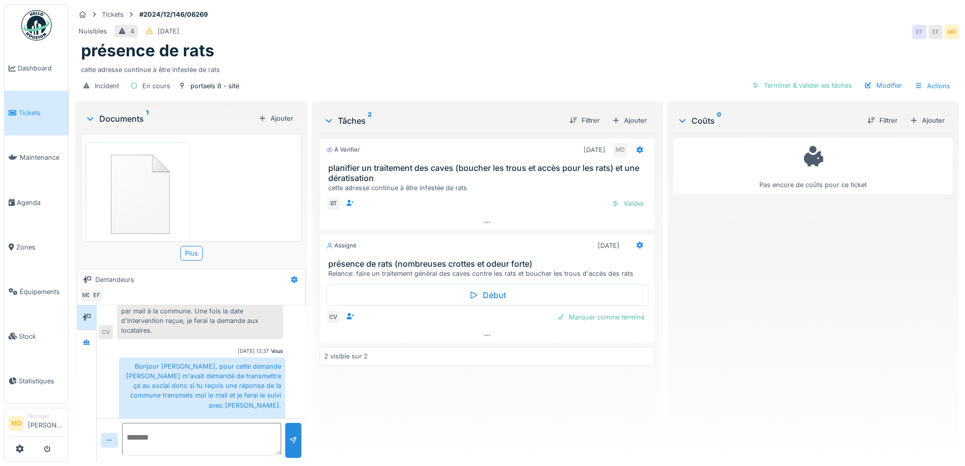
scroll to position [161, 0]
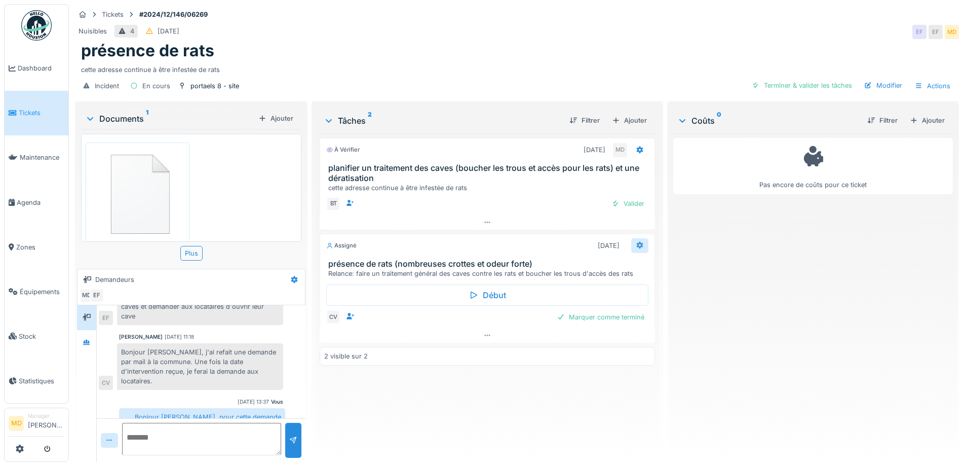
click at [636, 241] on div at bounding box center [640, 246] width 8 height 10
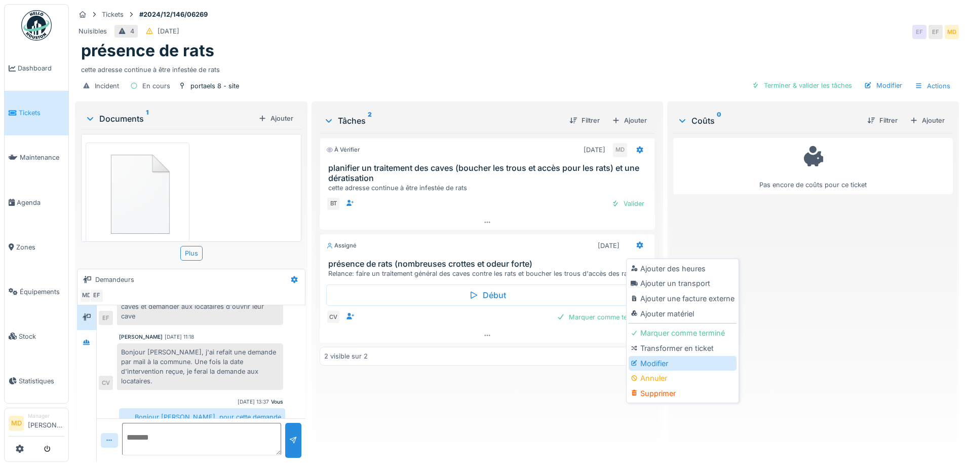
click at [644, 357] on div "Modifier" at bounding box center [683, 363] width 108 height 15
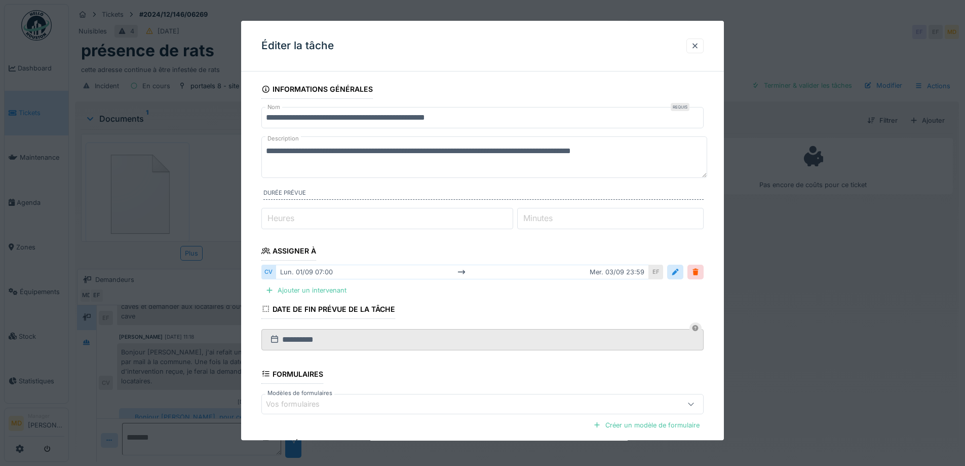
drag, startPoint x: 651, startPoint y: 149, endPoint x: 221, endPoint y: 151, distance: 430.1
click at [221, 151] on div "**********" at bounding box center [517, 233] width 896 height 466
click at [369, 152] on textarea "**********" at bounding box center [484, 157] width 446 height 42
paste textarea "**********"
type textarea "**********"
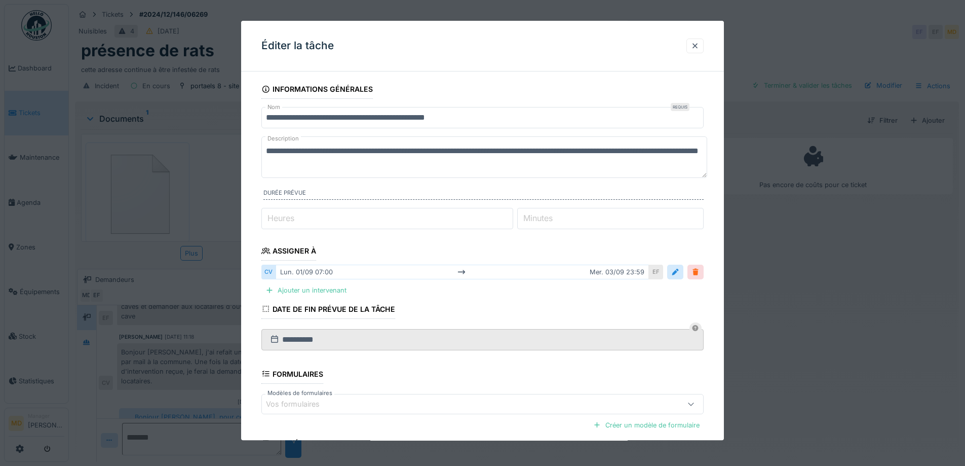
click at [700, 274] on div at bounding box center [695, 272] width 8 height 10
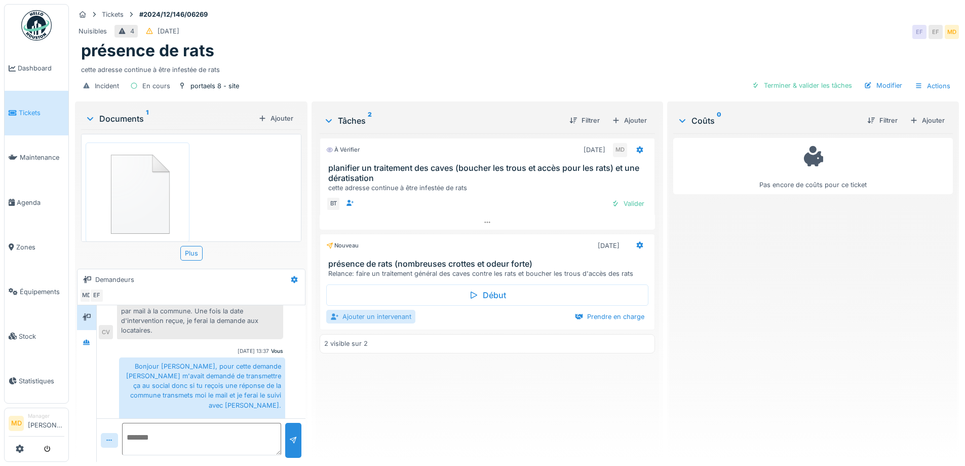
scroll to position [8, 0]
click at [636, 242] on icon at bounding box center [639, 245] width 7 height 7
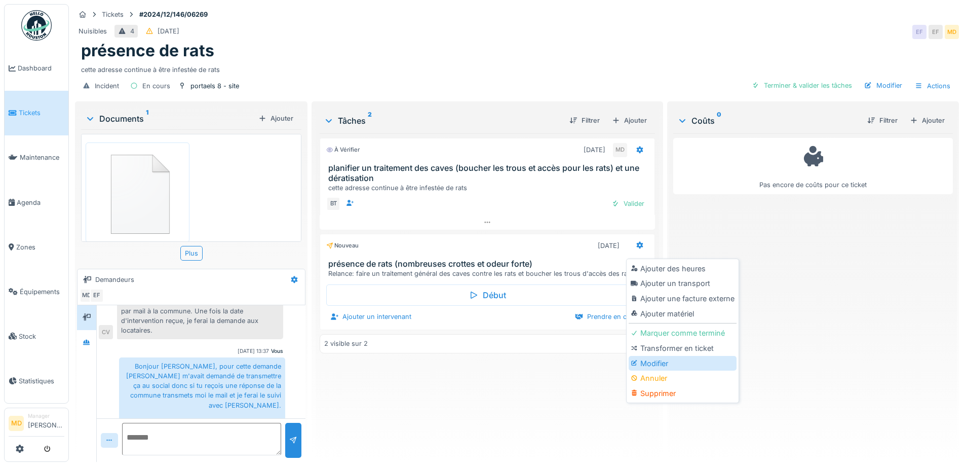
click at [660, 357] on div "Modifier" at bounding box center [683, 363] width 108 height 15
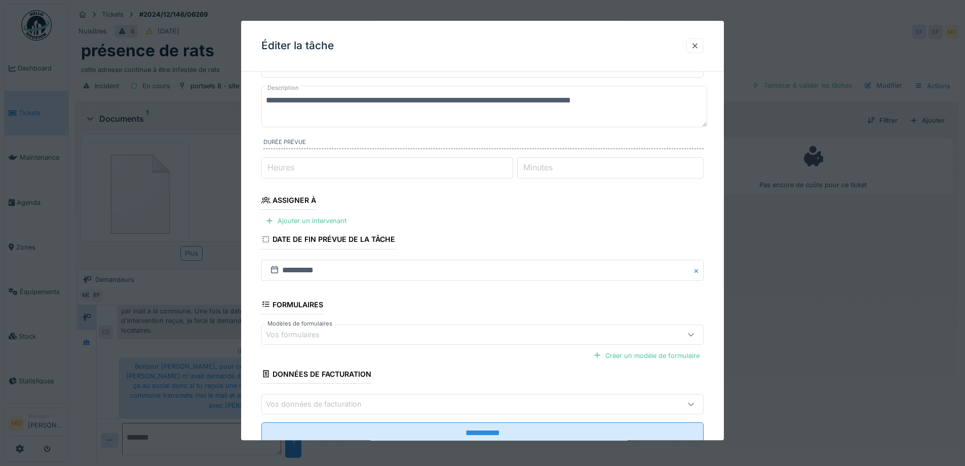
scroll to position [0, 0]
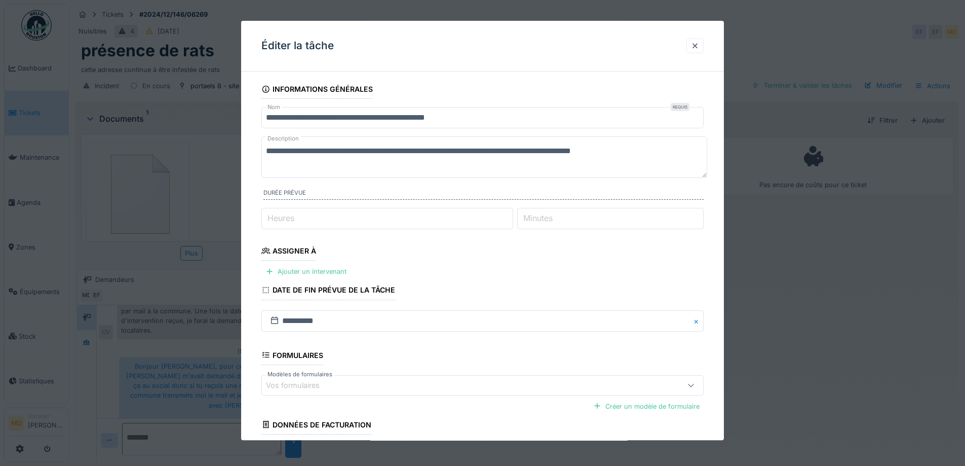
drag, startPoint x: 653, startPoint y: 152, endPoint x: 161, endPoint y: 145, distance: 492.9
click at [161, 145] on div "**********" at bounding box center [517, 233] width 896 height 466
paste textarea "**********"
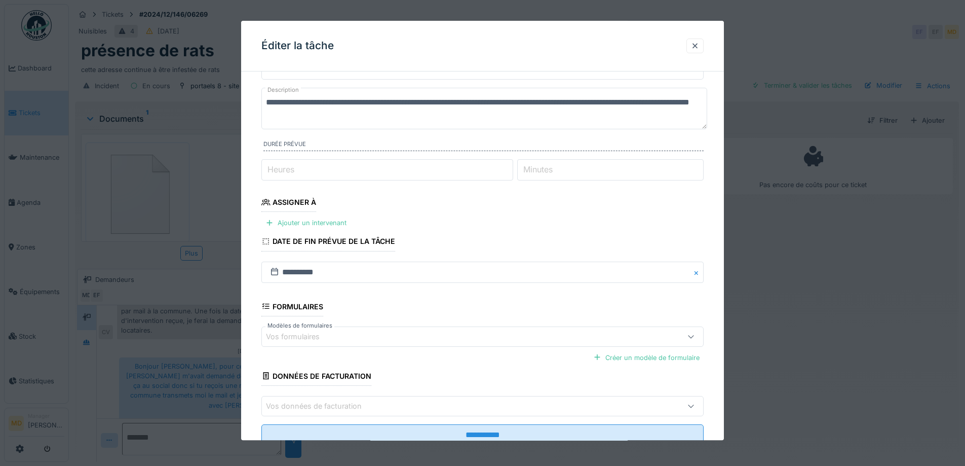
scroll to position [83, 0]
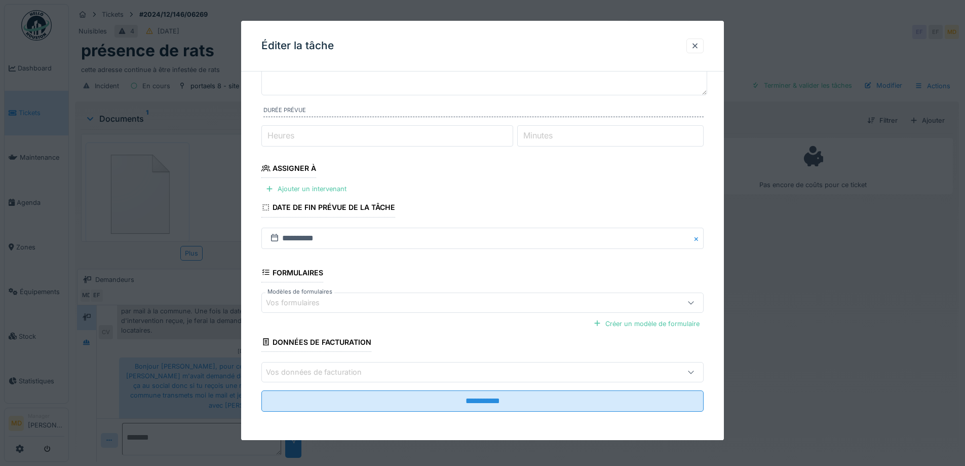
type textarea "**********"
click at [343, 238] on input "**********" at bounding box center [482, 237] width 442 height 21
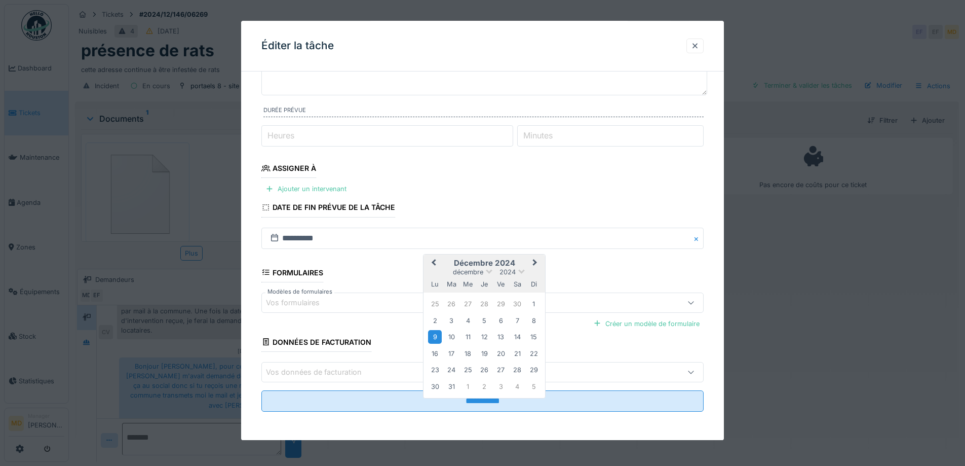
click at [537, 254] on div "[DATE] [DATE] lu ma me je ve sa di" at bounding box center [484, 273] width 122 height 38
click at [535, 259] on button "Next Month" at bounding box center [536, 263] width 16 height 16
click at [481, 272] on div "janvier 2025" at bounding box center [484, 271] width 122 height 9
click at [485, 268] on span at bounding box center [484, 270] width 7 height 7
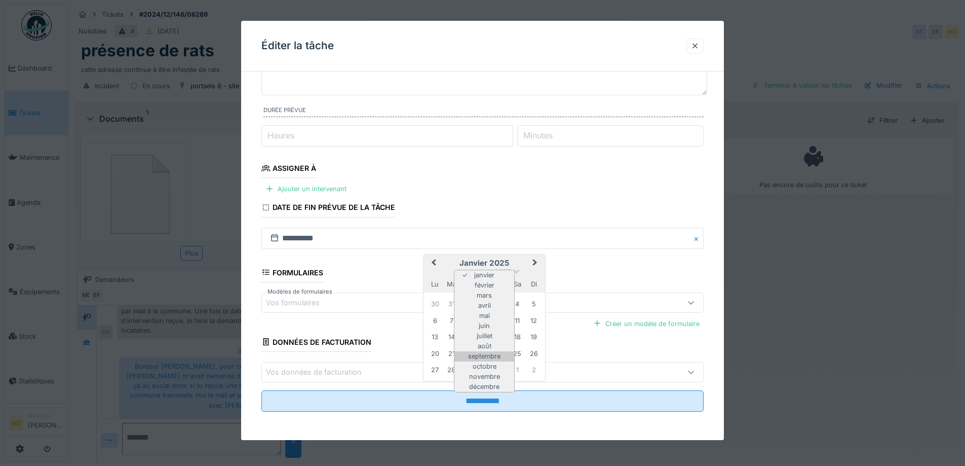
click at [488, 354] on div "septembre" at bounding box center [484, 356] width 60 height 10
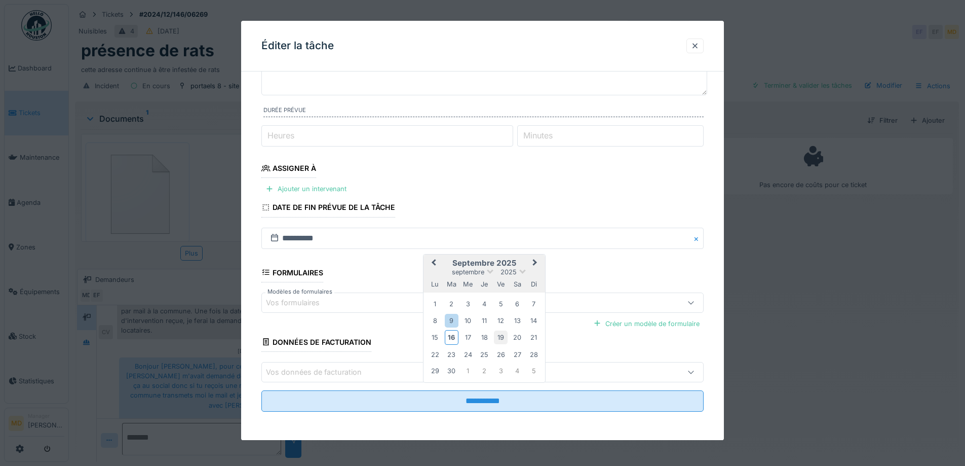
click at [500, 334] on div "19" at bounding box center [501, 337] width 14 height 14
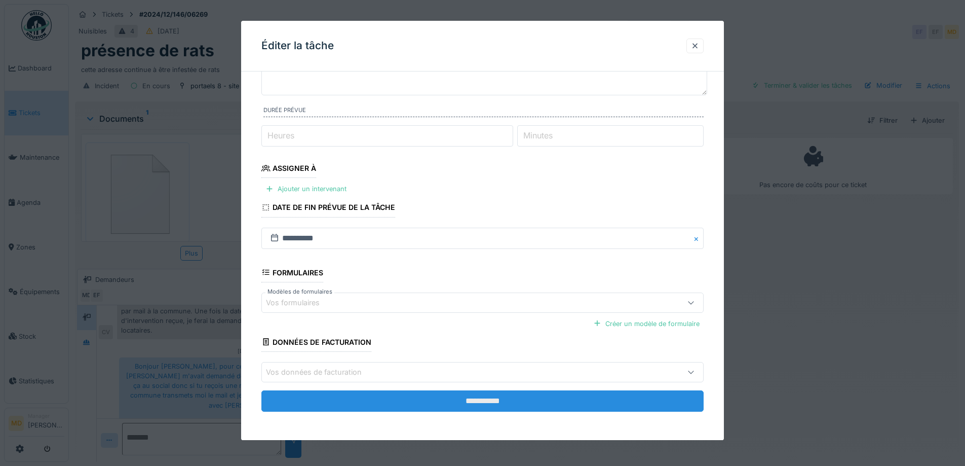
click at [475, 402] on input "**********" at bounding box center [482, 400] width 442 height 21
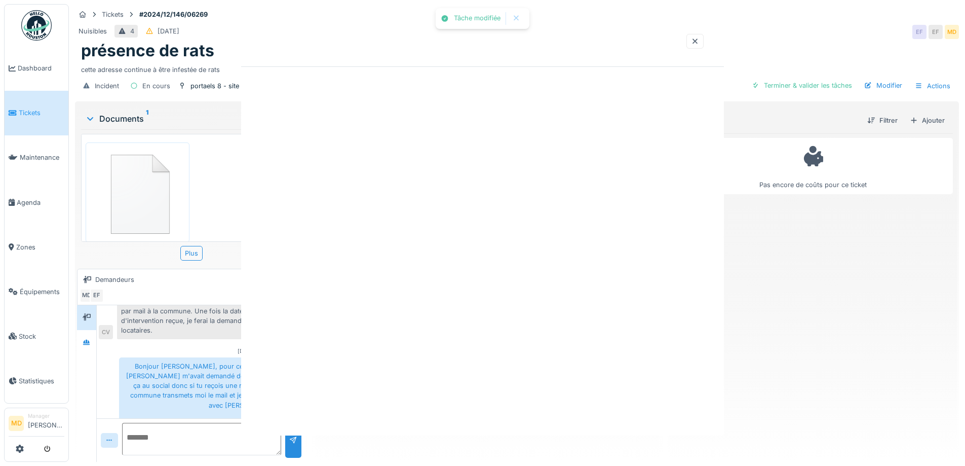
scroll to position [0, 0]
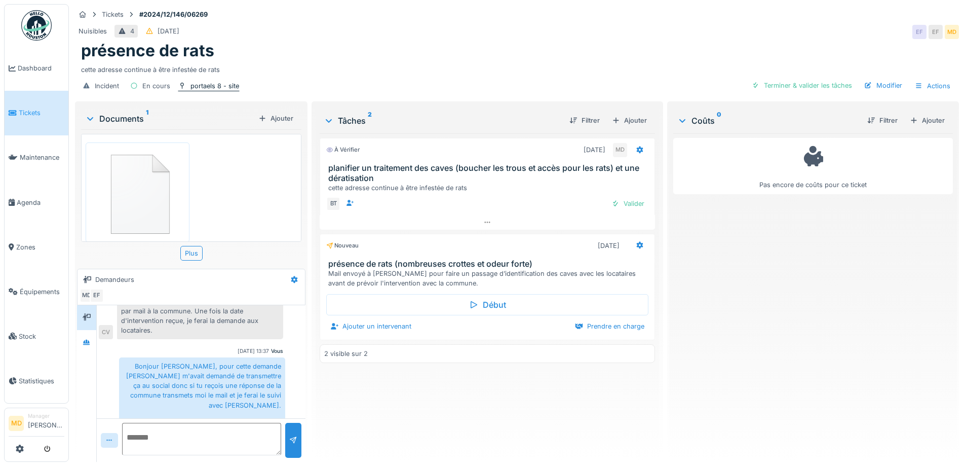
click at [204, 81] on div "portaels 8 - site" at bounding box center [214, 86] width 49 height 10
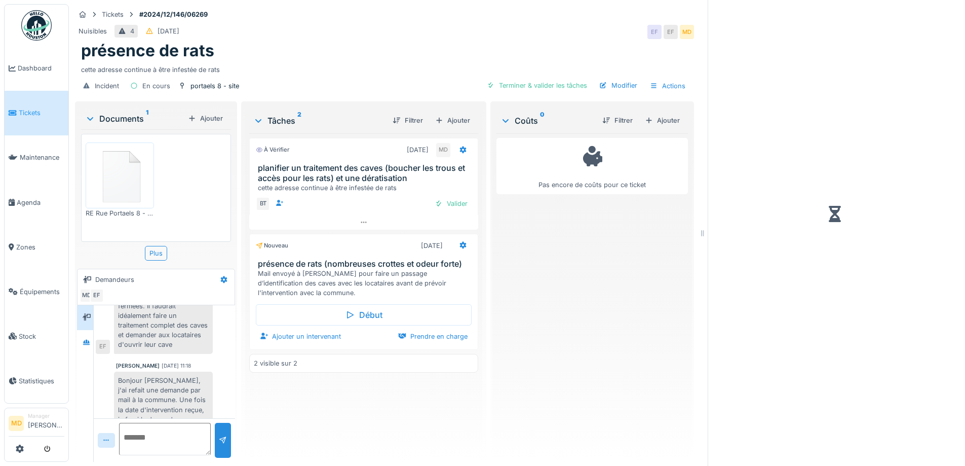
scroll to position [299, 0]
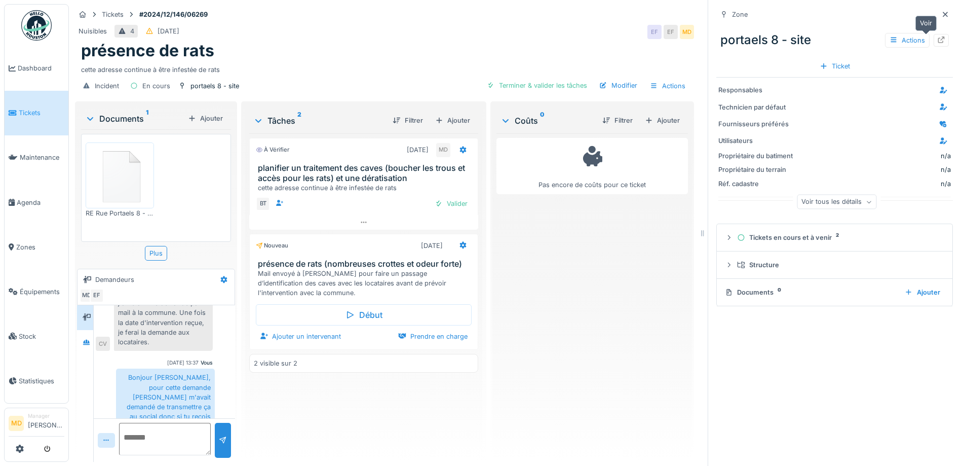
click at [937, 36] on icon at bounding box center [941, 39] width 8 height 7
click at [941, 11] on icon at bounding box center [945, 14] width 8 height 7
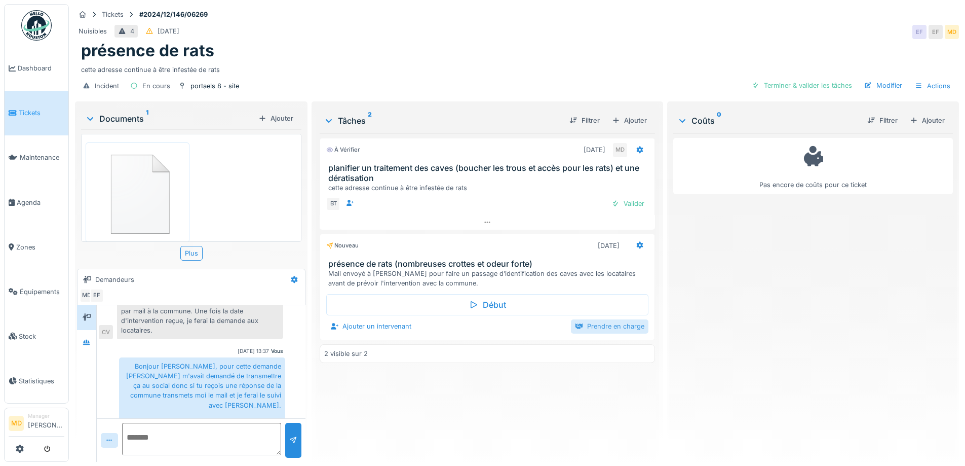
click at [602, 319] on div "Prendre en charge" at bounding box center [610, 326] width 78 height 14
click at [584, 321] on div "Marquer comme terminé" at bounding box center [601, 327] width 96 height 14
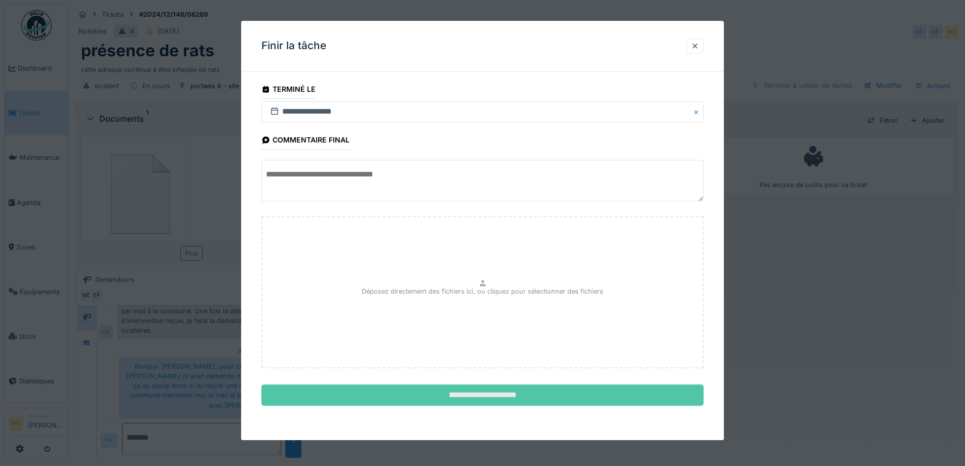
click at [461, 392] on input "**********" at bounding box center [482, 394] width 442 height 21
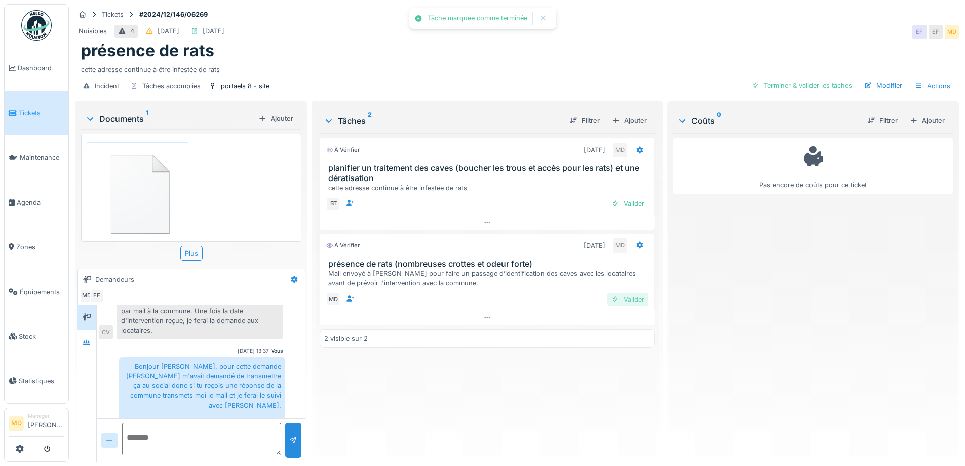
click at [616, 292] on div "Valider" at bounding box center [627, 299] width 41 height 14
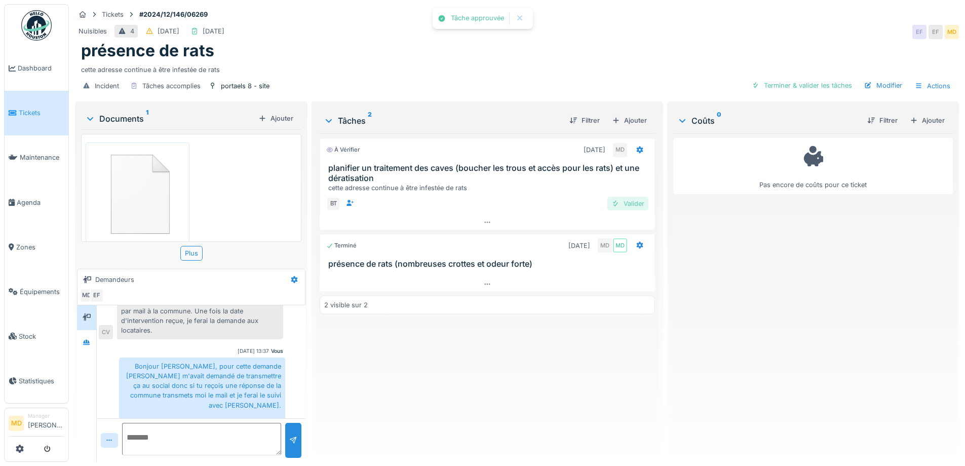
click at [623, 197] on div "Valider" at bounding box center [627, 204] width 41 height 14
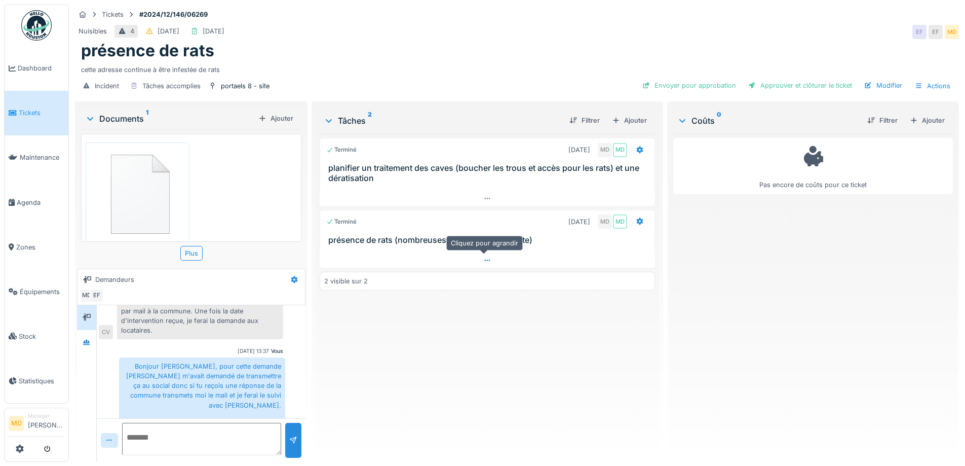
click at [485, 257] on div at bounding box center [487, 260] width 335 height 15
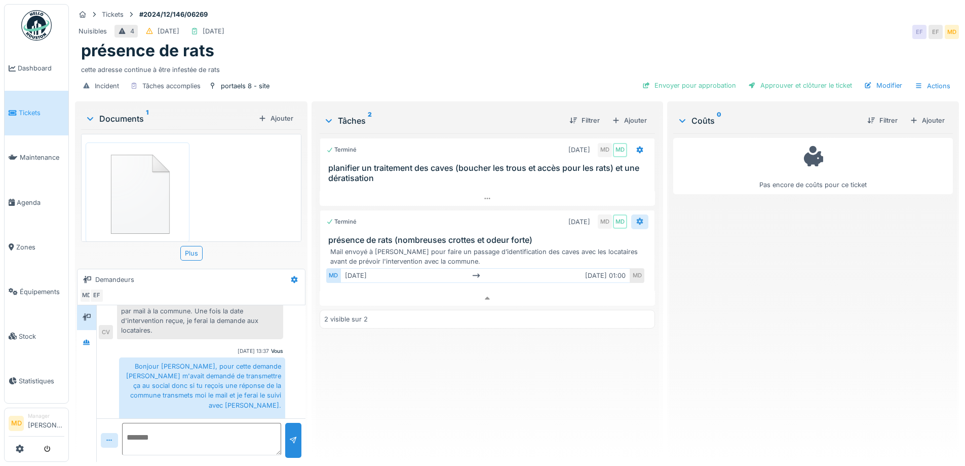
click at [641, 214] on div at bounding box center [639, 221] width 17 height 15
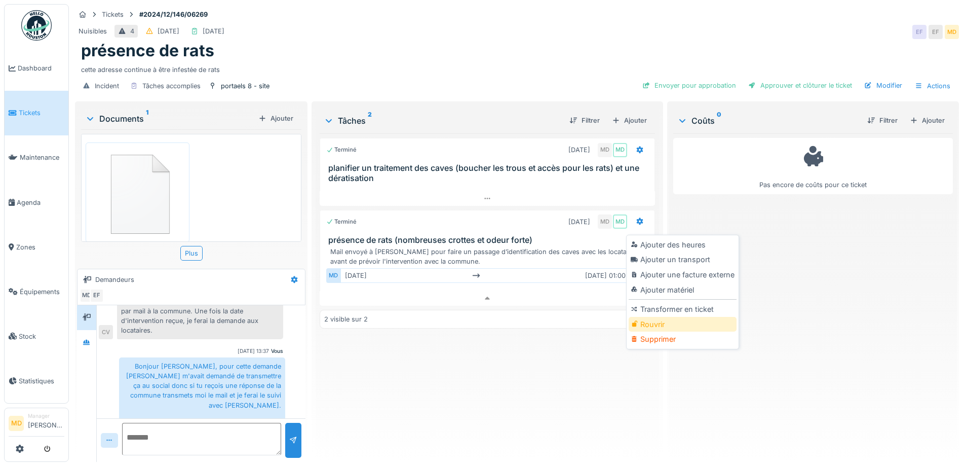
click at [640, 317] on div "Rouvrir" at bounding box center [683, 324] width 108 height 15
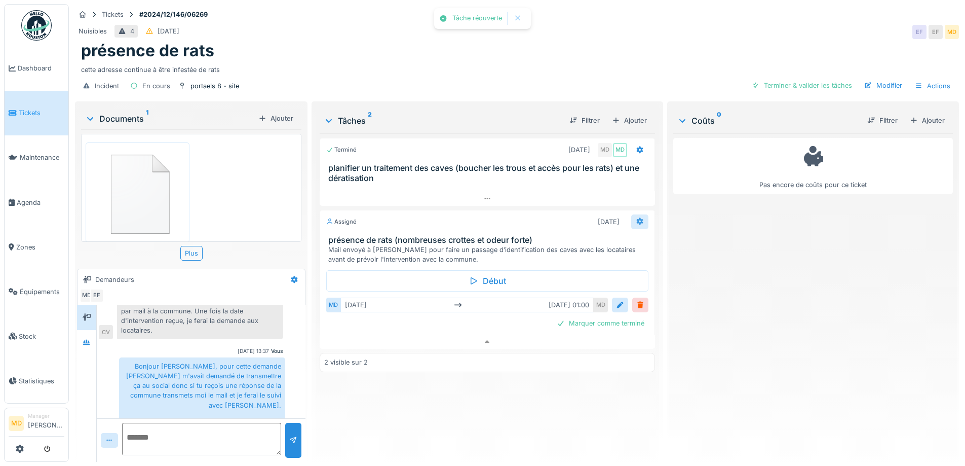
click at [636, 218] on icon at bounding box center [639, 221] width 7 height 7
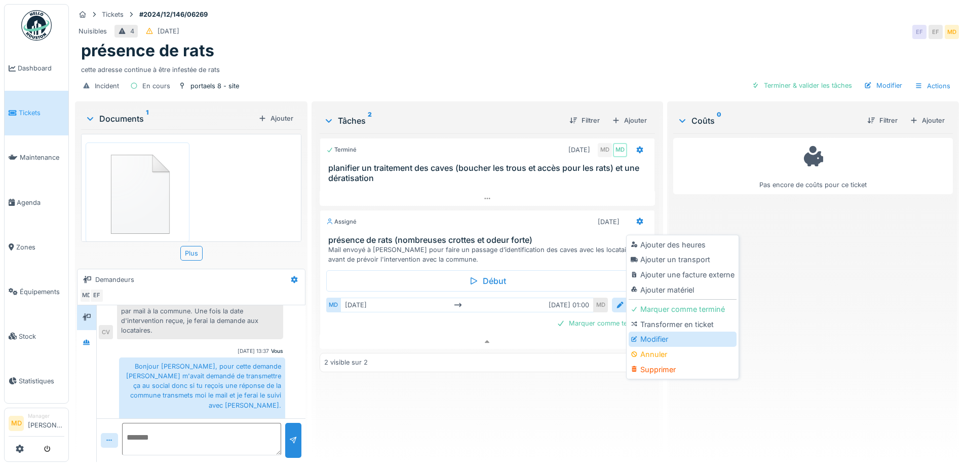
click at [657, 335] on div "Modifier" at bounding box center [683, 338] width 108 height 15
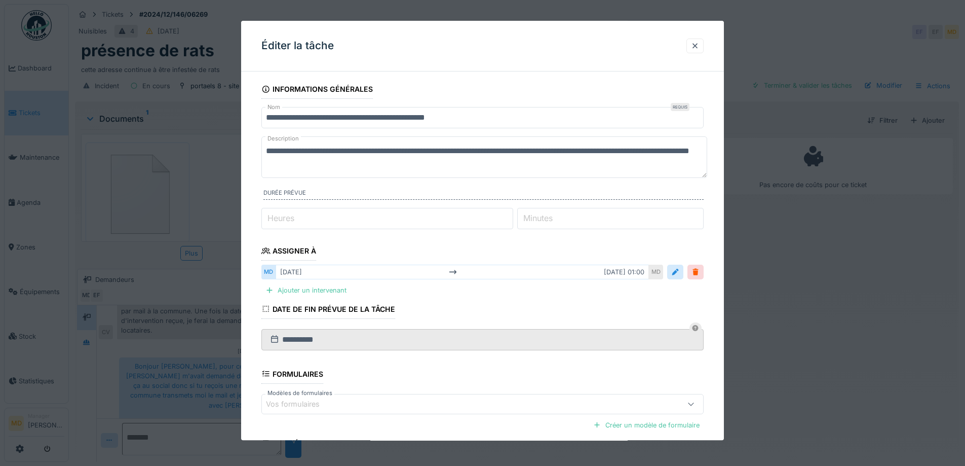
click at [266, 147] on textarea "**********" at bounding box center [484, 157] width 446 height 42
click at [328, 153] on textarea "**********" at bounding box center [484, 157] width 446 height 42
type textarea "**********"
click at [485, 112] on input "**********" at bounding box center [482, 117] width 442 height 21
drag, startPoint x: 368, startPoint y: 150, endPoint x: 623, endPoint y: 151, distance: 255.3
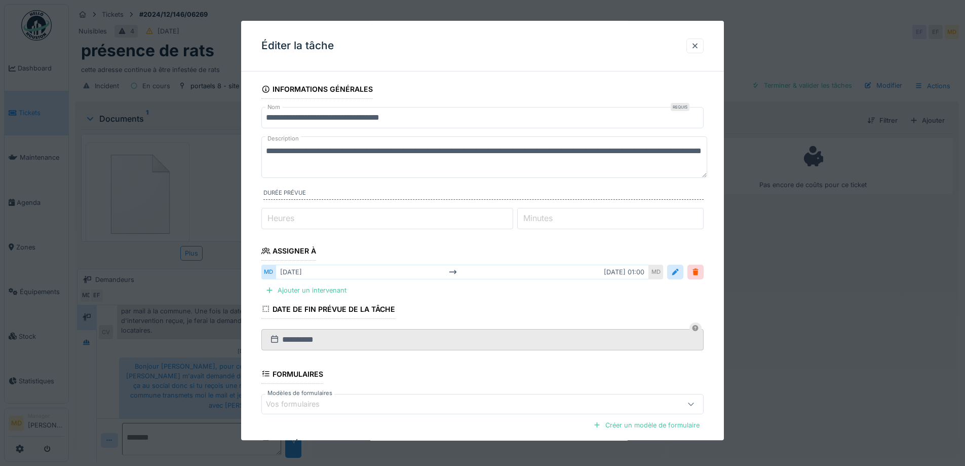
click at [623, 151] on textarea "**********" at bounding box center [484, 157] width 446 height 42
click at [467, 120] on input "**********" at bounding box center [482, 117] width 442 height 21
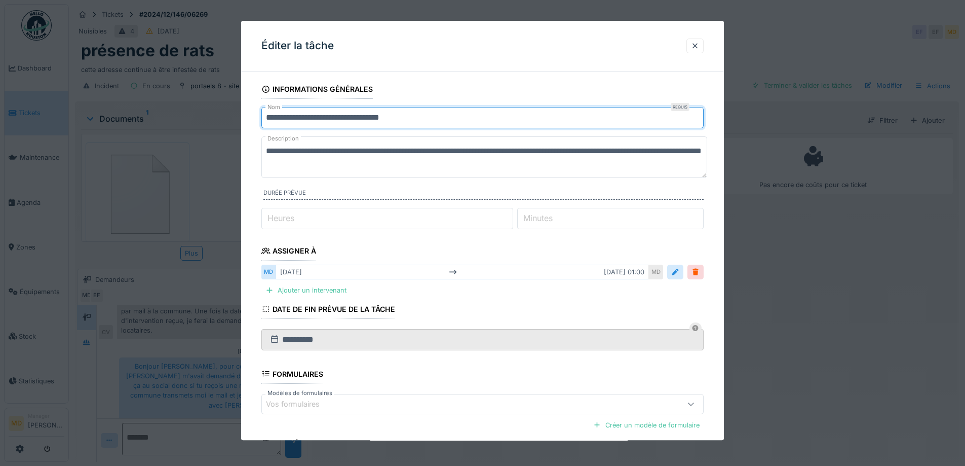
paste input "**********"
drag, startPoint x: 679, startPoint y: 116, endPoint x: 237, endPoint y: 125, distance: 442.8
click at [237, 125] on div "**********" at bounding box center [517, 233] width 896 height 466
click at [674, 119] on input "**********" at bounding box center [482, 117] width 442 height 21
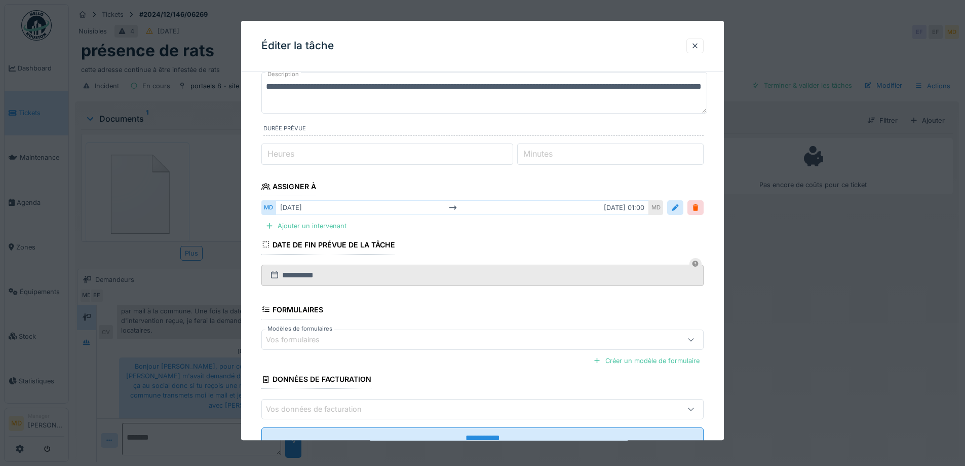
scroll to position [101, 0]
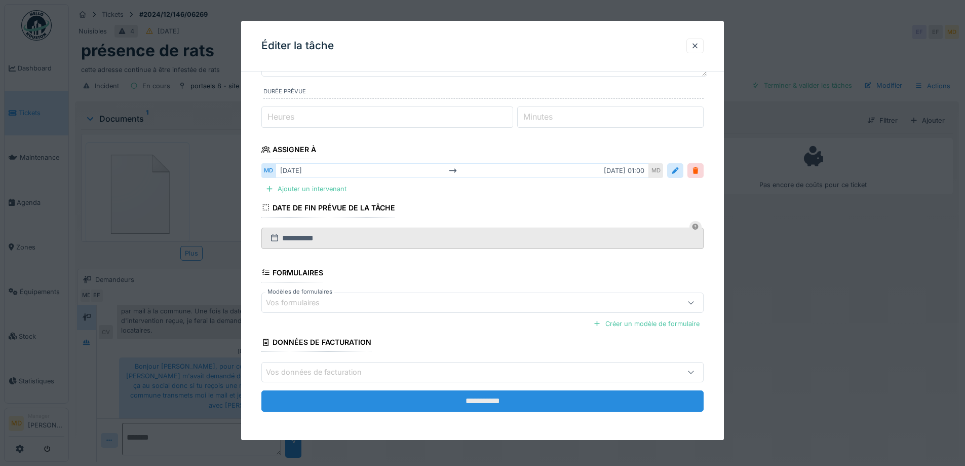
type input "**********"
click at [501, 410] on input "**********" at bounding box center [482, 400] width 442 height 21
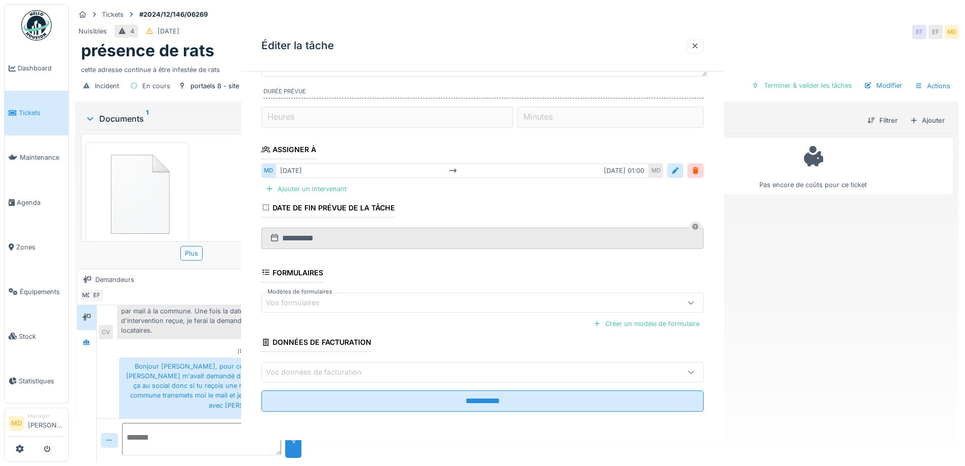
scroll to position [0, 0]
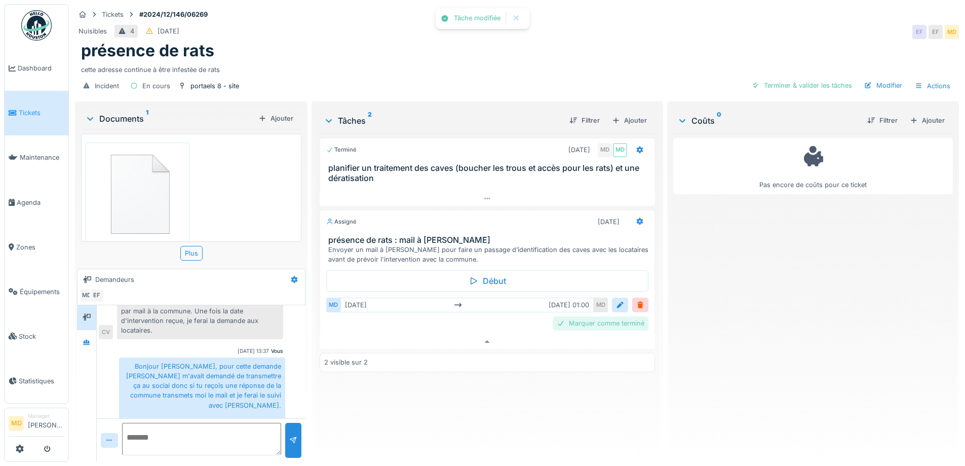
click at [609, 316] on div "Marquer comme terminé" at bounding box center [601, 323] width 96 height 14
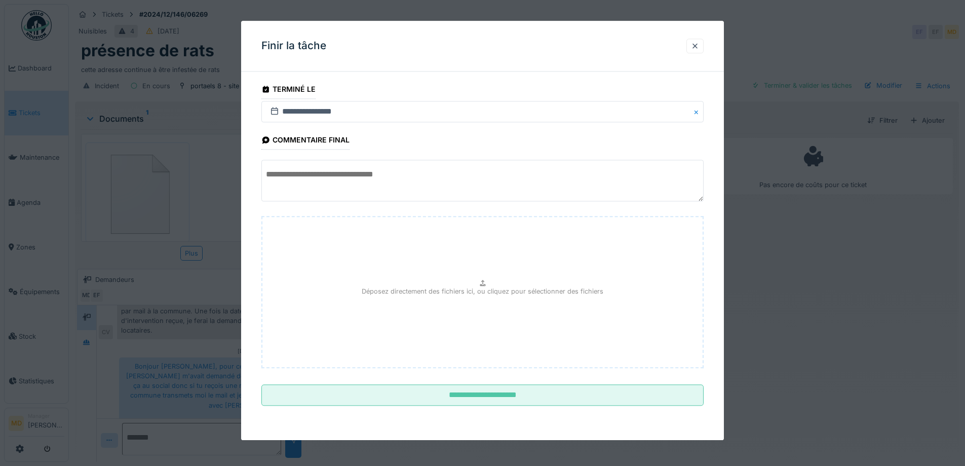
click at [308, 169] on textarea at bounding box center [482, 181] width 442 height 42
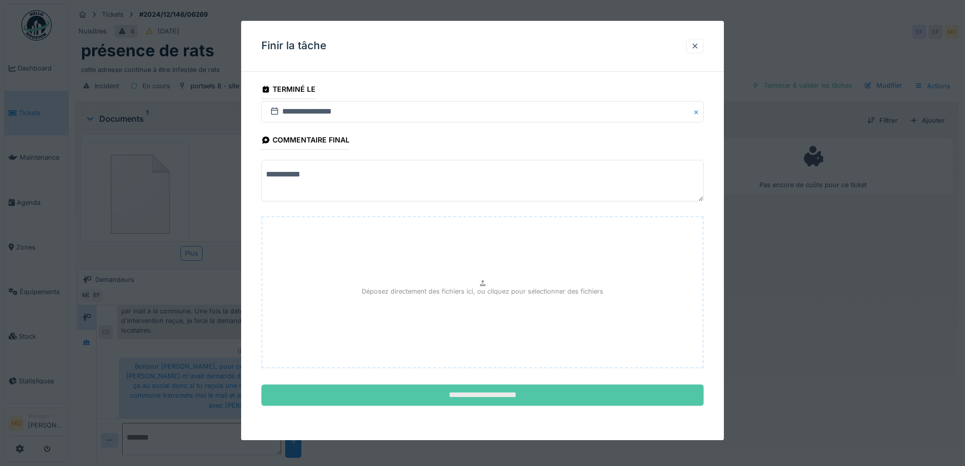
type textarea "**********"
click at [470, 400] on input "**********" at bounding box center [482, 394] width 442 height 21
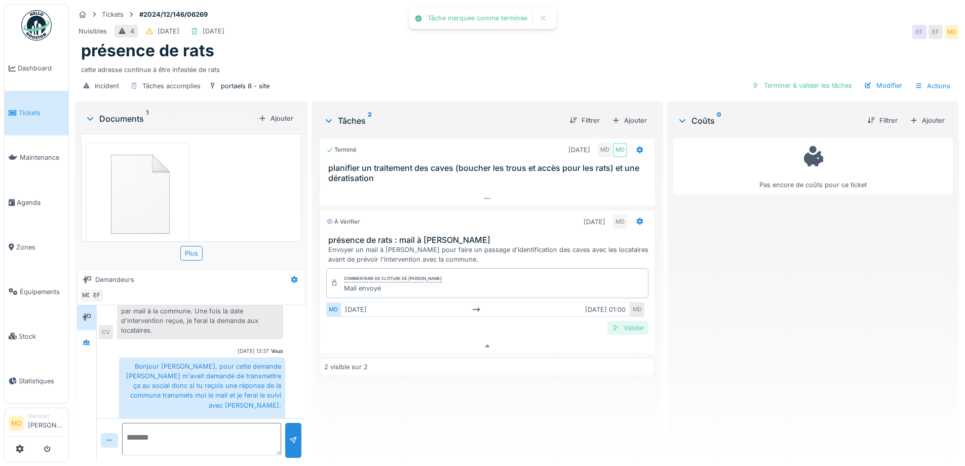
click at [620, 324] on div "Valider" at bounding box center [627, 328] width 41 height 14
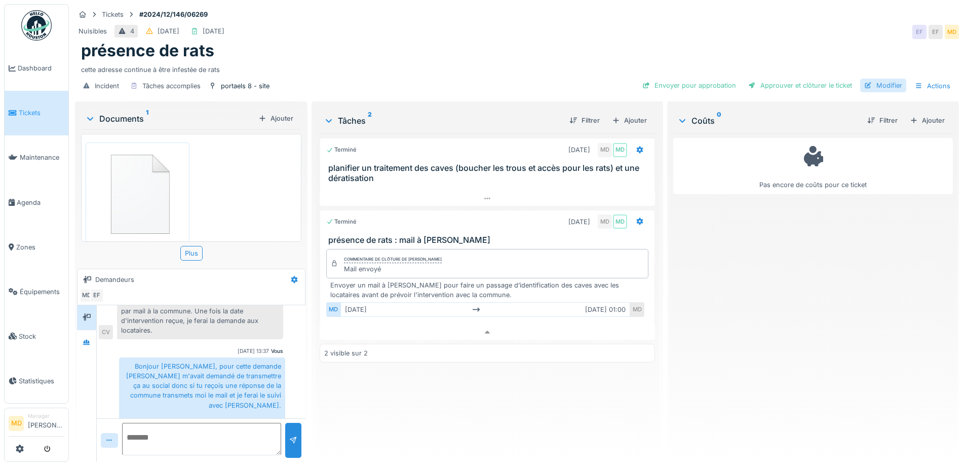
click at [864, 81] on div at bounding box center [868, 86] width 8 height 10
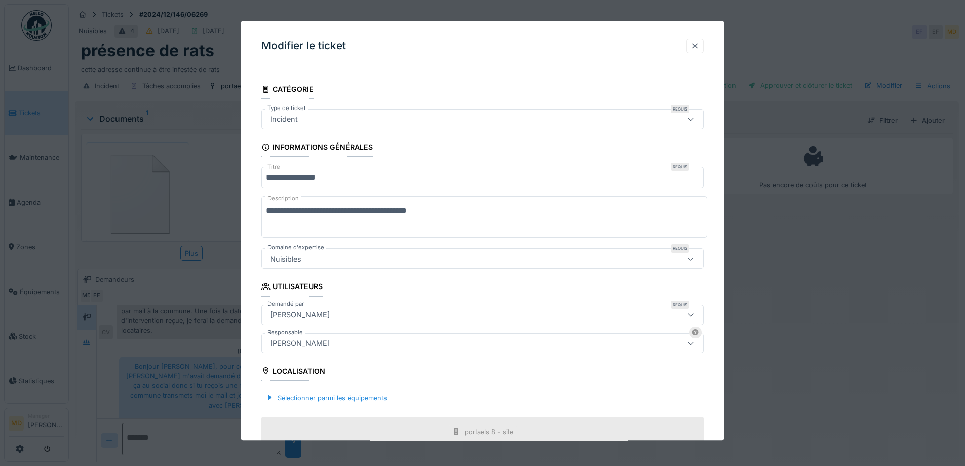
click at [697, 49] on div at bounding box center [695, 46] width 8 height 10
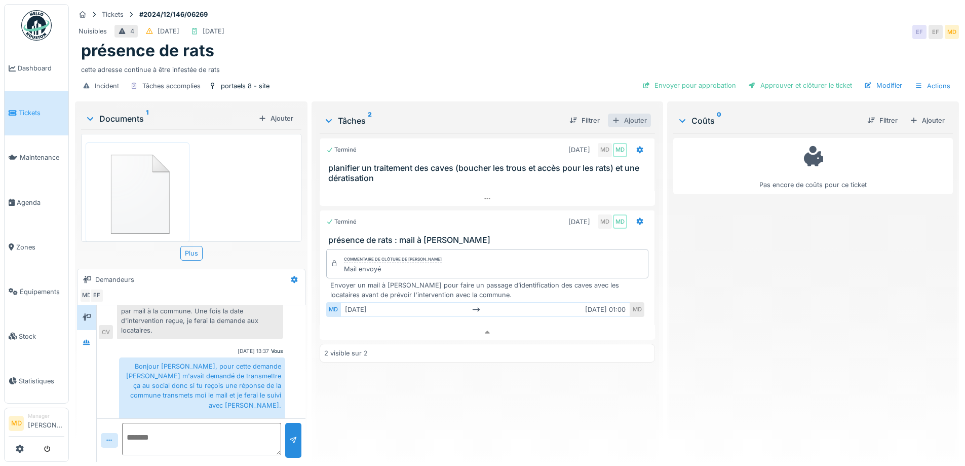
click at [633, 113] on div "Ajouter" at bounding box center [629, 120] width 43 height 14
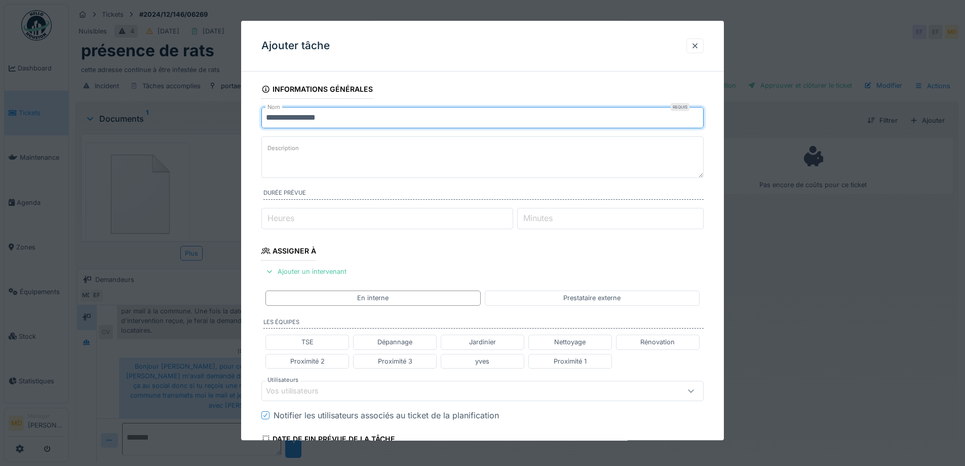
click at [350, 118] on input "**********" at bounding box center [482, 117] width 442 height 21
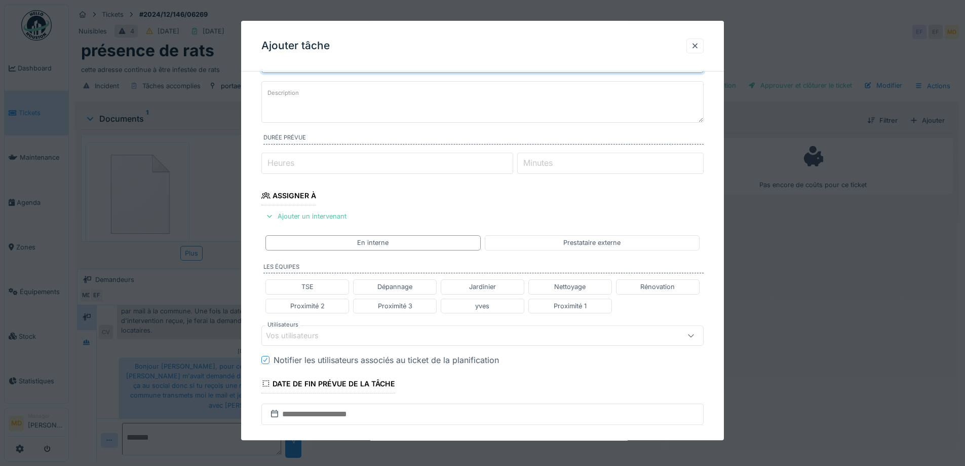
scroll to position [152, 0]
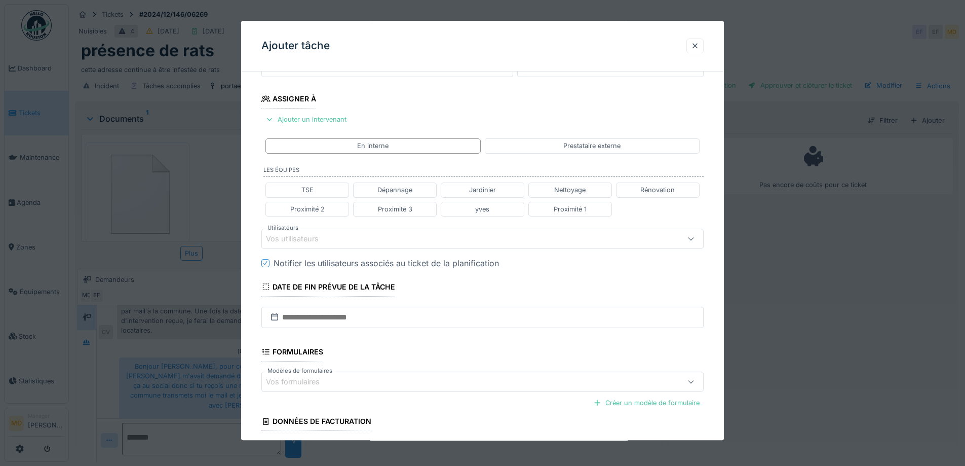
type input "**********"
click at [333, 320] on input "text" at bounding box center [482, 316] width 442 height 21
click at [247, 304] on div "**********" at bounding box center [482, 223] width 483 height 591
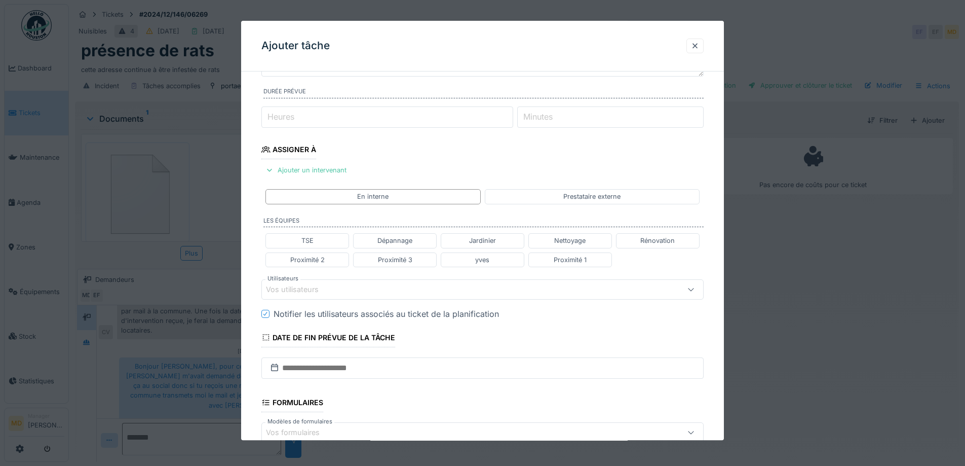
scroll to position [203, 0]
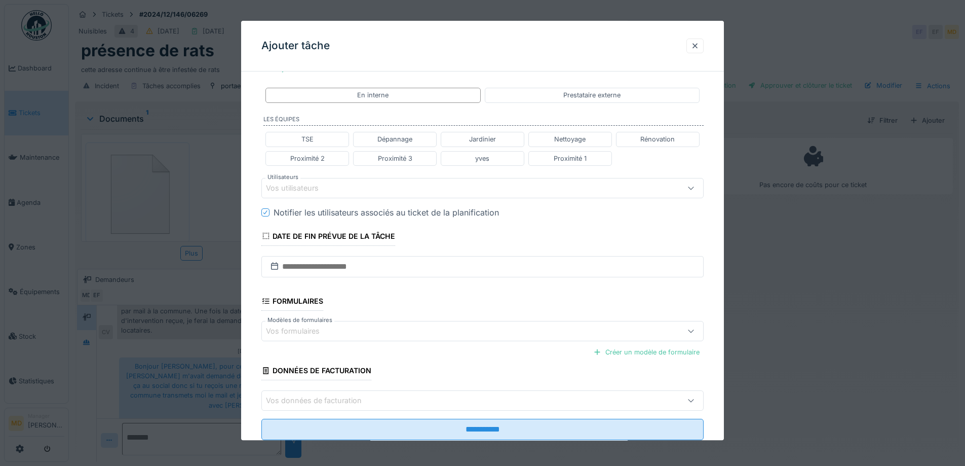
click at [347, 279] on fieldset "**********" at bounding box center [482, 162] width 442 height 571
click at [340, 264] on input "text" at bounding box center [482, 266] width 442 height 21
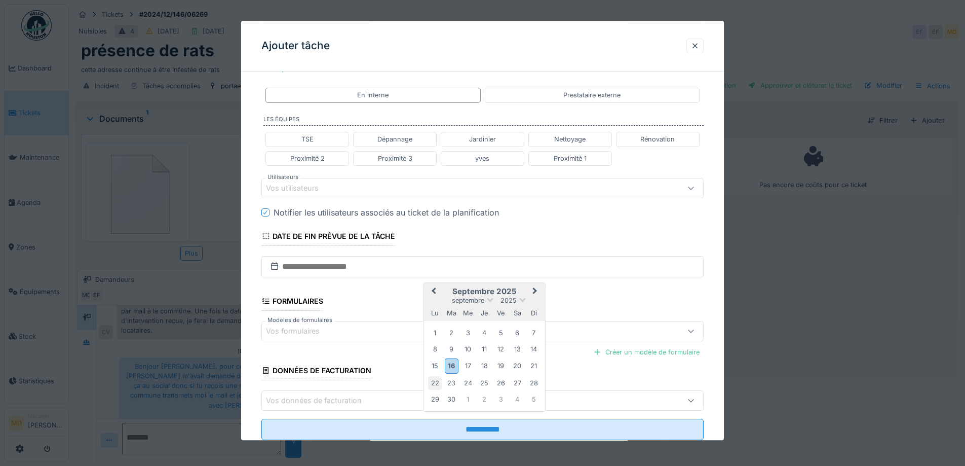
click at [435, 384] on div "22" at bounding box center [435, 383] width 14 height 14
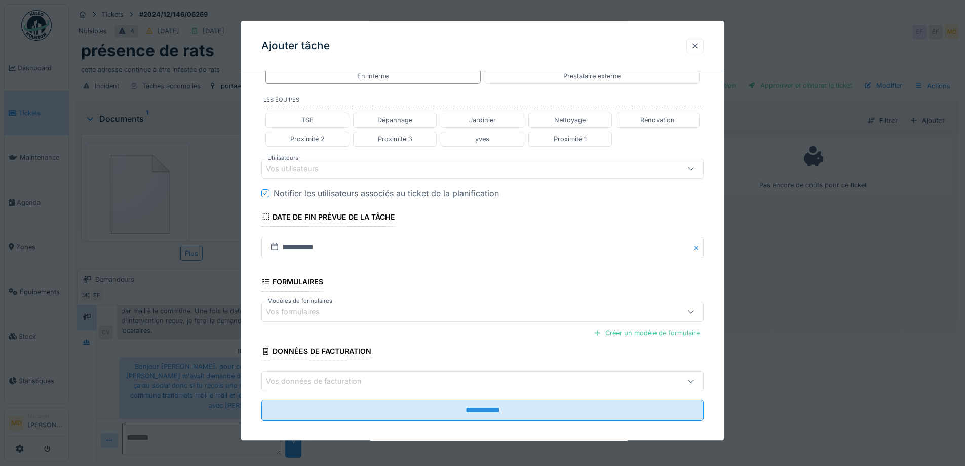
scroll to position [231, 0]
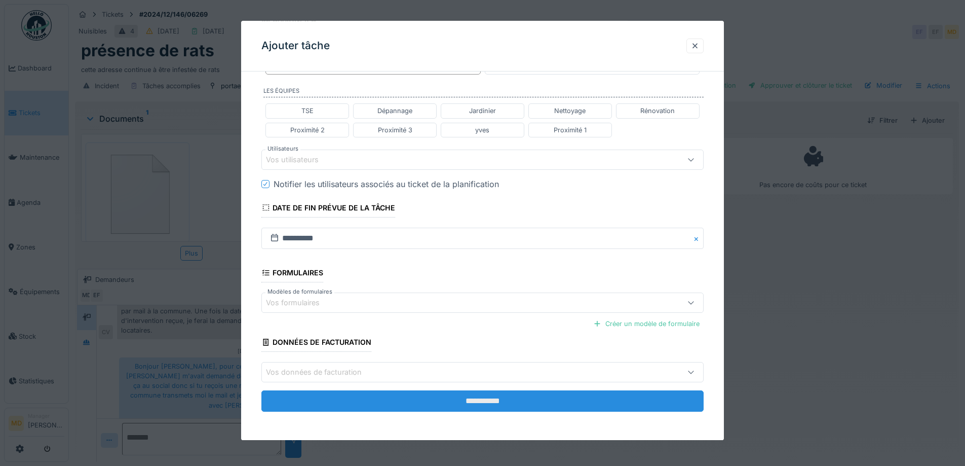
click at [478, 406] on input "**********" at bounding box center [482, 401] width 442 height 21
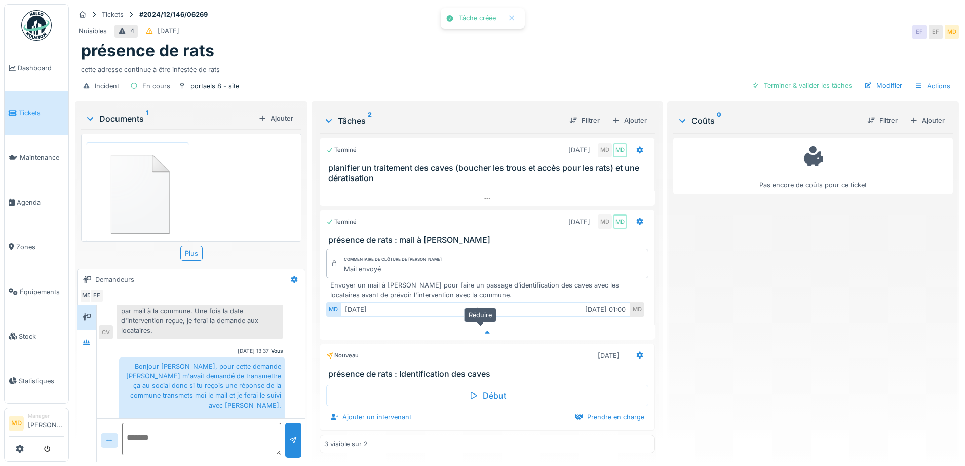
scroll to position [1, 0]
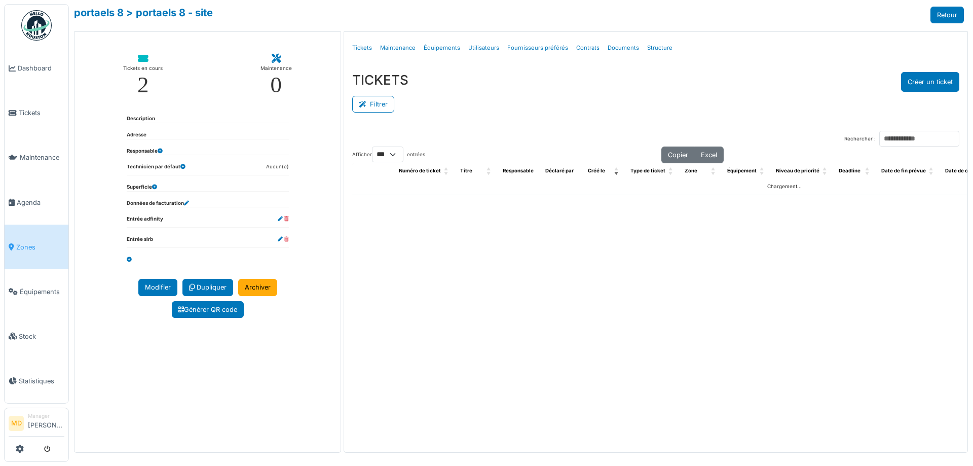
select select "***"
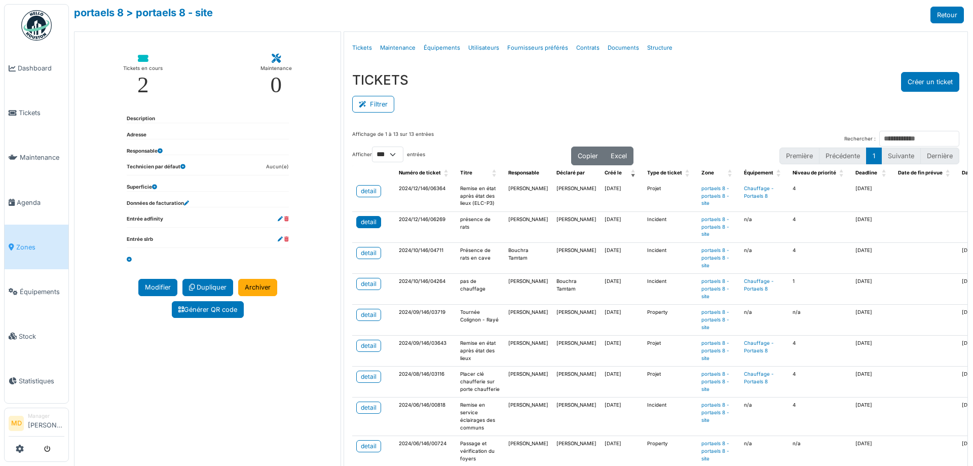
click at [366, 226] on div "detail" at bounding box center [369, 221] width 16 height 9
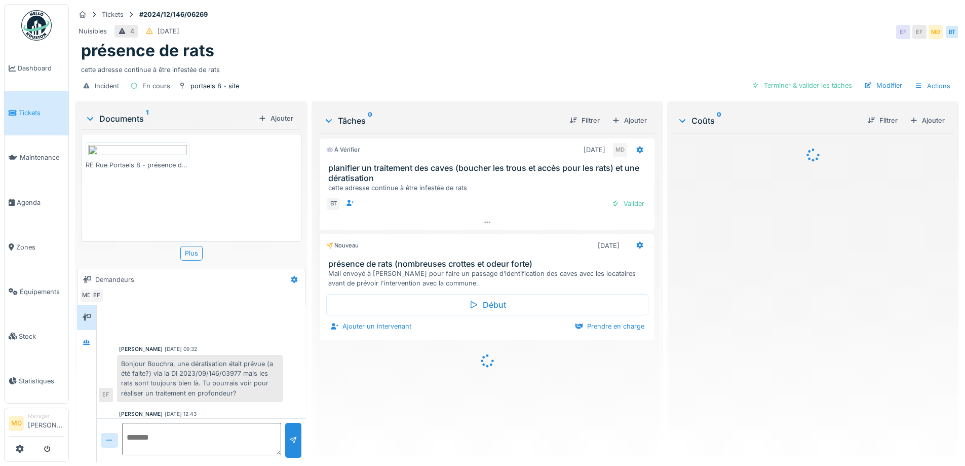
scroll to position [212, 0]
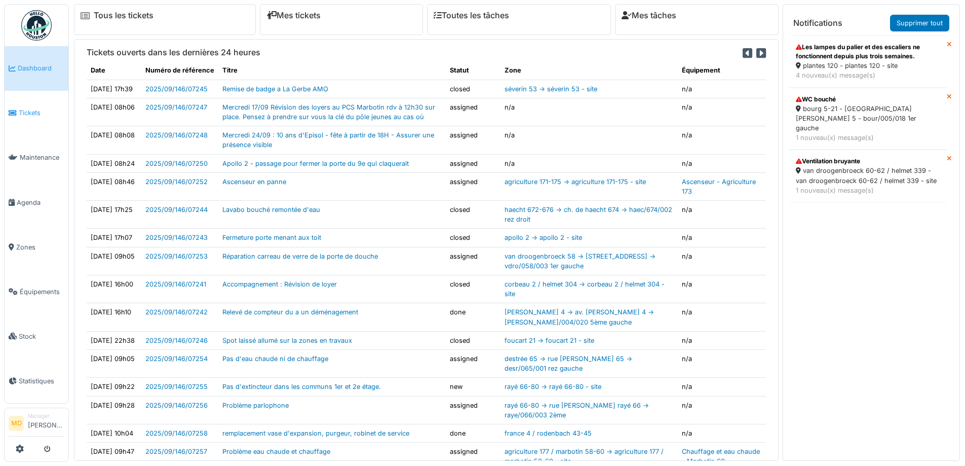
click at [16, 110] on icon at bounding box center [13, 112] width 8 height 7
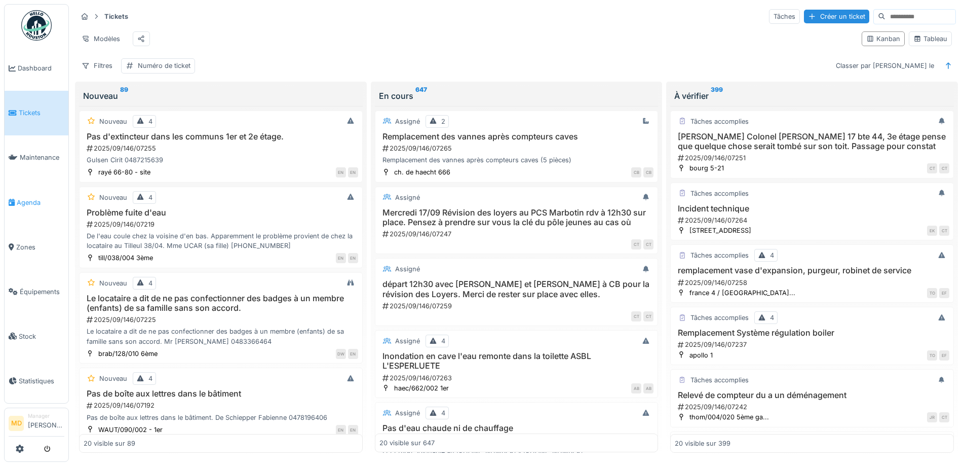
click at [28, 199] on span "Agenda" at bounding box center [41, 203] width 48 height 10
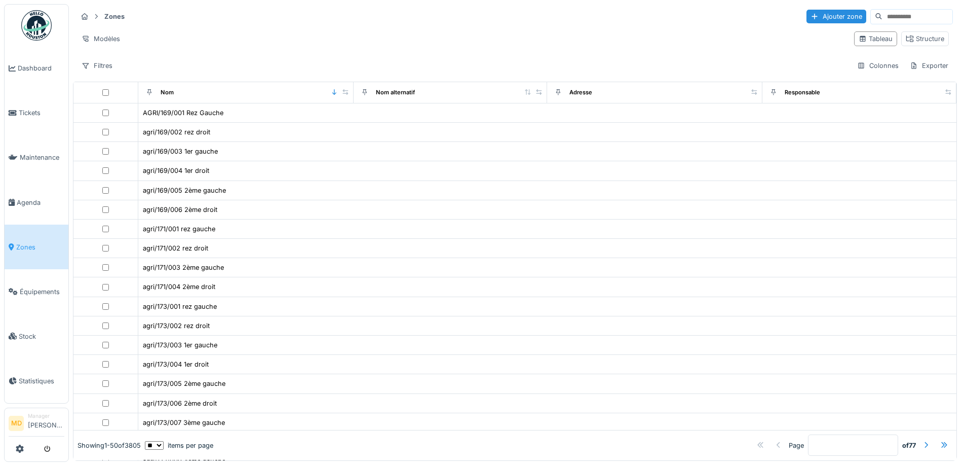
click at [882, 13] on input at bounding box center [917, 17] width 70 height 14
paste input "********"
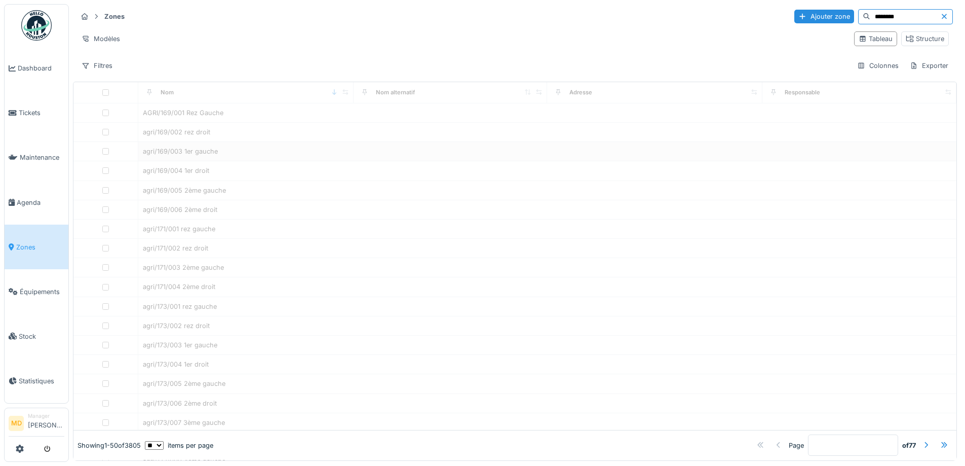
type input "********"
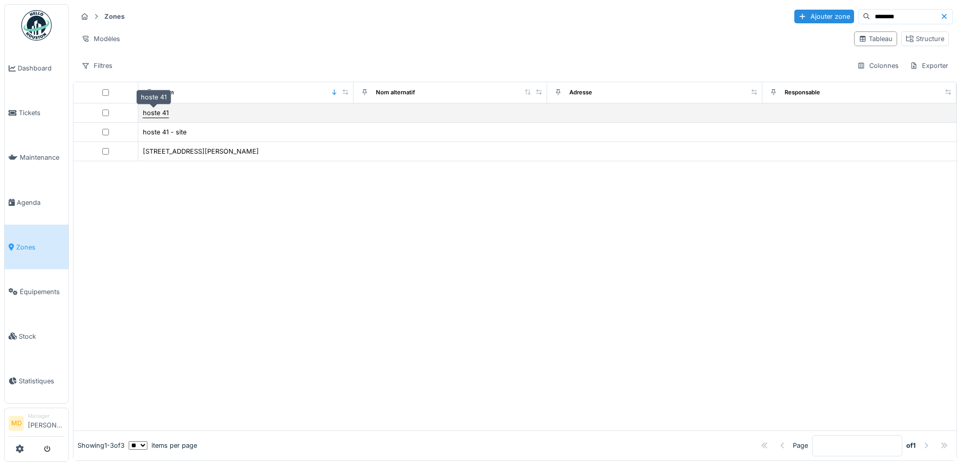
click at [145, 111] on div "hoste 41" at bounding box center [156, 113] width 26 height 10
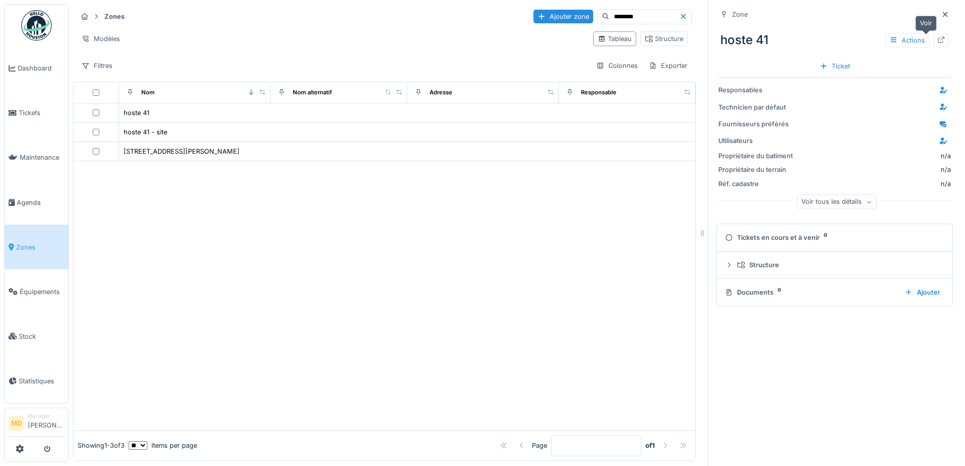
click at [937, 35] on div at bounding box center [941, 40] width 8 height 10
click at [21, 108] on span "Tickets" at bounding box center [42, 113] width 46 height 10
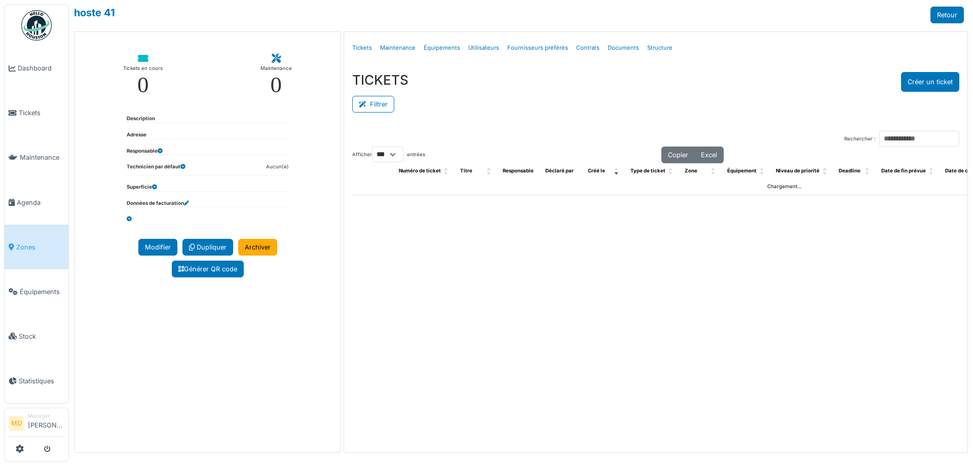
select select "***"
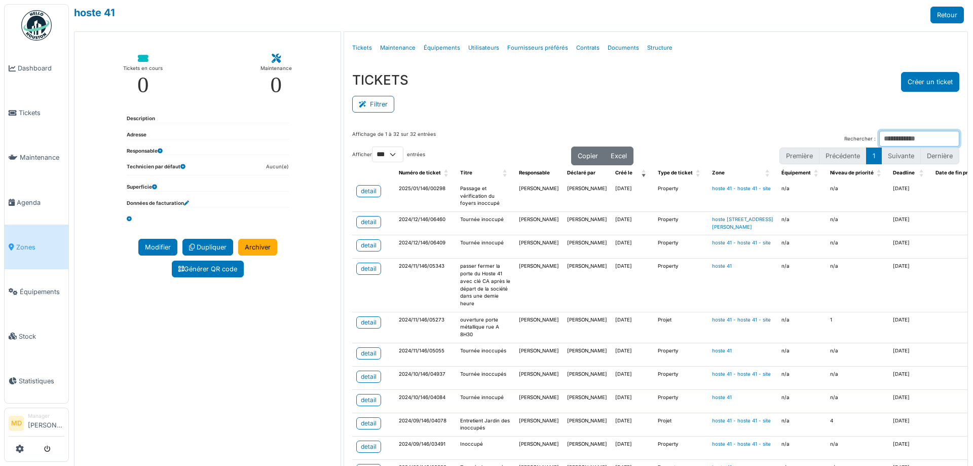
click at [879, 132] on input "Rechercher :" at bounding box center [919, 139] width 80 height 16
type input "********"
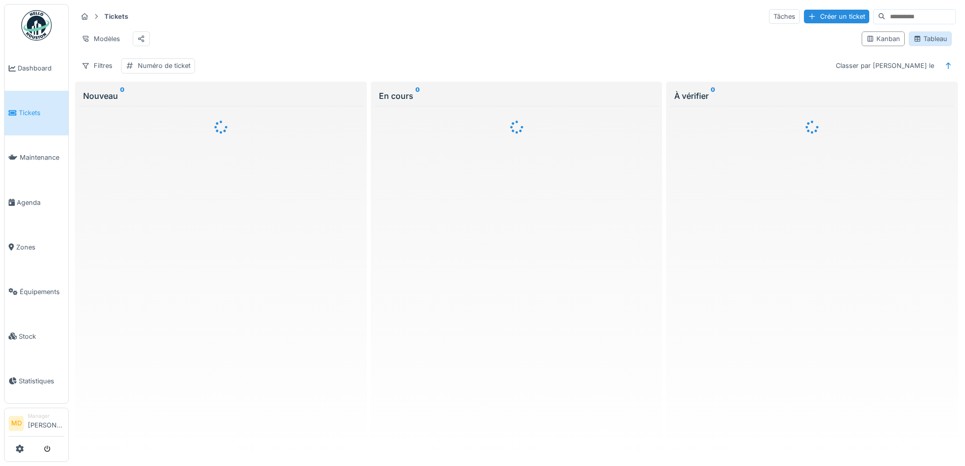
click at [926, 44] on div "Tableau" at bounding box center [930, 39] width 34 height 10
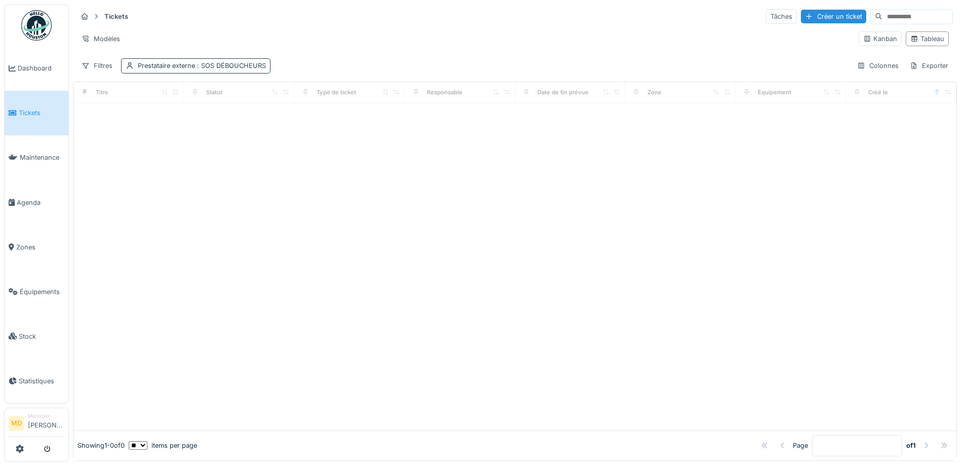
click at [189, 64] on div "Prestataire externe : SOS DÉBOUCHEURS" at bounding box center [202, 66] width 128 height 10
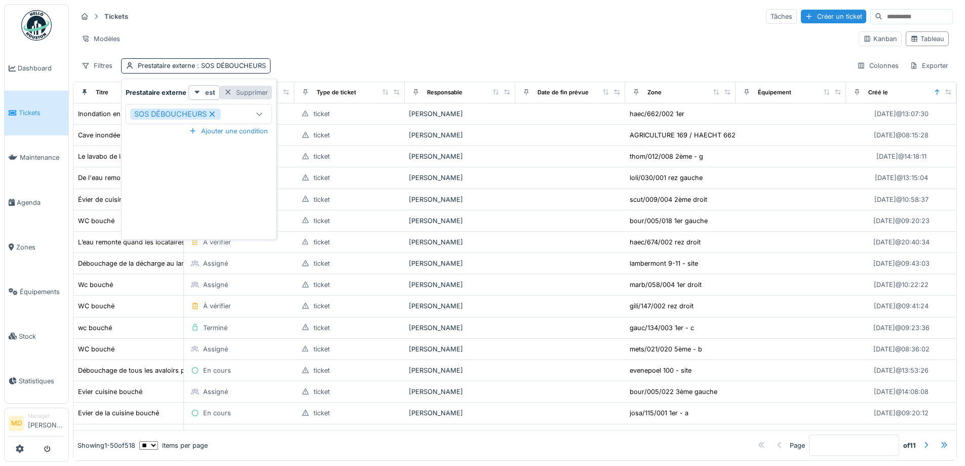
click at [249, 87] on div "Supprimer" at bounding box center [246, 93] width 52 height 14
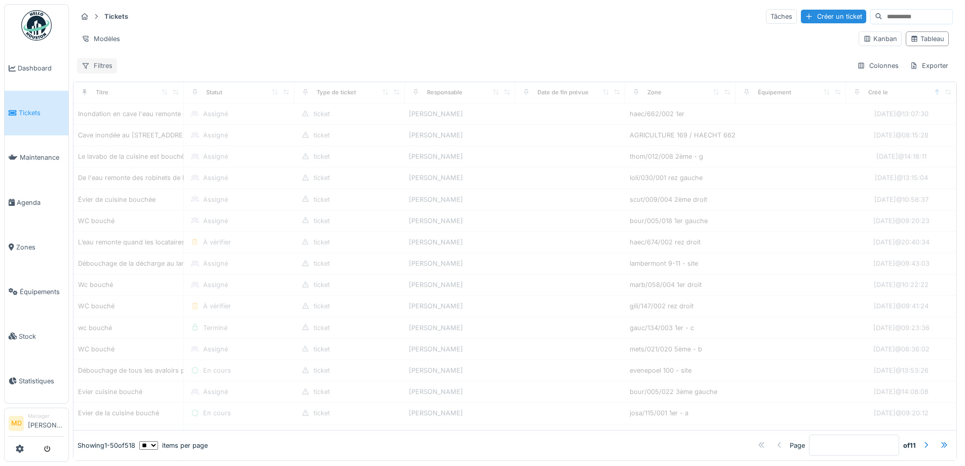
click at [101, 65] on div "Filtres" at bounding box center [97, 65] width 40 height 15
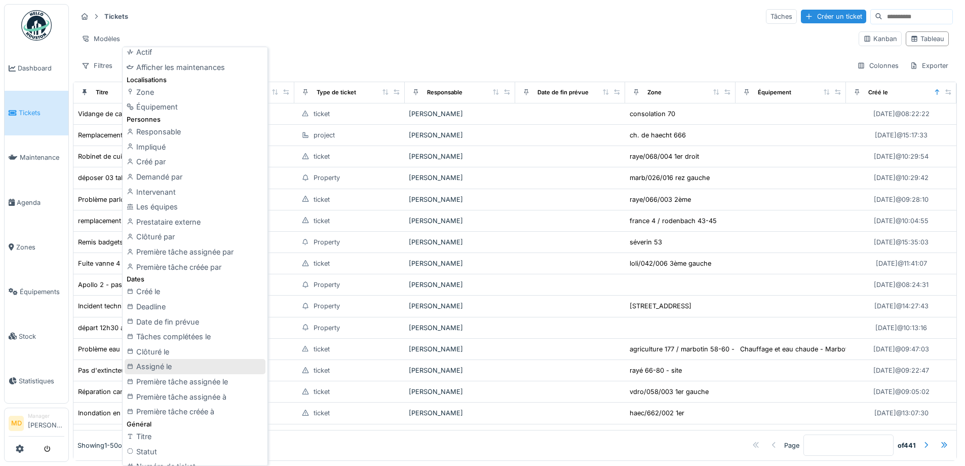
scroll to position [152, 0]
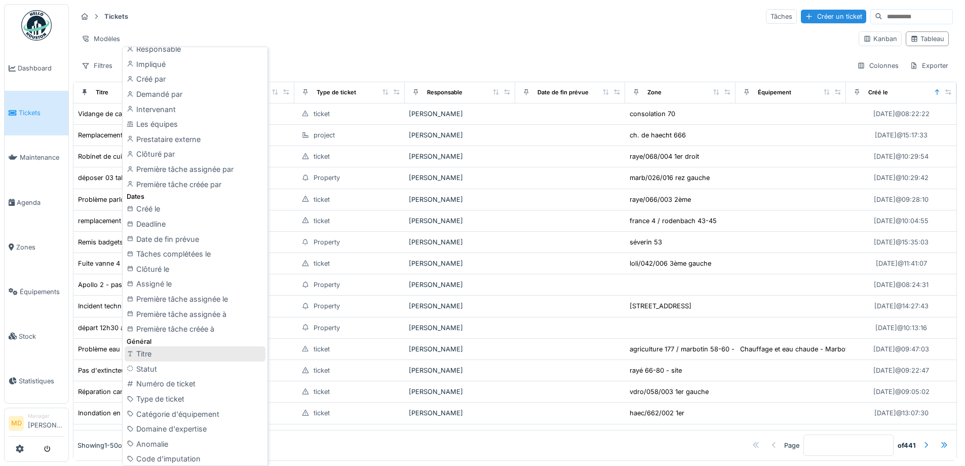
click at [140, 356] on div "Titre" at bounding box center [195, 353] width 141 height 15
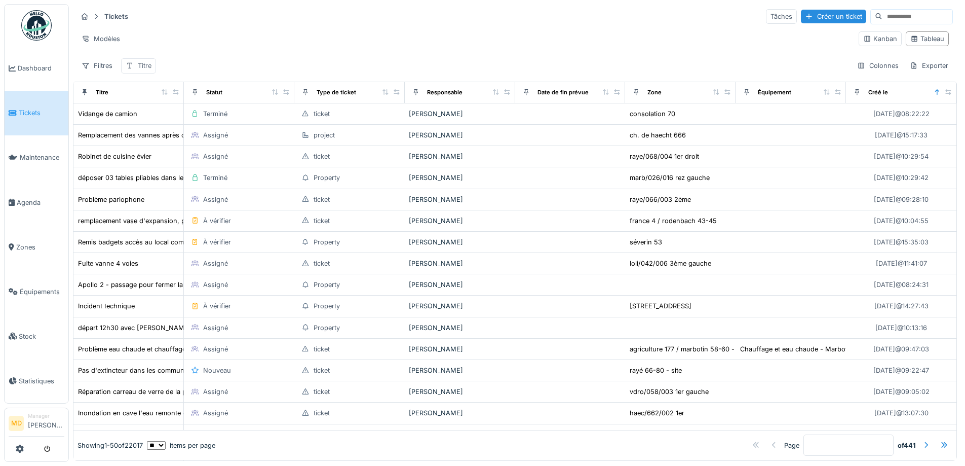
click at [138, 64] on div "Titre" at bounding box center [145, 66] width 14 height 10
click at [192, 123] on input "Titre" at bounding box center [176, 114] width 101 height 21
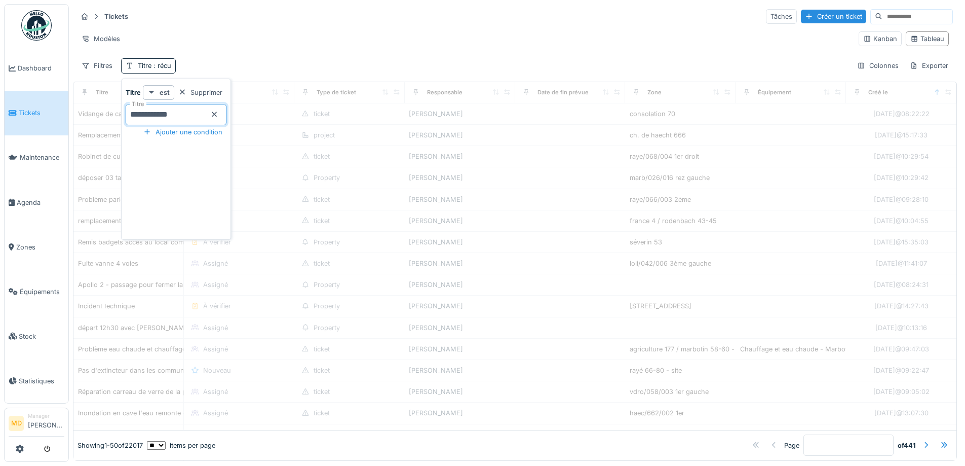
type input "**********"
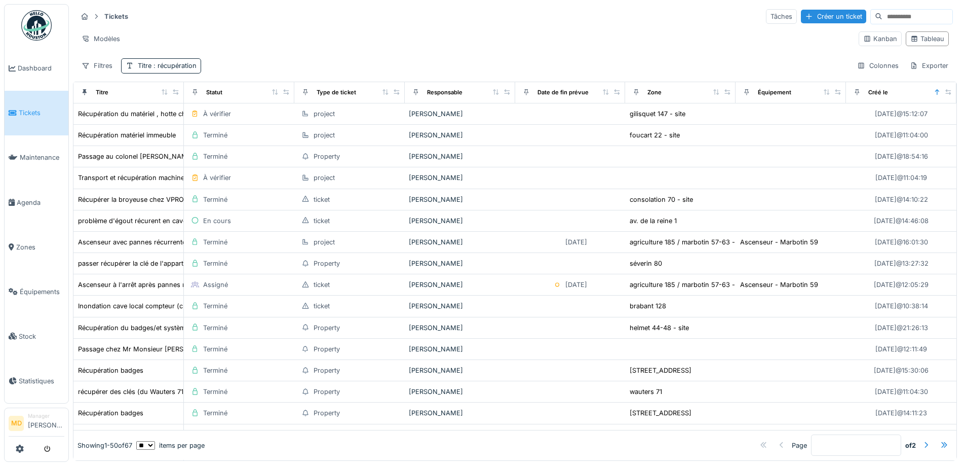
click at [255, 61] on div "Filtres Titre : récupération Colonnes Exporter" at bounding box center [515, 65] width 876 height 15
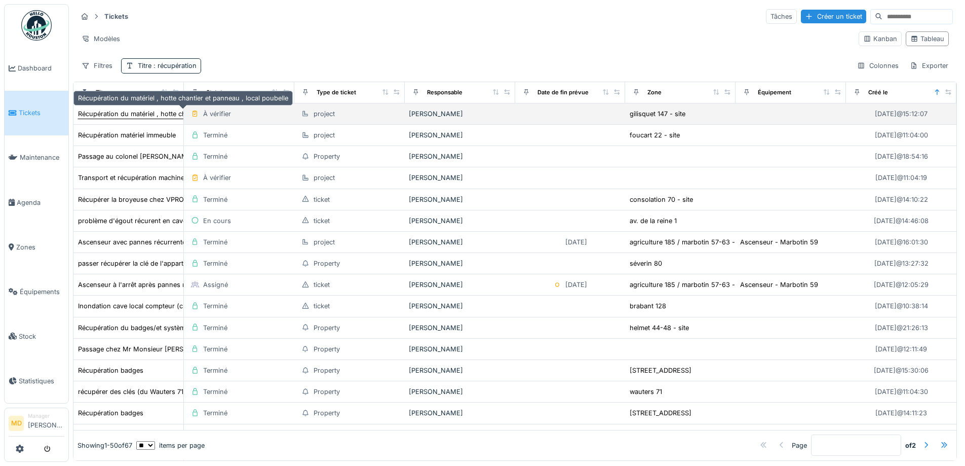
click at [135, 117] on div "Récupération du matériel , hotte chantier et panneau , local poubelle" at bounding box center [183, 114] width 210 height 10
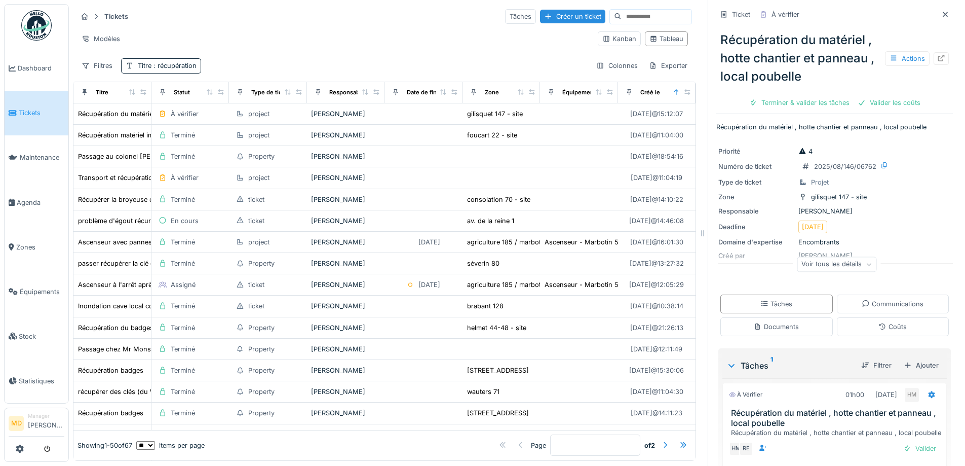
click at [841, 262] on div "Voir tous les détails" at bounding box center [837, 264] width 80 height 15
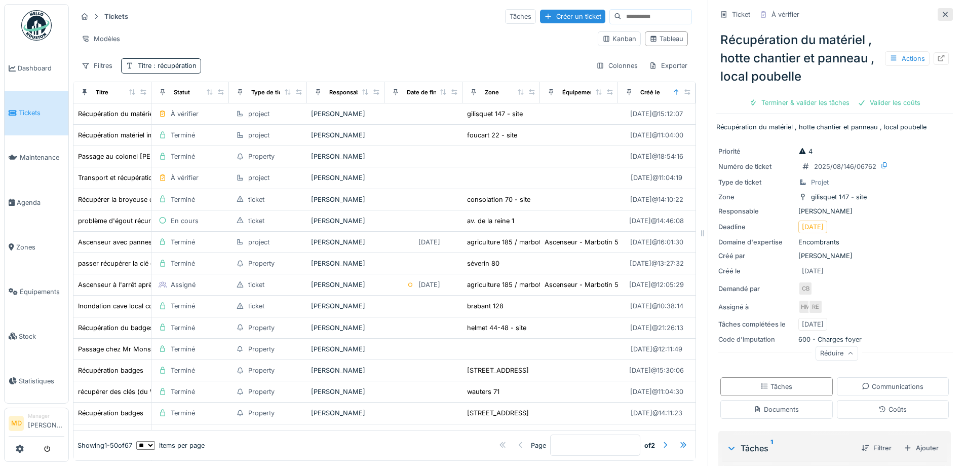
click at [943, 13] on icon at bounding box center [945, 14] width 5 height 5
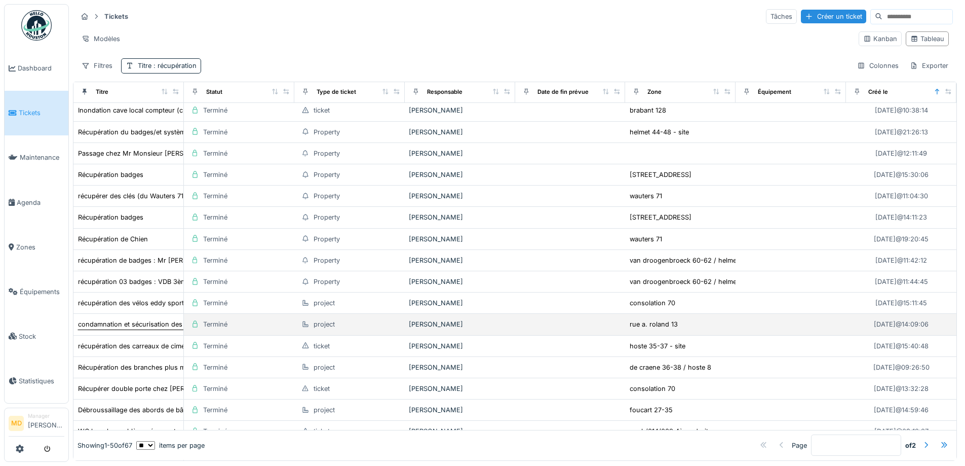
scroll to position [253, 0]
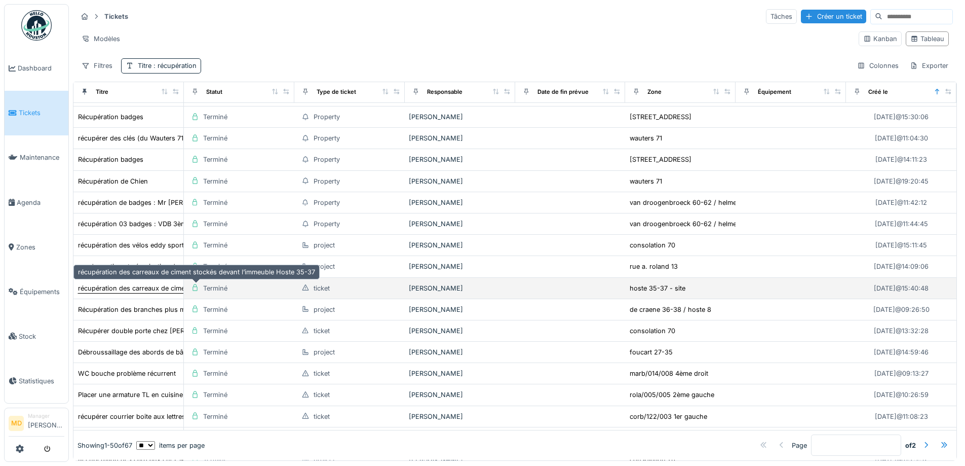
click at [153, 285] on div "récupération des carreaux de ciment stockés devant l’immeuble Hoste 35-37" at bounding box center [196, 288] width 237 height 10
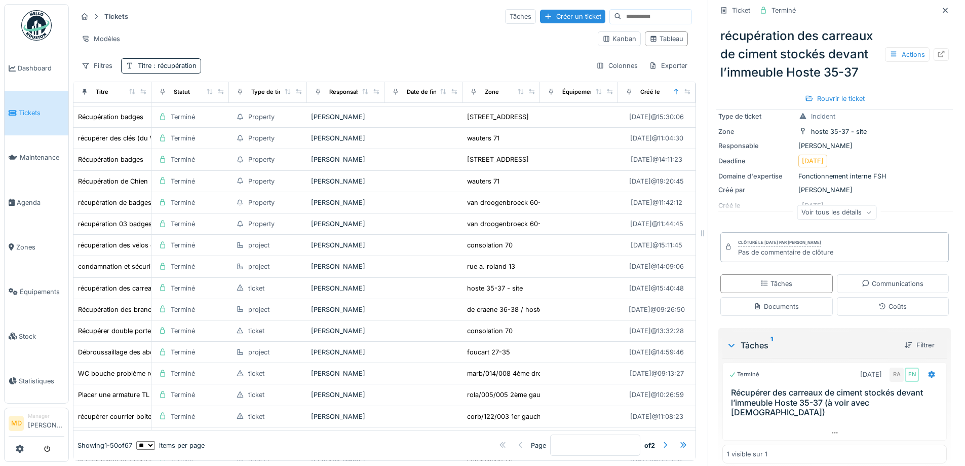
scroll to position [144, 0]
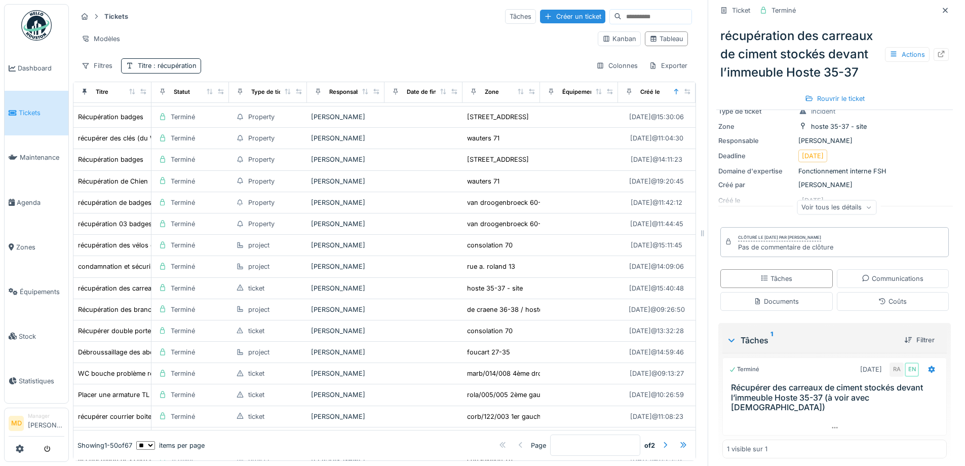
click at [844, 207] on div "Voir tous les détails" at bounding box center [837, 207] width 80 height 15
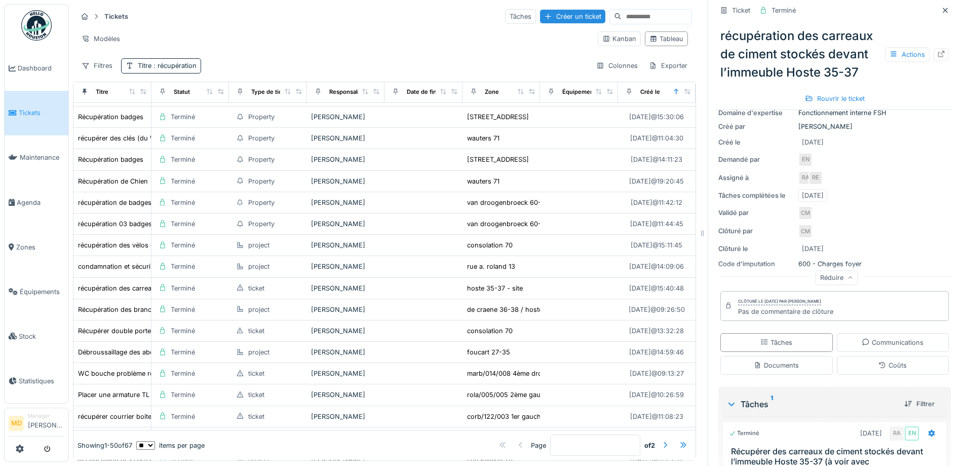
scroll to position [0, 0]
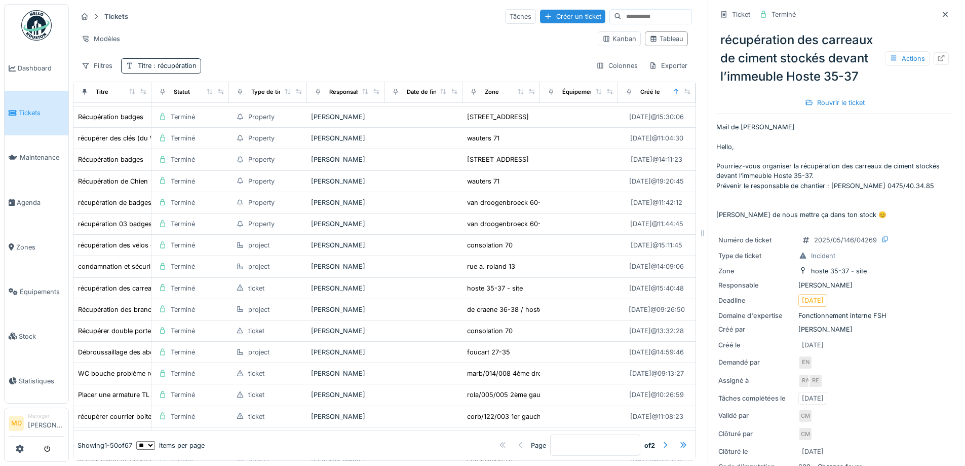
click at [776, 169] on p "Mail de [PERSON_NAME] Hello, Pourriez-vous organiser la récupération des carrea…" at bounding box center [834, 170] width 237 height 97
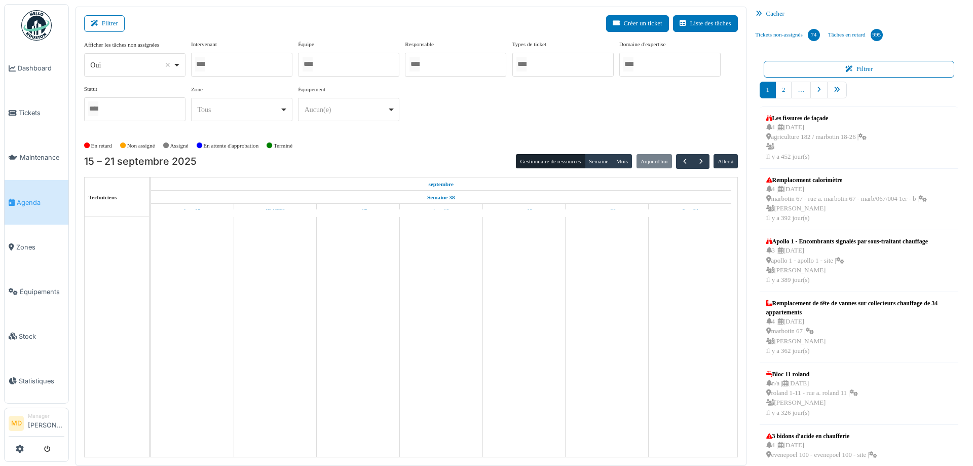
click at [244, 54] on div at bounding box center [241, 65] width 101 height 24
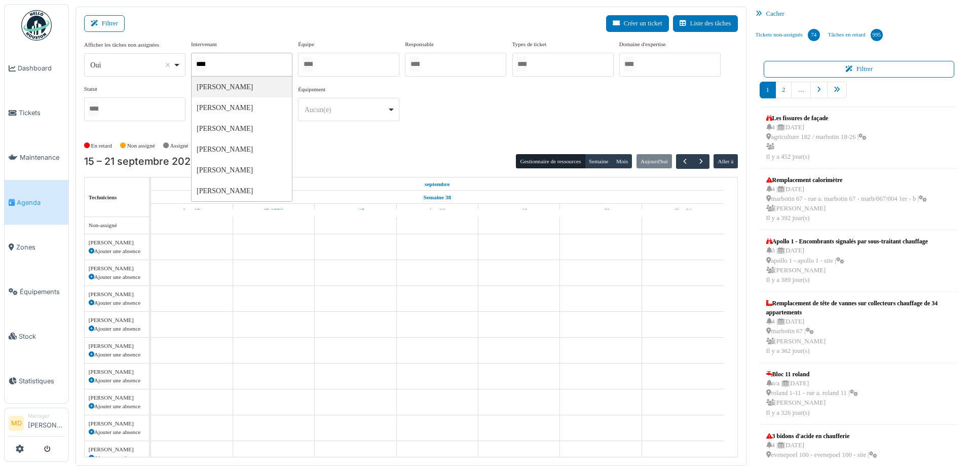
type input "*****"
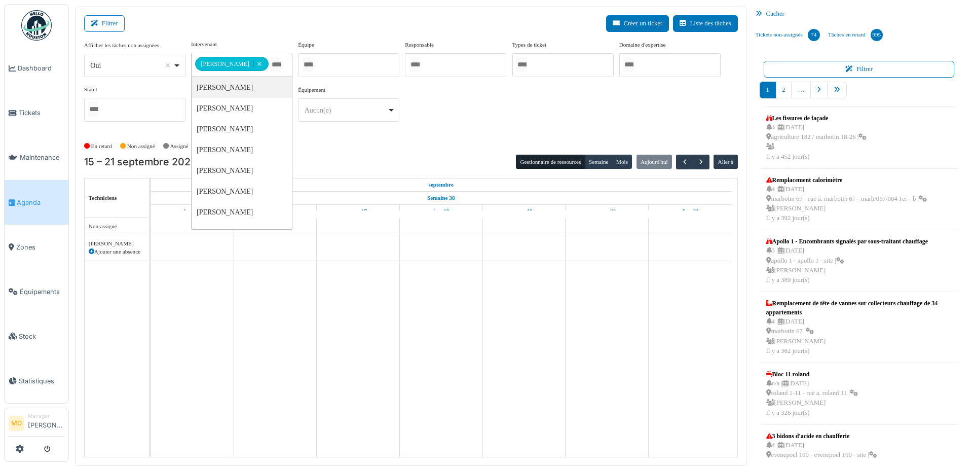
click at [554, 108] on div "**********" at bounding box center [410, 85] width 653 height 90
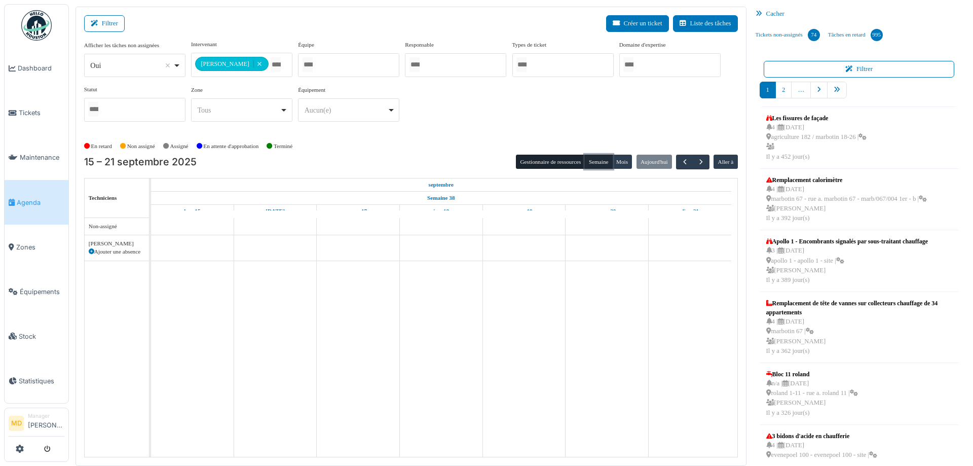
click at [585, 165] on button "Semaine" at bounding box center [599, 162] width 28 height 14
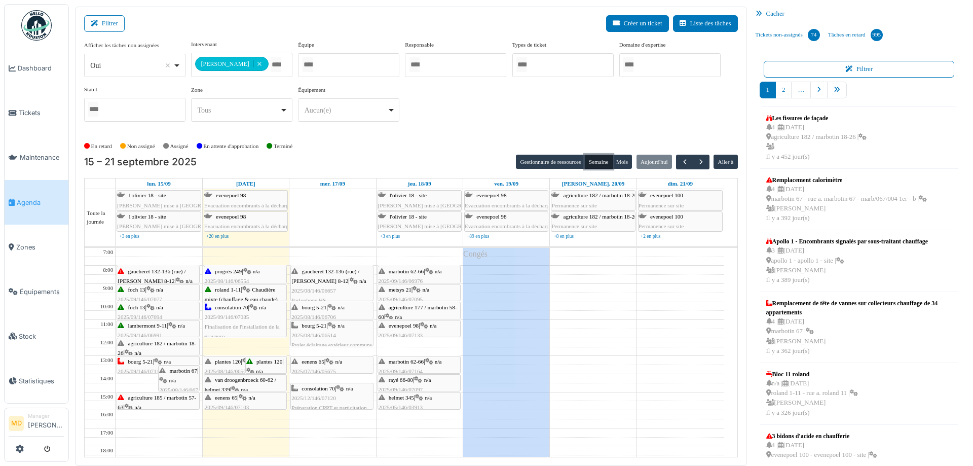
click at [238, 380] on span "van droogenbroeck 60-62 / helmet 339" at bounding box center [240, 384] width 71 height 16
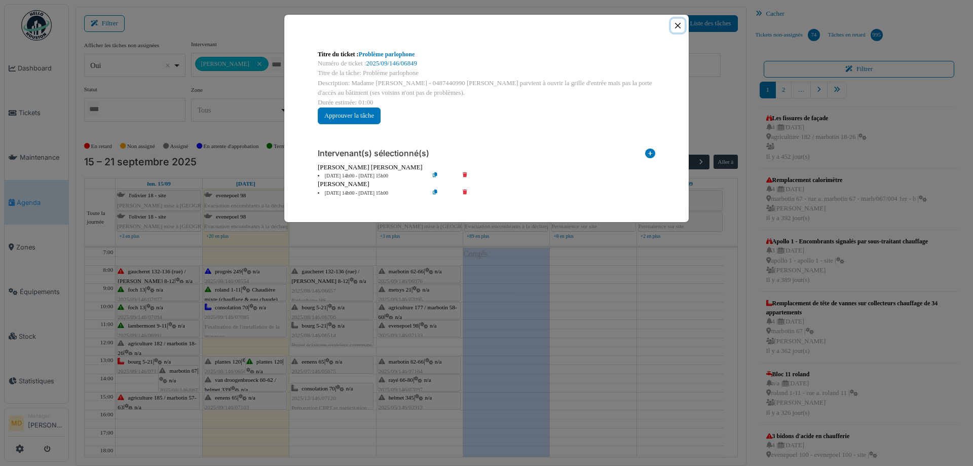
click at [678, 26] on button "Close" at bounding box center [678, 26] width 14 height 14
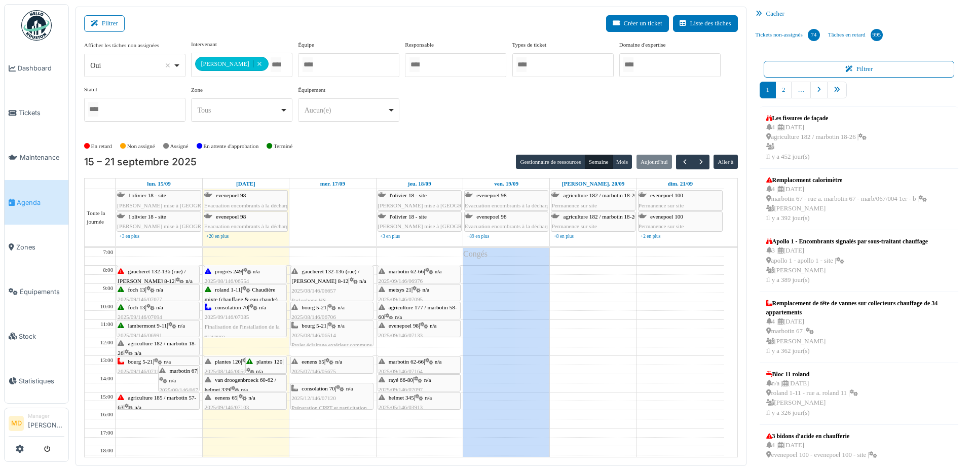
click at [254, 396] on span "n/a" at bounding box center [251, 397] width 7 height 6
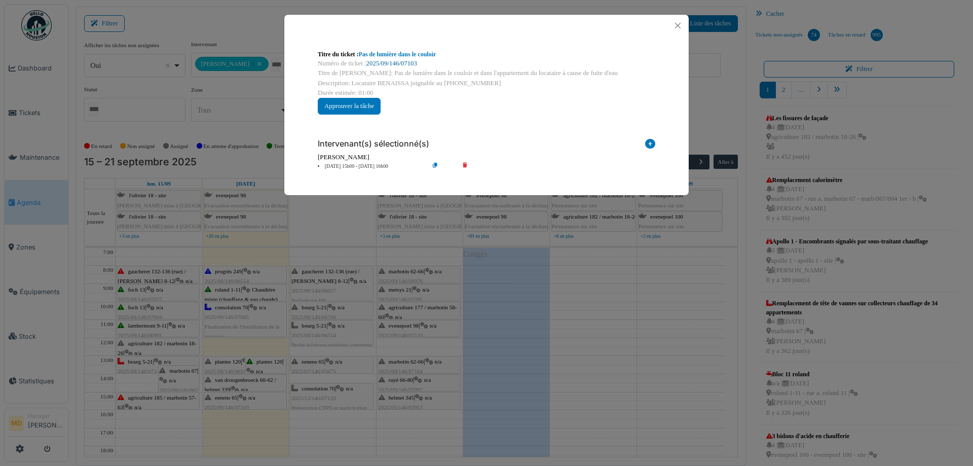
click at [402, 62] on link "2025/09/146/07103" at bounding box center [391, 63] width 51 height 7
click at [678, 23] on button "Close" at bounding box center [678, 26] width 14 height 14
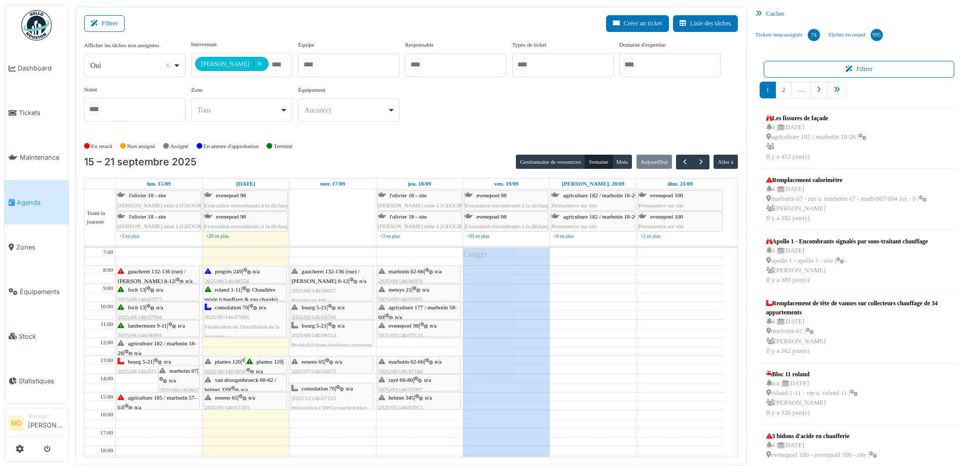
click at [239, 387] on icon at bounding box center [235, 389] width 8 height 7
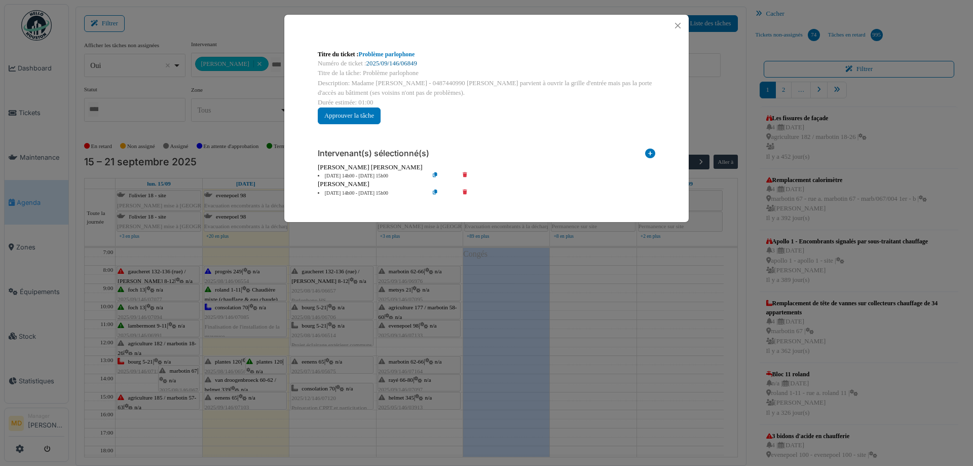
click at [386, 62] on link "2025/09/146/06849" at bounding box center [391, 63] width 51 height 7
click at [677, 27] on button "Close" at bounding box center [678, 26] width 14 height 14
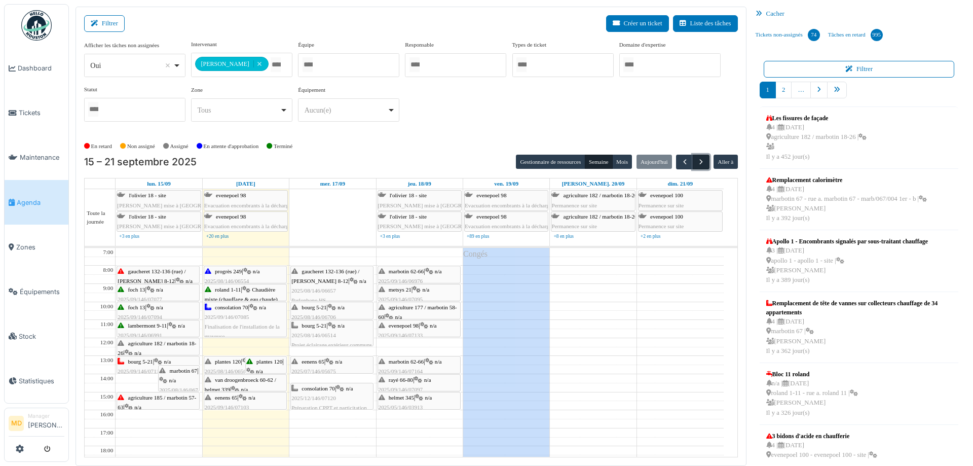
click at [698, 160] on span "button" at bounding box center [701, 162] width 9 height 9
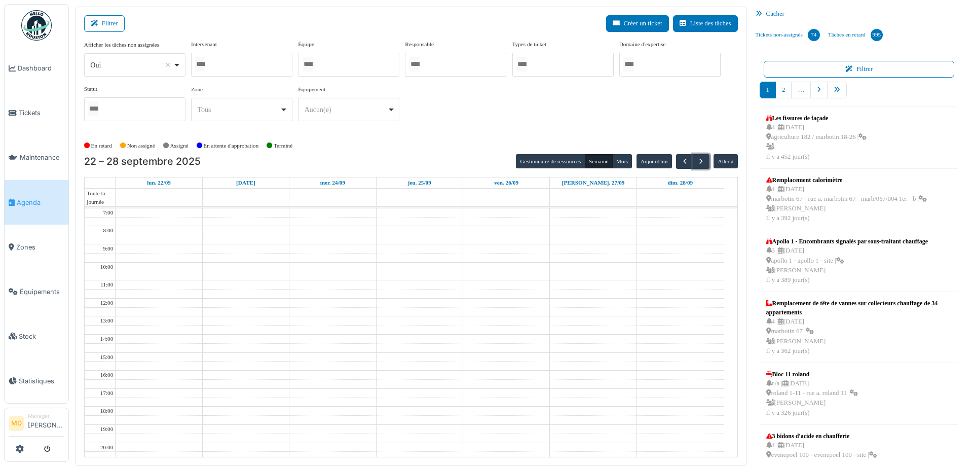
click at [245, 64] on div at bounding box center [241, 65] width 101 height 24
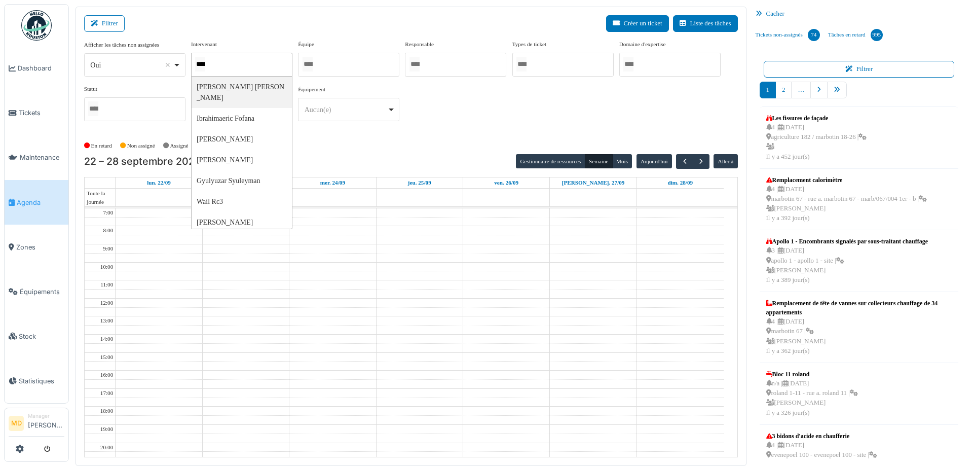
type input "*****"
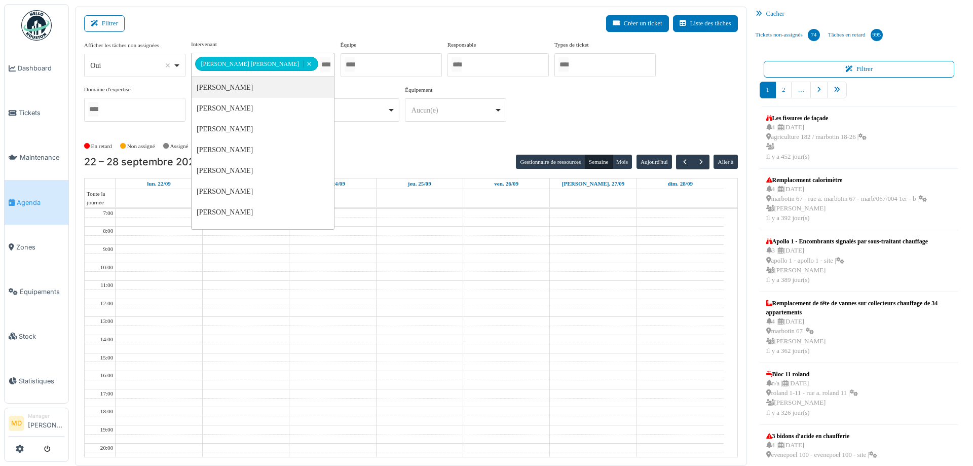
click at [495, 117] on div "**********" at bounding box center [410, 85] width 653 height 90
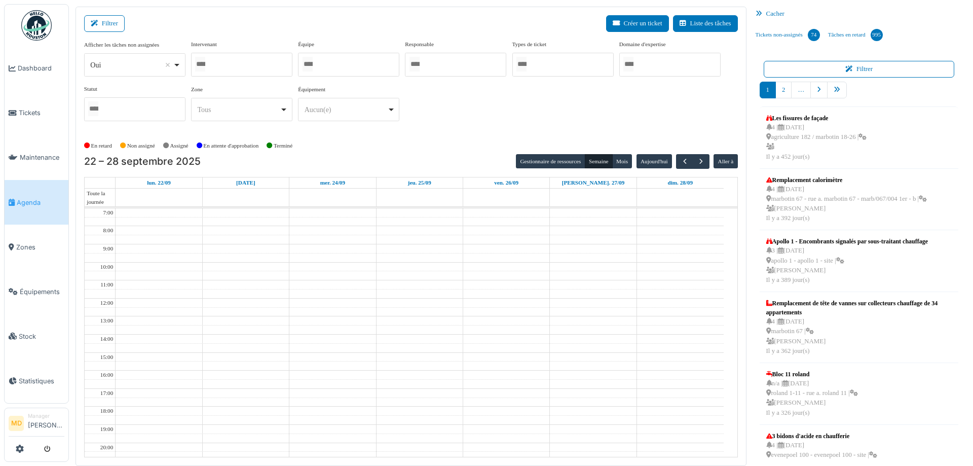
click at [249, 64] on div at bounding box center [241, 65] width 101 height 24
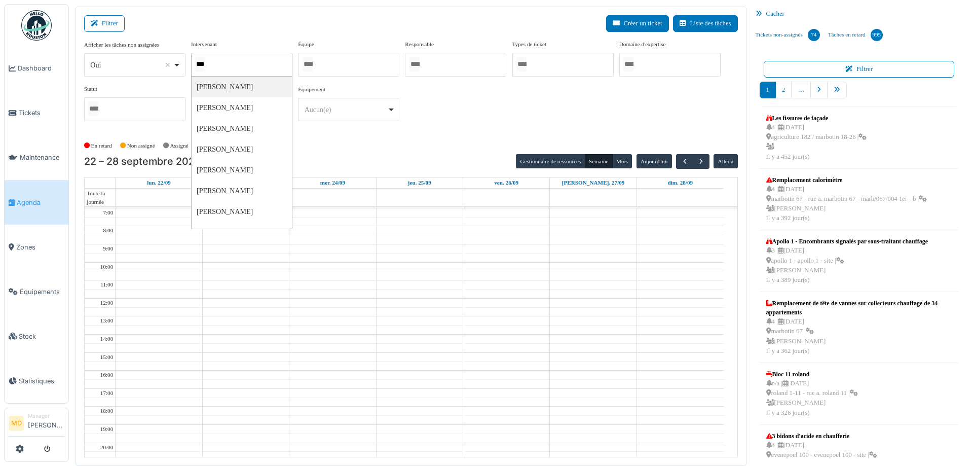
type input "****"
click at [520, 112] on div "**********" at bounding box center [410, 85] width 653 height 90
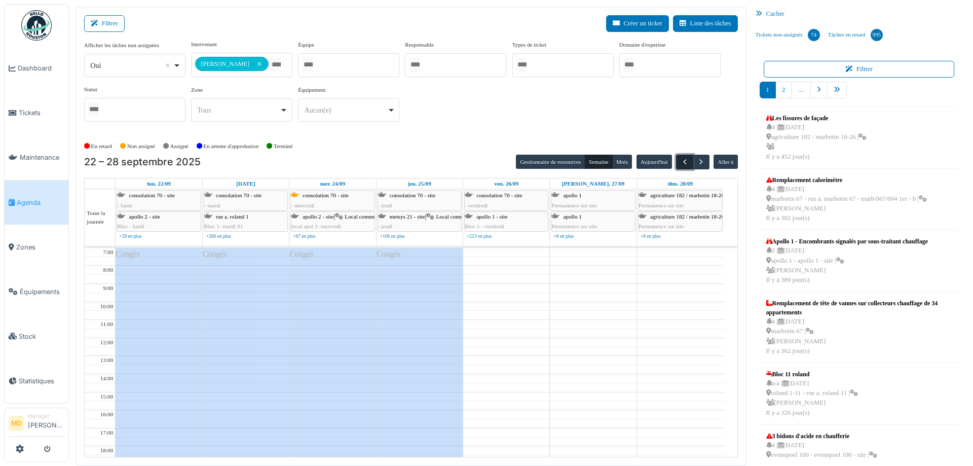
click at [680, 161] on span "button" at bounding box center [684, 162] width 9 height 9
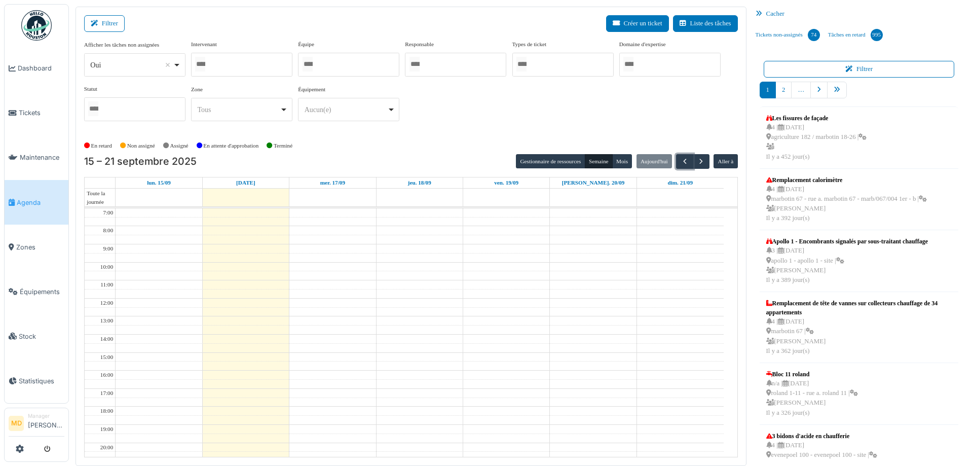
click at [241, 63] on div at bounding box center [241, 65] width 101 height 24
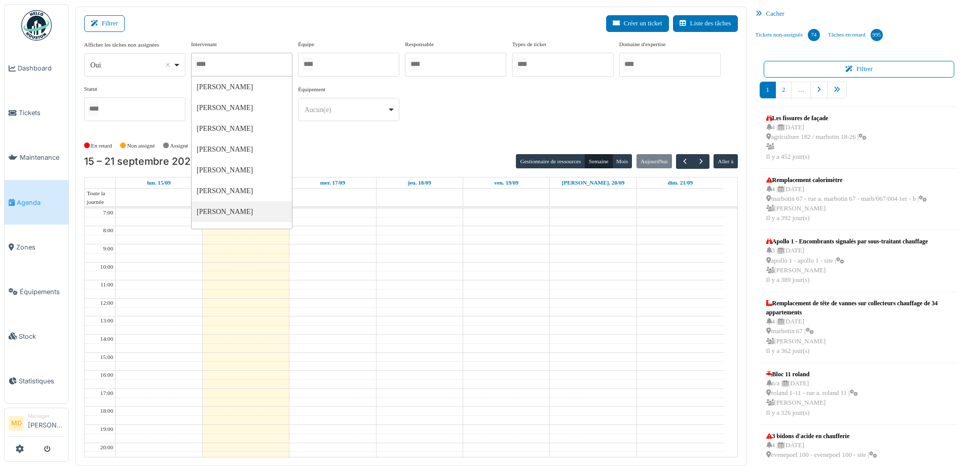
click at [487, 145] on div "En retard Non assigné Assigné En attente d'approbation Terminé" at bounding box center [410, 145] width 653 height 17
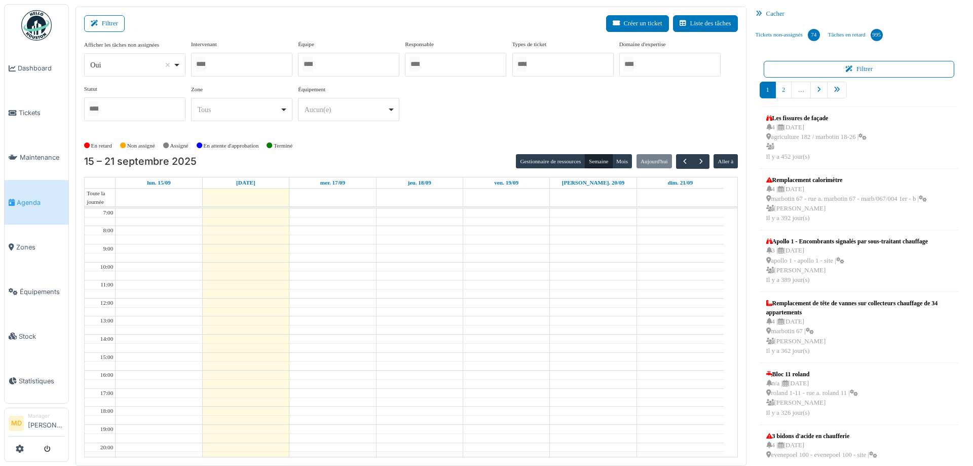
click at [244, 108] on div "Tous Remove item" at bounding box center [238, 109] width 83 height 11
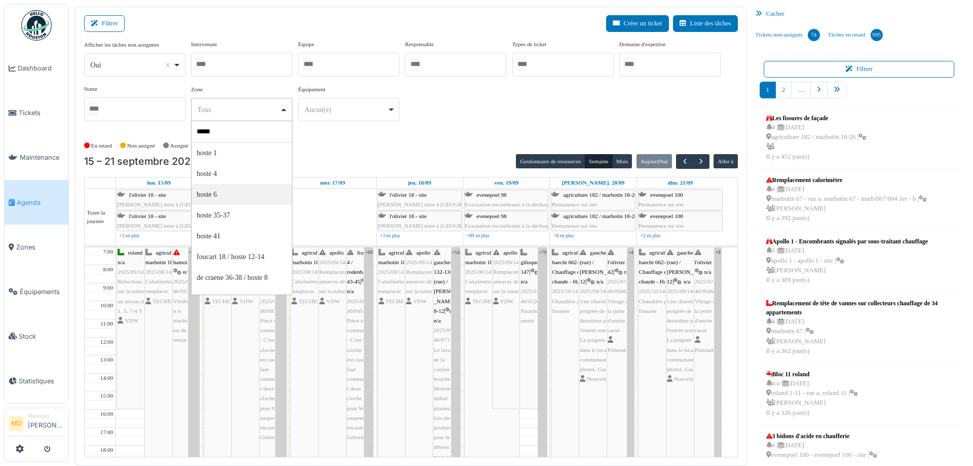
type input "*****"
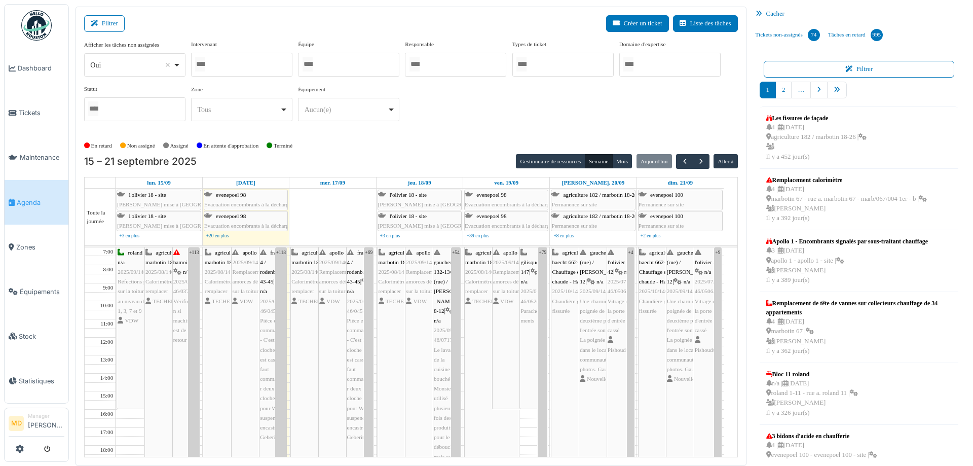
click at [228, 108] on div "Tous Remove item" at bounding box center [238, 109] width 83 height 11
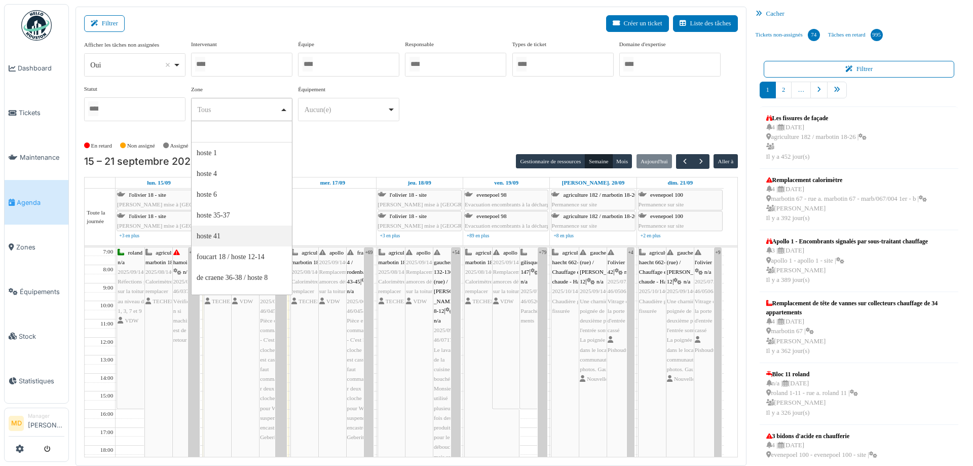
select select "****"
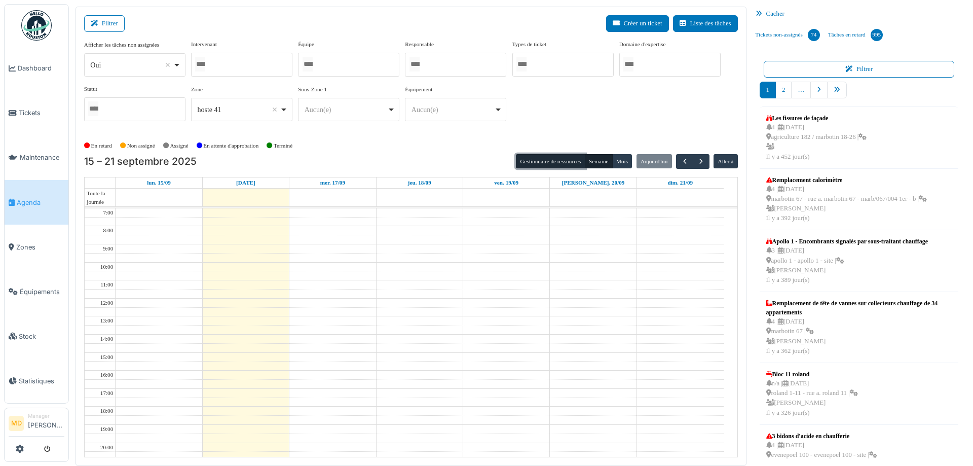
click at [548, 164] on button "Gestionnaire de ressources" at bounding box center [550, 161] width 69 height 14
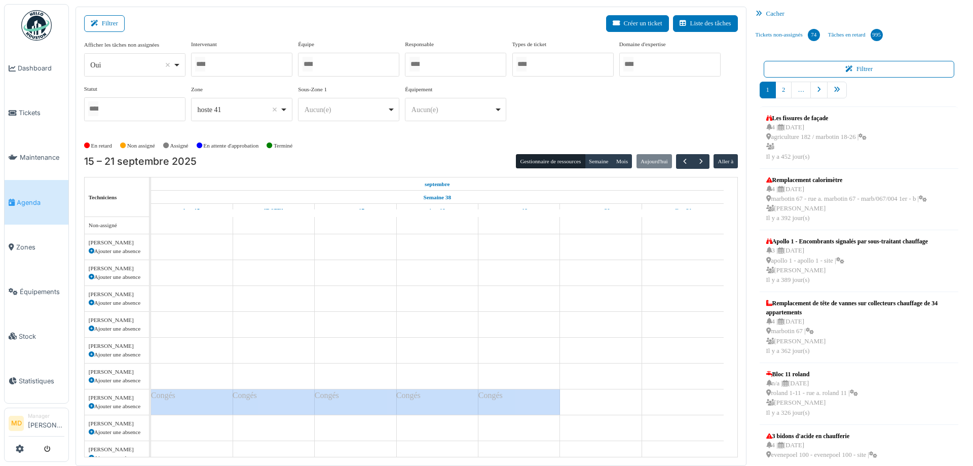
click at [553, 112] on div "Afficher les tâches non assignées *** Oui Remove item Oui Non Intervenant Abdel…" at bounding box center [410, 84] width 653 height 89
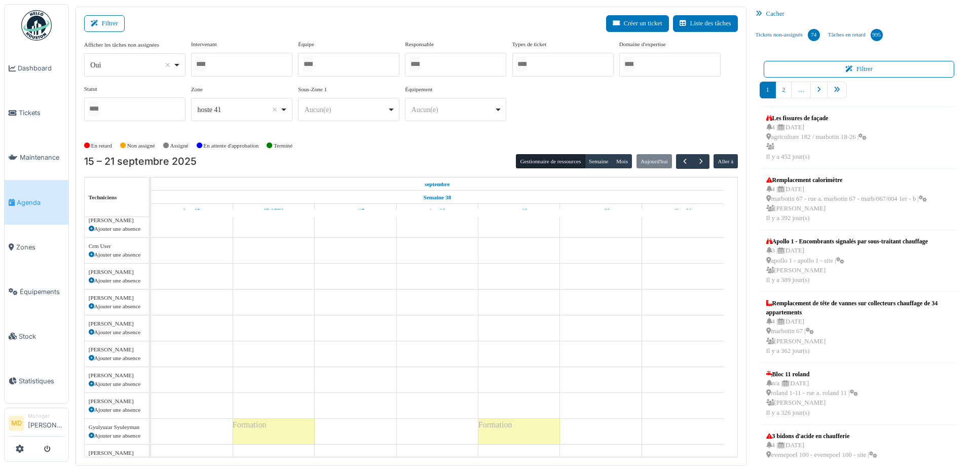
click at [245, 115] on div "hoste 41 Remove item" at bounding box center [241, 109] width 93 height 15
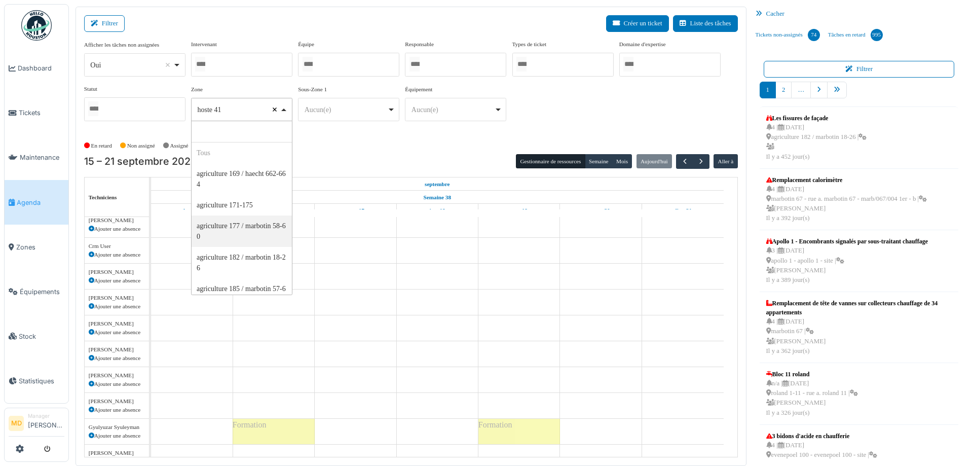
select select
click at [228, 57] on div at bounding box center [241, 65] width 101 height 24
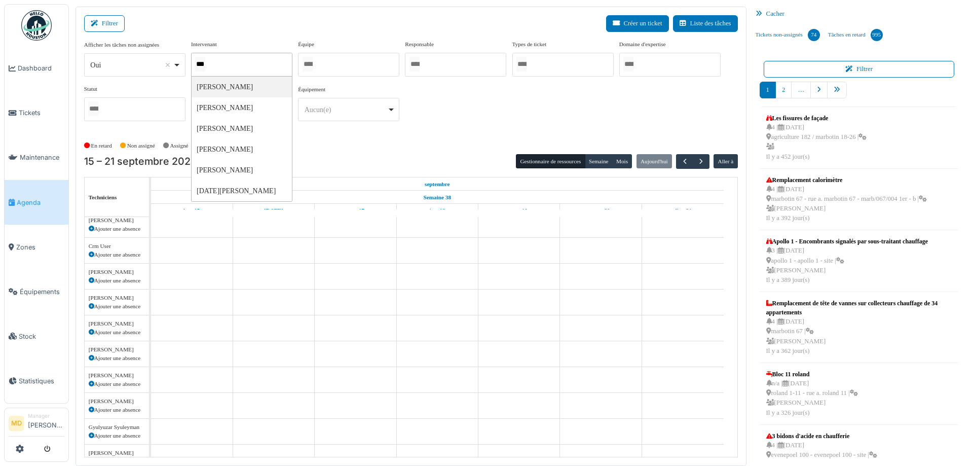
type input "****"
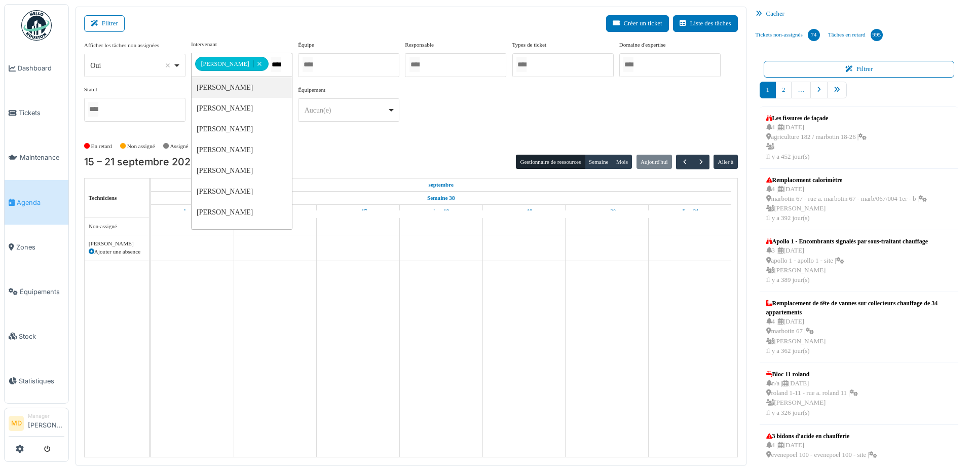
click at [520, 109] on div "**********" at bounding box center [410, 85] width 653 height 90
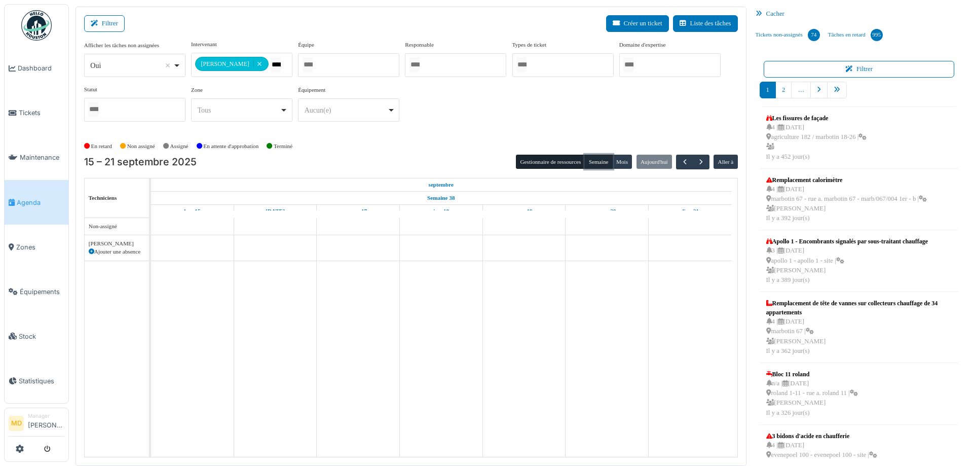
click at [592, 160] on button "Semaine" at bounding box center [599, 162] width 28 height 14
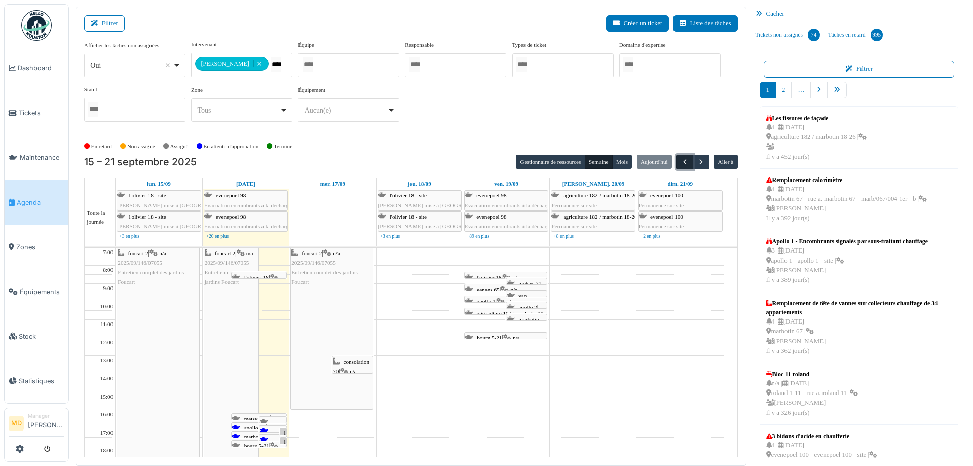
click at [680, 161] on span "button" at bounding box center [684, 162] width 9 height 9
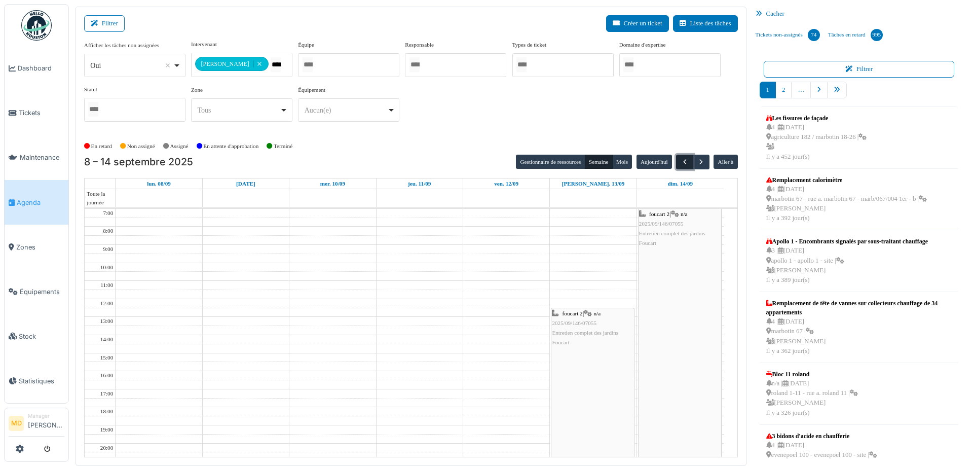
click at [680, 161] on span "button" at bounding box center [684, 162] width 9 height 9
click at [612, 160] on button "Mois" at bounding box center [622, 162] width 20 height 14
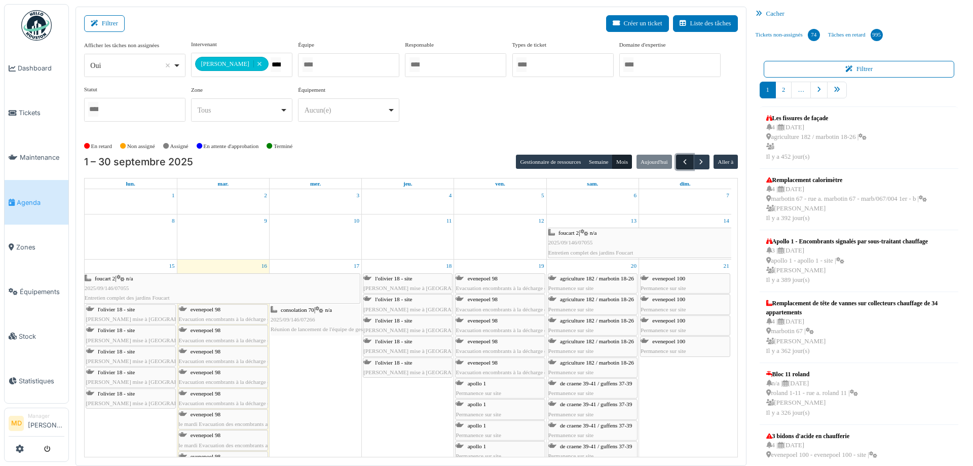
click at [680, 159] on span "button" at bounding box center [684, 162] width 9 height 9
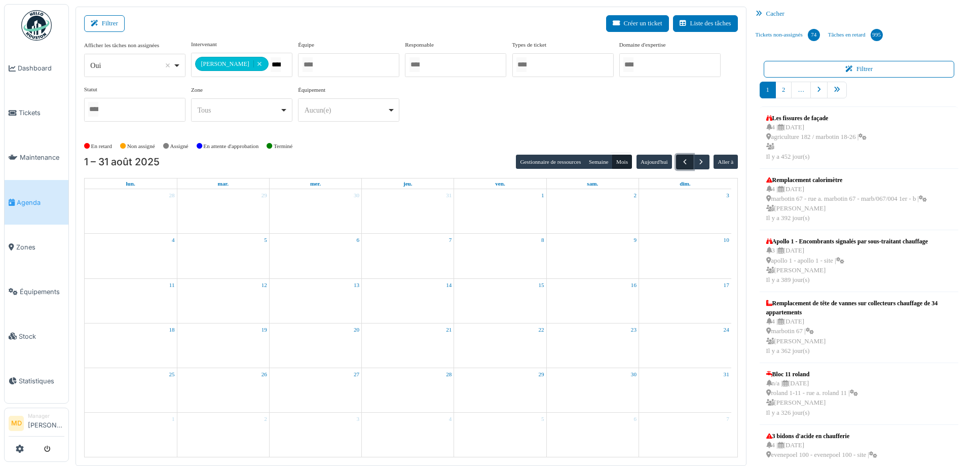
click at [680, 159] on span "button" at bounding box center [684, 162] width 9 height 9
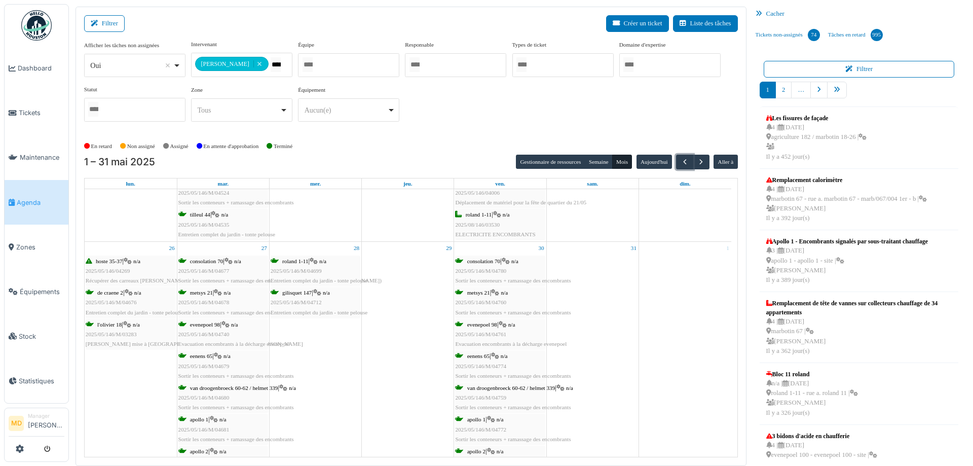
scroll to position [1722, 0]
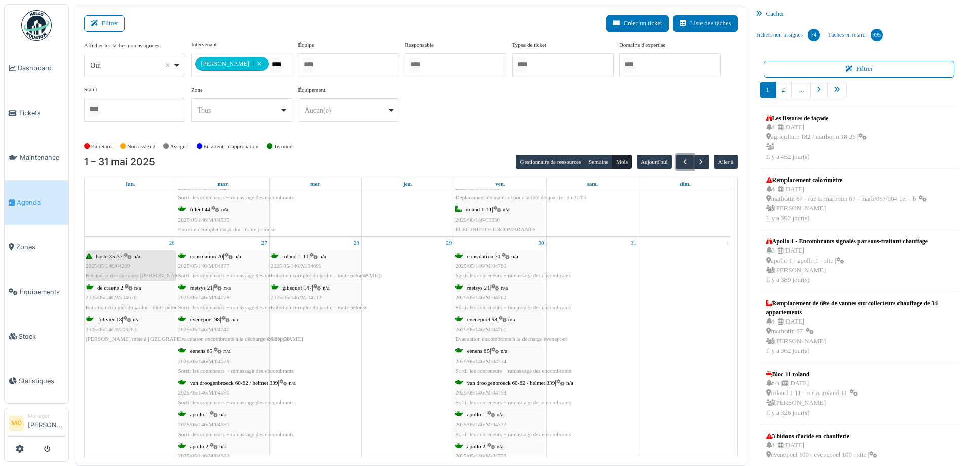
click at [138, 258] on span "n/a" at bounding box center [136, 256] width 7 height 6
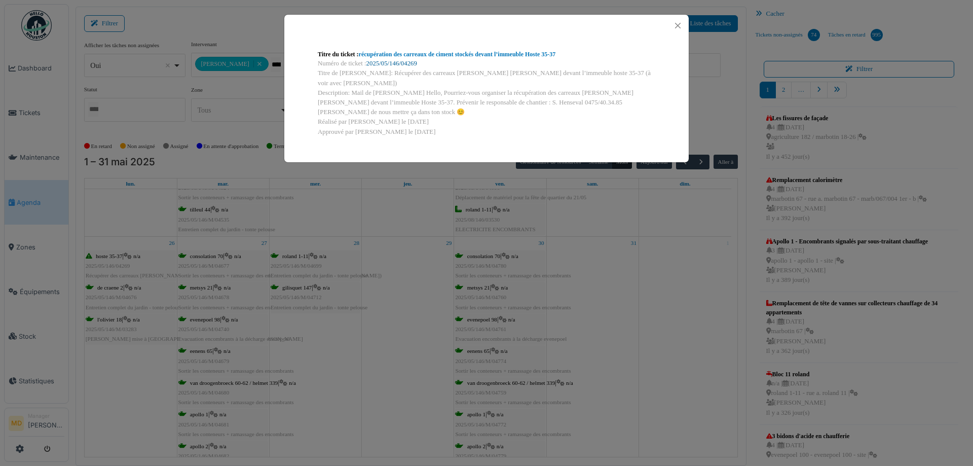
click at [393, 61] on link "2025/05/146/04269" at bounding box center [391, 63] width 51 height 7
click at [677, 26] on button "Close" at bounding box center [678, 26] width 14 height 14
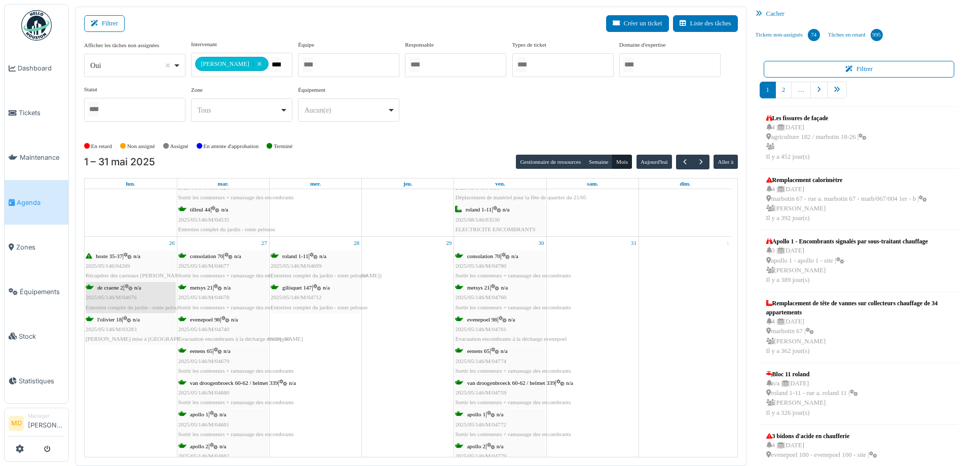
click at [133, 293] on div "de craene 2 | n/a 2025/05/146/M/04676 Entretien complet du jardin - tonte pelou…" at bounding box center [134, 297] width 97 height 29
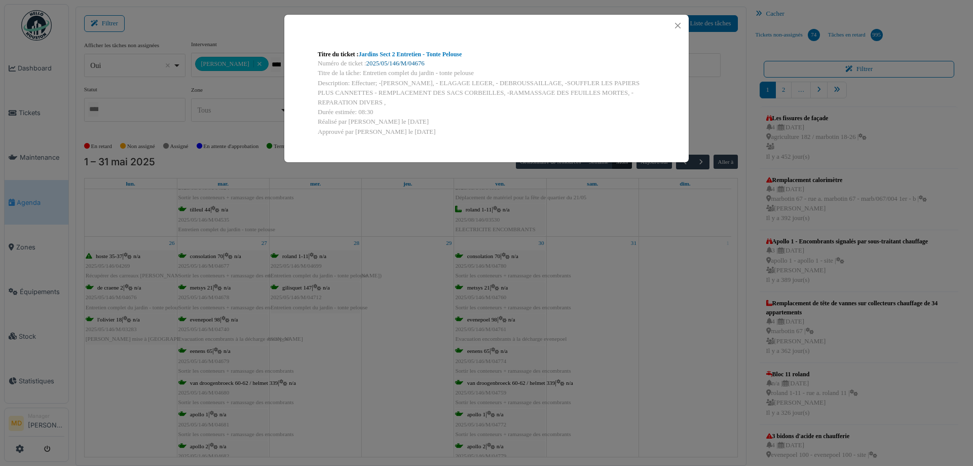
click at [396, 62] on link "2025/05/146/M/04676" at bounding box center [395, 63] width 58 height 7
click at [385, 65] on link "2025/05/146/M/04676" at bounding box center [395, 63] width 58 height 7
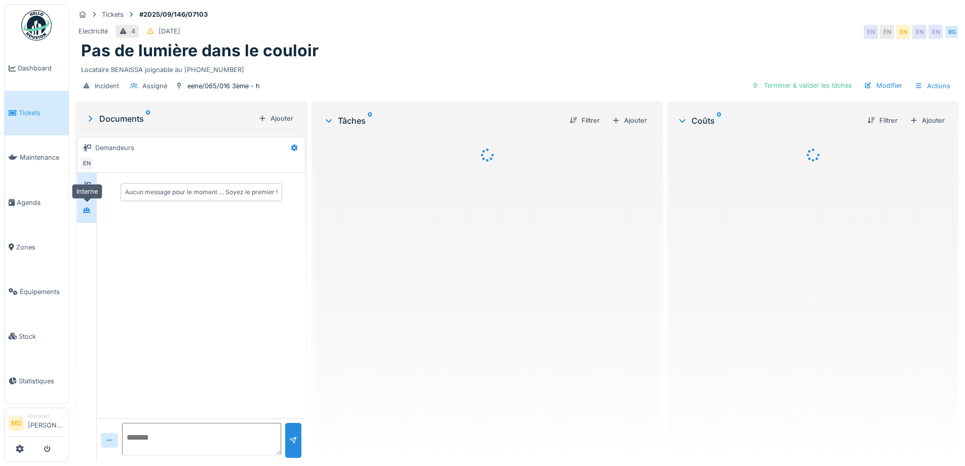
click at [84, 214] on div at bounding box center [87, 210] width 8 height 10
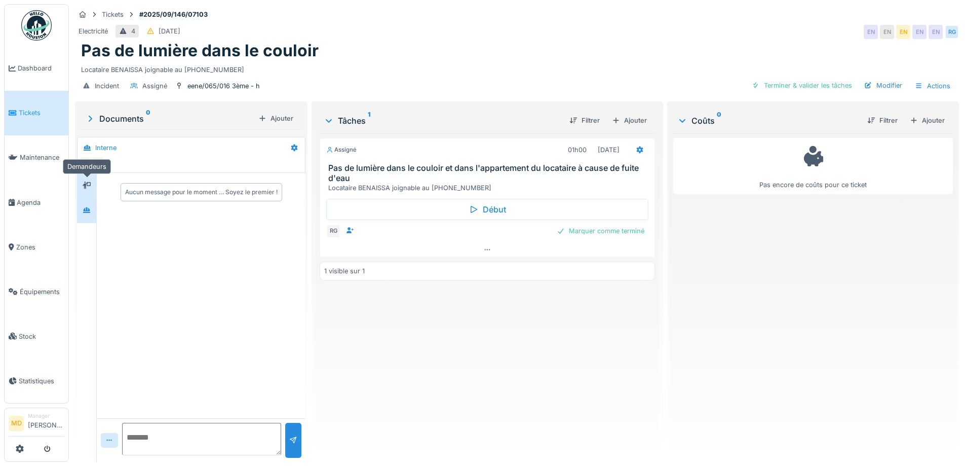
click at [91, 181] on div at bounding box center [86, 185] width 15 height 13
click at [87, 211] on icon at bounding box center [87, 210] width 8 height 7
click at [172, 443] on textarea at bounding box center [201, 438] width 159 height 32
type textarea "**********"
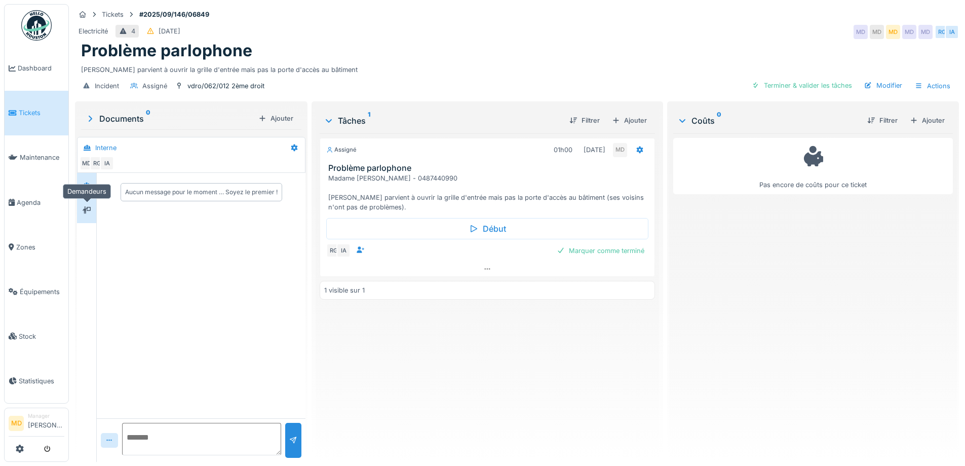
click at [87, 208] on icon at bounding box center [87, 210] width 8 height 7
click at [188, 424] on textarea at bounding box center [201, 438] width 159 height 32
click at [636, 150] on icon at bounding box center [639, 149] width 7 height 7
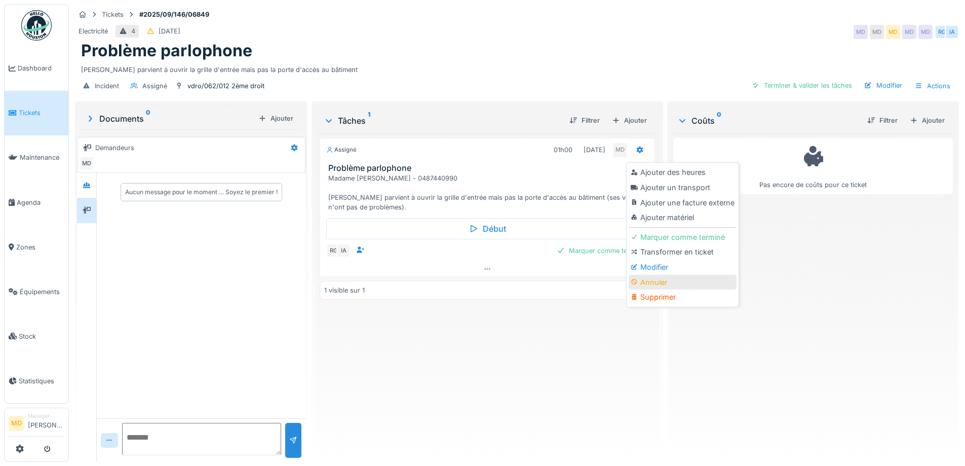
click at [649, 285] on div "Annuler" at bounding box center [683, 282] width 108 height 15
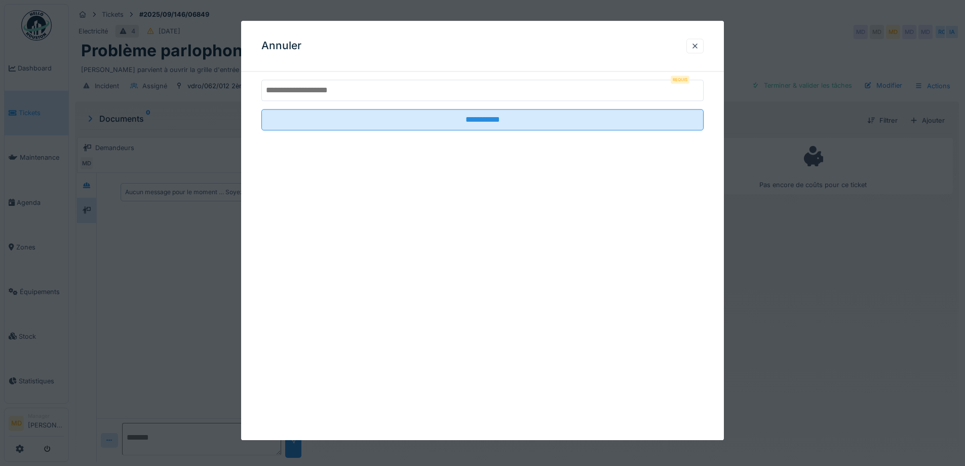
click at [312, 92] on input "text" at bounding box center [482, 90] width 442 height 21
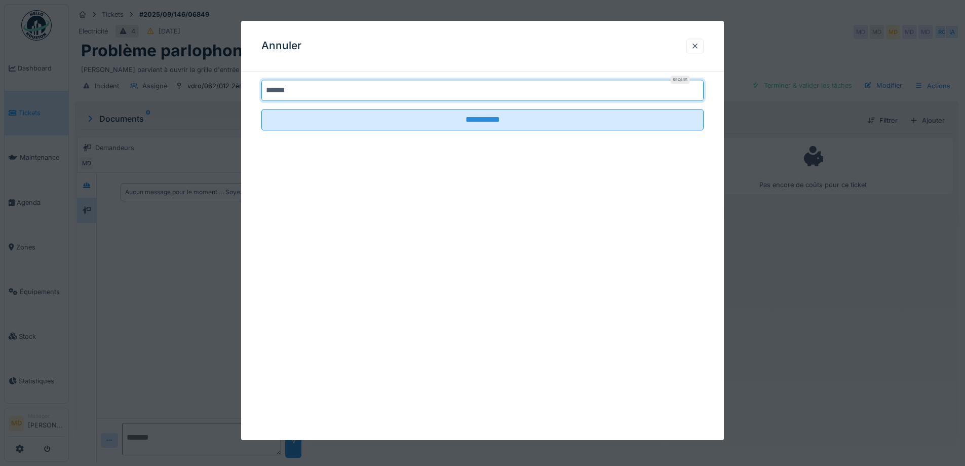
type input "**********"
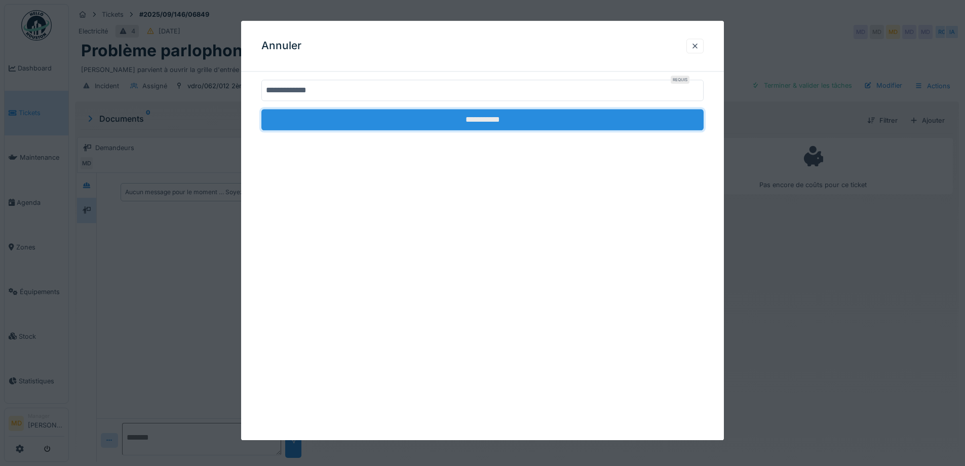
click at [472, 122] on input "**********" at bounding box center [482, 119] width 442 height 21
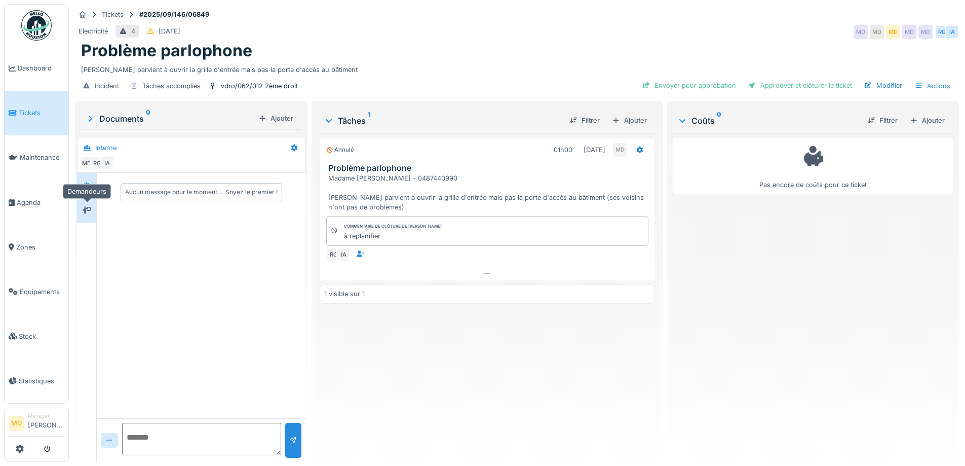
click at [84, 212] on icon at bounding box center [87, 210] width 8 height 7
click at [162, 435] on textarea at bounding box center [201, 438] width 159 height 32
type textarea "**********"
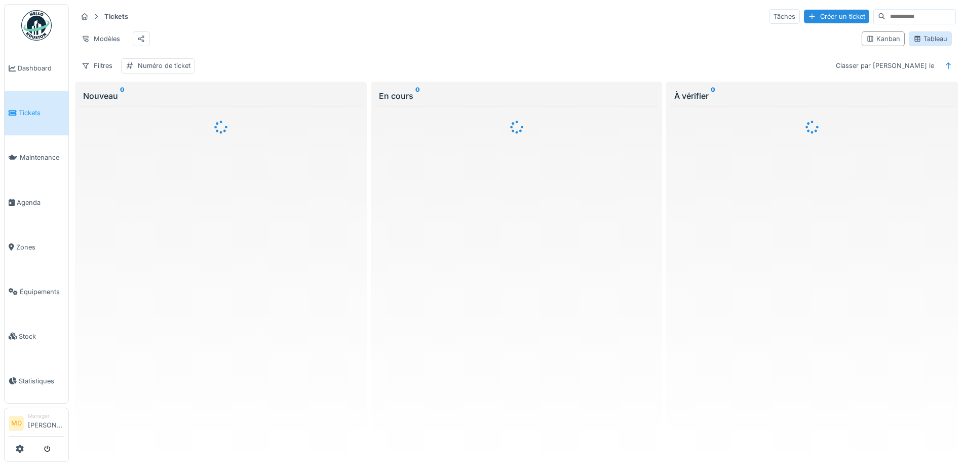
click at [914, 40] on div "Tableau" at bounding box center [930, 39] width 34 height 10
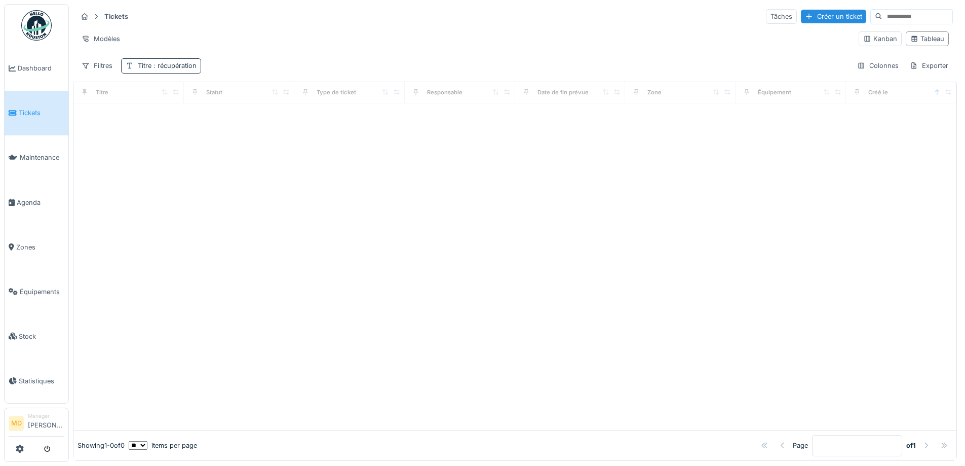
click at [174, 67] on span ": récupération" at bounding box center [173, 66] width 45 height 8
click at [183, 119] on input "**********" at bounding box center [176, 114] width 101 height 21
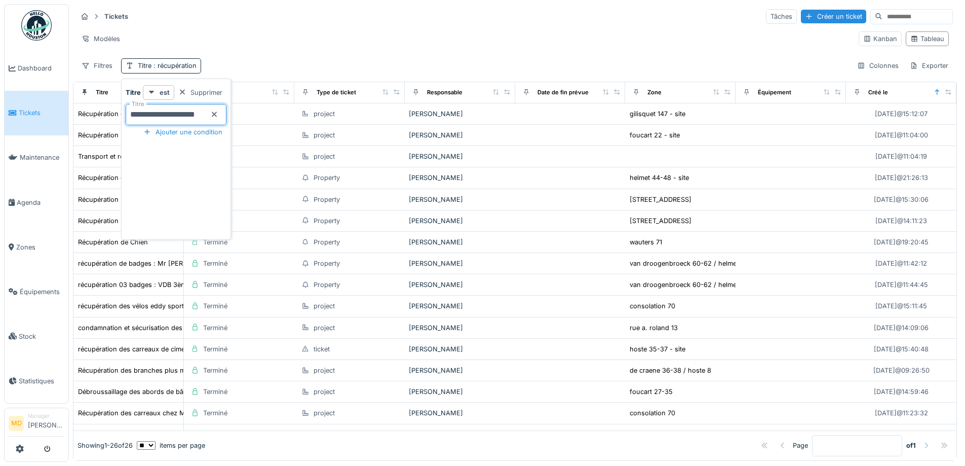
type input "**********"
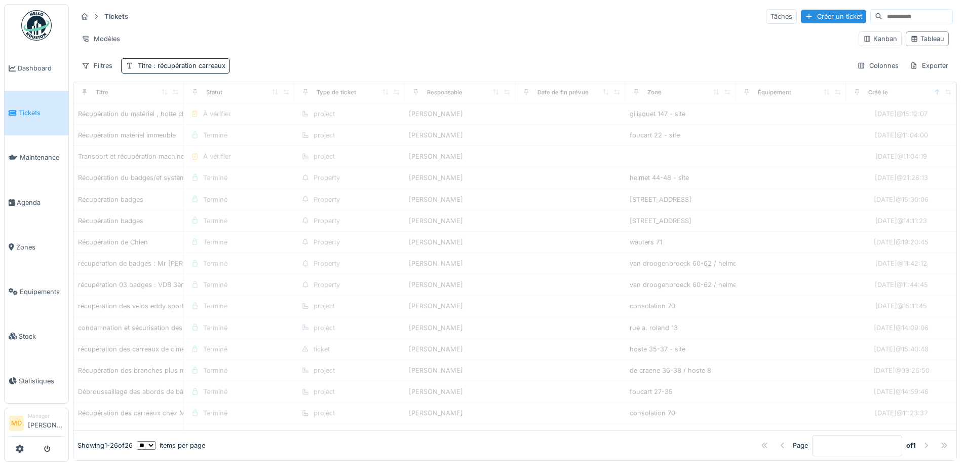
click at [300, 38] on div "Modèles" at bounding box center [464, 38] width 774 height 15
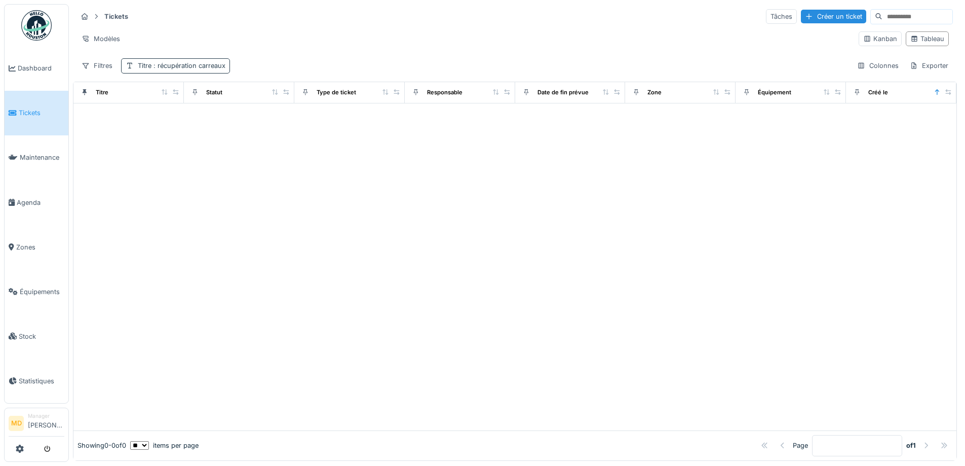
click at [203, 66] on span ": récupération carreaux" at bounding box center [188, 66] width 74 height 8
click at [220, 114] on input "**********" at bounding box center [176, 114] width 101 height 21
type input "**********"
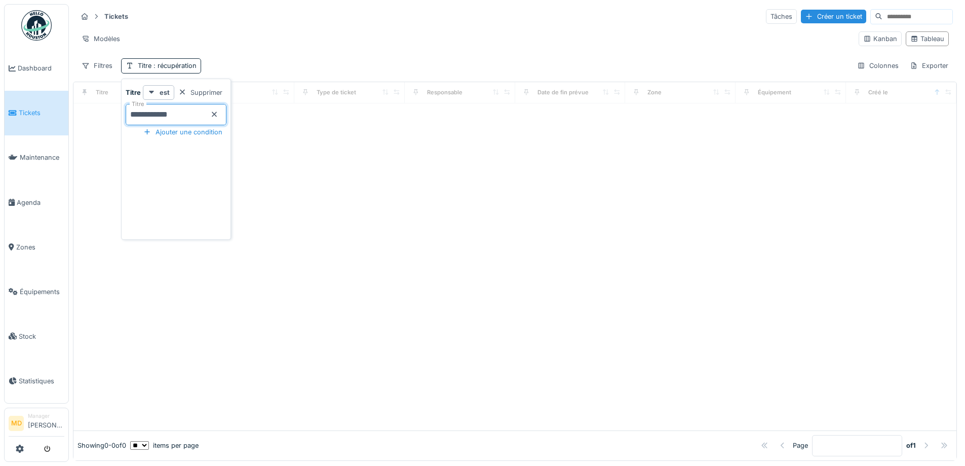
click at [271, 57] on div "Tickets Tâches Créer un ticket Modèles Kanban Tableau Filtres Titre : récupérat…" at bounding box center [515, 40] width 884 height 73
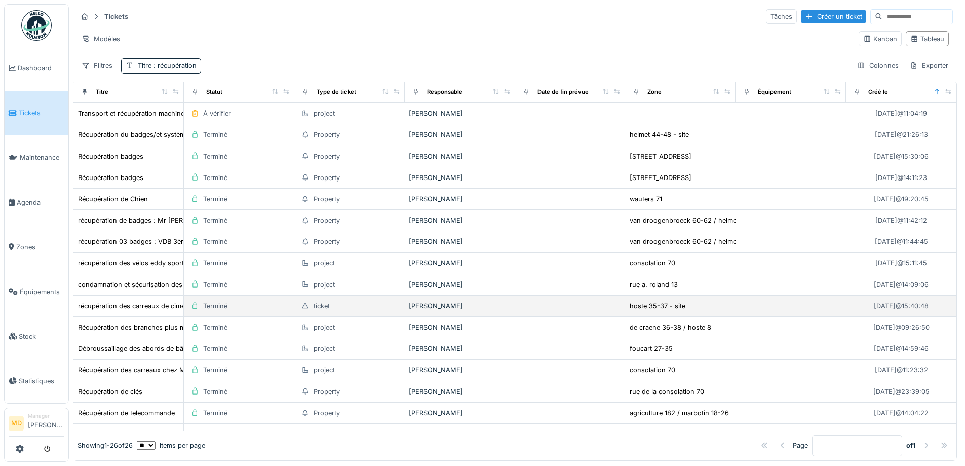
scroll to position [101, 0]
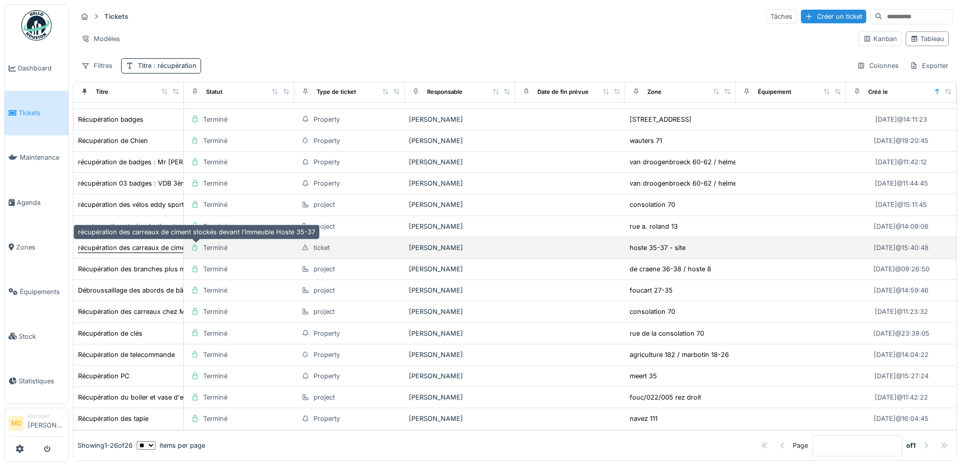
click at [140, 250] on div "récupération des carreaux de ciment stockés devant l’immeuble Hoste 35-37" at bounding box center [196, 248] width 237 height 10
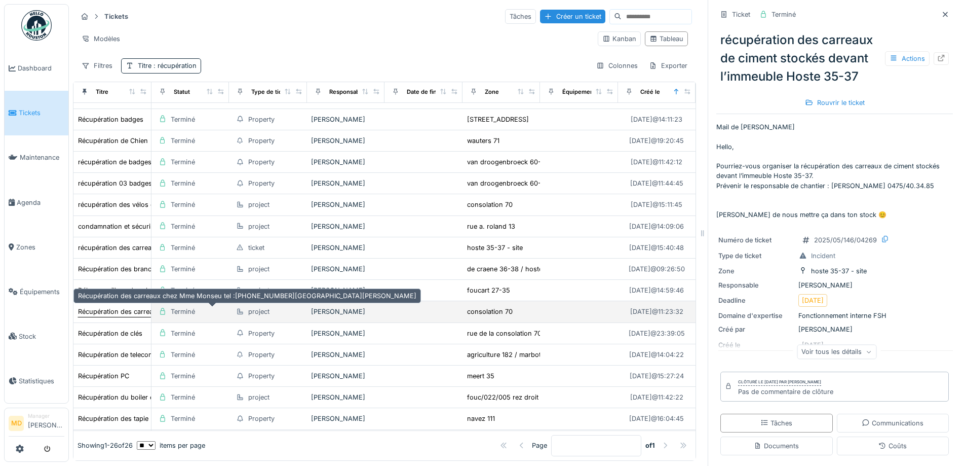
click at [120, 313] on div "Récupération des carreaux chez Mme Monseu tel :[PHONE_NUMBER][GEOGRAPHIC_DATA][…" at bounding box center [247, 311] width 338 height 10
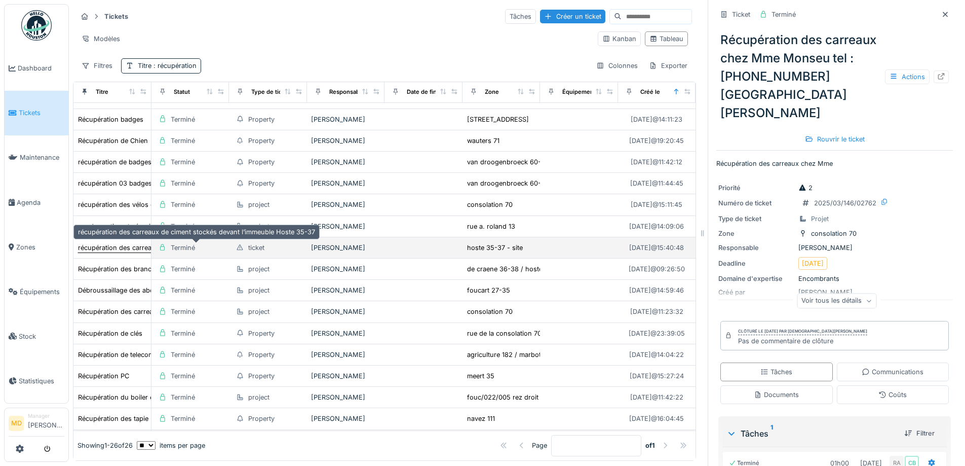
click at [118, 244] on div "récupération des carreaux de ciment stockés devant l’immeuble Hoste 35-37" at bounding box center [196, 248] width 237 height 10
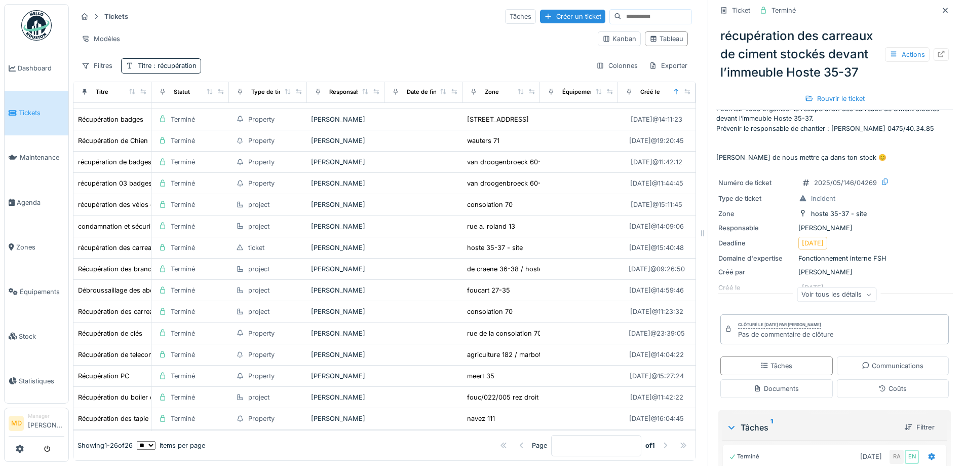
scroll to position [144, 0]
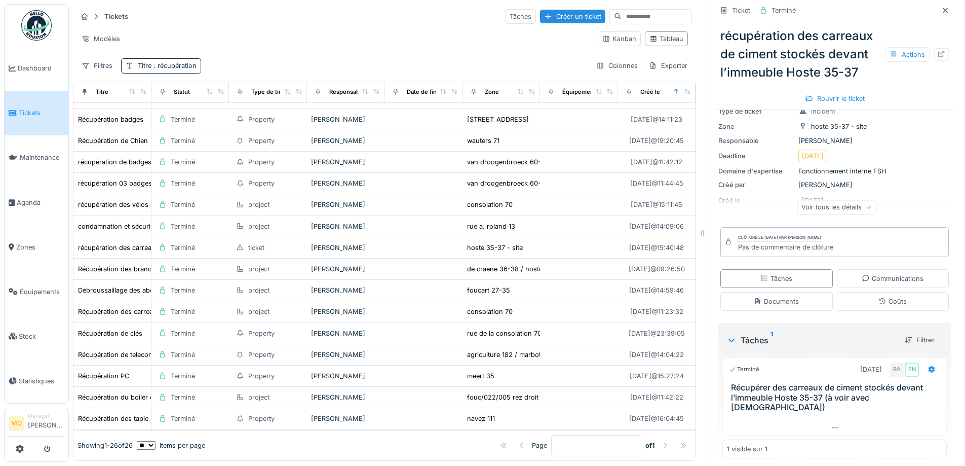
click at [841, 209] on div "Voir tous les détails" at bounding box center [837, 207] width 80 height 15
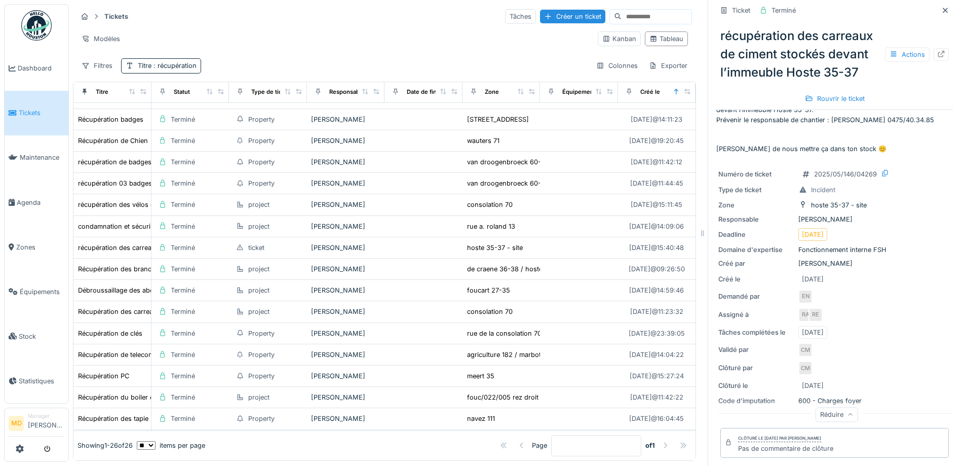
scroll to position [0, 0]
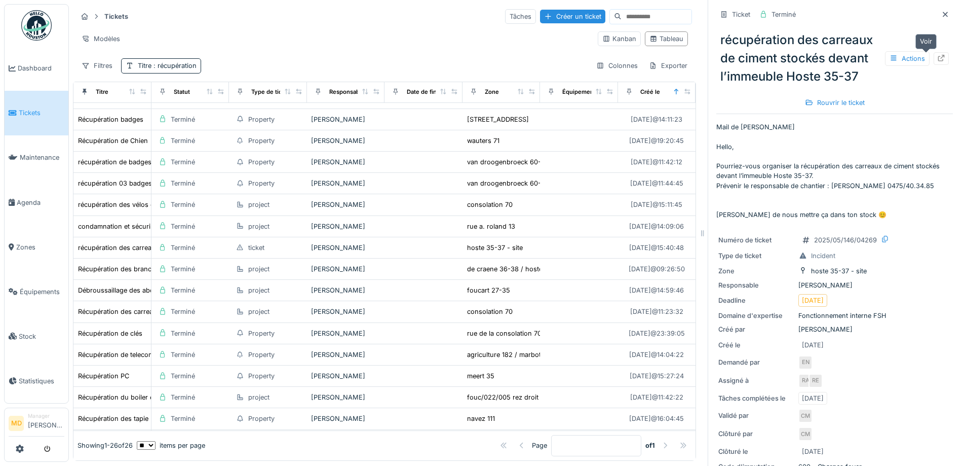
click at [938, 55] on icon at bounding box center [941, 58] width 7 height 7
click at [268, 26] on hr at bounding box center [384, 26] width 615 height 1
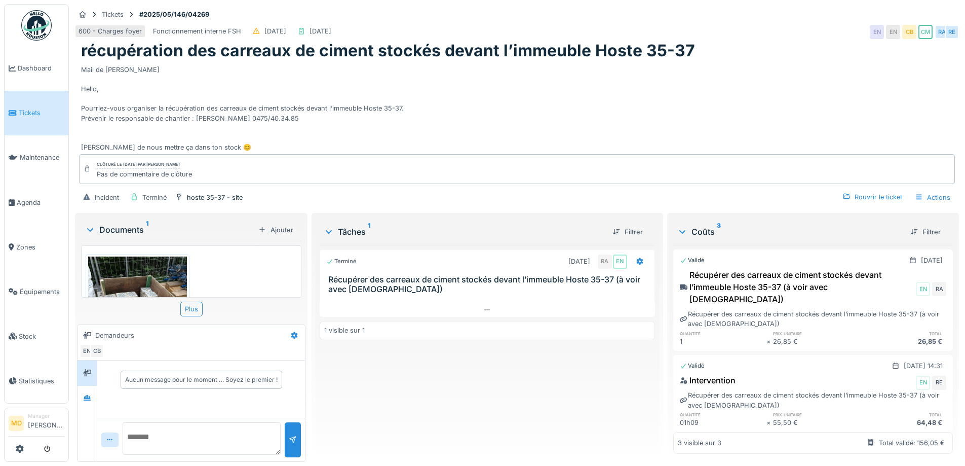
scroll to position [8, 0]
click at [82, 401] on div at bounding box center [87, 398] width 15 height 13
click at [487, 306] on div at bounding box center [487, 309] width 335 height 15
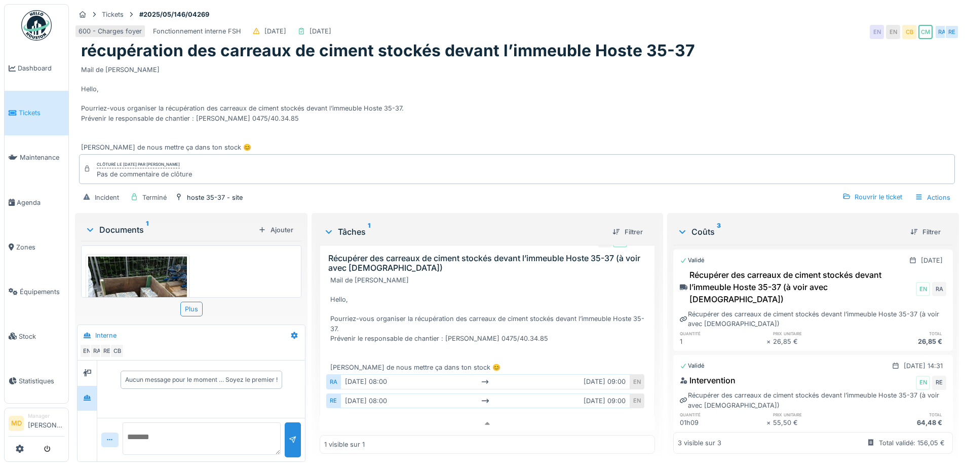
scroll to position [0, 0]
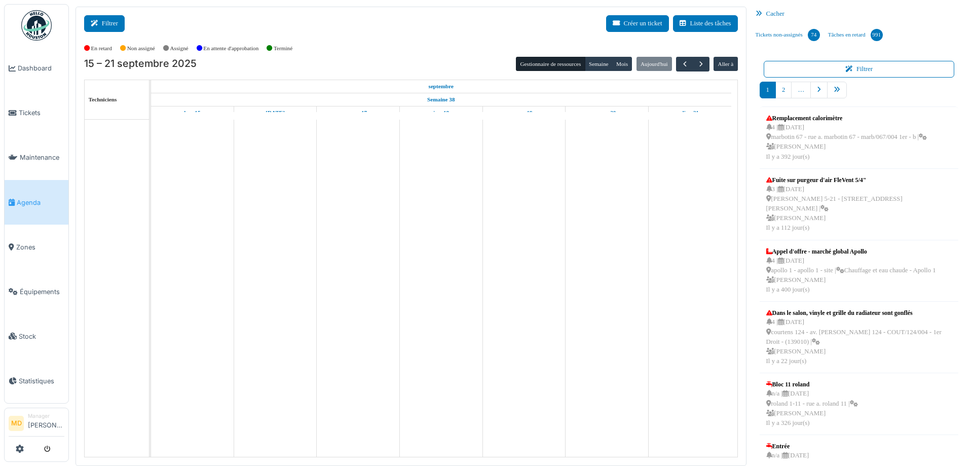
click at [96, 19] on button "Filtrer" at bounding box center [104, 23] width 41 height 17
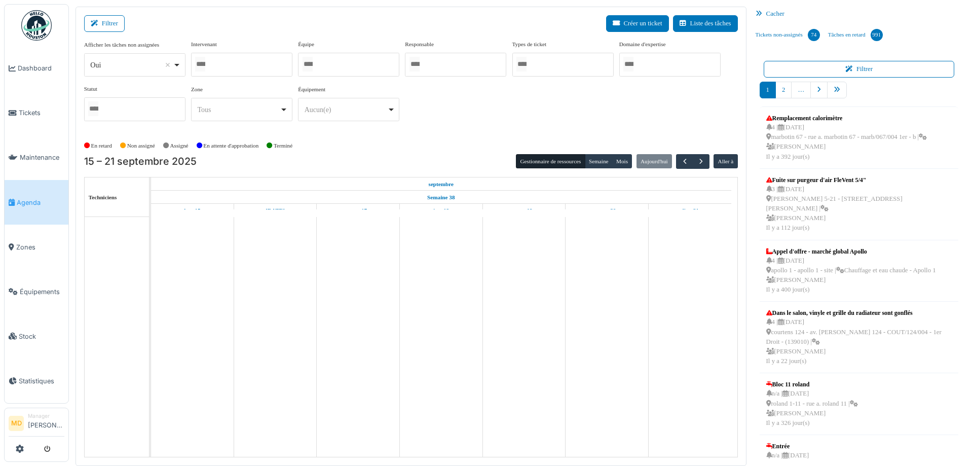
click at [236, 63] on div at bounding box center [241, 65] width 101 height 24
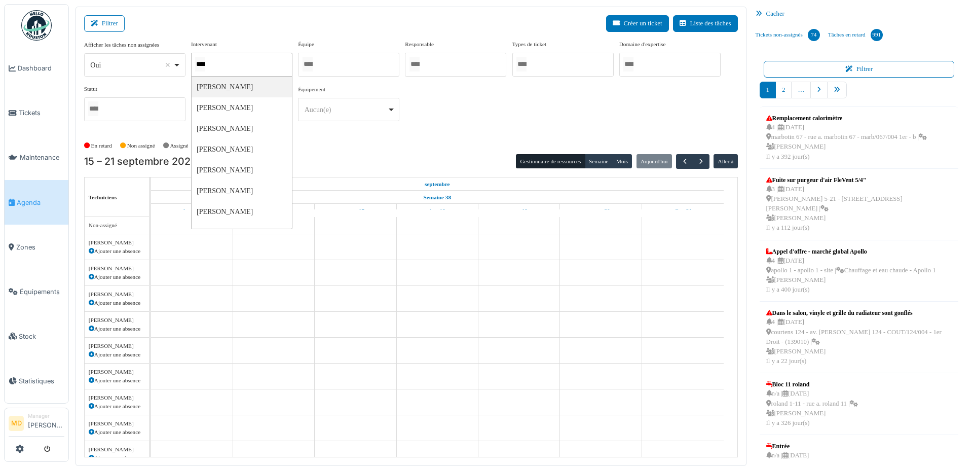
type input "*****"
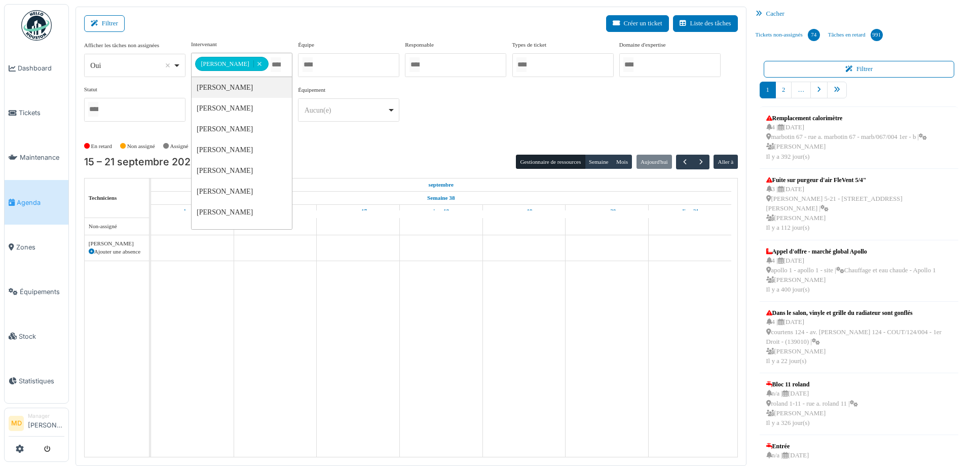
click at [480, 133] on div "**********" at bounding box center [410, 89] width 653 height 98
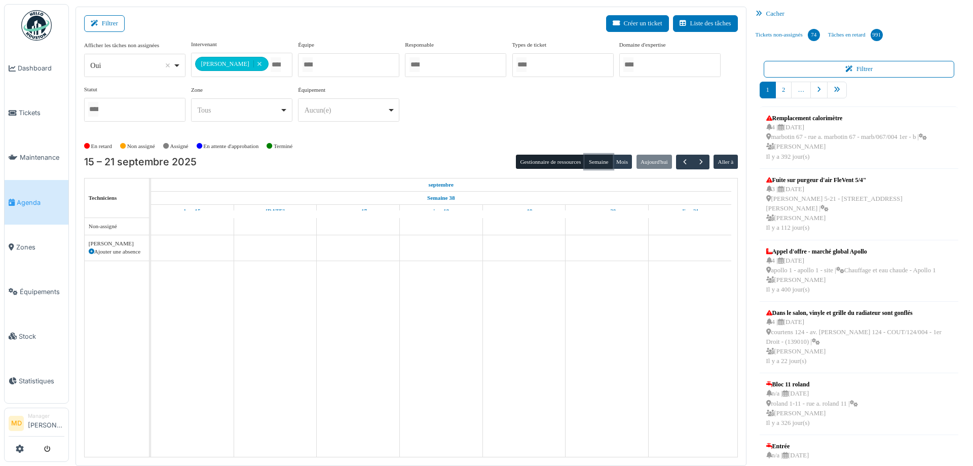
click at [590, 163] on button "Semaine" at bounding box center [599, 162] width 28 height 14
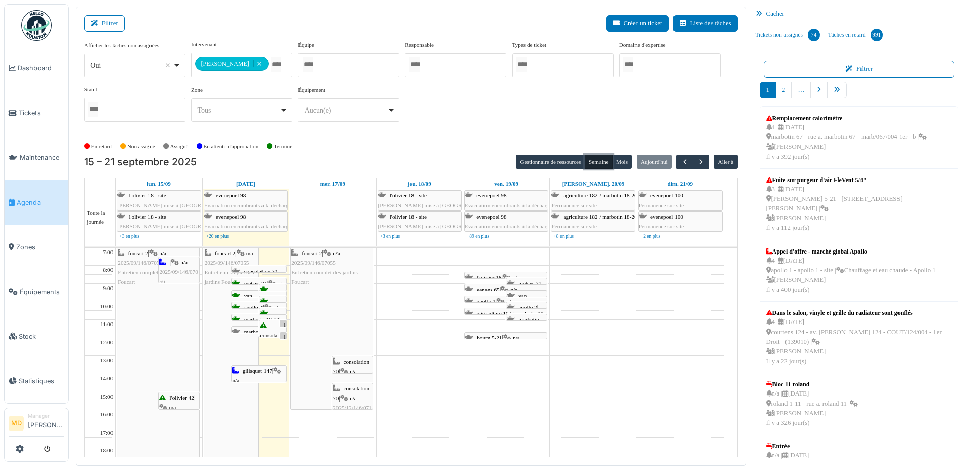
click at [525, 293] on span "van droogenbroeck 60-62 / helmet 339" at bounding box center [524, 309] width 34 height 35
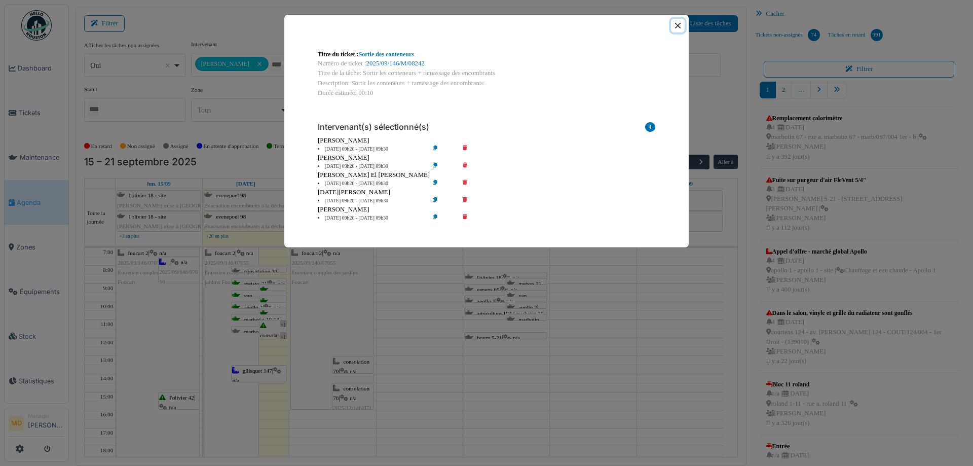
click at [677, 28] on button "Close" at bounding box center [678, 26] width 14 height 14
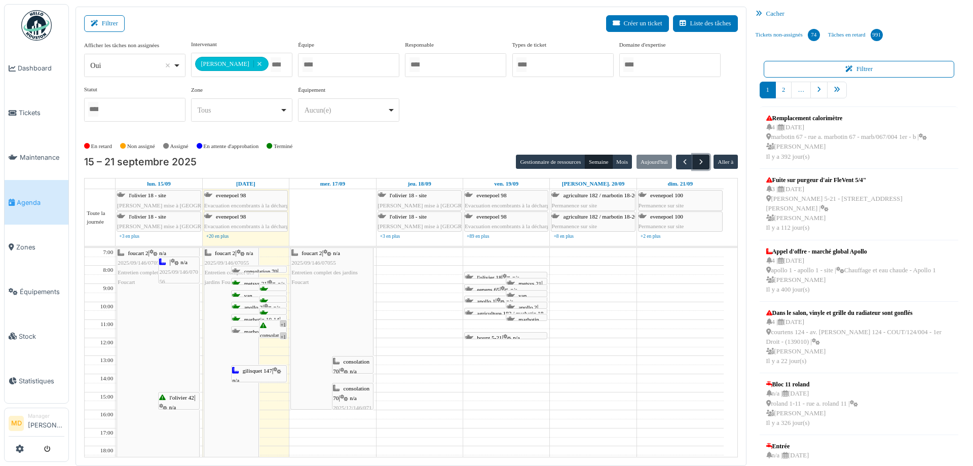
click at [692, 159] on button "button" at bounding box center [700, 162] width 17 height 15
